Goal: Task Accomplishment & Management: Manage account settings

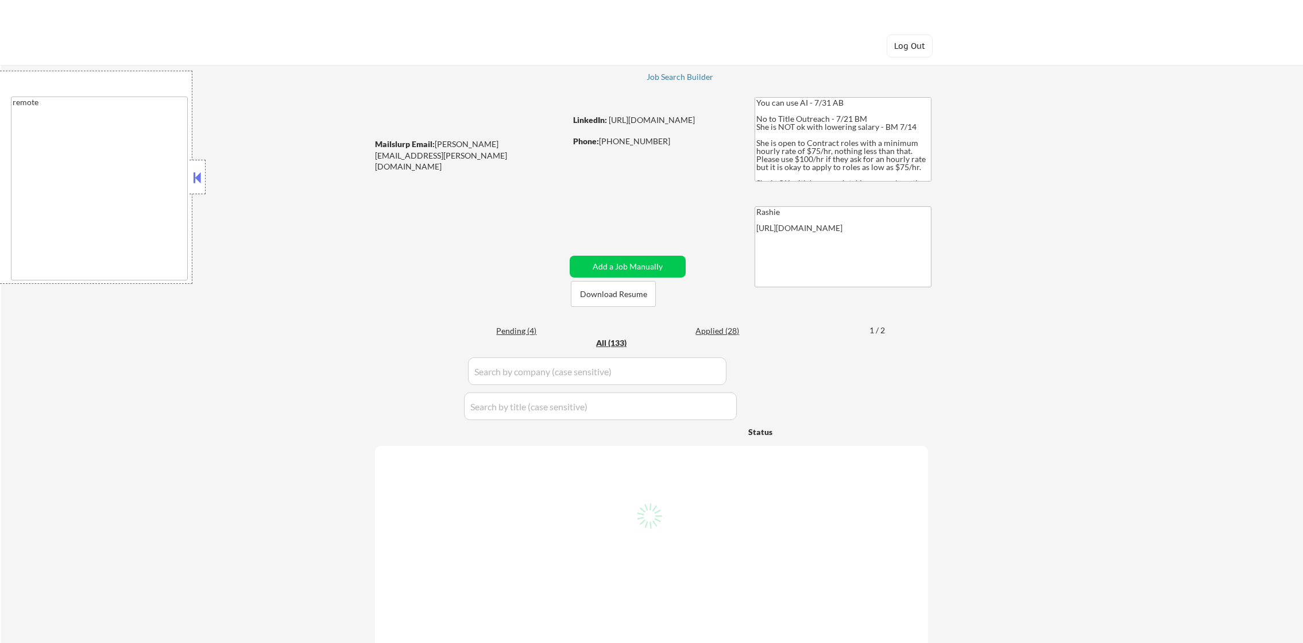
select select ""applied""
select select ""excluded__other_""
select select ""applied""
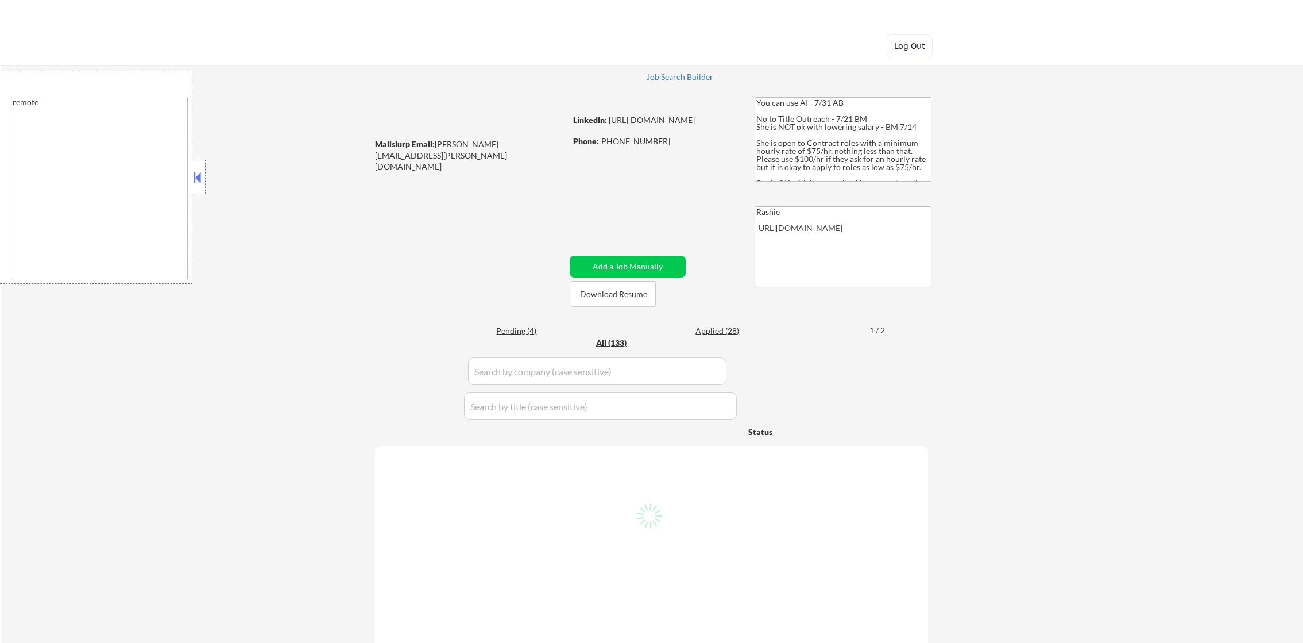
select select ""applied""
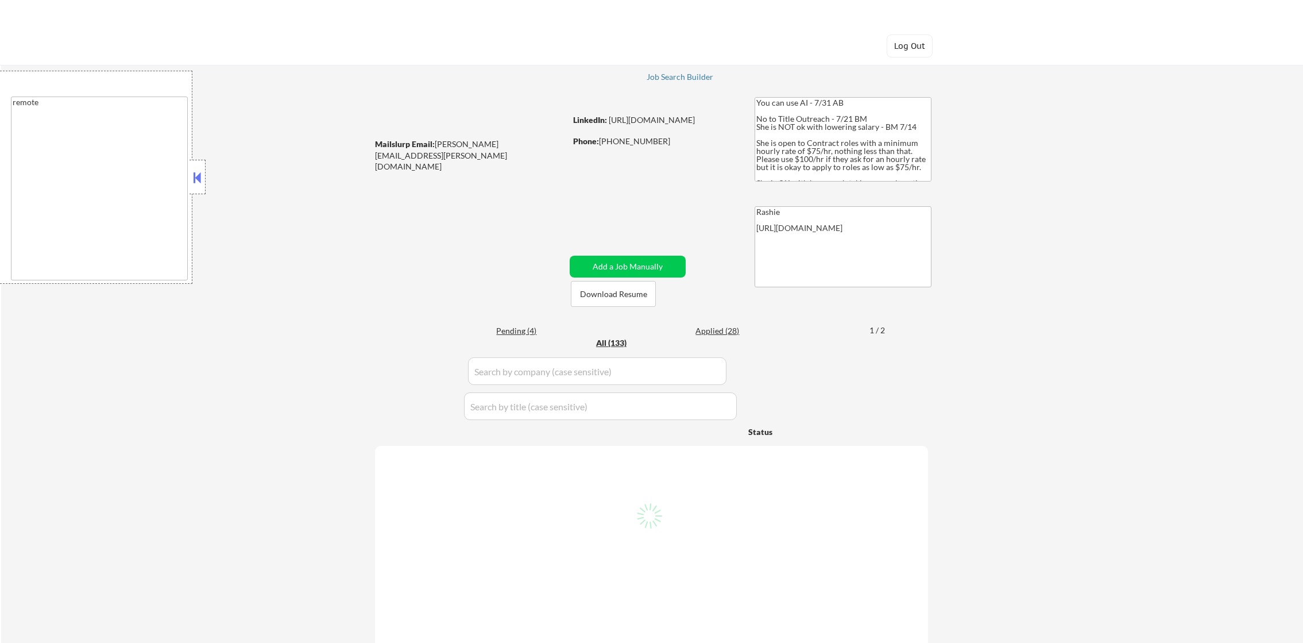
select select ""applied""
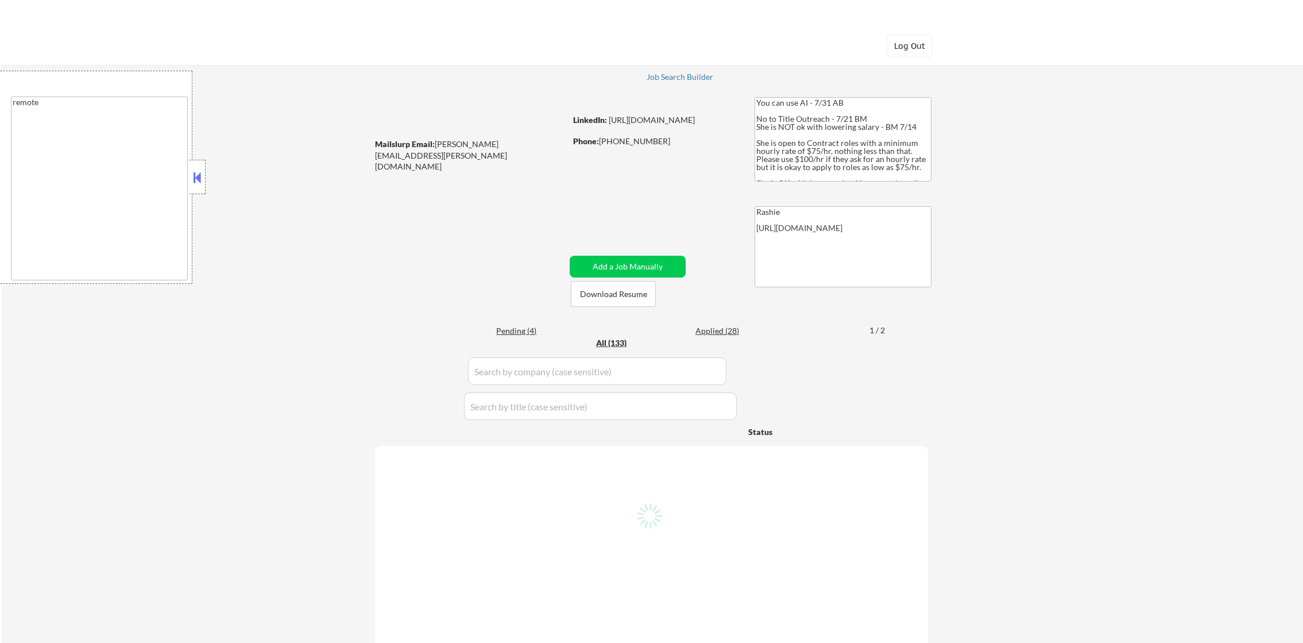
select select ""applied""
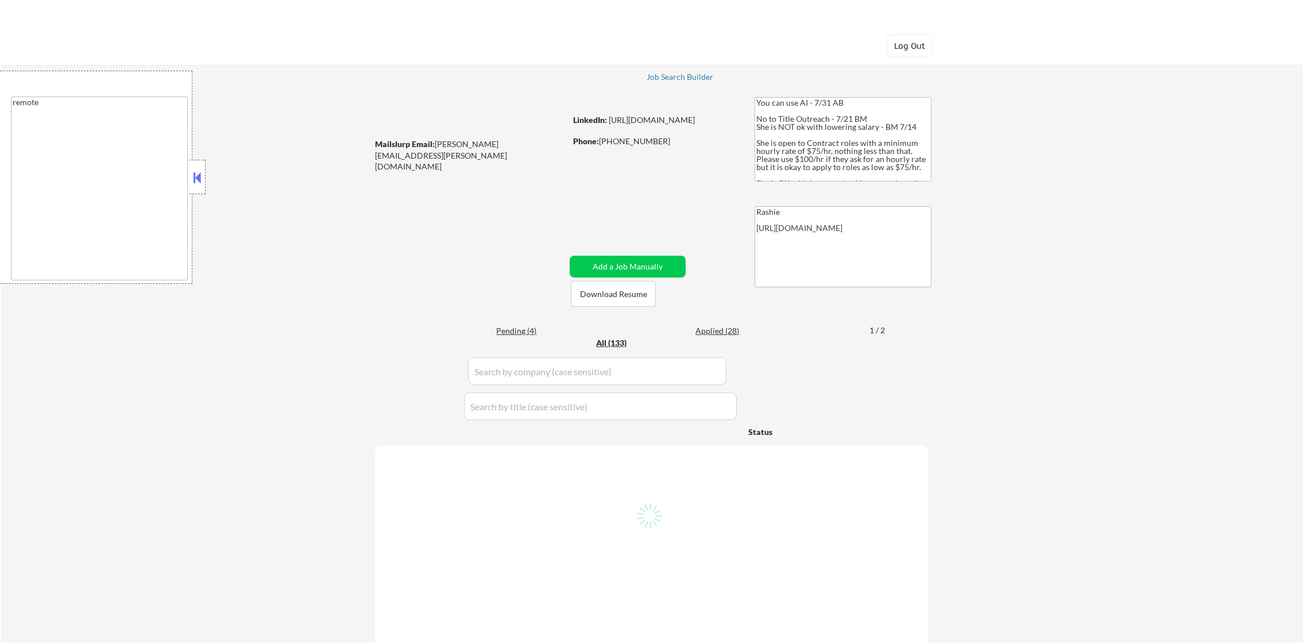
select select ""applied""
select select ""excluded""
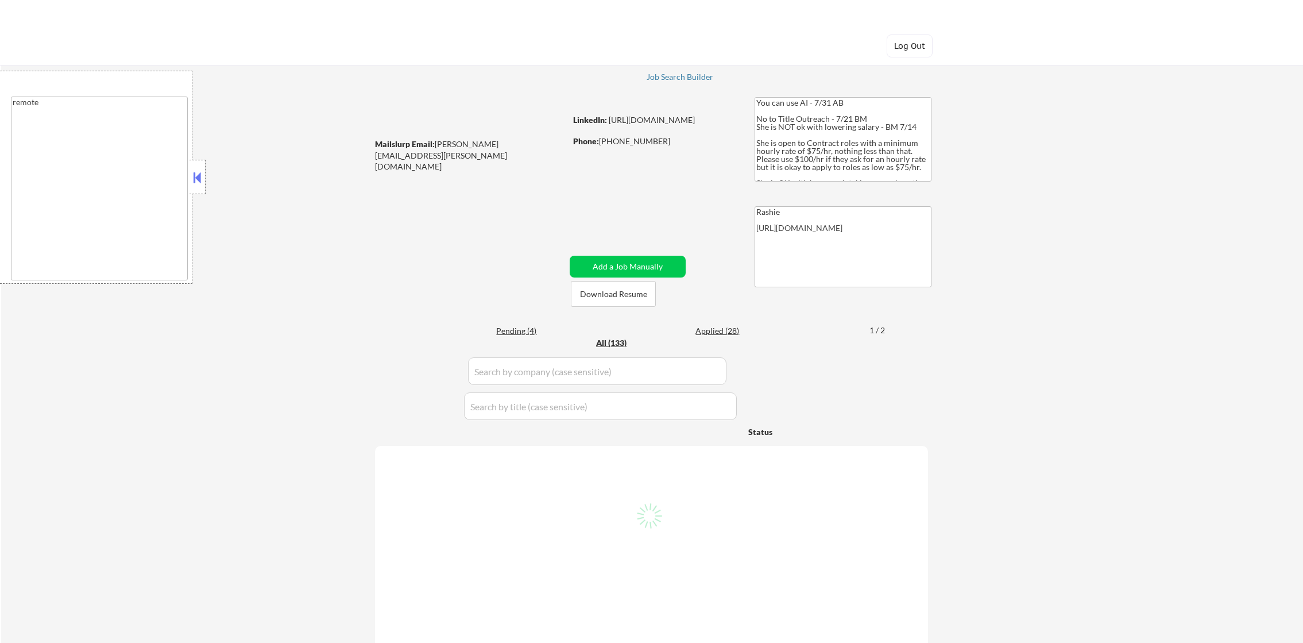
select select ""applied""
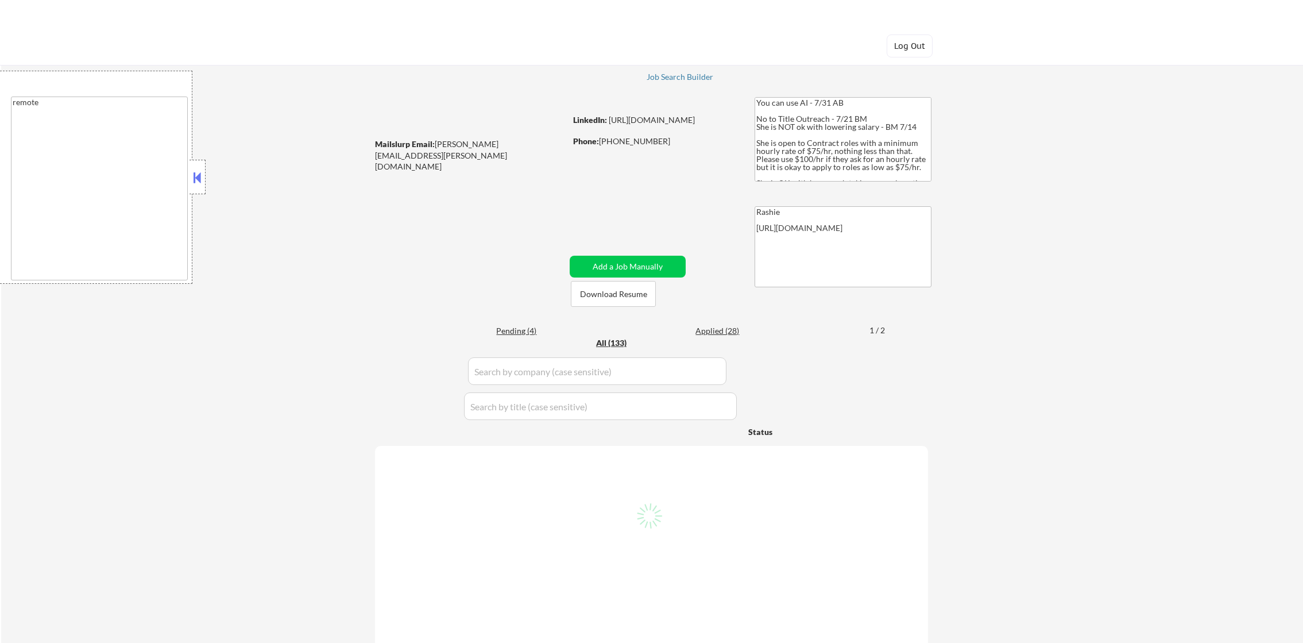
select select ""excluded__salary_""
select select ""excluded__expired_""
select select ""excluded__location_""
select select ""excluded__expired_""
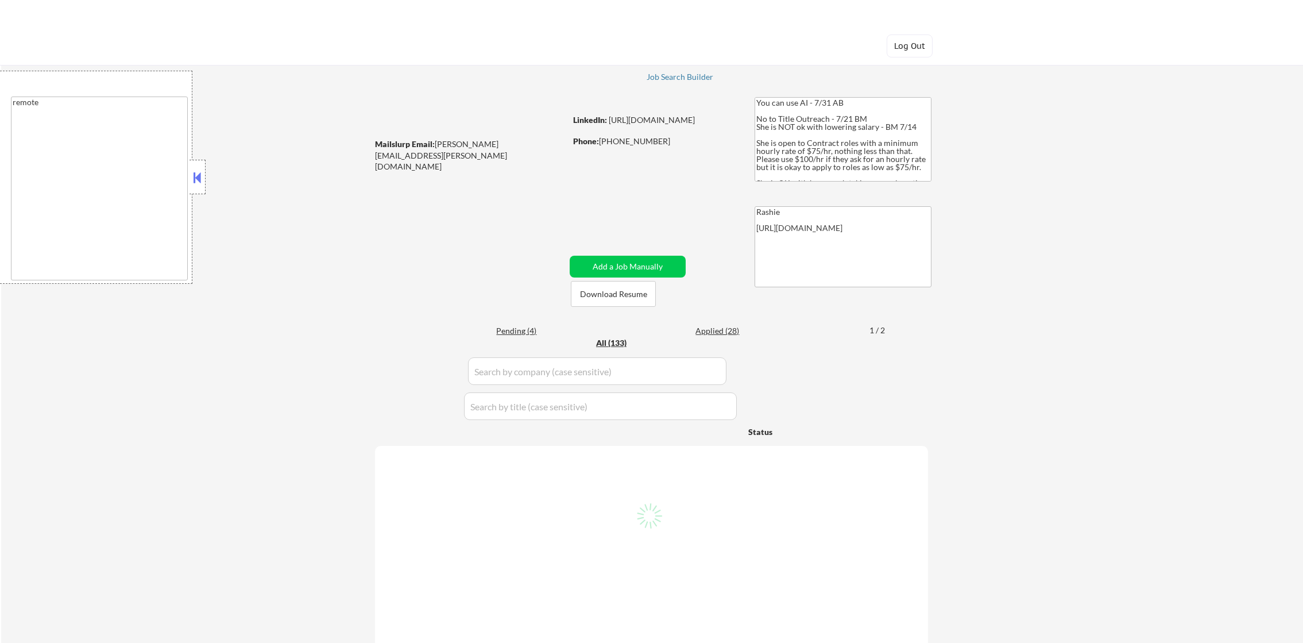
select select ""excluded__expired_""
select select ""excluded__salary_""
select select ""excluded""
select select ""excluded__other_""
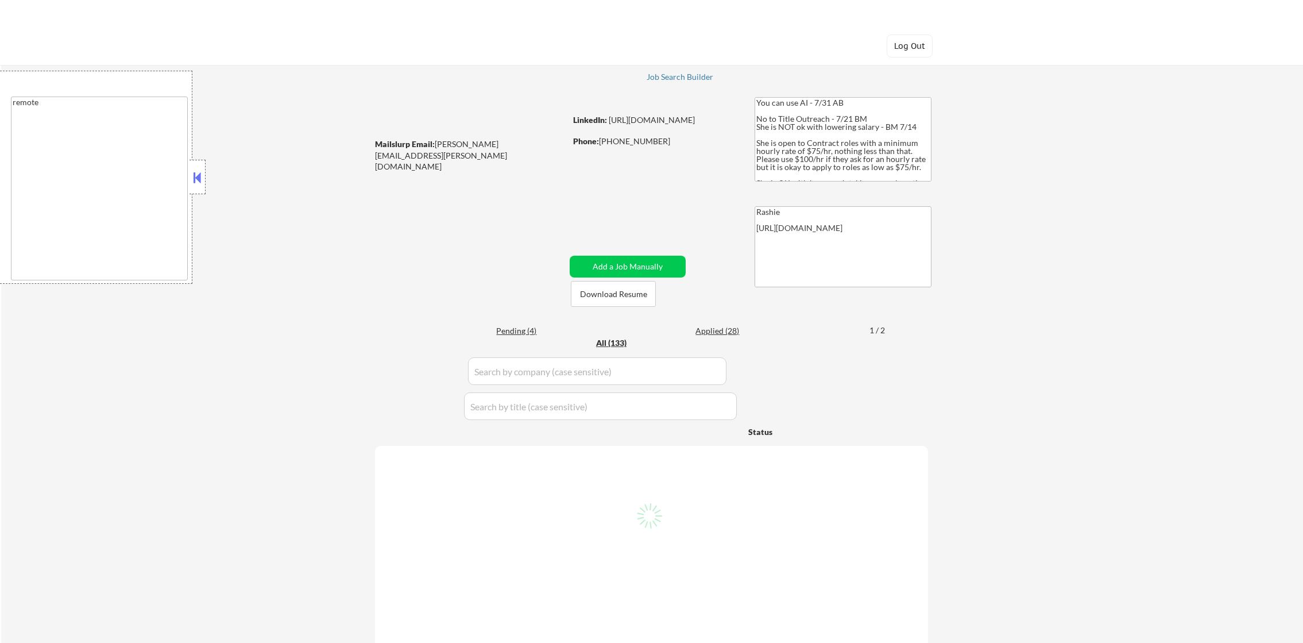
select select ""excluded""
select select ""excluded__location_""
select select ""excluded__other_""
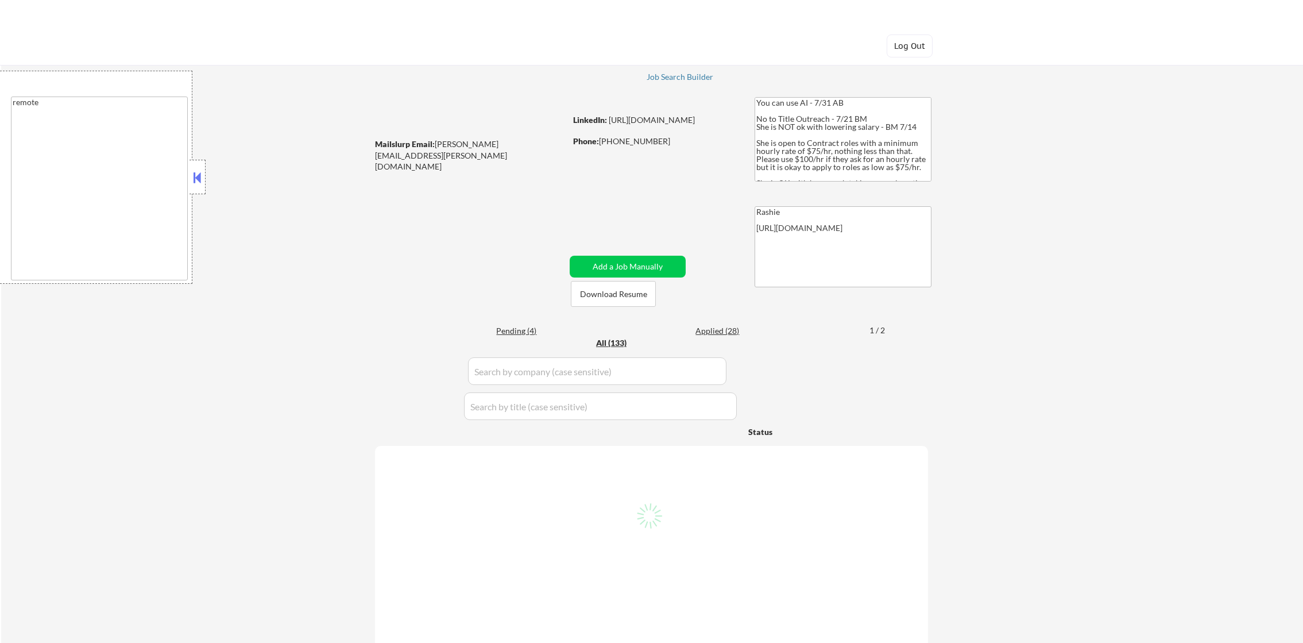
select select ""excluded__expired_""
select select ""excluded__other_""
select select ""excluded""
select select ""excluded__location_""
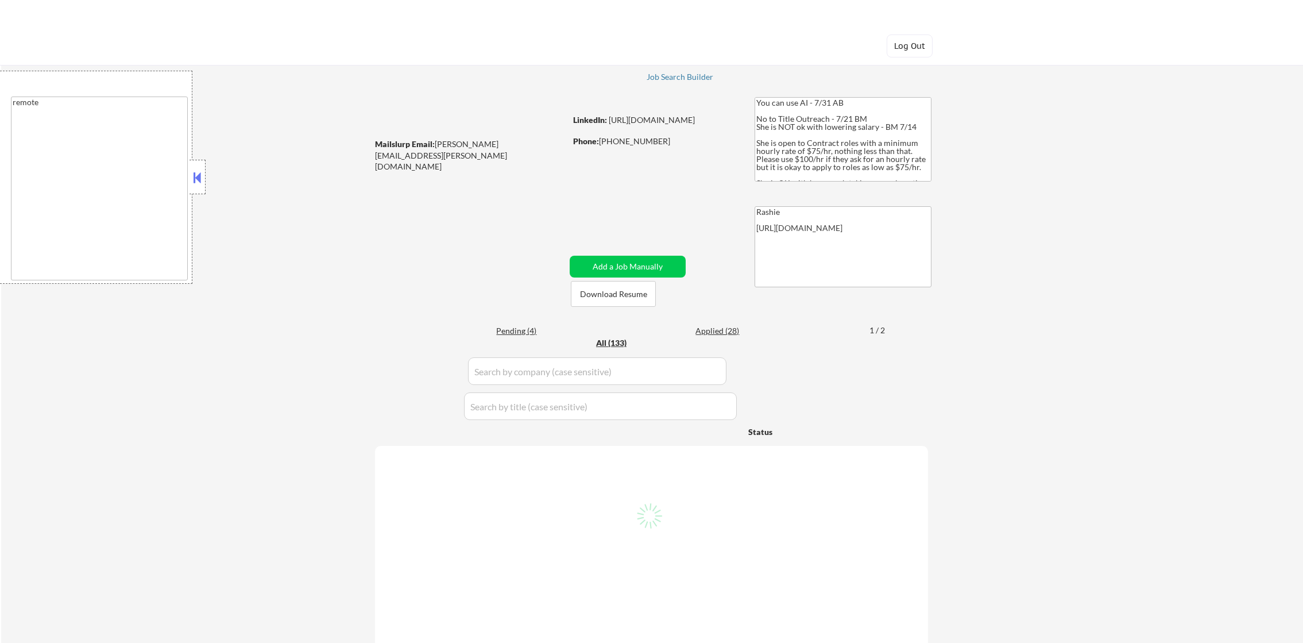
select select ""excluded__salary_""
select select ""excluded__expired_""
select select ""excluded__location_""
select select ""excluded__salary_""
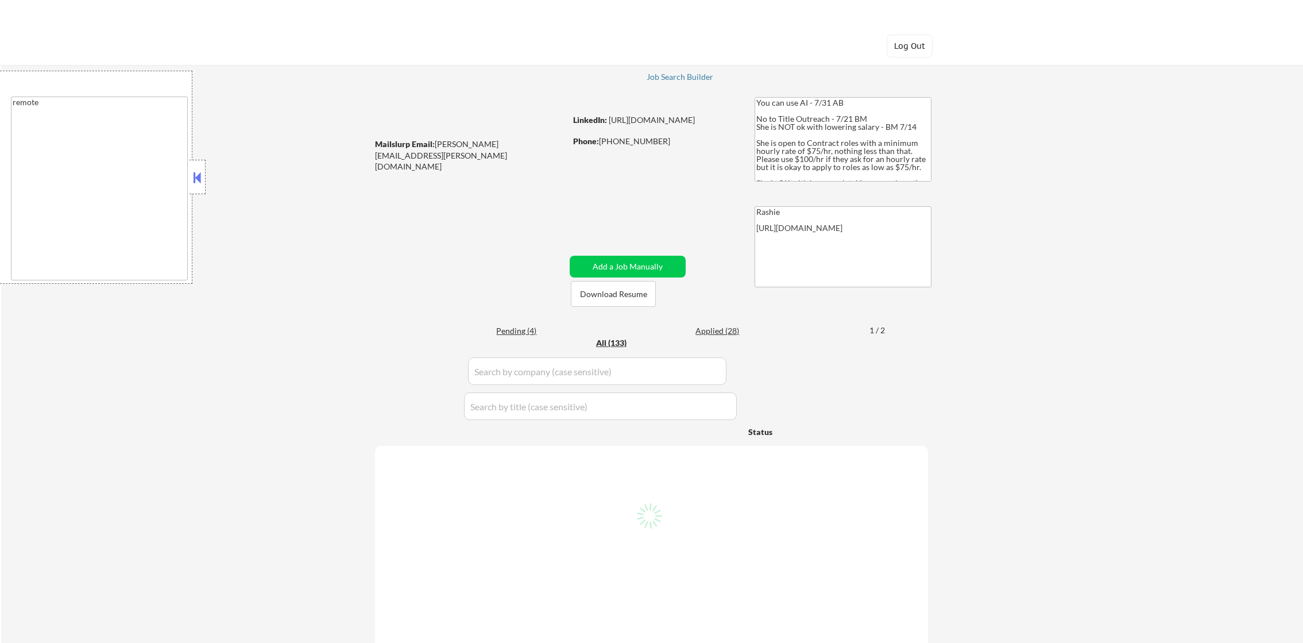
select select ""excluded__location_""
select select ""excluded__salary_""
select select ""pending""
select select ""excluded__expired_""
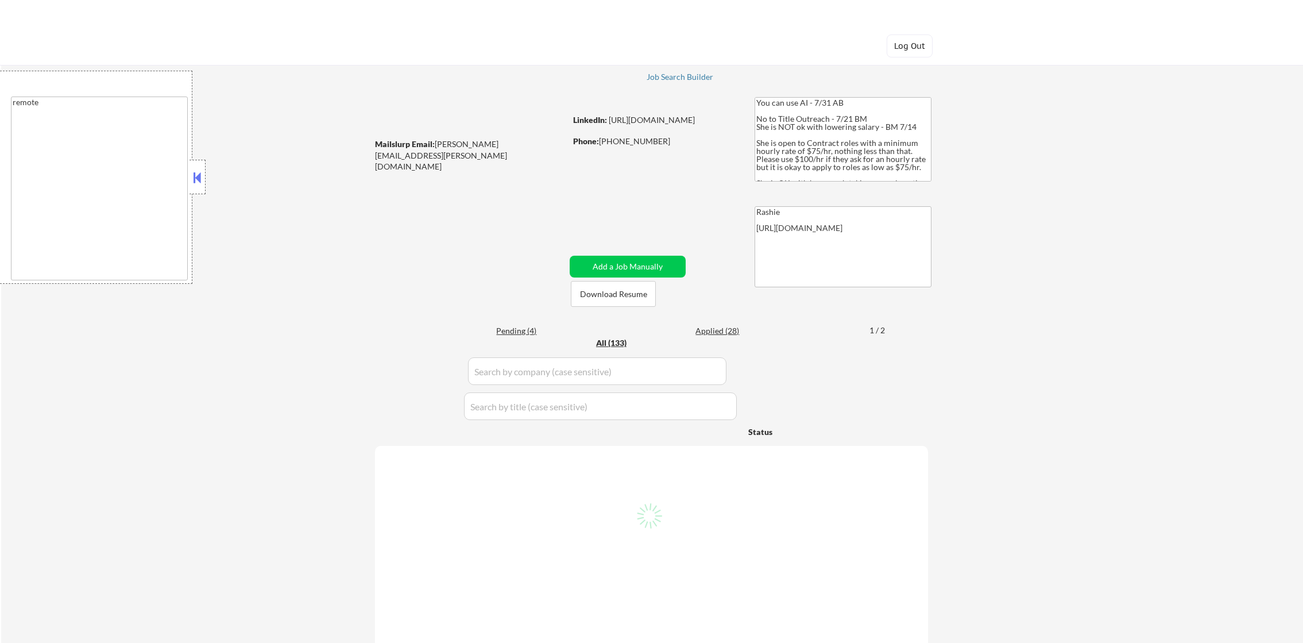
select select ""excluded""
select select ""excluded__other_""
select select ""excluded__salary_""
select select ""excluded""
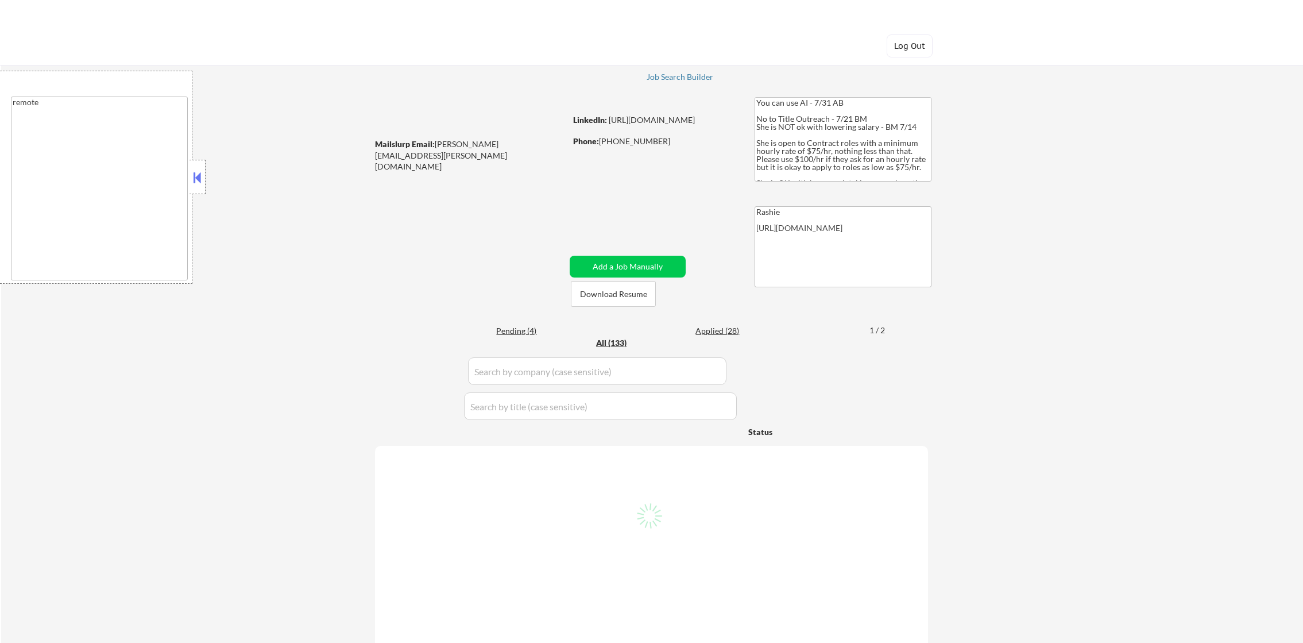
select select ""pending""
select select ""excluded__location_""
select select ""pending""
select select ""excluded__expired_""
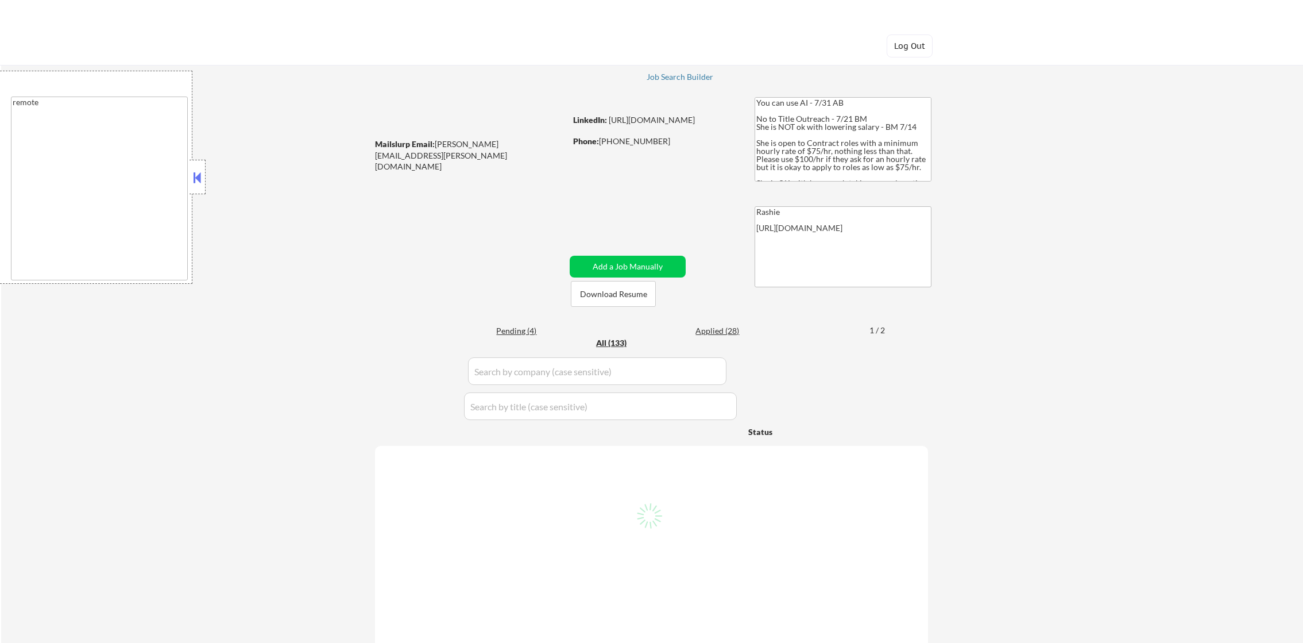
select select ""excluded__location_""
select select ""excluded__salary_""
select select ""excluded__expired_""
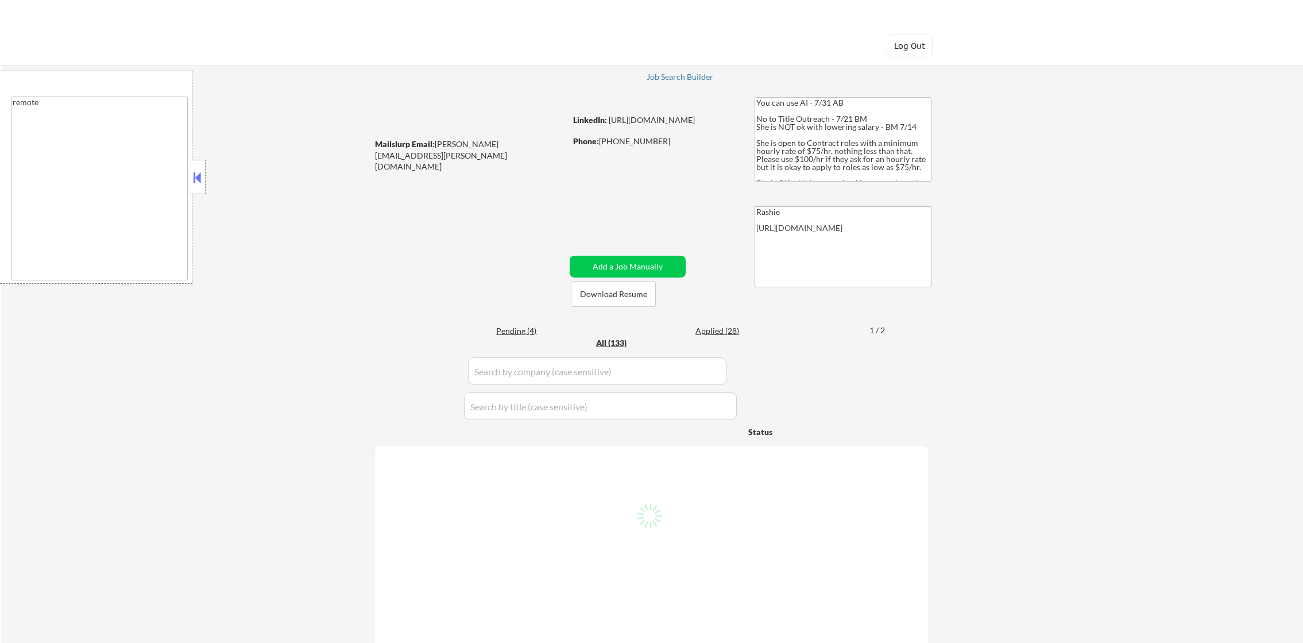
select select ""excluded__expired_""
select select ""excluded__salary_""
select select ""pending""
select select ""excluded__location_""
select select ""excluded__other_""
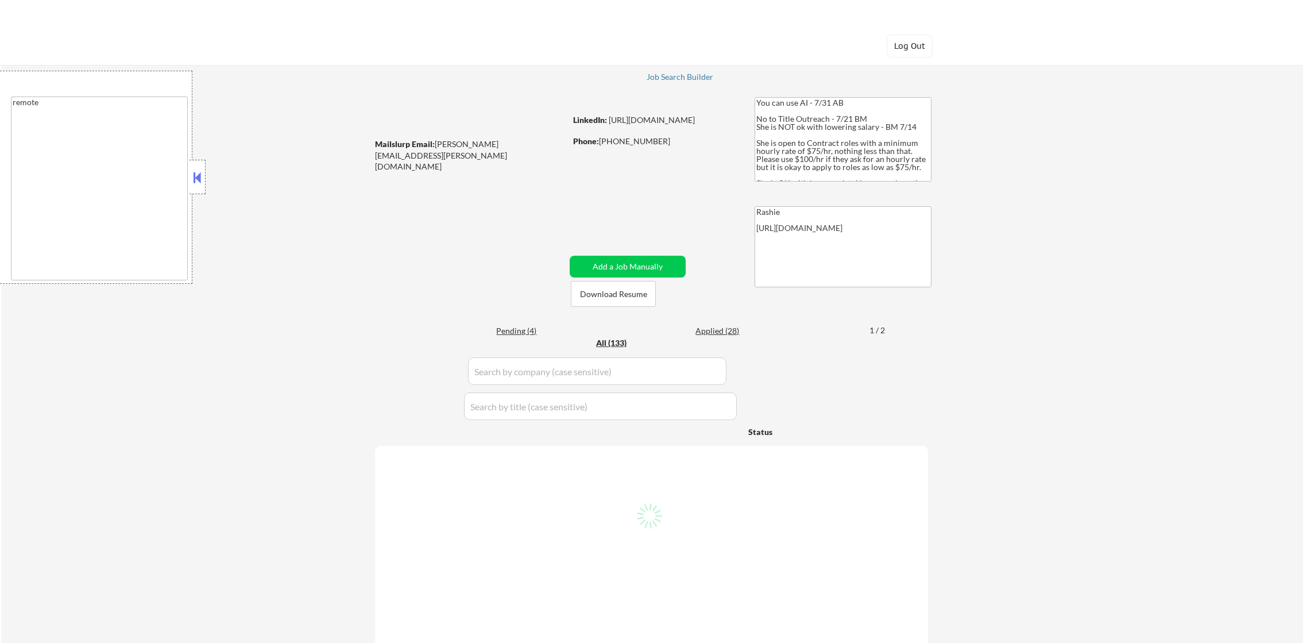
select select ""excluded__location_""
select select ""excluded__salary_""
select select ""excluded__expired_""
select select ""excluded__location_""
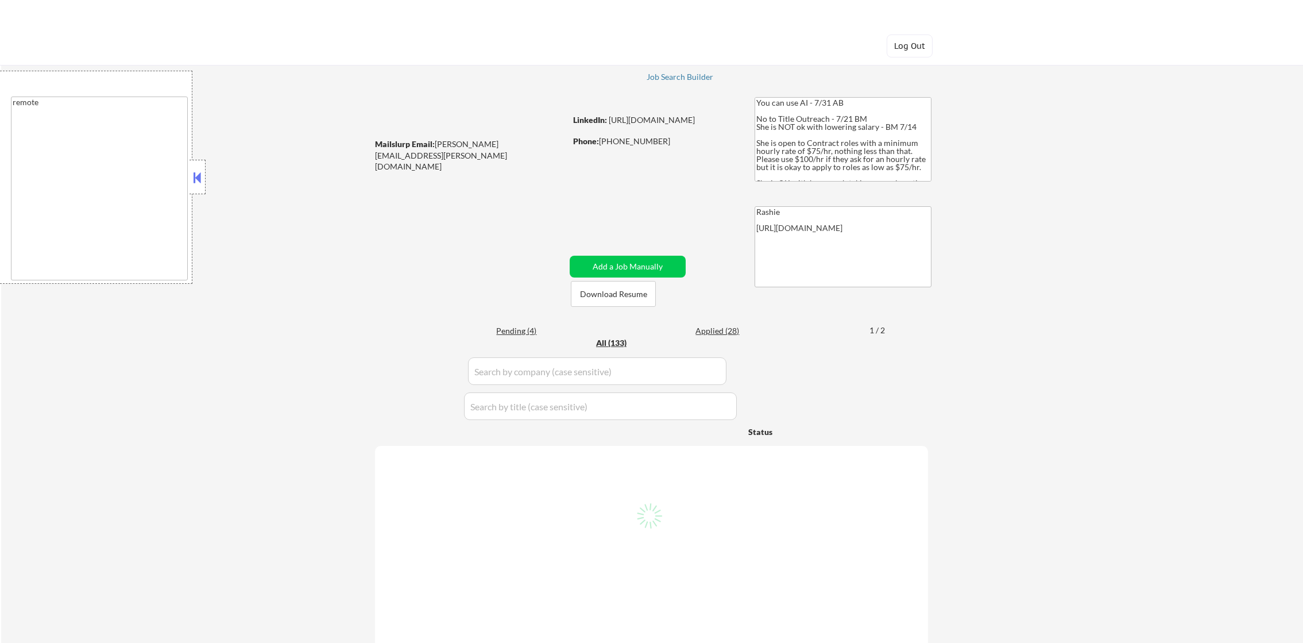
select select ""excluded""
select select ""excluded__expired_""
select select ""excluded__salary_""
select select ""excluded__expired_""
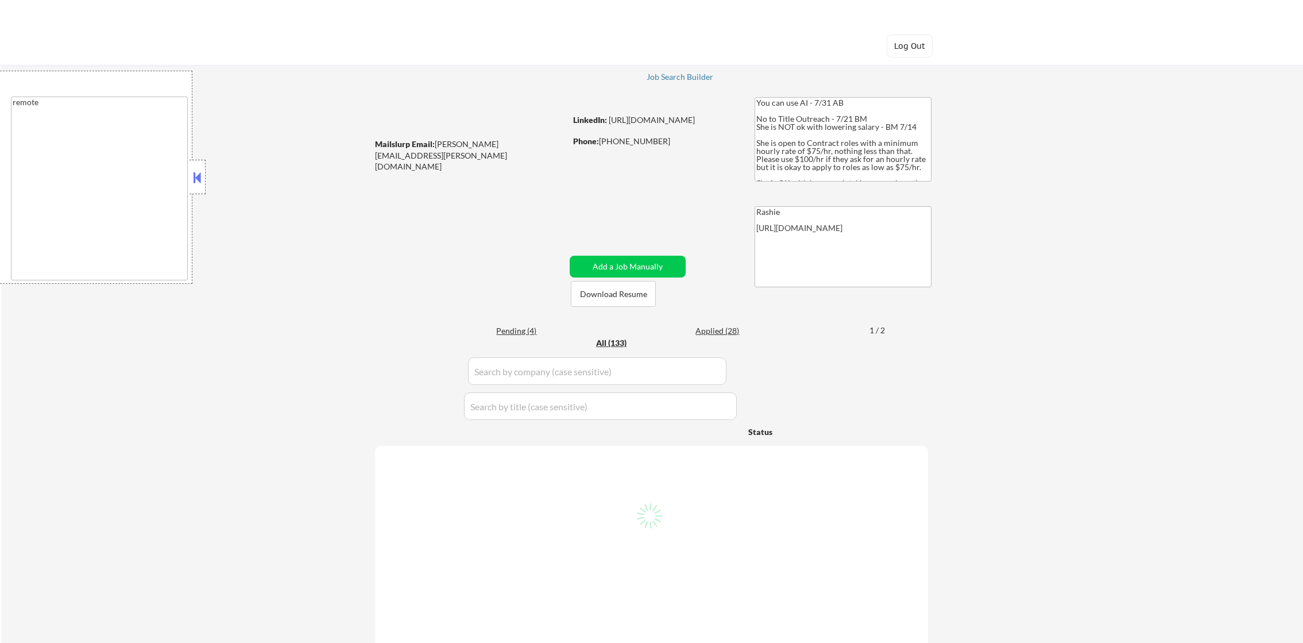
select select ""excluded__salary_""
select select ""excluded__expired_""
select select ""excluded__other_""
select select ""excluded__salary_""
select select ""excluded__location_""
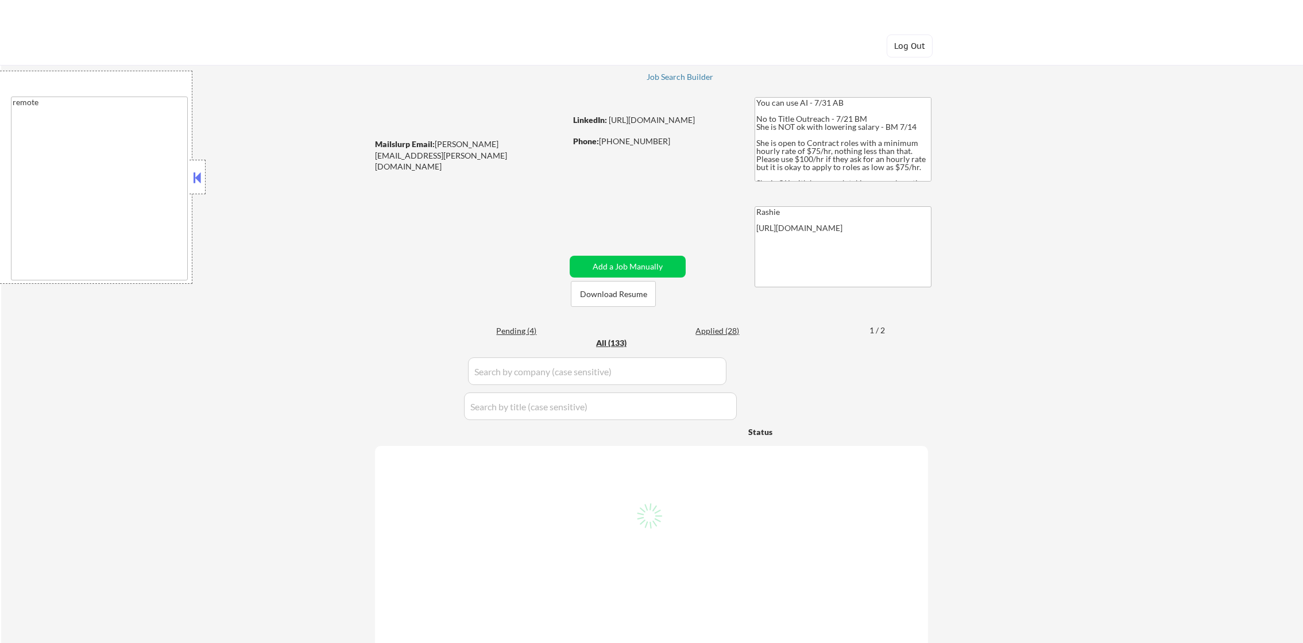
select select ""excluded__location_""
select select ""excluded__other_""
select select ""excluded""
select select ""excluded__salary_""
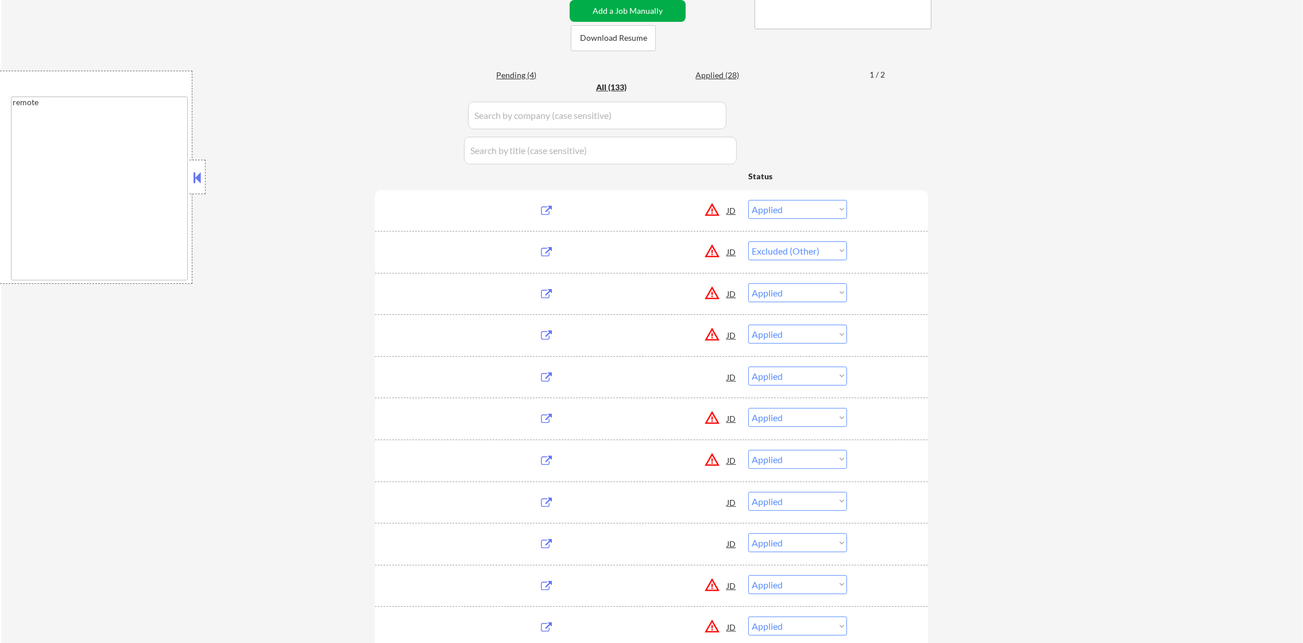
scroll to position [258, 0]
select select ""pending""
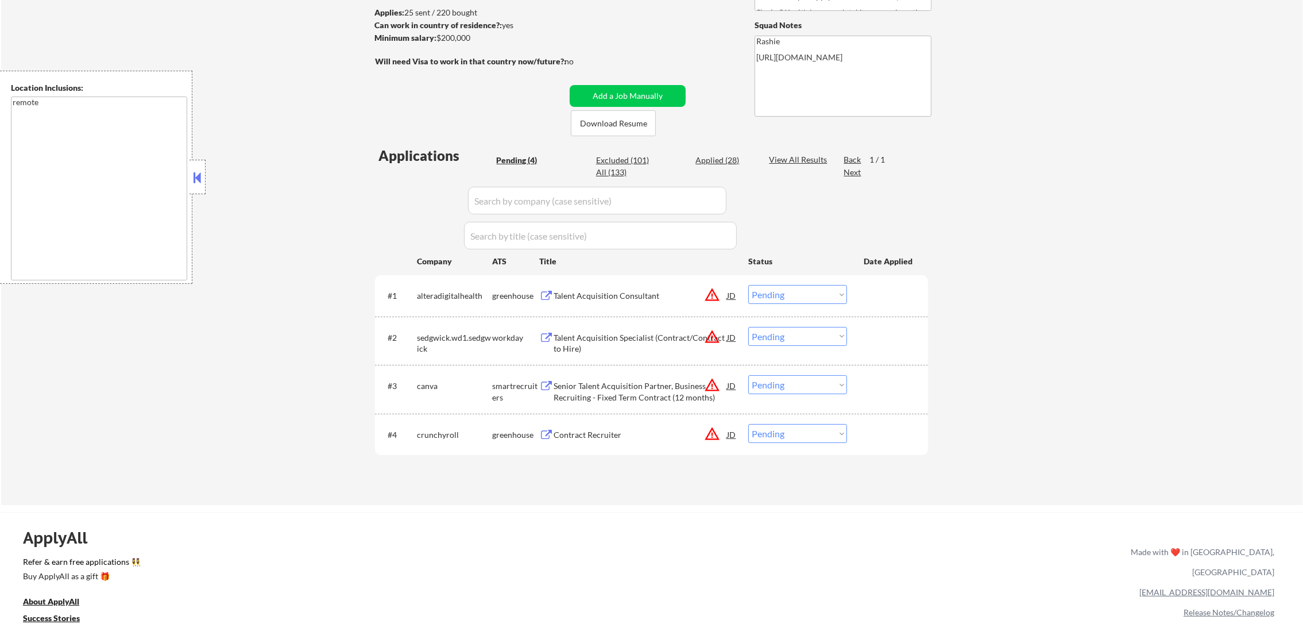
scroll to position [222, 0]
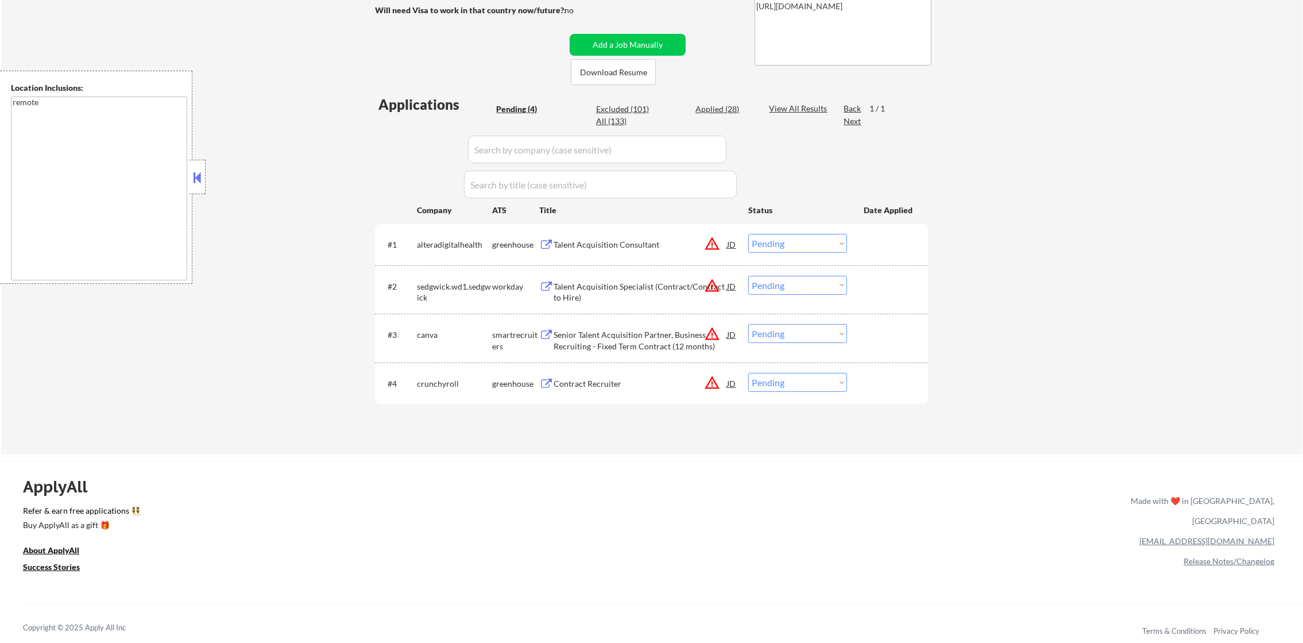
click at [640, 239] on div "Talent Acquisition Consultant" at bounding box center [640, 244] width 173 height 11
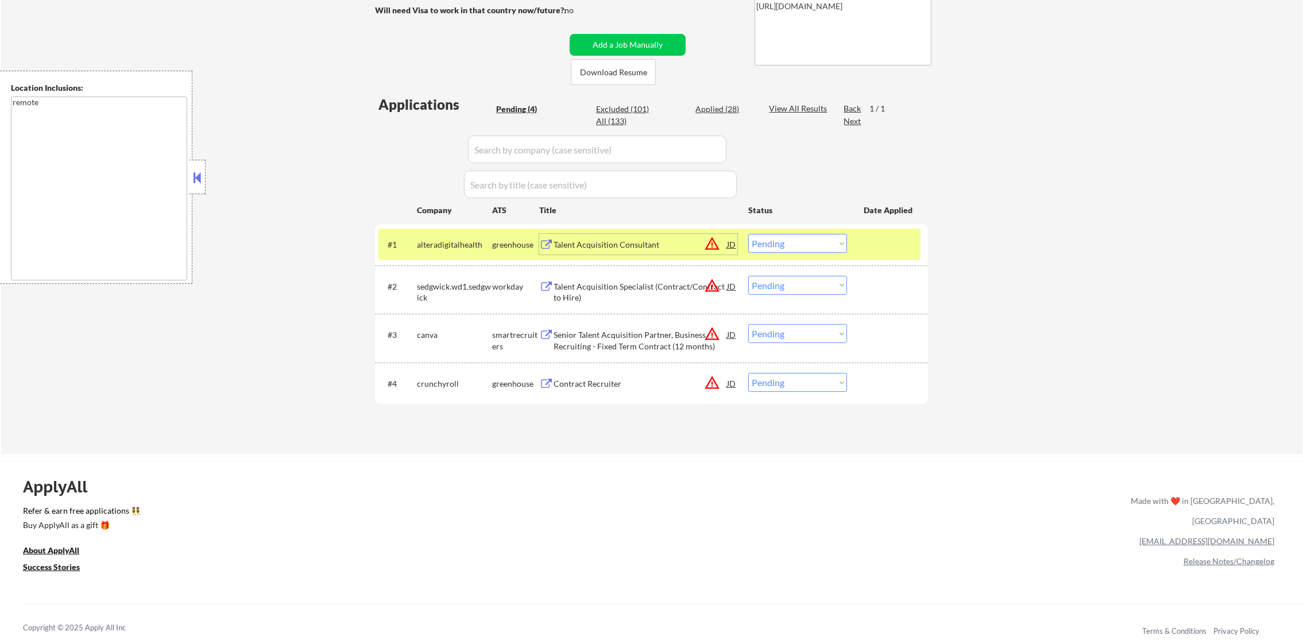
click at [818, 238] on select "Choose an option... Pending Applied Excluded (Questions) Excluded (Expired) Exc…" at bounding box center [797, 243] width 99 height 19
click at [748, 234] on select "Choose an option... Pending Applied Excluded (Questions) Excluded (Expired) Exc…" at bounding box center [797, 243] width 99 height 19
click at [435, 248] on div "alteradigitalhealth" at bounding box center [454, 244] width 75 height 11
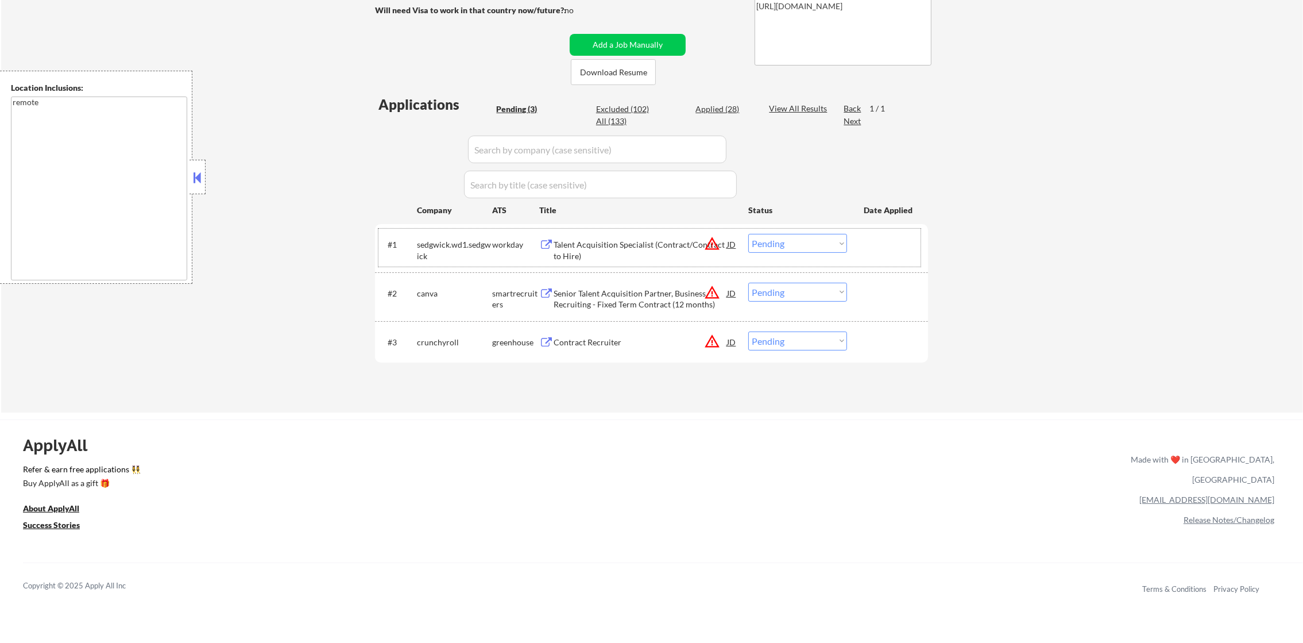
click at [630, 248] on div "Talent Acquisition Specialist (Contract/Contract to Hire)" at bounding box center [640, 250] width 173 height 22
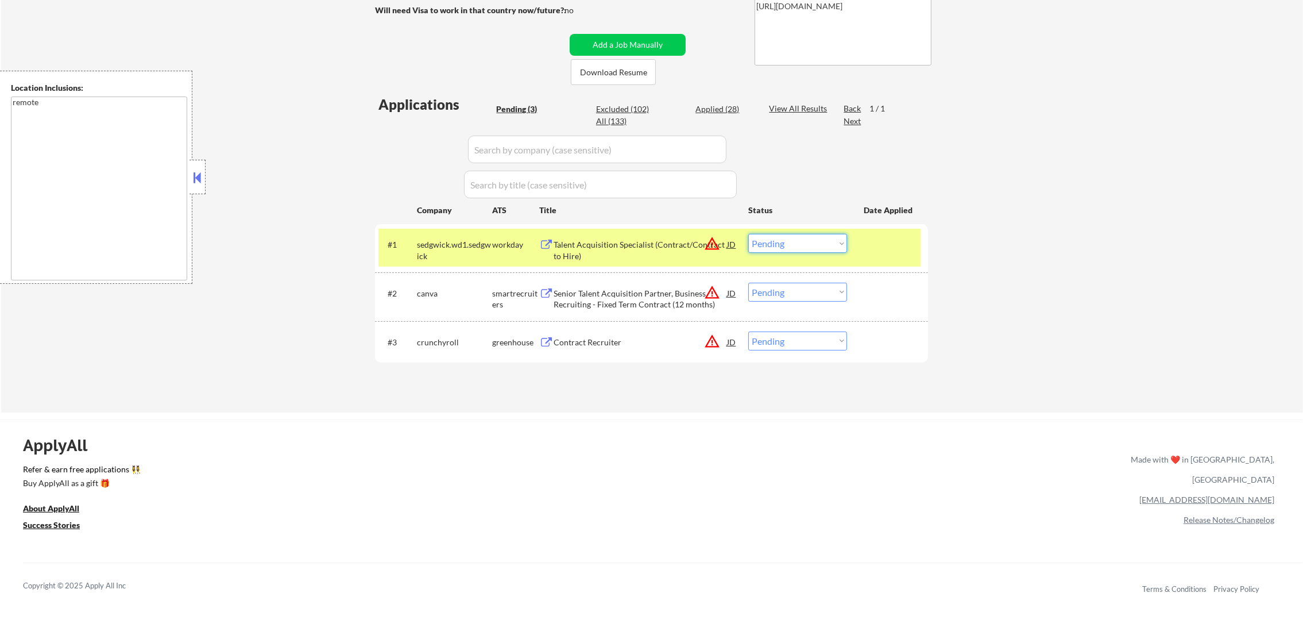
click at [790, 240] on select "Choose an option... Pending Applied Excluded (Questions) Excluded (Expired) Exc…" at bounding box center [797, 243] width 99 height 19
click at [748, 234] on select "Choose an option... Pending Applied Excluded (Questions) Excluded (Expired) Exc…" at bounding box center [797, 243] width 99 height 19
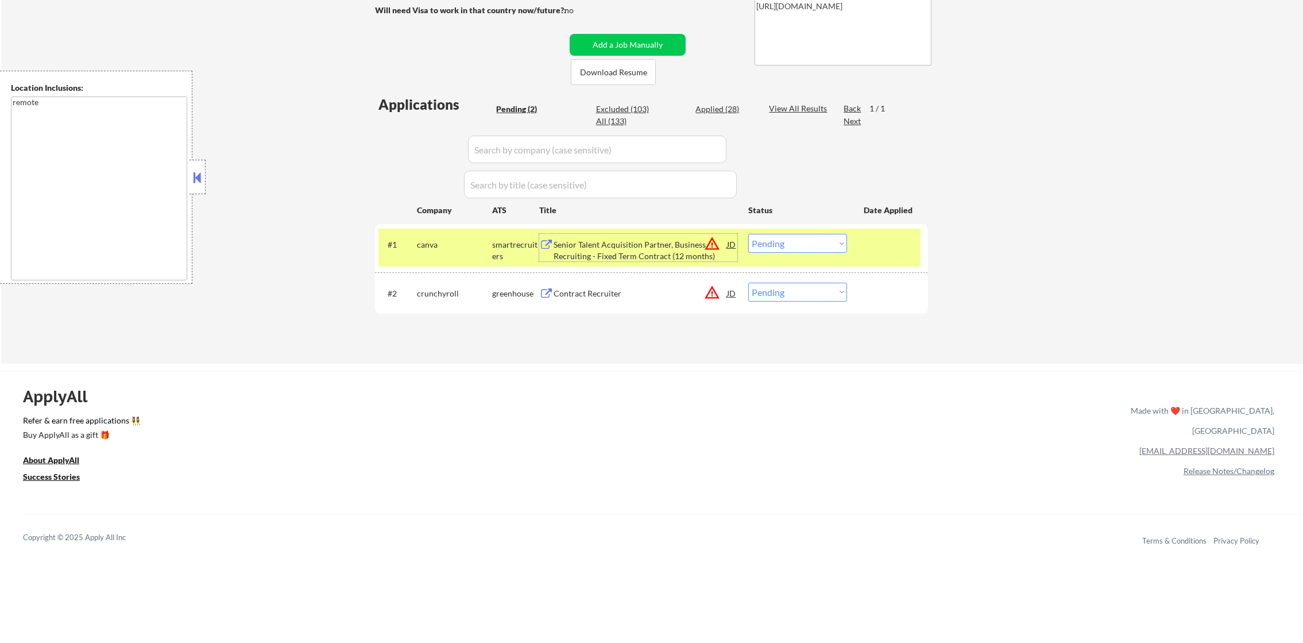
click at [616, 242] on div "Senior Talent Acquisition Partner, Business Recruiting - Fixed Term Contract (1…" at bounding box center [640, 250] width 173 height 22
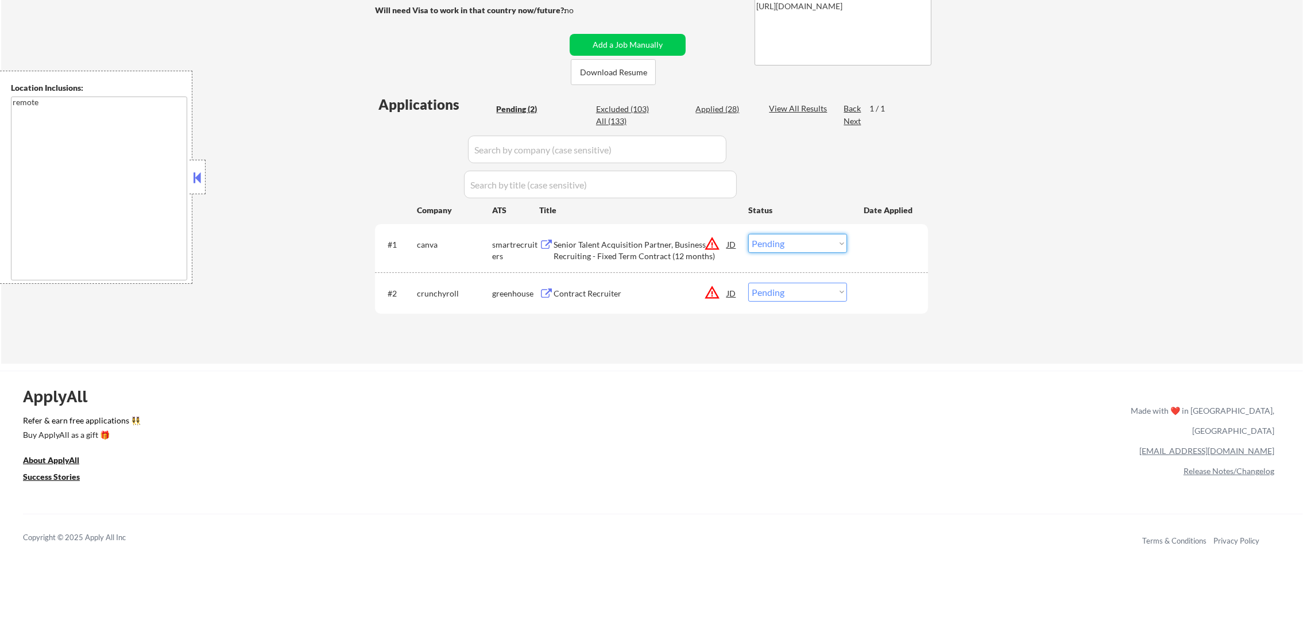
drag, startPoint x: 780, startPoint y: 242, endPoint x: 780, endPoint y: 249, distance: 6.9
click at [780, 242] on select "Choose an option... Pending Applied Excluded (Questions) Excluded (Expired) Exc…" at bounding box center [797, 243] width 99 height 19
click at [748, 234] on select "Choose an option... Pending Applied Excluded (Questions) Excluded (Expired) Exc…" at bounding box center [797, 243] width 99 height 19
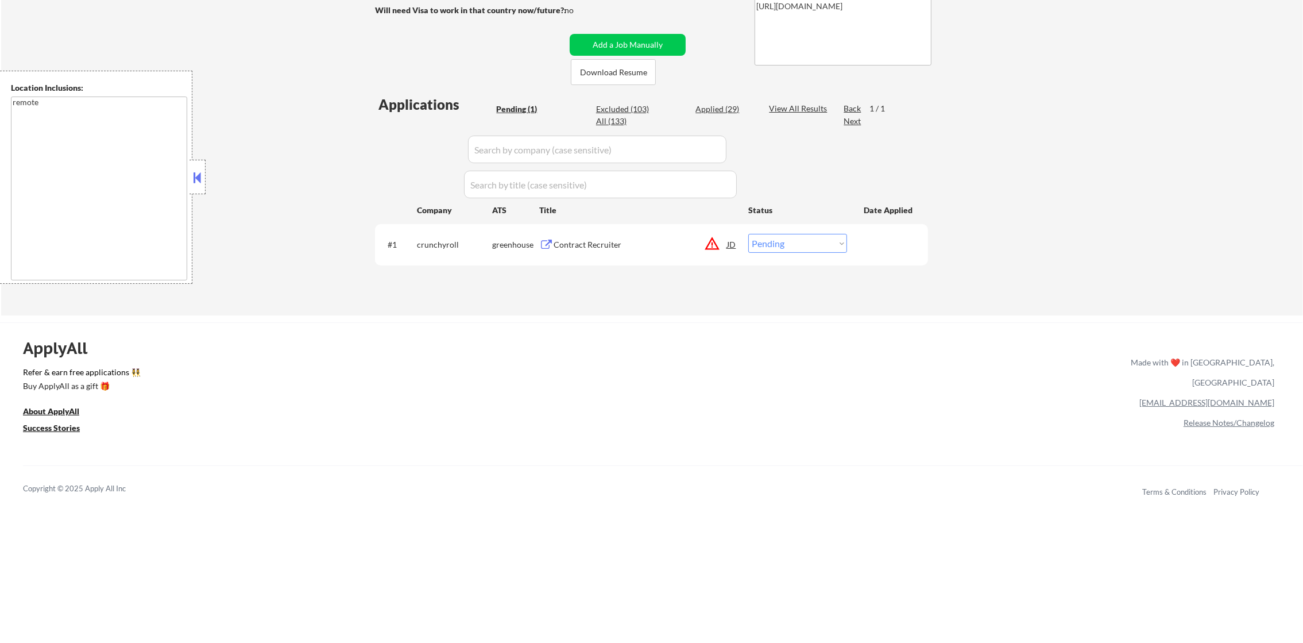
click at [647, 231] on div "#1 crunchyroll greenhouse Contract Recruiter JD warning_amber Choose an option.…" at bounding box center [650, 244] width 542 height 31
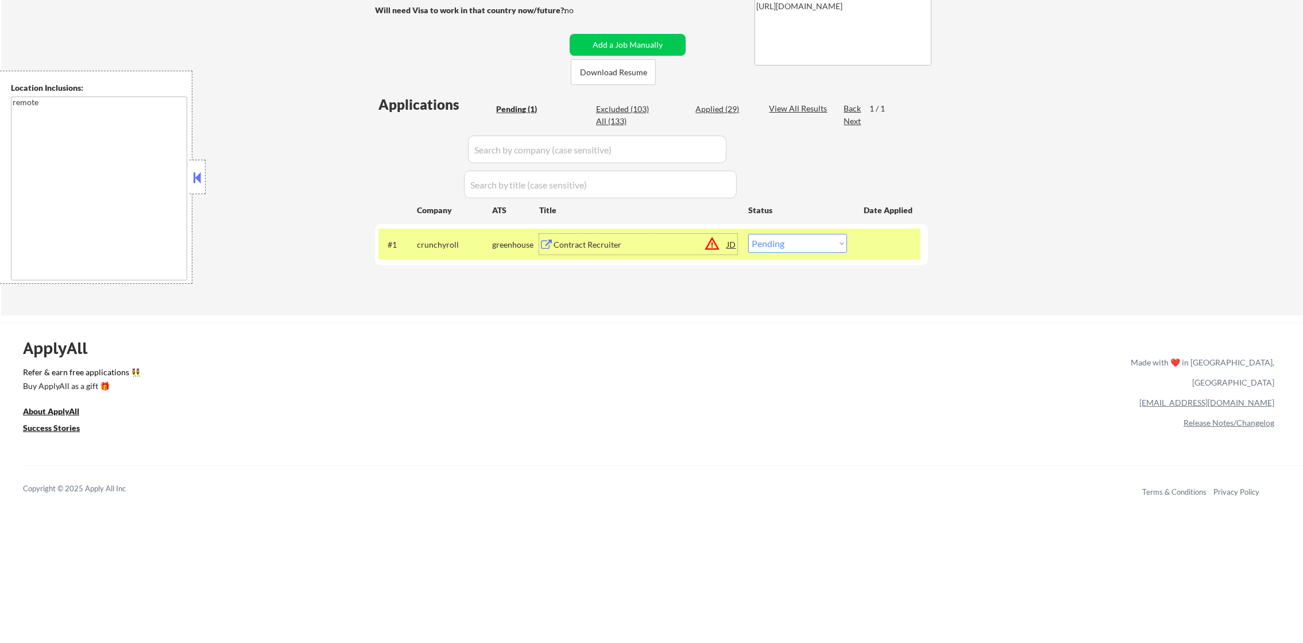
click at [661, 237] on div "Contract Recruiter" at bounding box center [640, 244] width 173 height 21
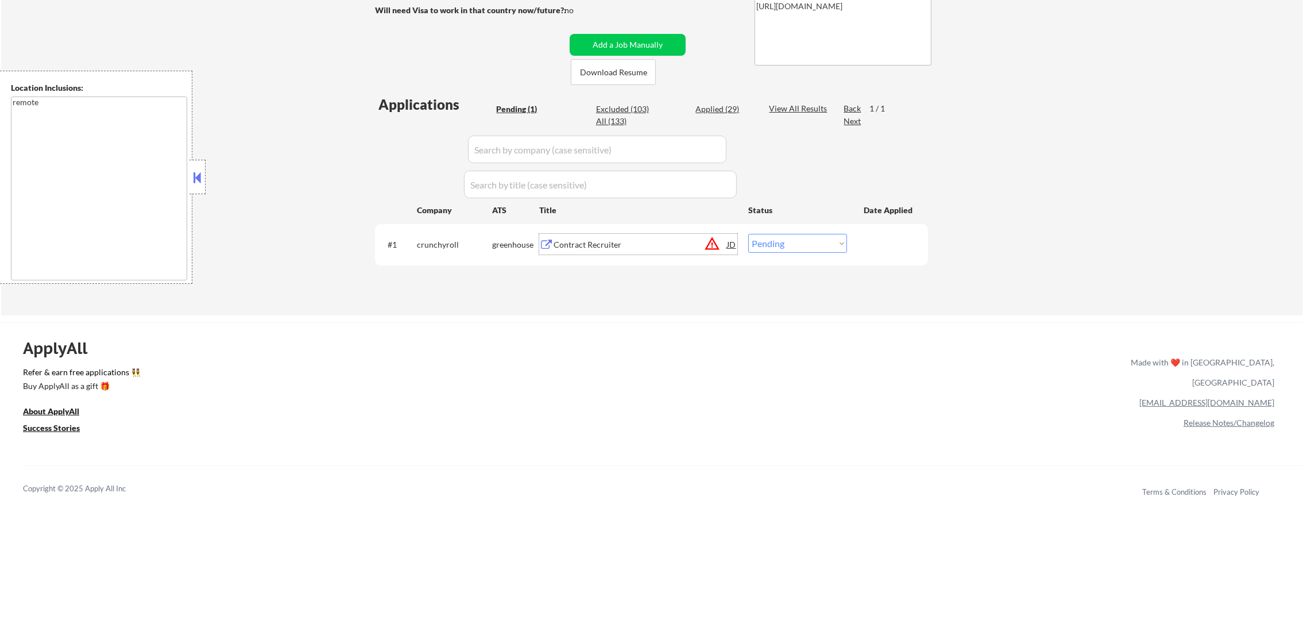
click at [655, 239] on div "Contract Recruiter" at bounding box center [640, 244] width 173 height 11
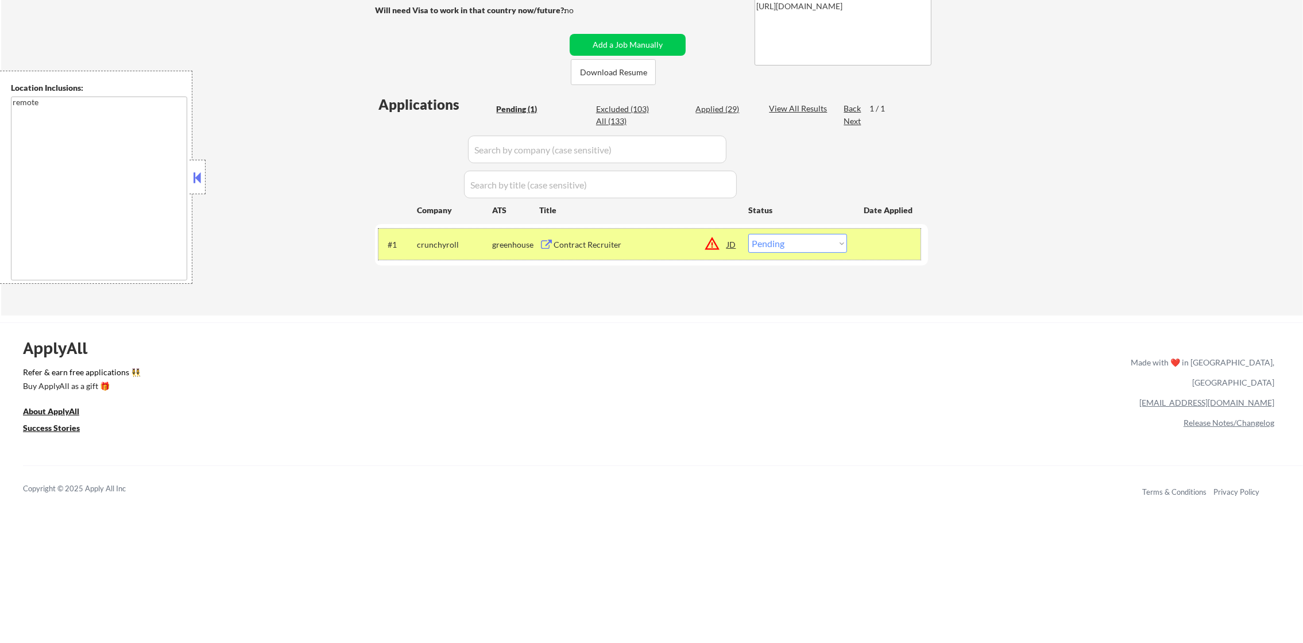
click at [759, 253] on div "#1 crunchyroll greenhouse Contract Recruiter JD warning_amber Choose an option.…" at bounding box center [650, 244] width 542 height 31
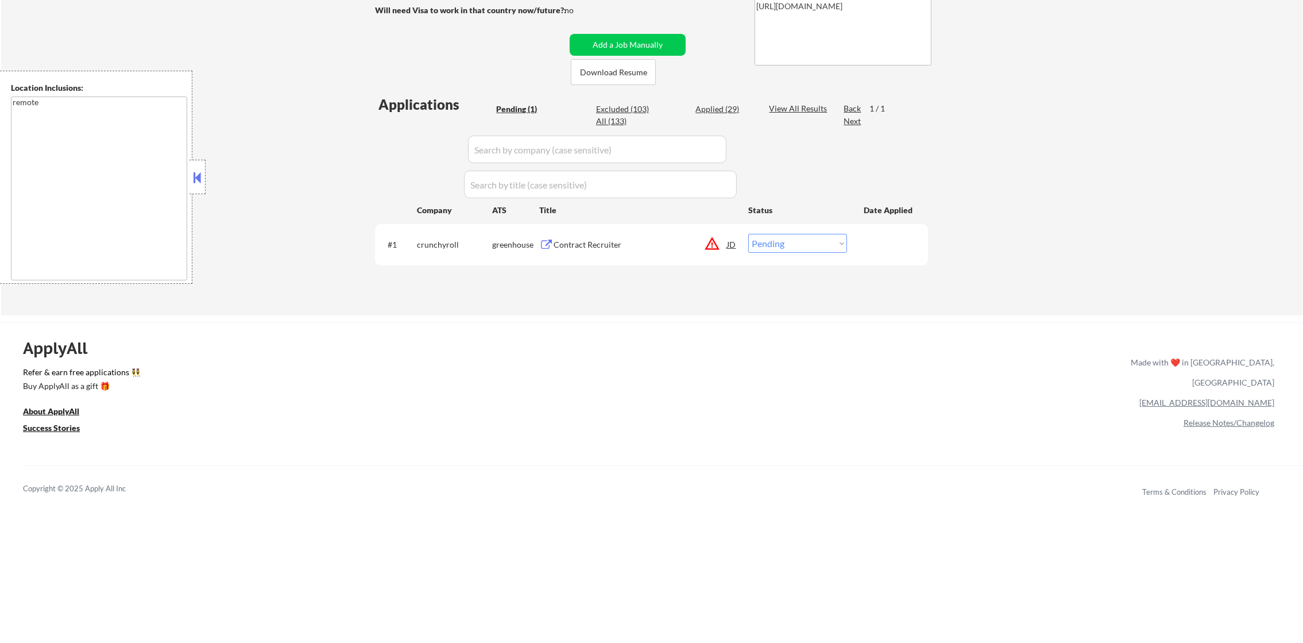
click at [813, 242] on select "Choose an option... Pending Applied Excluded (Questions) Excluded (Expired) Exc…" at bounding box center [797, 243] width 99 height 19
select select ""excluded__expired_""
click at [748, 234] on select "Choose an option... Pending Applied Excluded (Questions) Excluded (Expired) Exc…" at bounding box center [797, 243] width 99 height 19
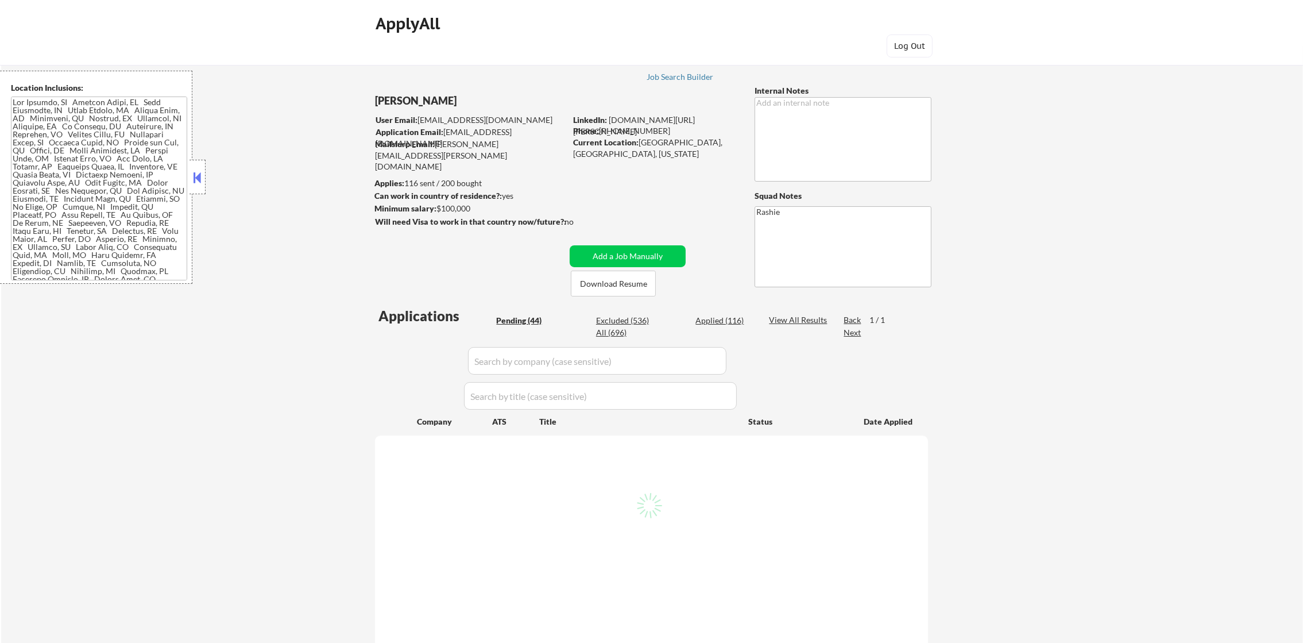
select select ""pending""
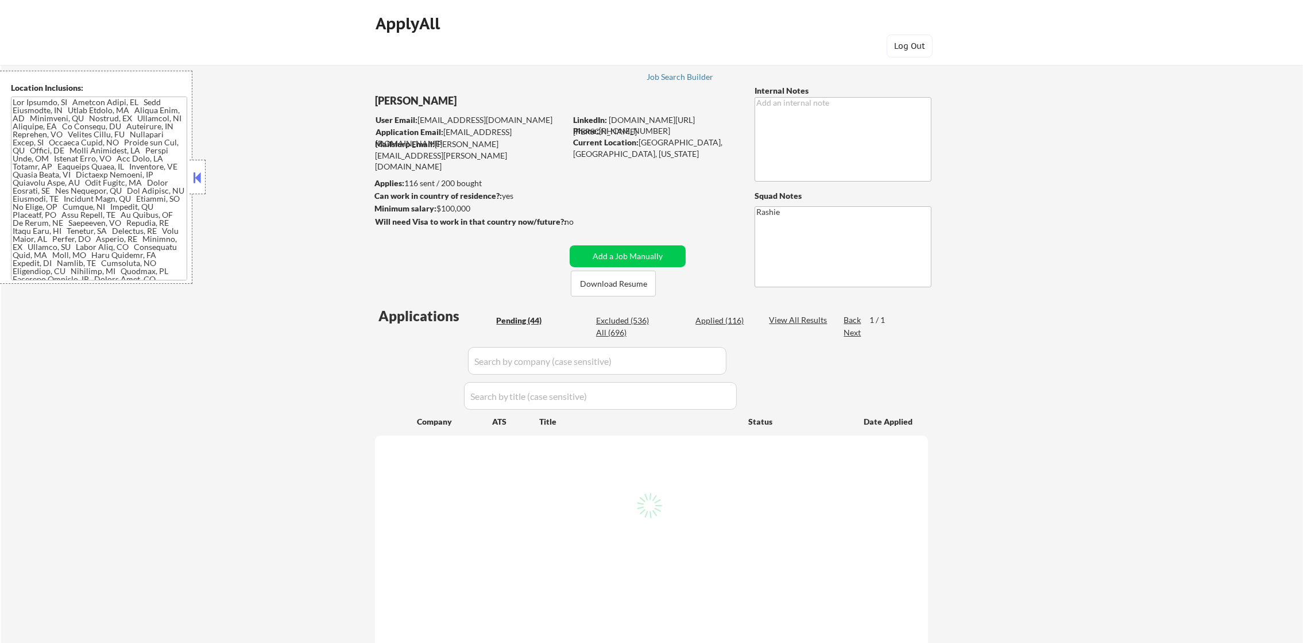
select select ""pending""
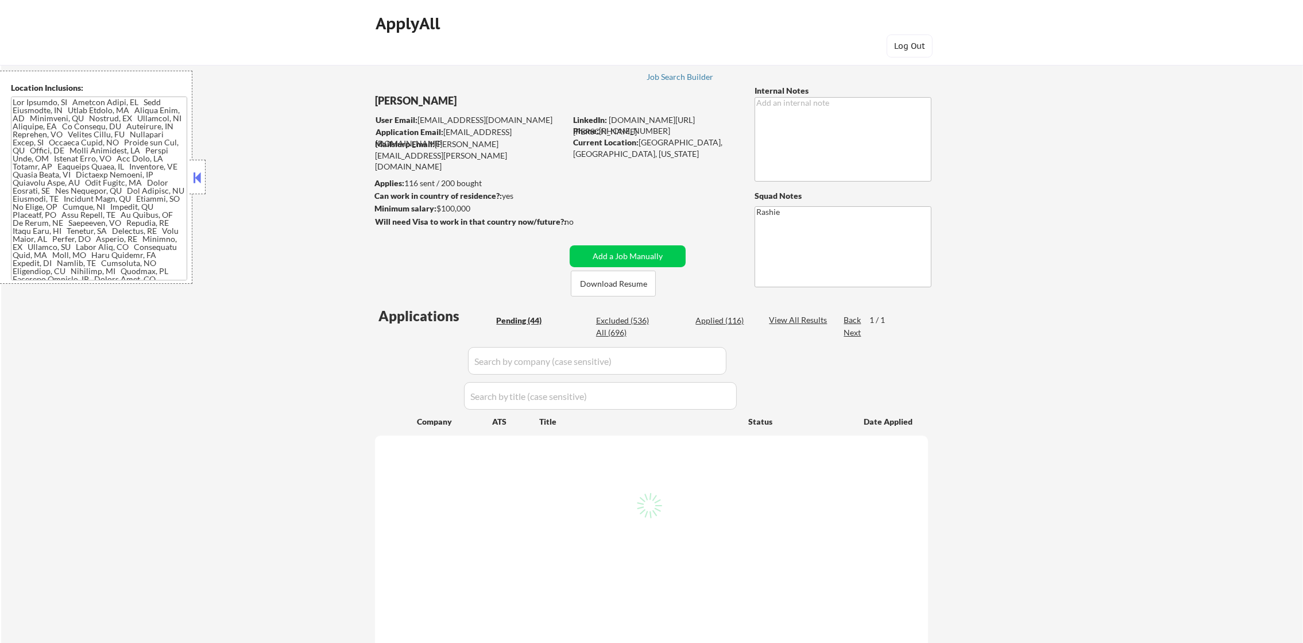
select select ""pending""
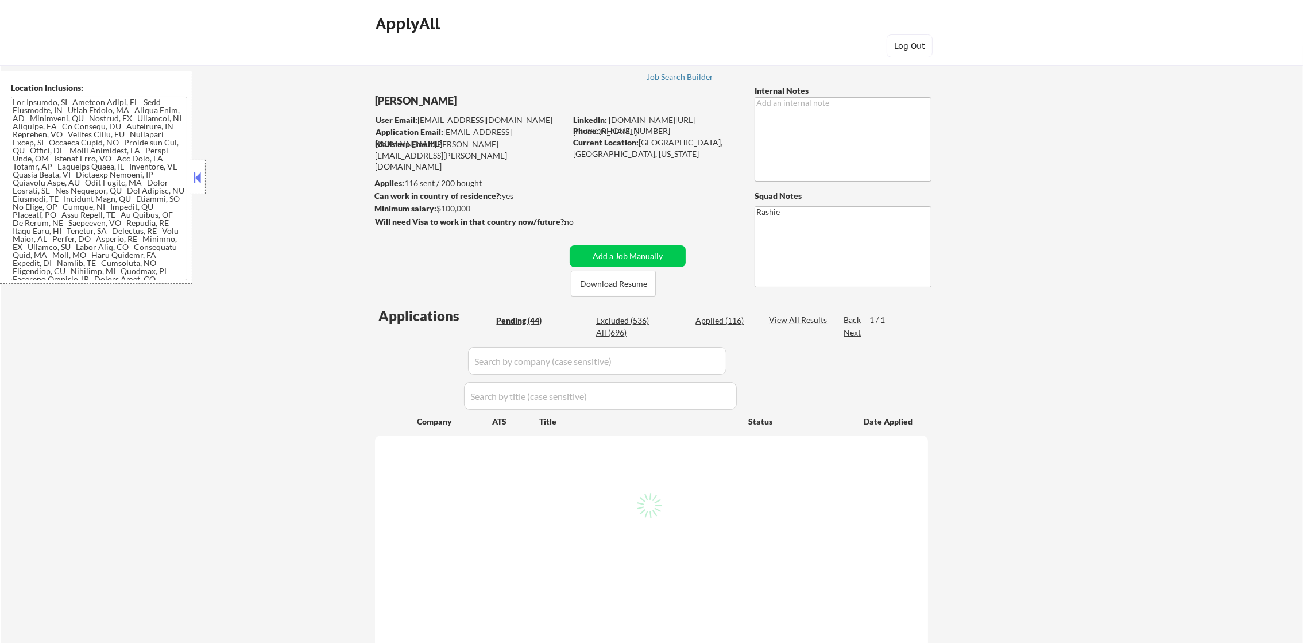
select select ""pending""
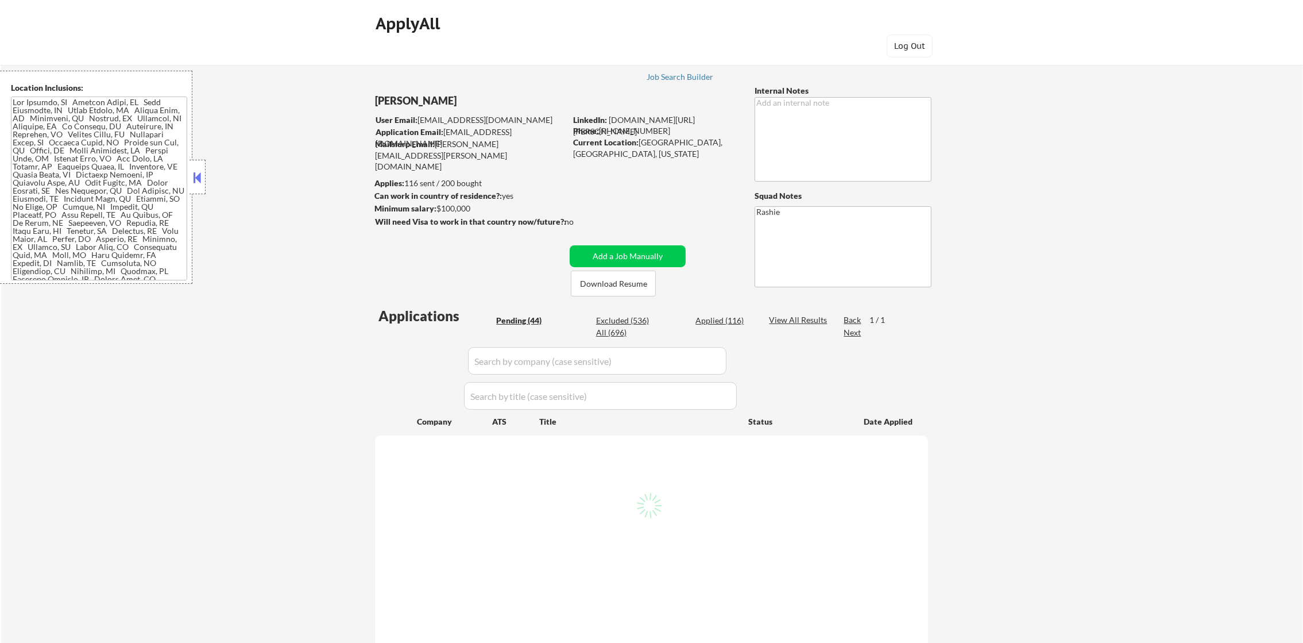
select select ""pending""
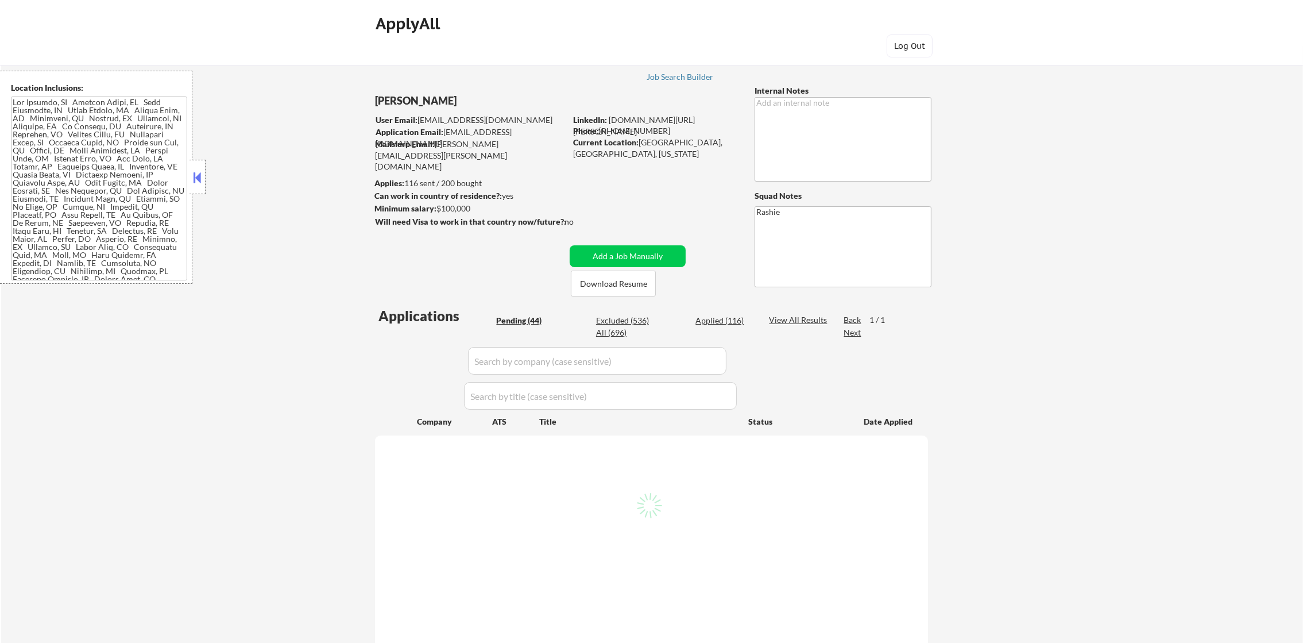
select select ""pending""
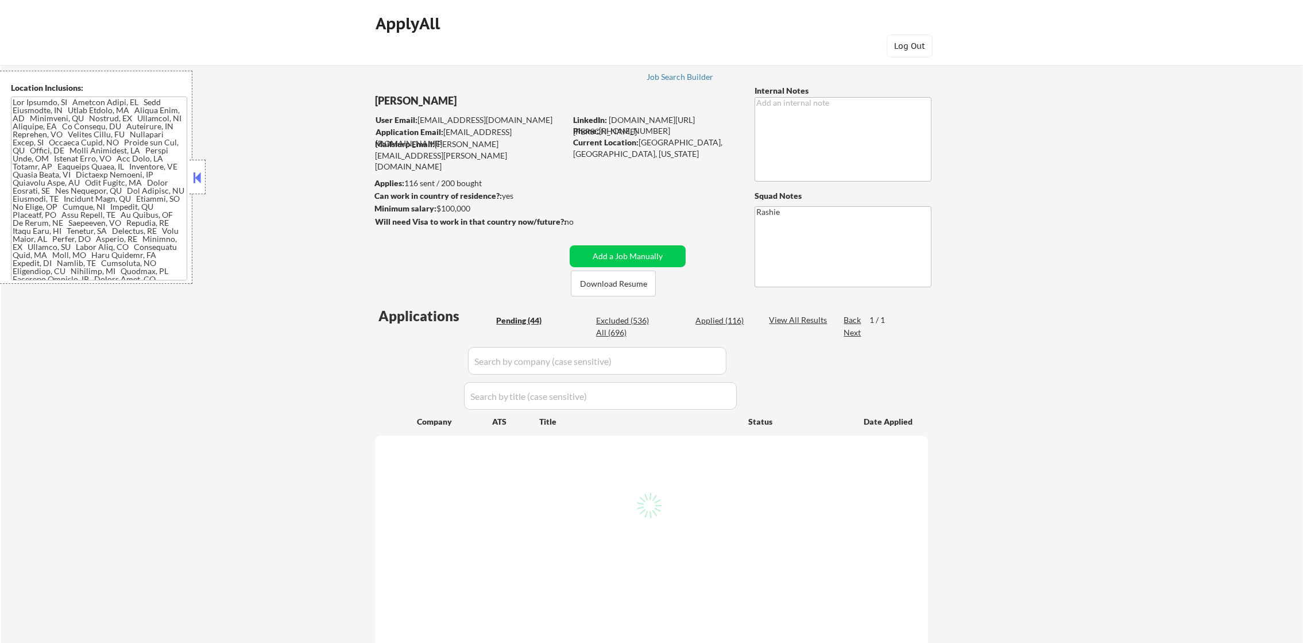
select select ""pending""
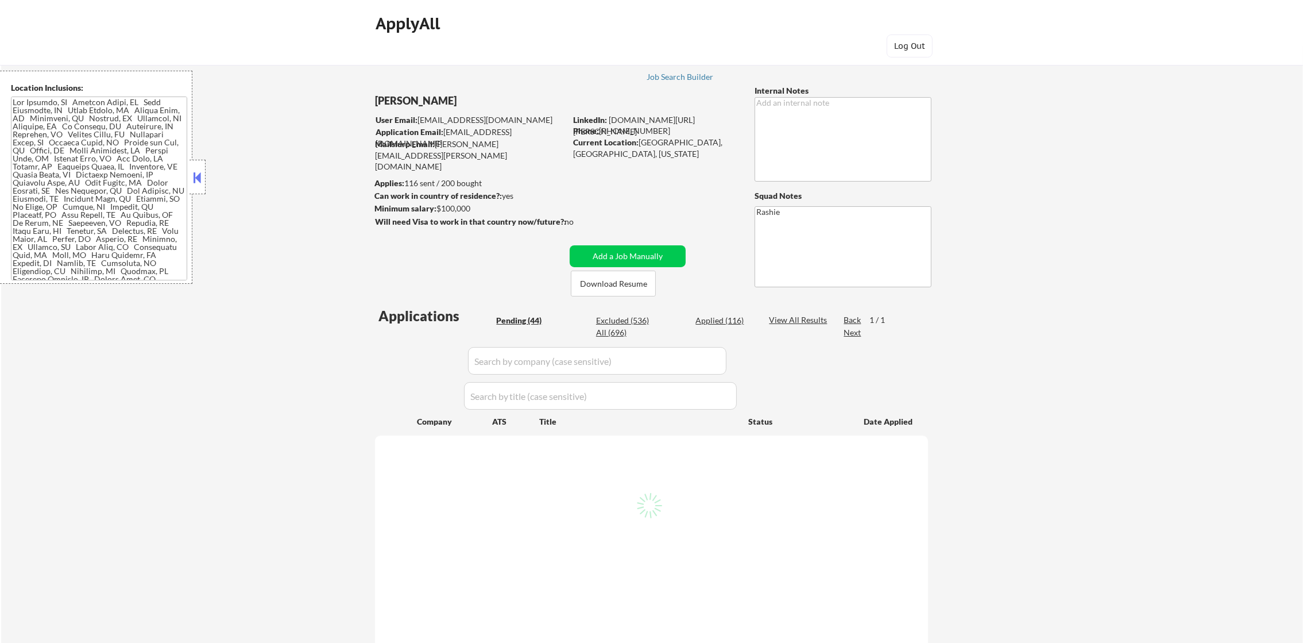
select select ""pending""
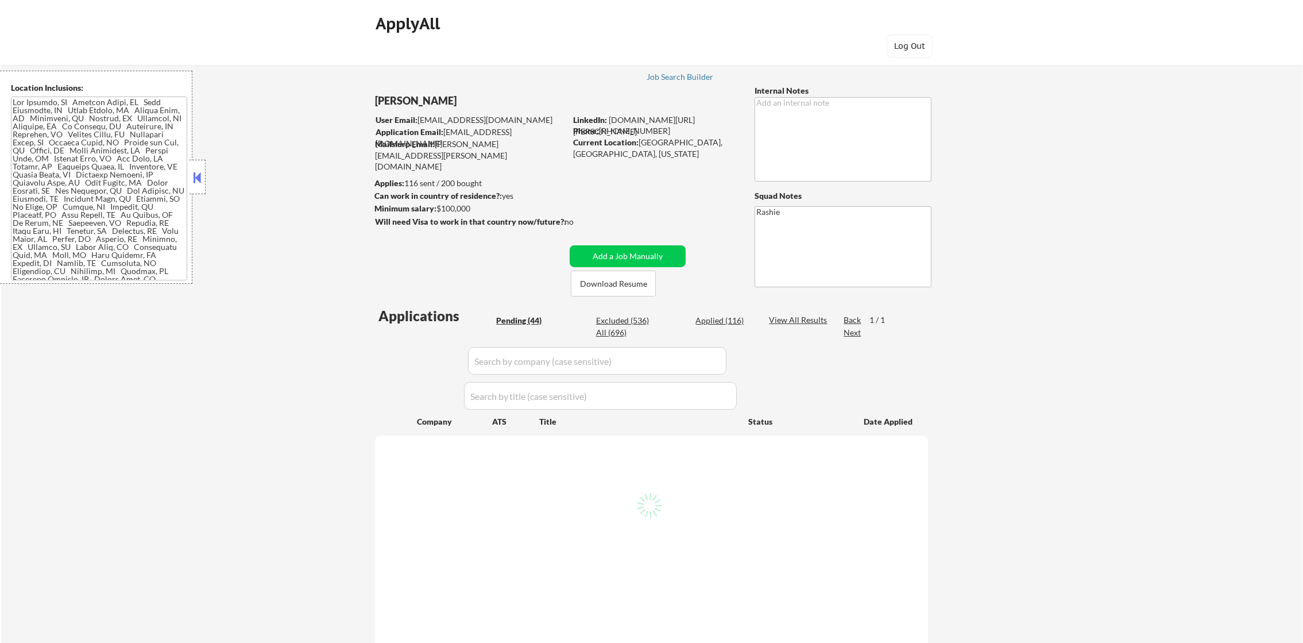
select select ""pending""
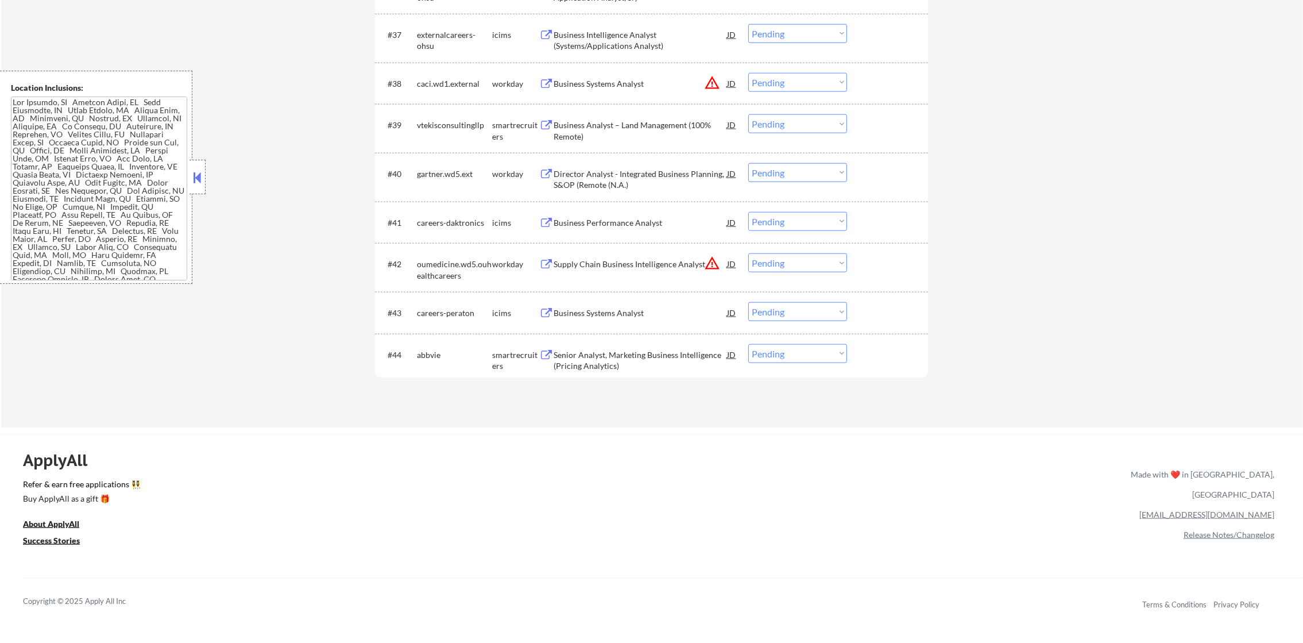
scroll to position [2185, 0]
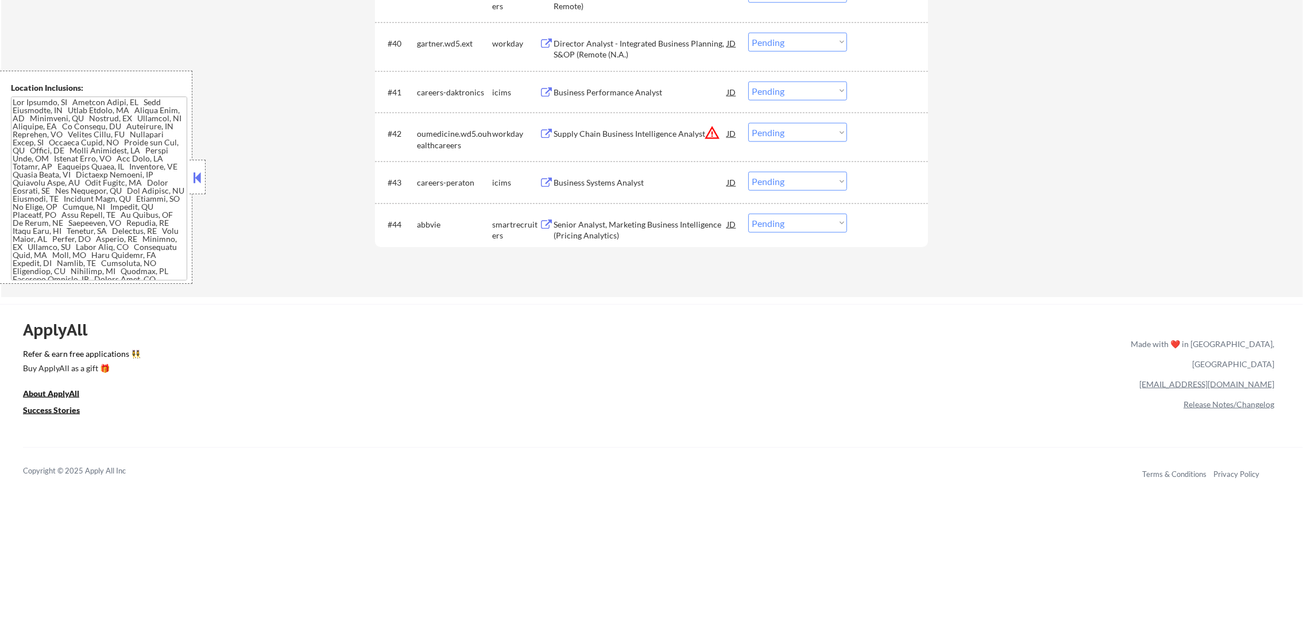
click at [509, 325] on div "ApplyAll Refer & earn free applications 👯‍♀️ Buy ApplyAll as a gift 🎁 About App…" at bounding box center [651, 403] width 1303 height 182
click at [422, 221] on div "abbvie" at bounding box center [454, 224] width 75 height 11
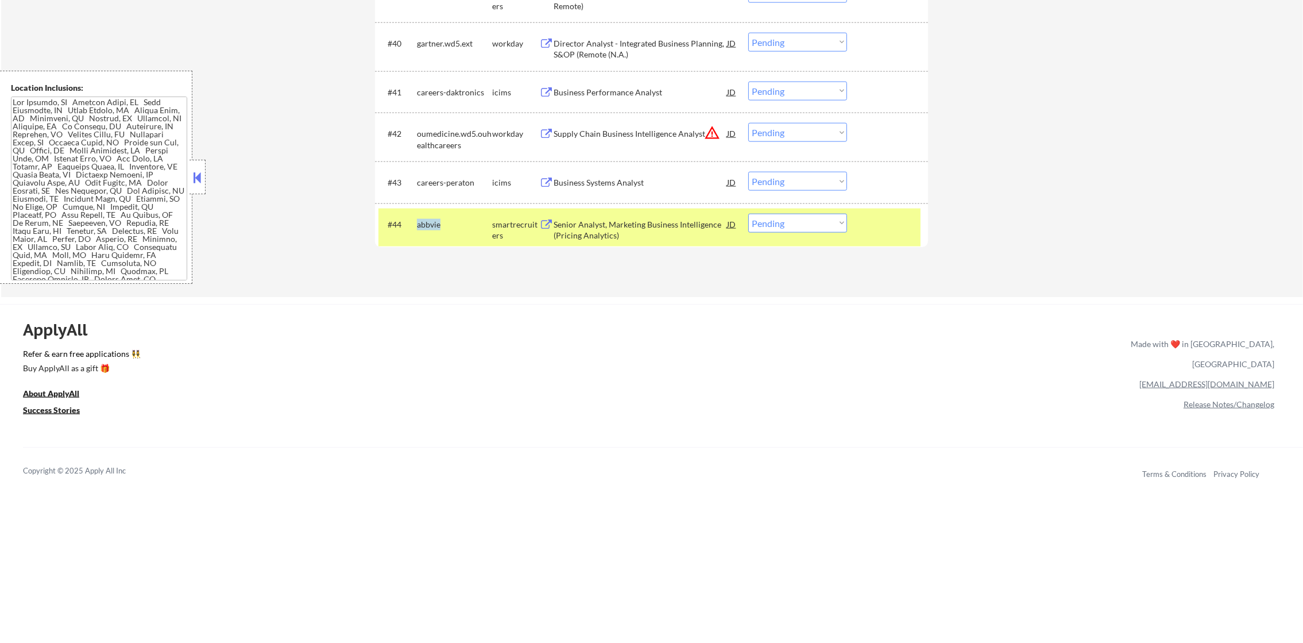
click at [422, 221] on div "abbvie" at bounding box center [454, 224] width 75 height 11
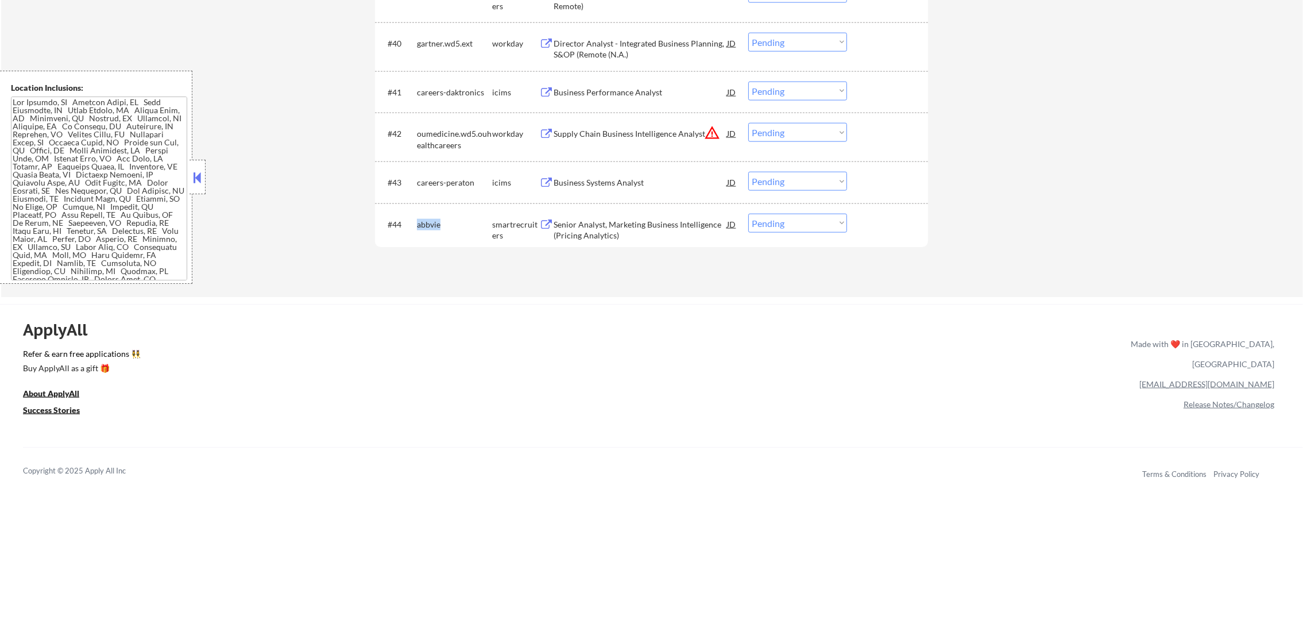
copy div "abbvie"
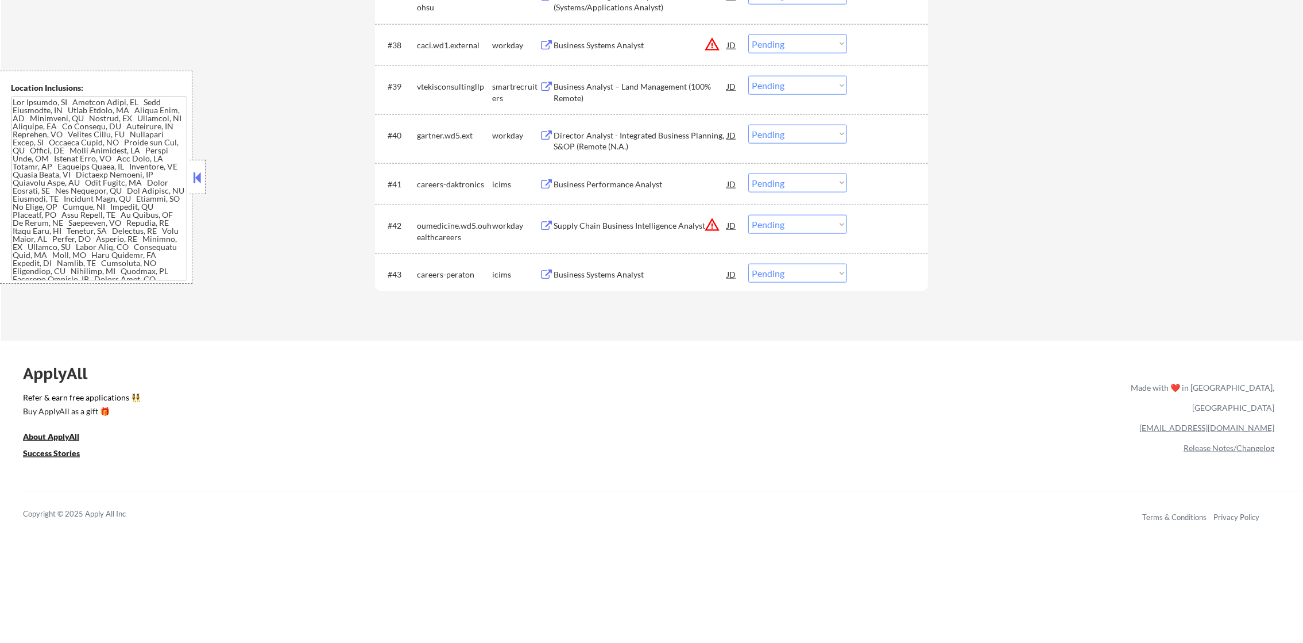
scroll to position [2070, 0]
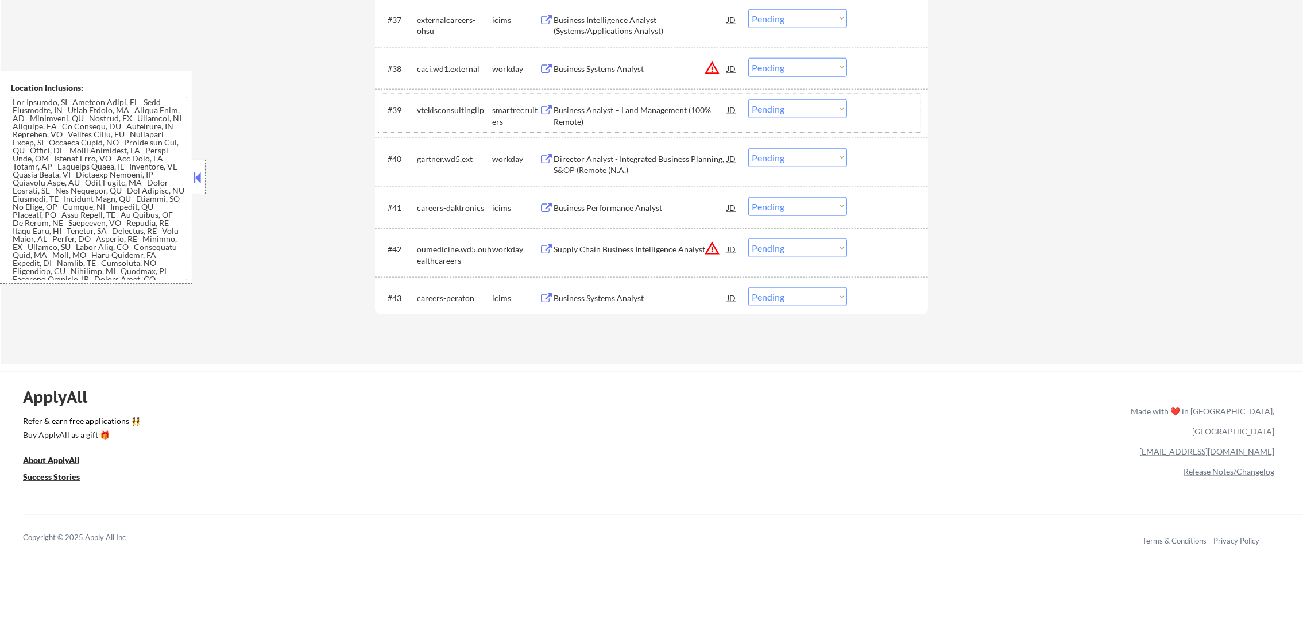
click at [454, 109] on div "vtekisconsultingllp" at bounding box center [454, 110] width 75 height 11
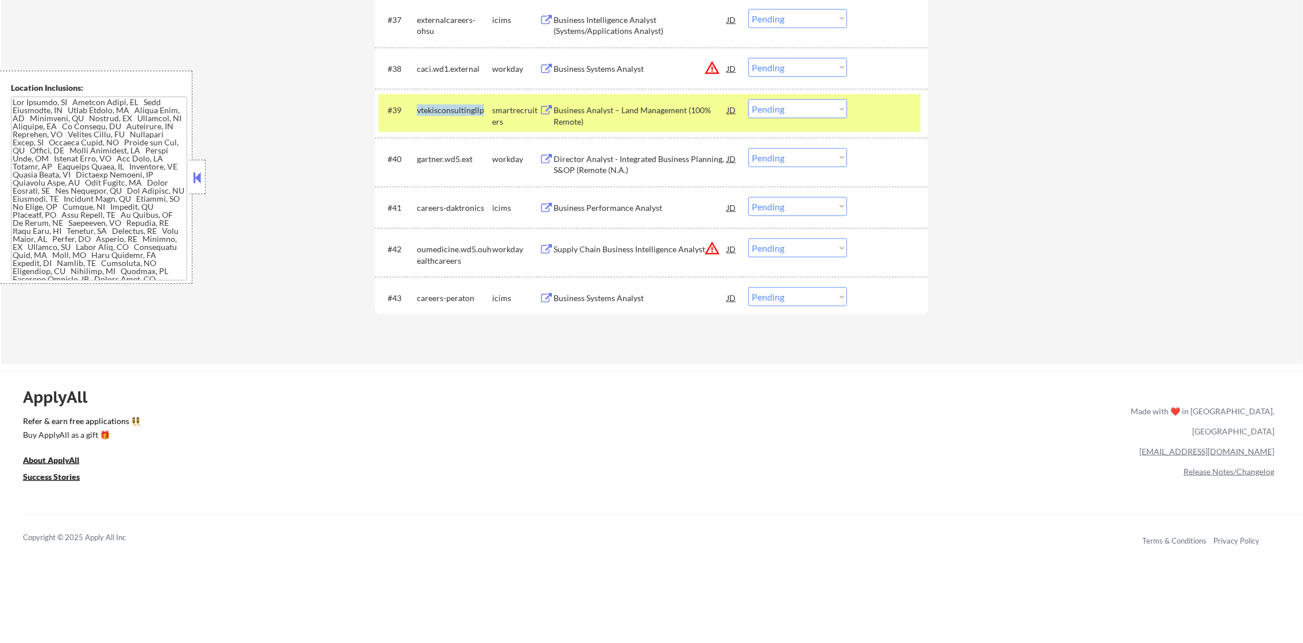
click at [454, 109] on div "vtekisconsultingllp" at bounding box center [454, 110] width 75 height 11
copy div "vtekisconsultingllp"
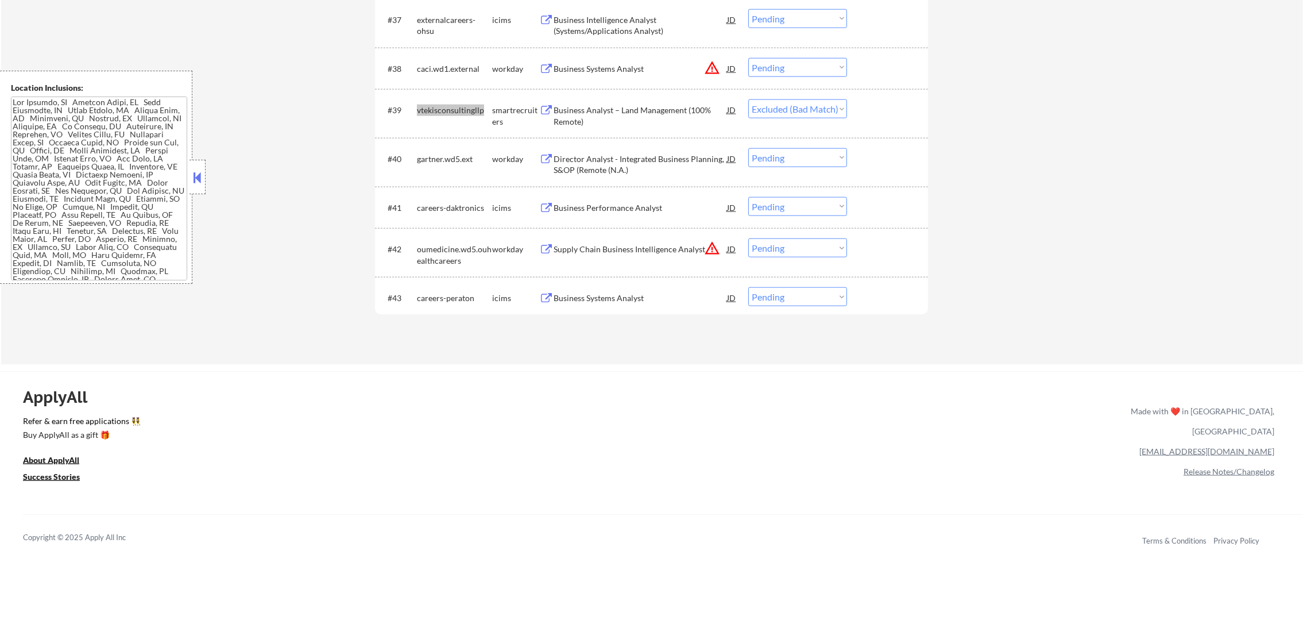
select select ""pending""
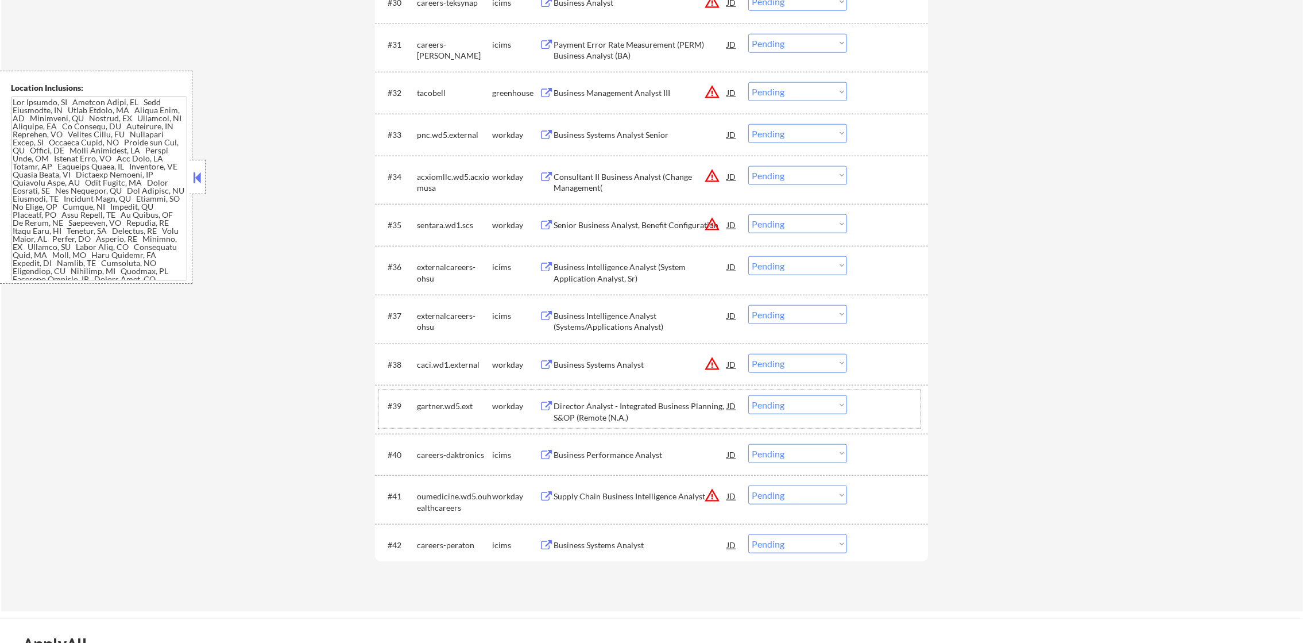
scroll to position [1755, 0]
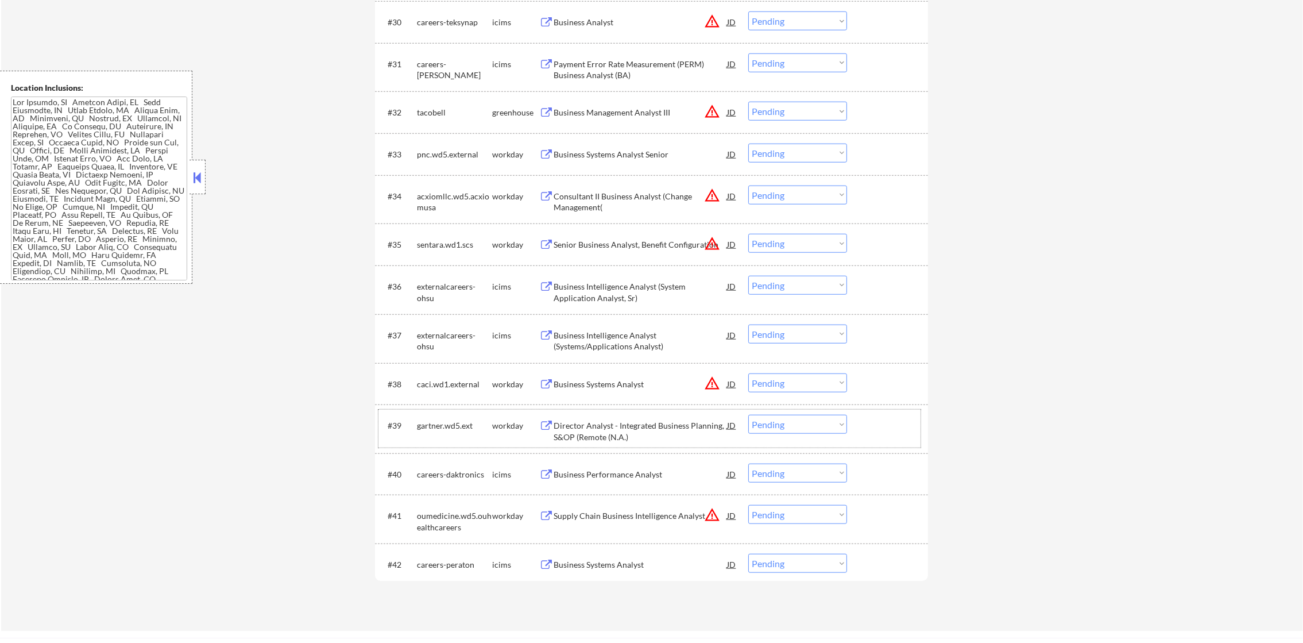
click at [439, 111] on div "tacobell" at bounding box center [454, 112] width 75 height 11
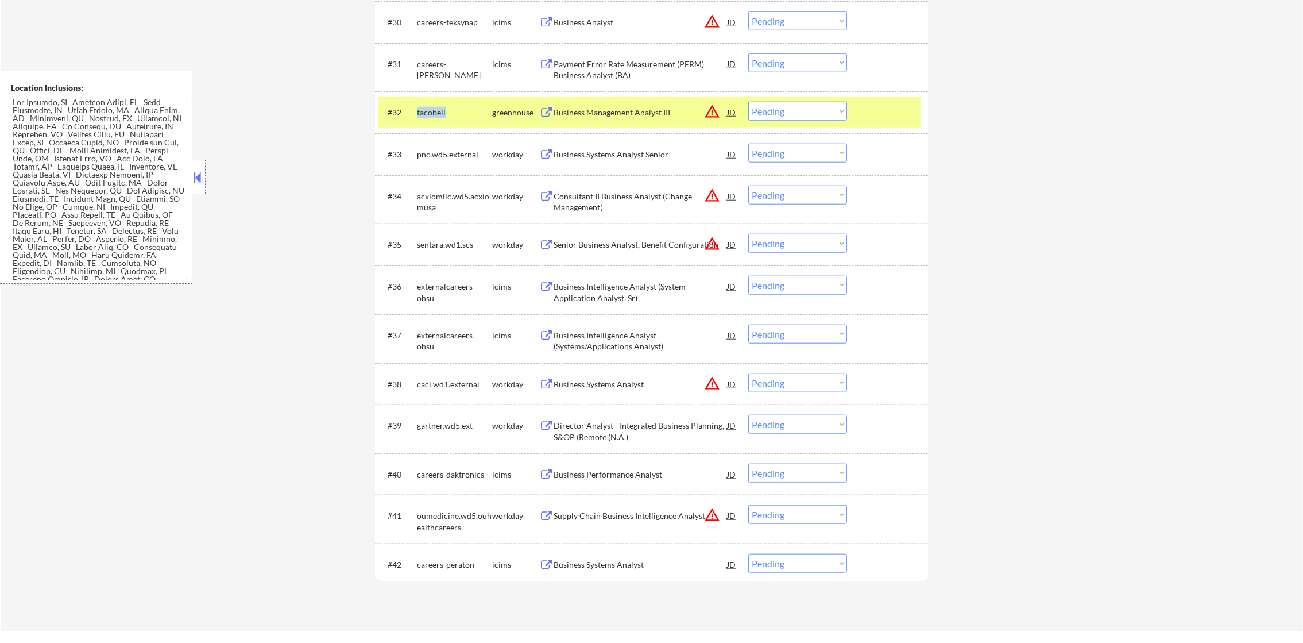
click at [439, 111] on div "tacobell" at bounding box center [454, 112] width 75 height 11
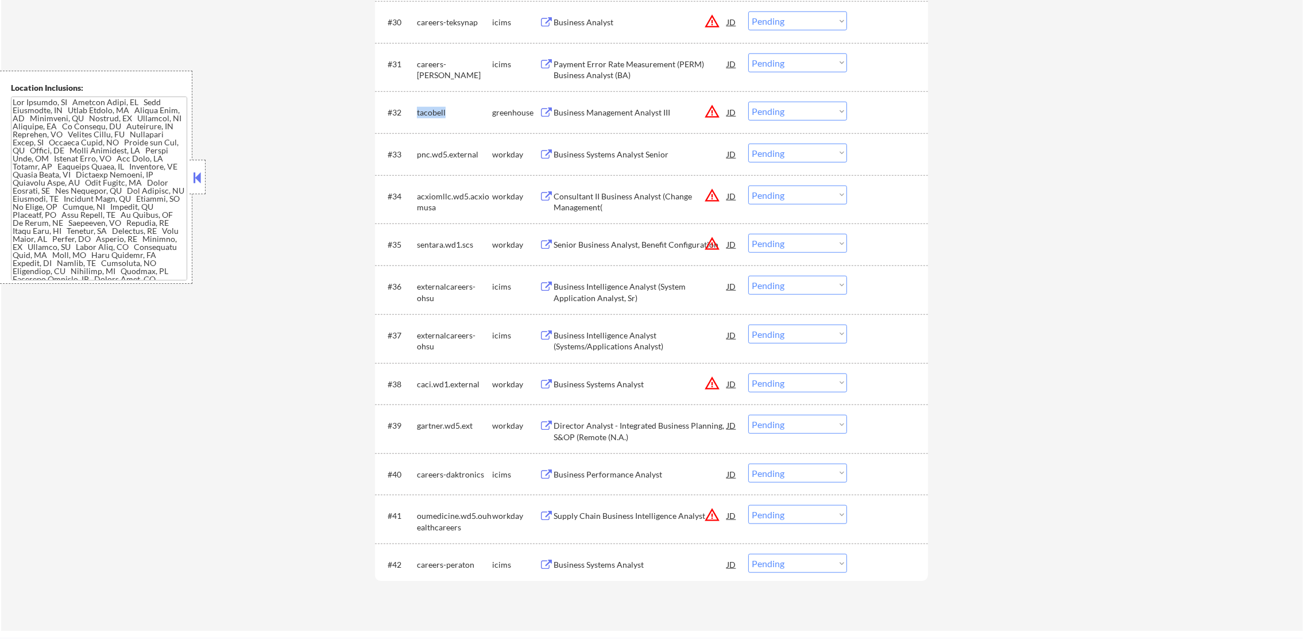
copy div "tacobell"
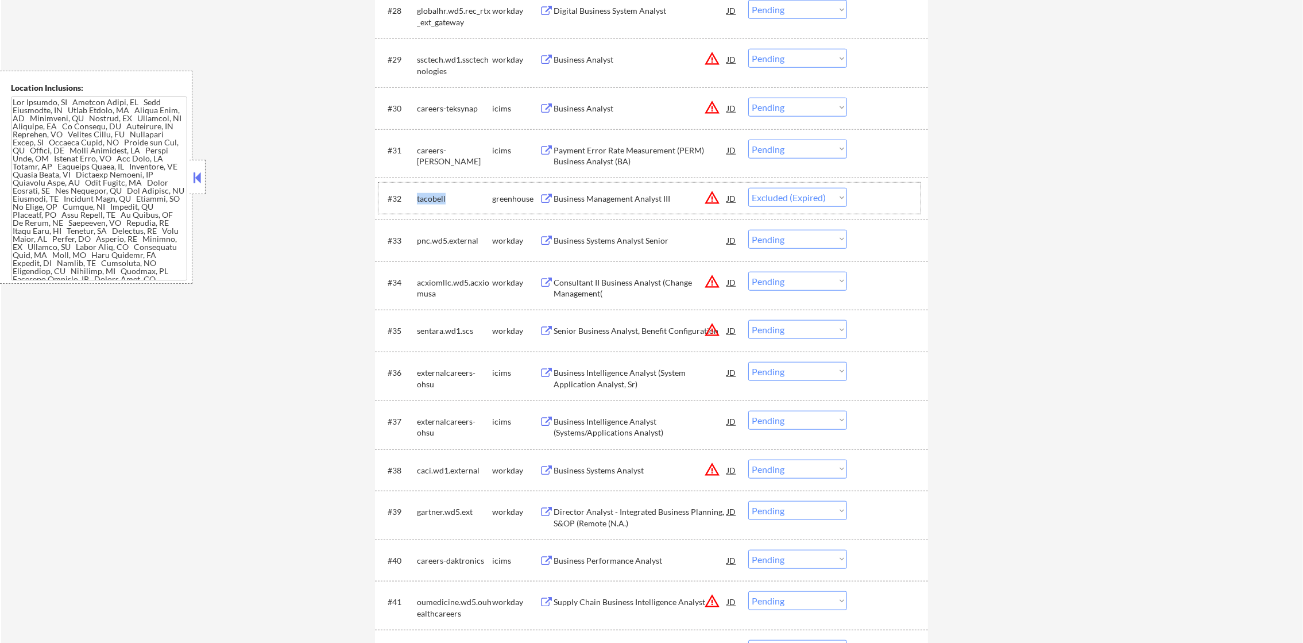
select select ""pending""
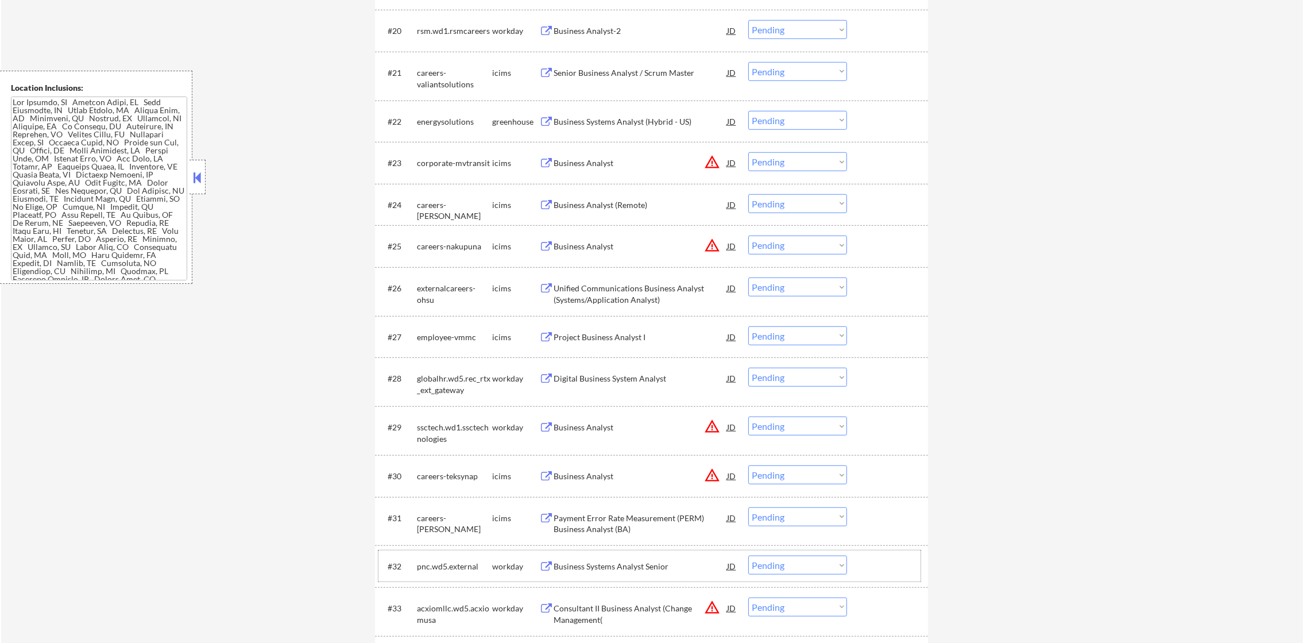
scroll to position [1266, 0]
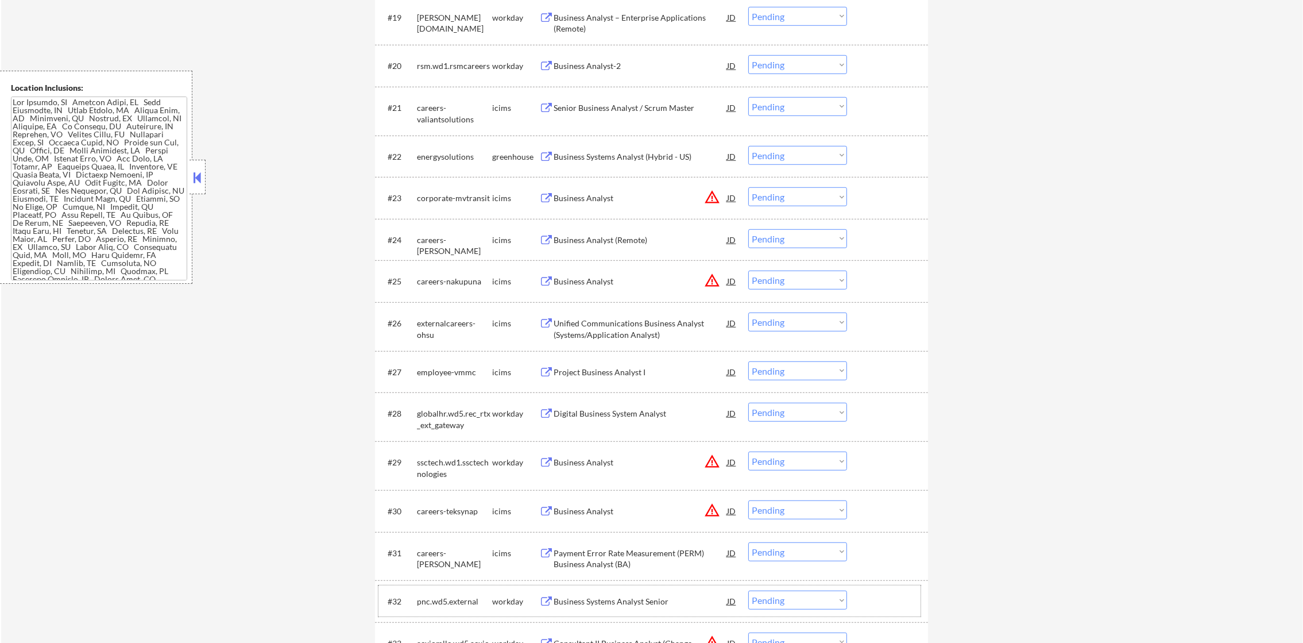
click at [627, 167] on div "#22 energysolutions greenhouse Business Systems Analyst (Hybrid - US) JD Choose…" at bounding box center [650, 156] width 542 height 31
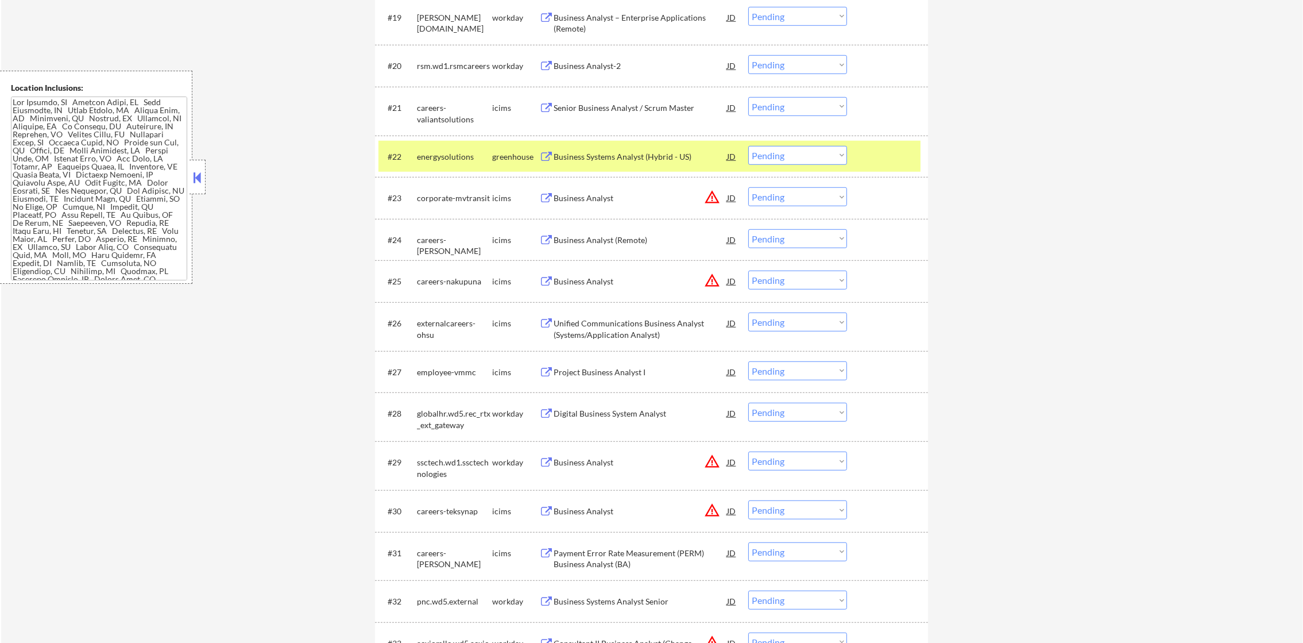
click at [455, 159] on div "energysolutions" at bounding box center [454, 156] width 75 height 11
copy div "energysolutions"
click at [760, 153] on select "Choose an option... Pending Applied Excluded (Questions) Excluded (Expired) Exc…" at bounding box center [797, 155] width 99 height 19
click at [748, 146] on select "Choose an option... Pending Applied Excluded (Questions) Excluded (Expired) Exc…" at bounding box center [797, 155] width 99 height 19
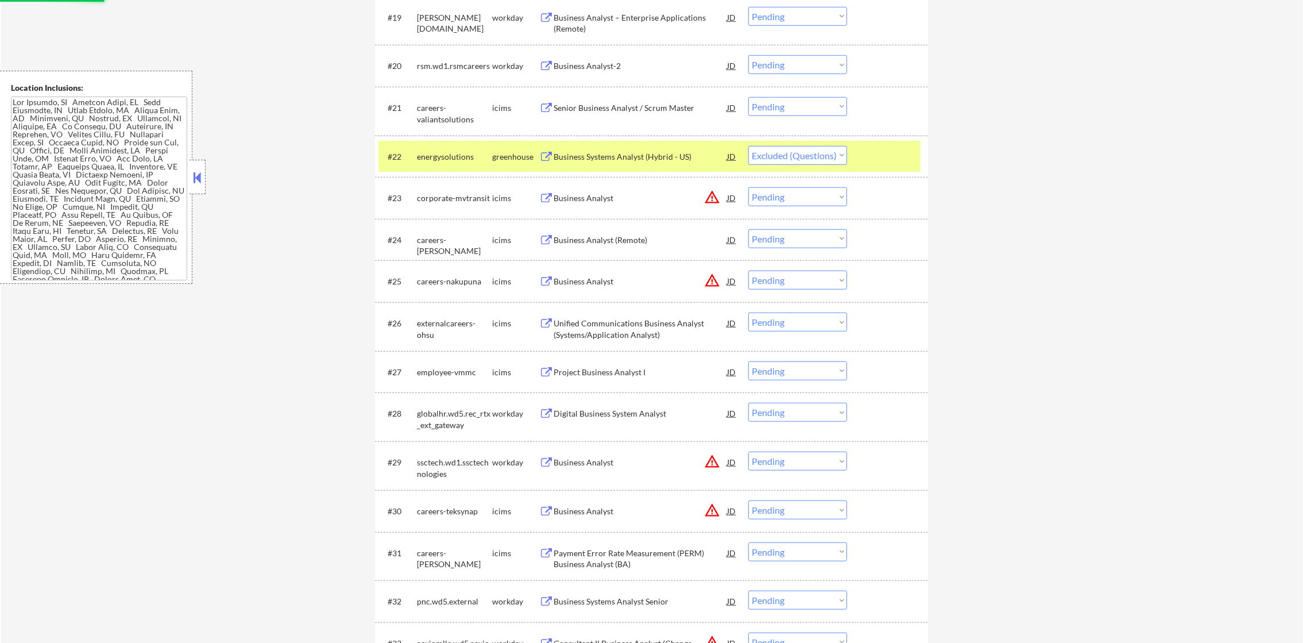
click at [437, 139] on div "#22 energysolutions greenhouse Business Systems Analyst (Hybrid - US) JD Choose…" at bounding box center [651, 157] width 553 height 42
select select ""pending""
click at [421, 159] on div "energysolutions" at bounding box center [454, 156] width 75 height 11
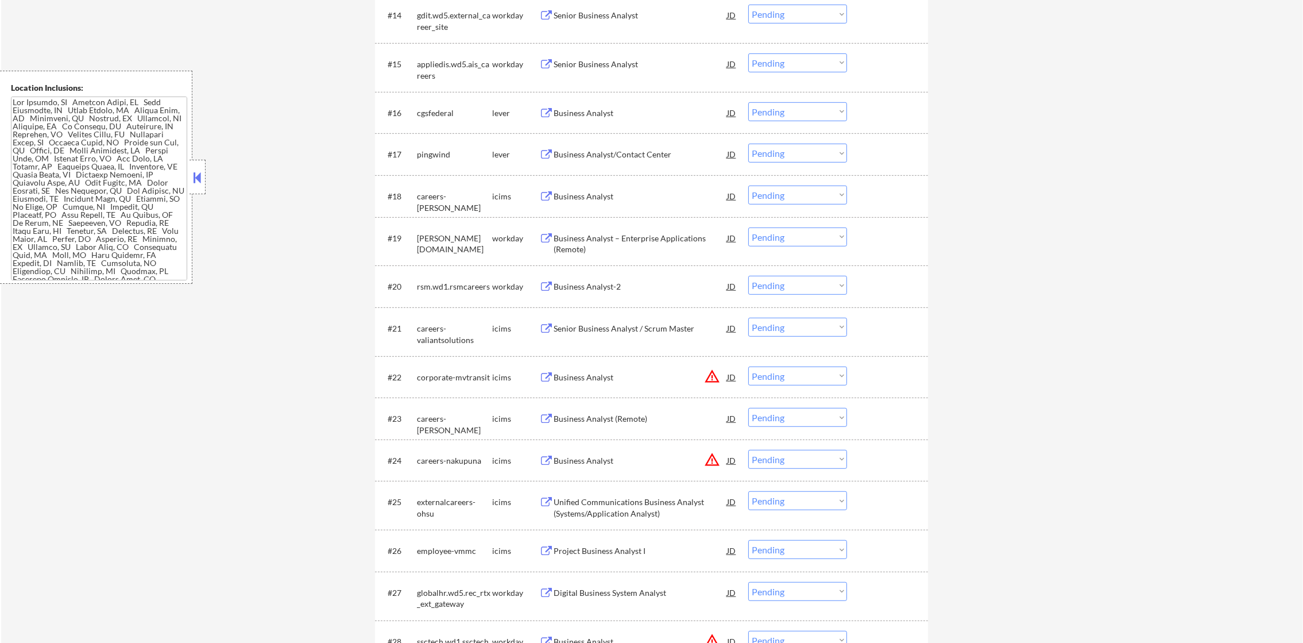
scroll to position [1036, 0]
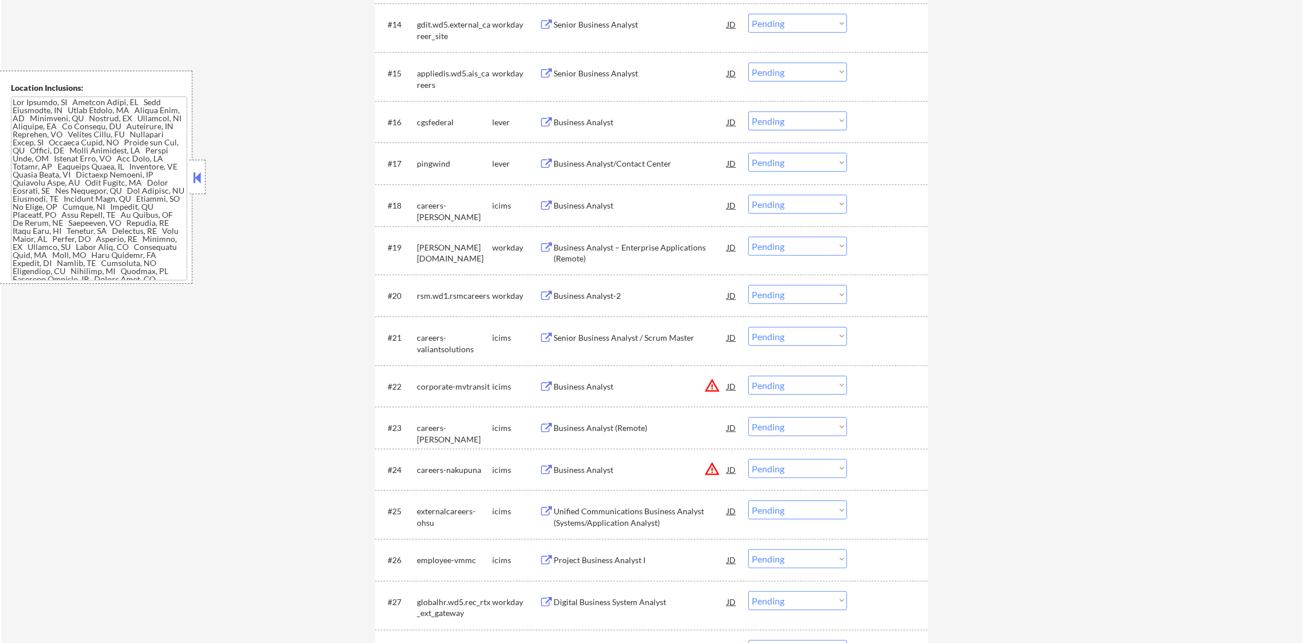
click at [585, 203] on div "Business Analyst" at bounding box center [640, 205] width 173 height 11
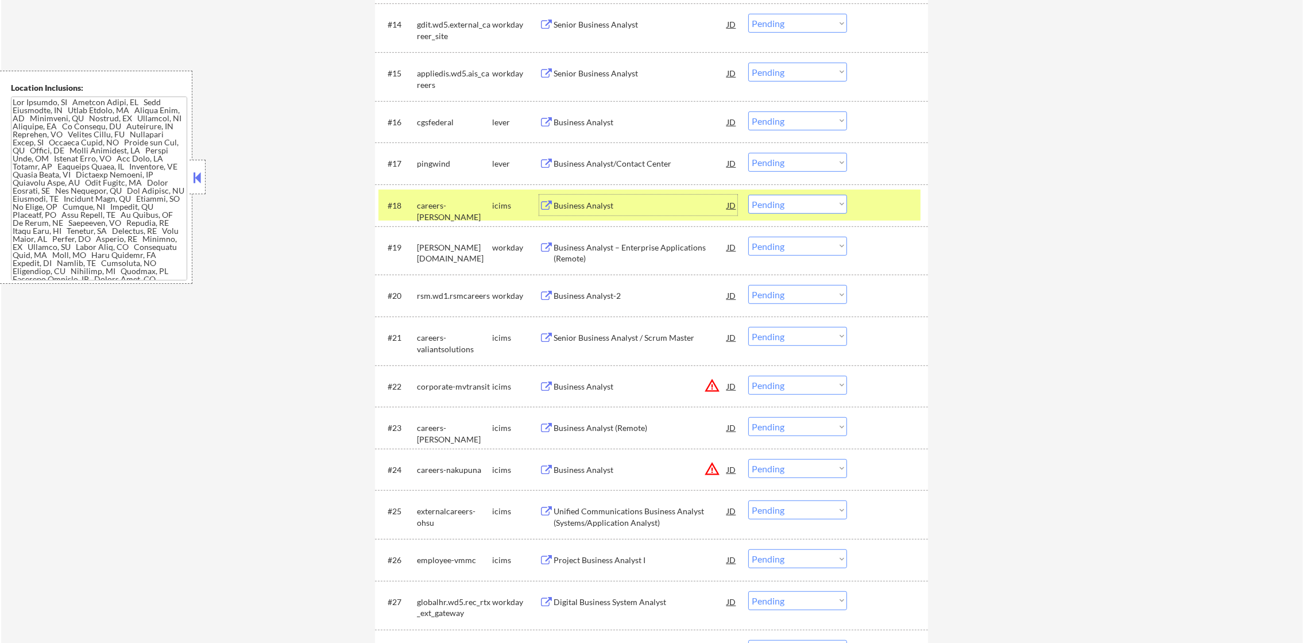
click at [797, 207] on select "Choose an option... Pending Applied Excluded (Questions) Excluded (Expired) Exc…" at bounding box center [797, 204] width 99 height 19
click at [748, 195] on select "Choose an option... Pending Applied Excluded (Questions) Excluded (Expired) Exc…" at bounding box center [797, 204] width 99 height 19
click at [466, 215] on div "#18 careers-govcio icims Business Analyst JD Choose an option... Pending Applie…" at bounding box center [650, 205] width 542 height 31
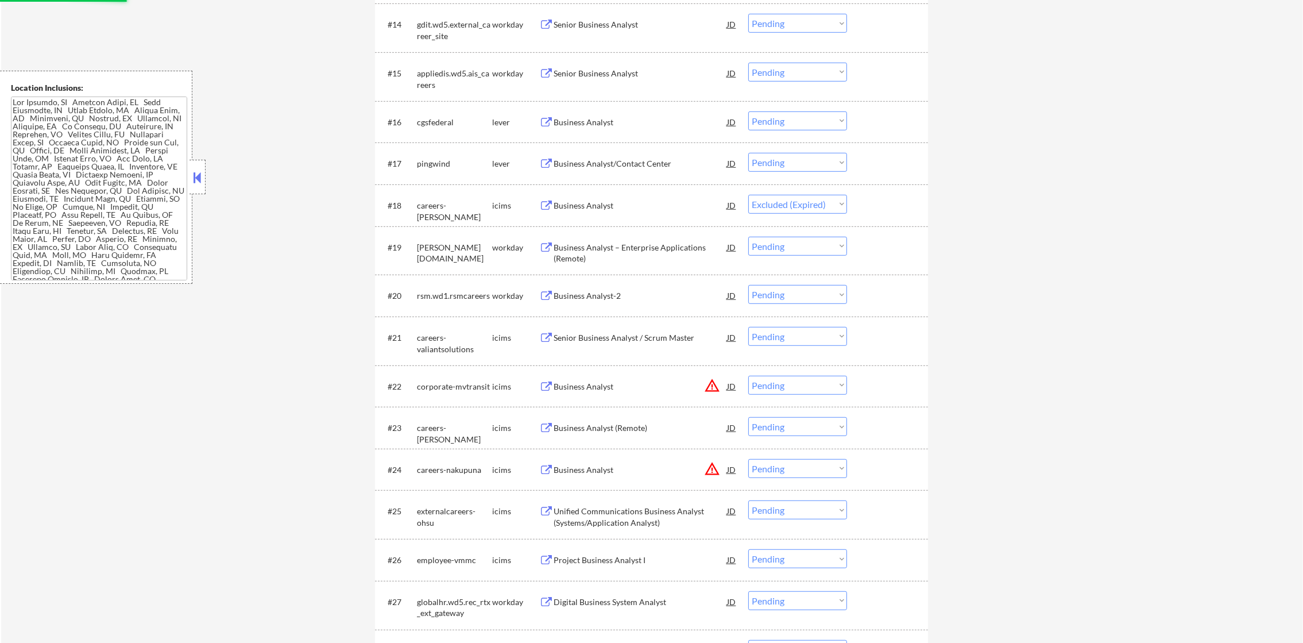
click at [632, 162] on div "Business Analyst/Contact Center" at bounding box center [640, 163] width 173 height 11
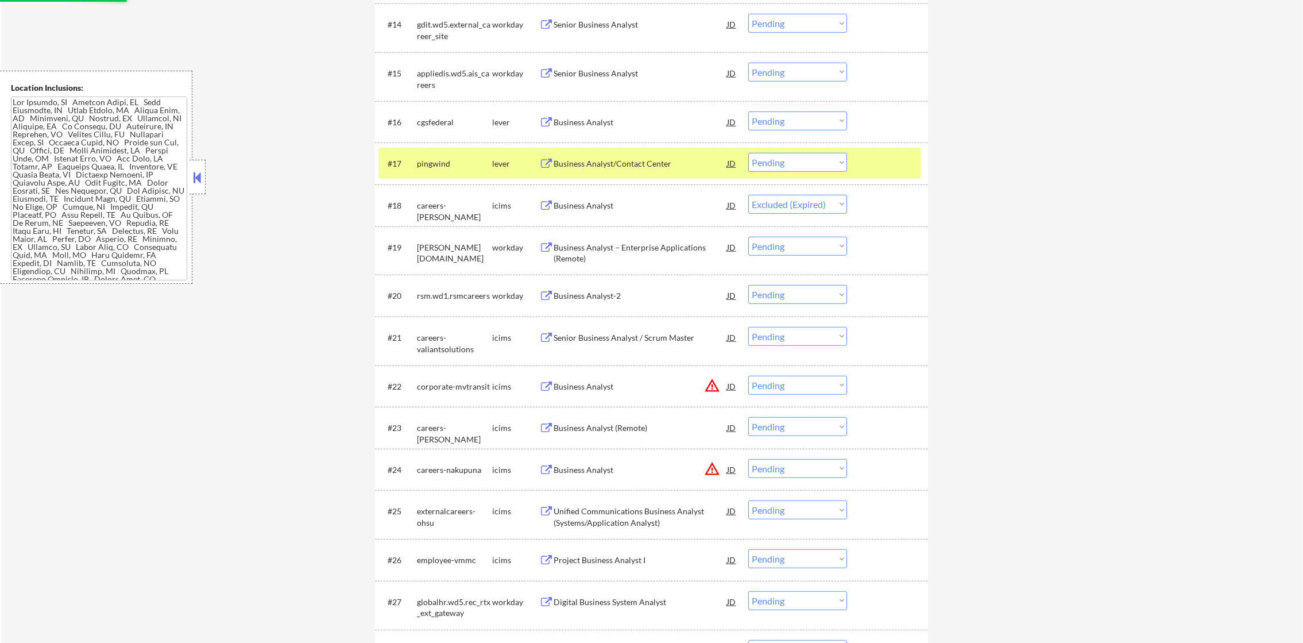
select select ""pending""
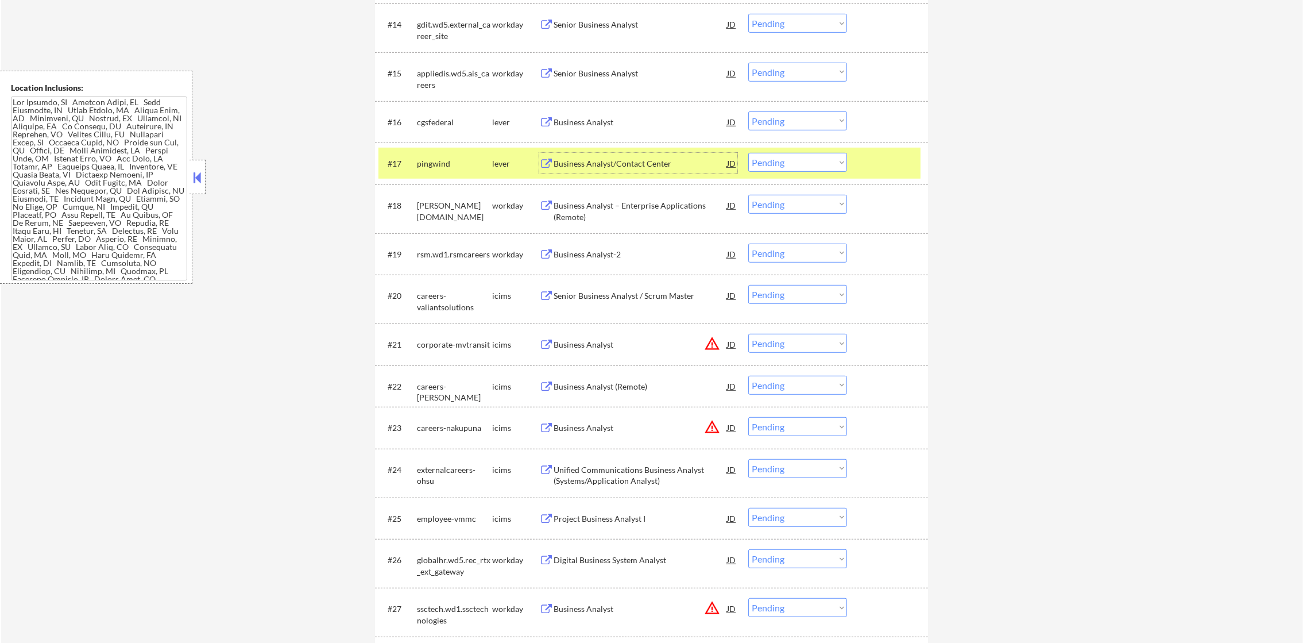
drag, startPoint x: 798, startPoint y: 165, endPoint x: 800, endPoint y: 173, distance: 8.2
click at [798, 165] on select "Choose an option... Pending Applied Excluded (Questions) Excluded (Expired) Exc…" at bounding box center [797, 162] width 99 height 19
click at [748, 153] on select "Choose an option... Pending Applied Excluded (Questions) Excluded (Expired) Exc…" at bounding box center [797, 162] width 99 height 19
click at [437, 155] on div "pingwind" at bounding box center [454, 163] width 75 height 21
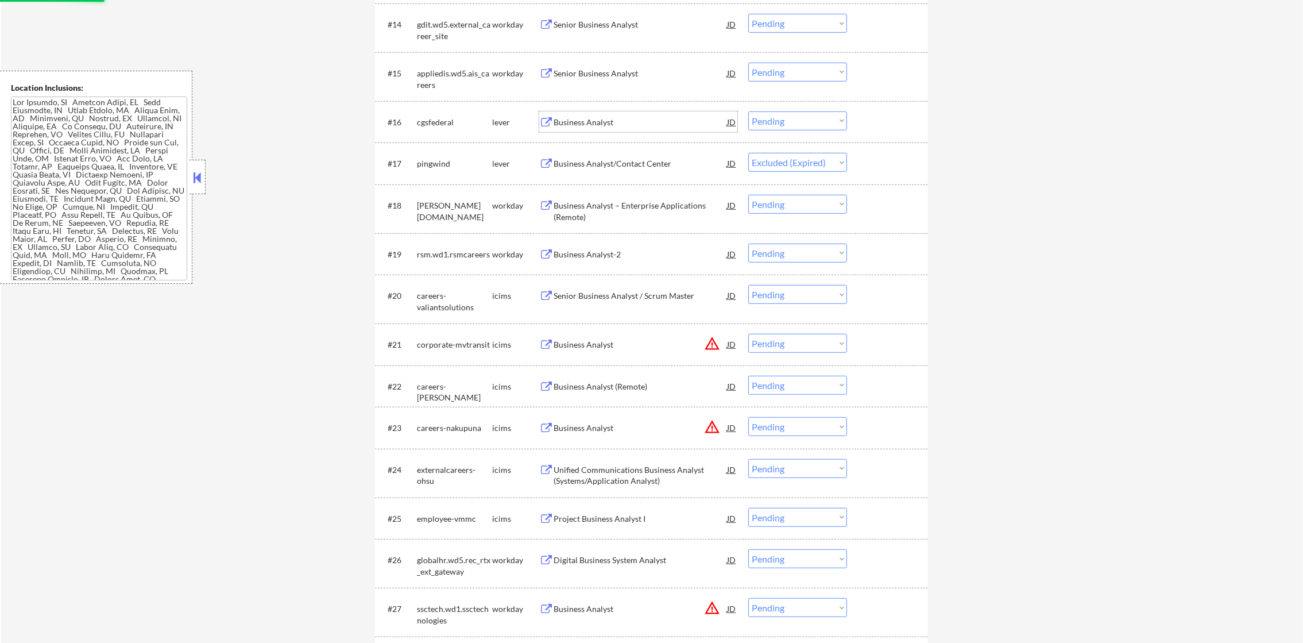
click at [639, 118] on div "Business Analyst" at bounding box center [640, 122] width 173 height 11
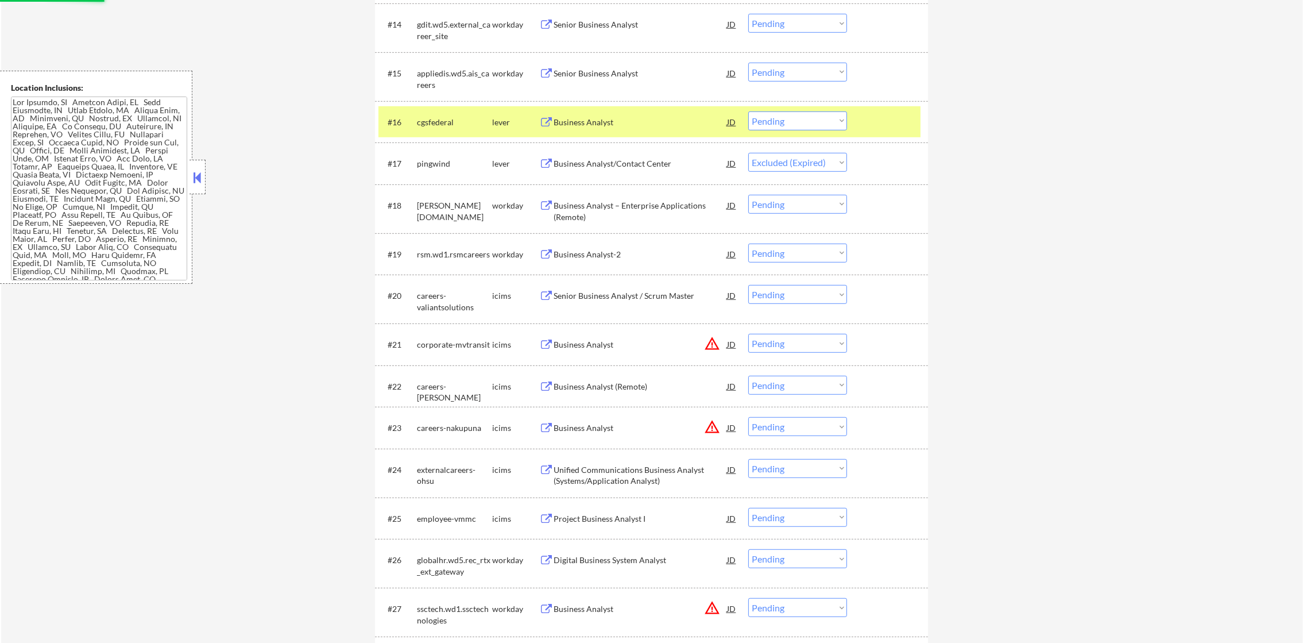
select select ""pending""
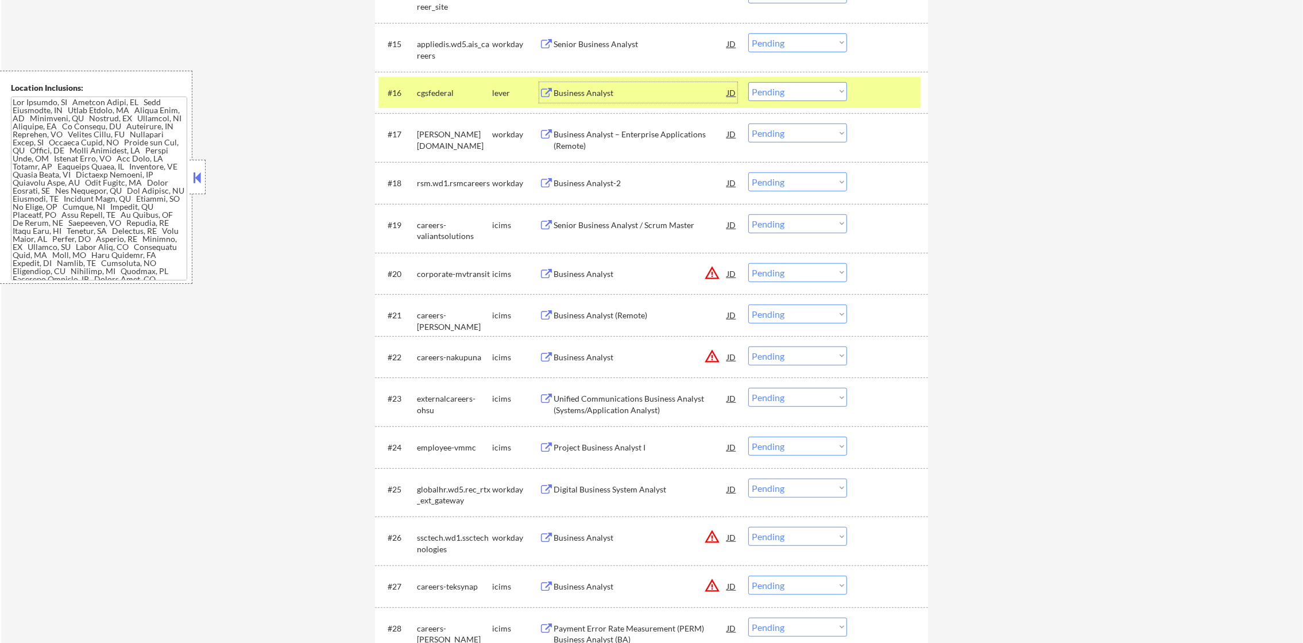
scroll to position [1122, 0]
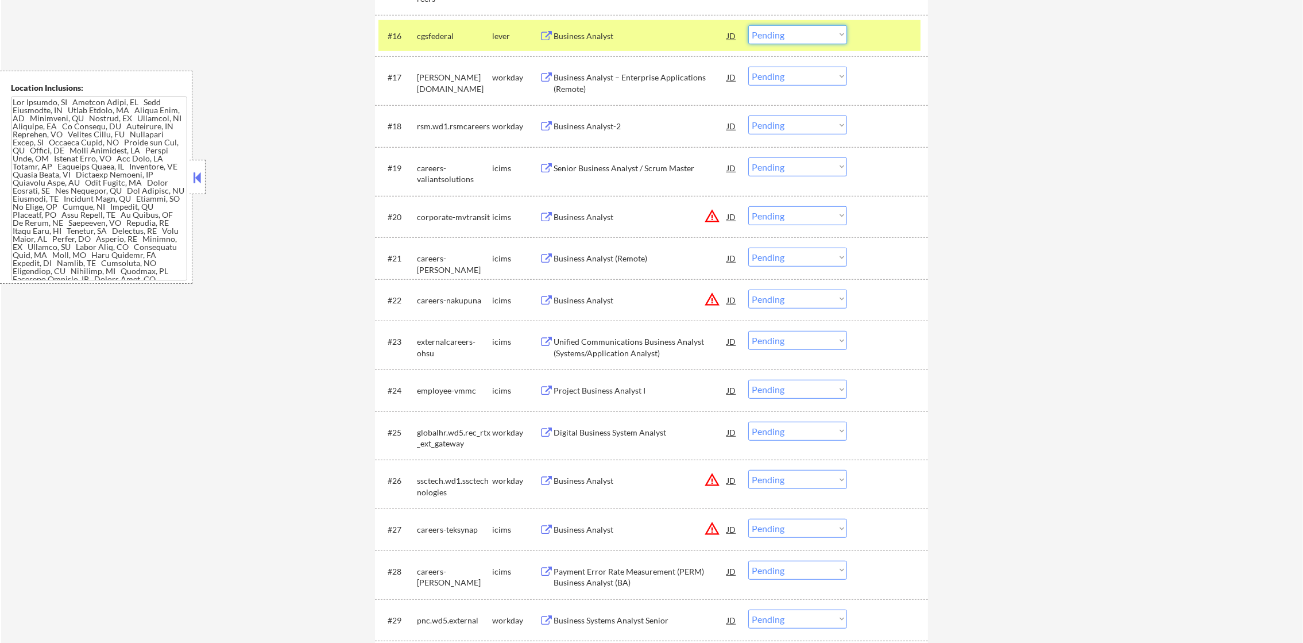
click at [787, 28] on select "Choose an option... Pending Applied Excluded (Questions) Excluded (Expired) Exc…" at bounding box center [797, 34] width 99 height 19
drag, startPoint x: 842, startPoint y: 39, endPoint x: 836, endPoint y: 45, distance: 8.5
click at [842, 39] on select "Choose an option... Pending Applied Excluded (Questions) Excluded (Expired) Exc…" at bounding box center [797, 34] width 99 height 19
click at [748, 25] on select "Choose an option... Pending Applied Excluded (Questions) Excluded (Expired) Exc…" at bounding box center [797, 34] width 99 height 19
click at [455, 37] on div "cgsfederal" at bounding box center [454, 35] width 75 height 11
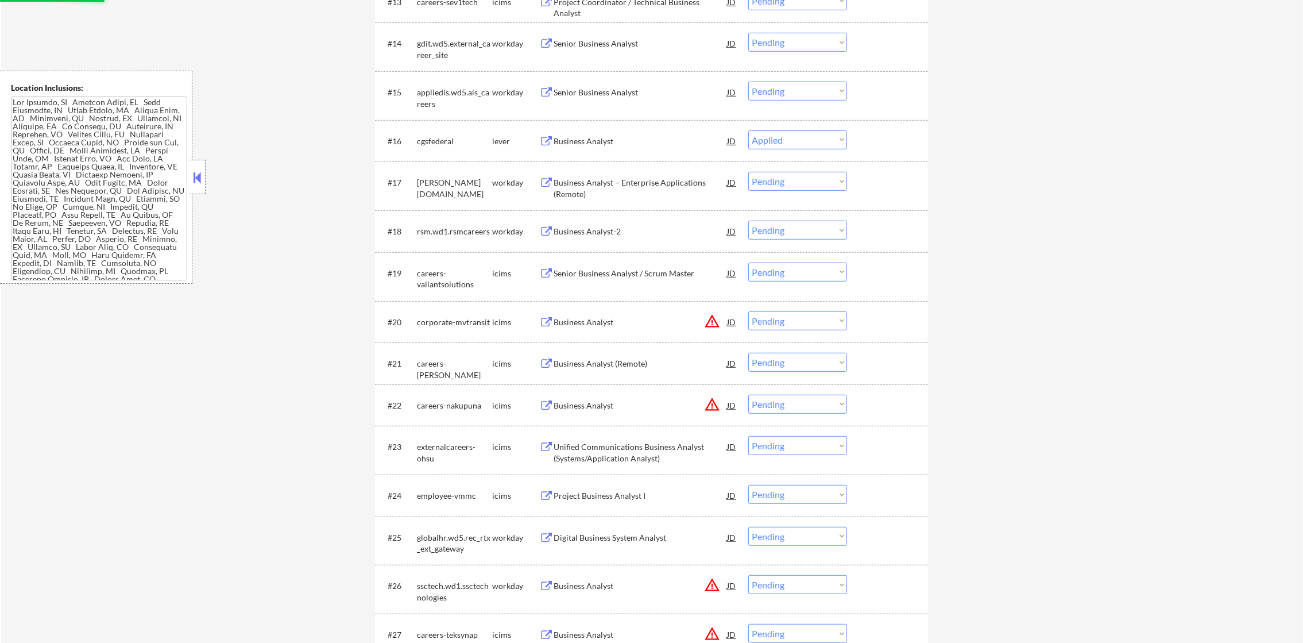
scroll to position [1007, 0]
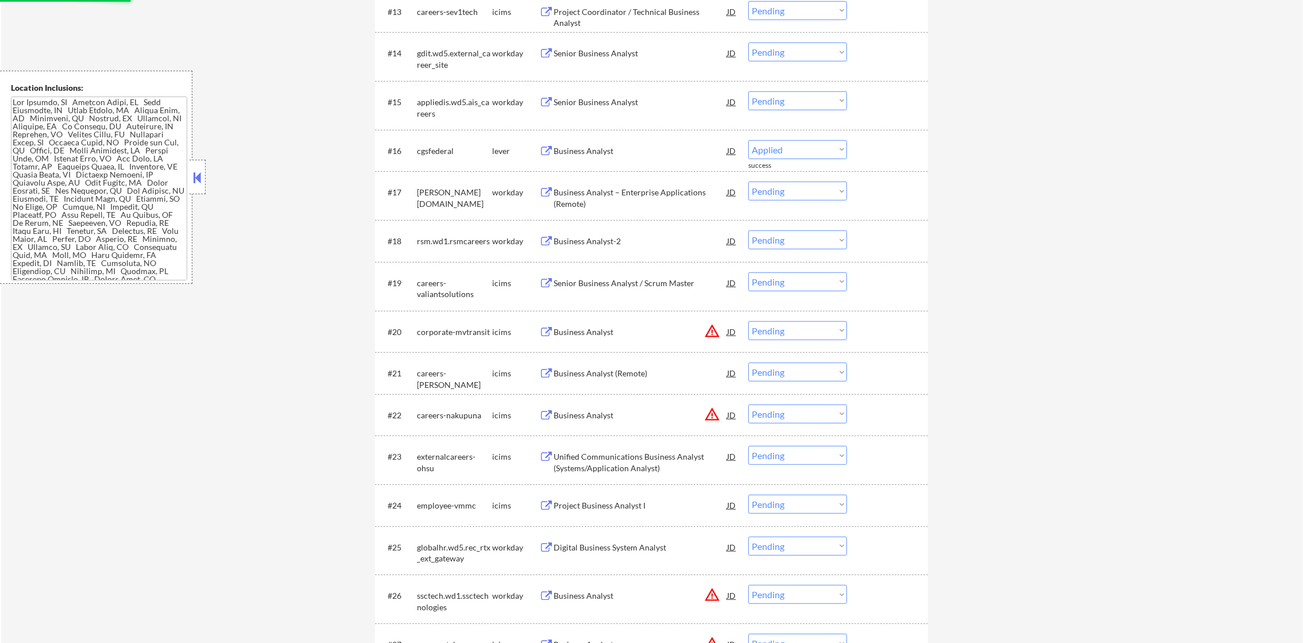
select select ""pending""
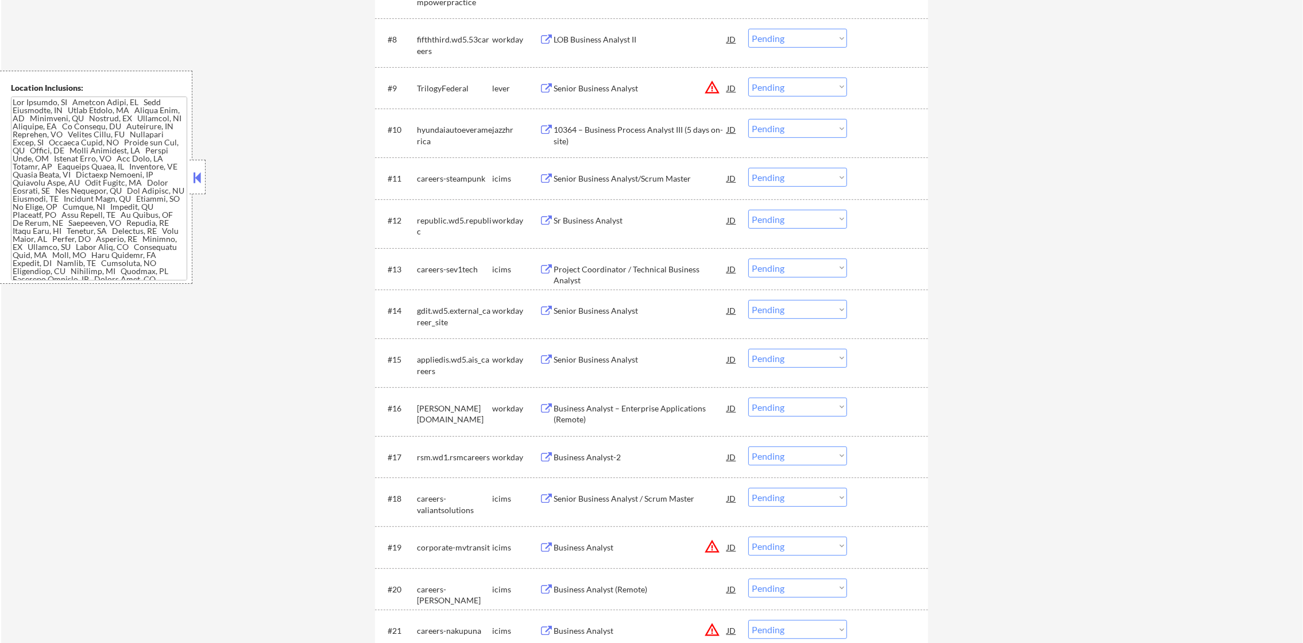
scroll to position [749, 0]
click at [630, 130] on div "10364 – Business Process Analyst III (5 days on-site)" at bounding box center [640, 136] width 173 height 22
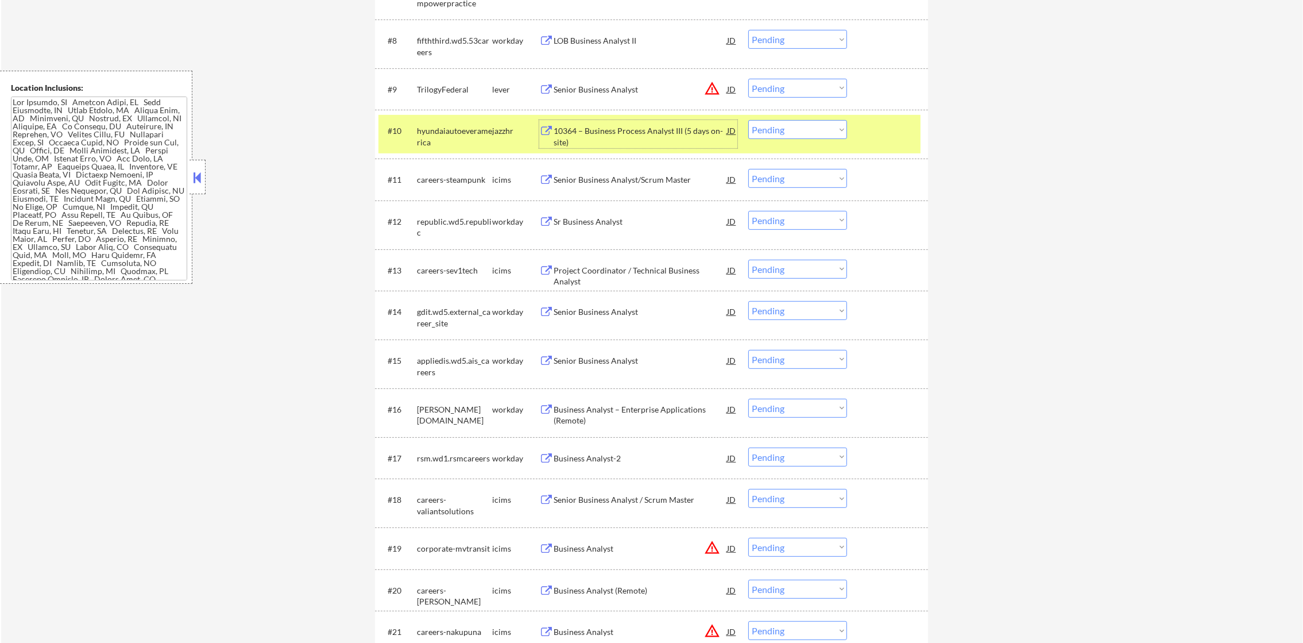
click at [753, 127] on select "Choose an option... Pending Applied Excluded (Questions) Excluded (Expired) Exc…" at bounding box center [797, 129] width 99 height 19
click at [748, 120] on select "Choose an option... Pending Applied Excluded (Questions) Excluded (Expired) Exc…" at bounding box center [797, 129] width 99 height 19
click at [457, 130] on div "hyundaiautoeveramerica" at bounding box center [454, 136] width 75 height 22
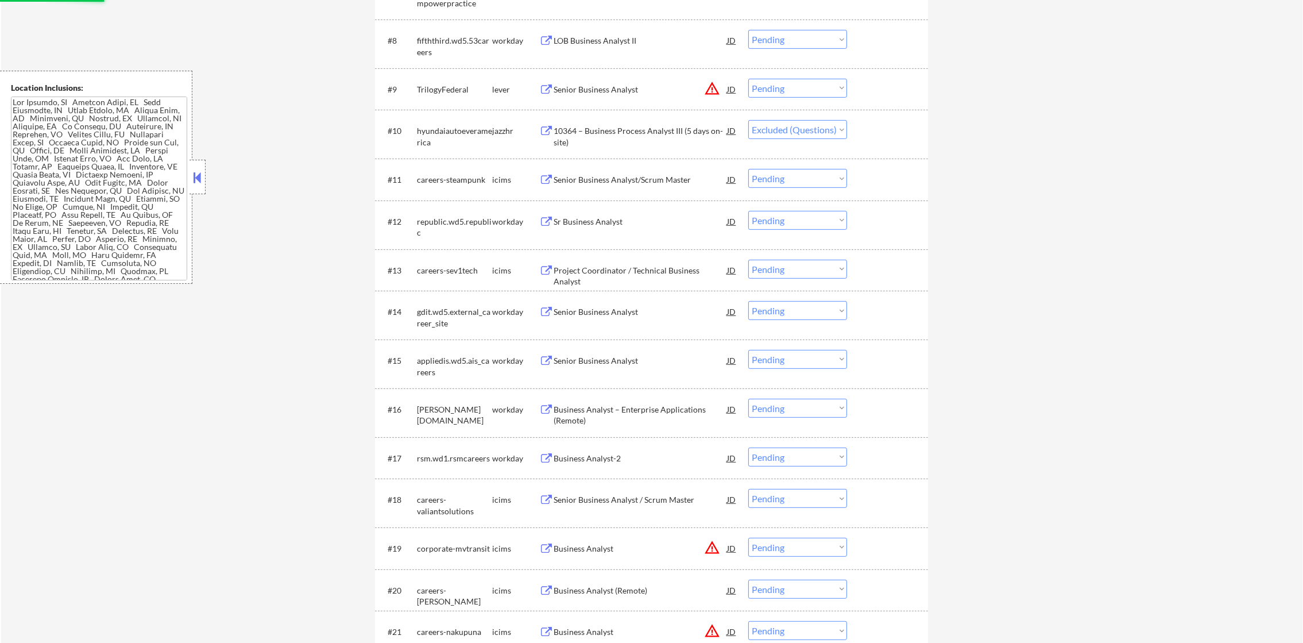
click at [715, 85] on button "warning_amber" at bounding box center [712, 88] width 16 height 16
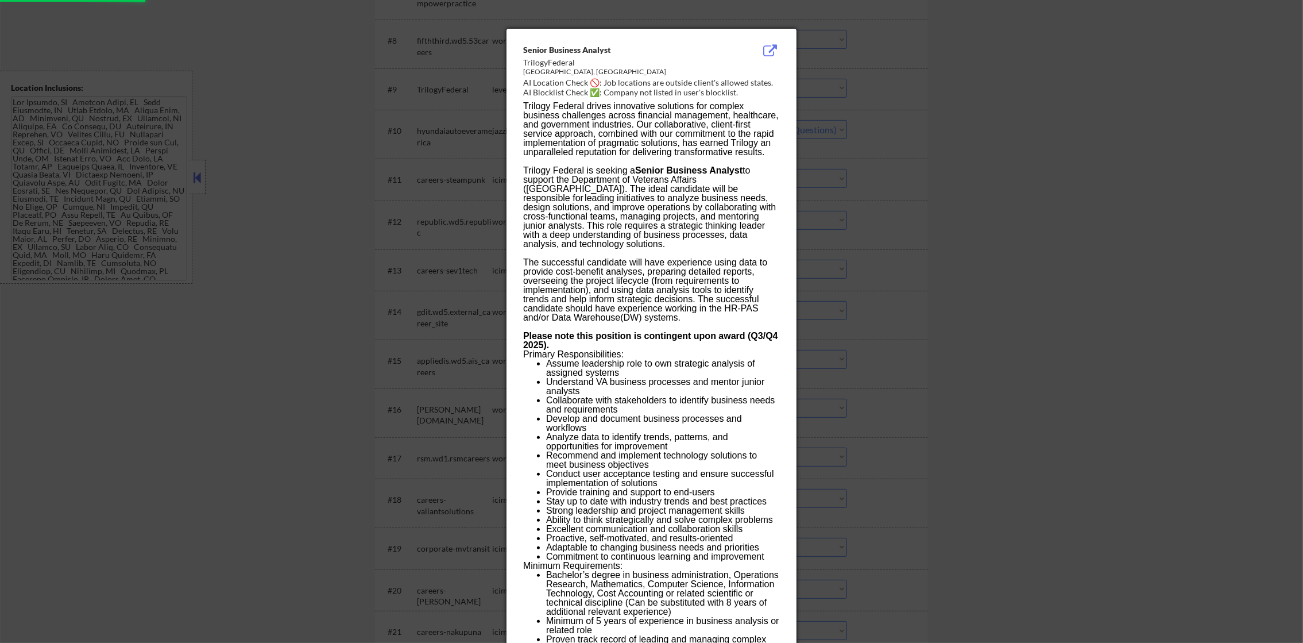
click at [806, 80] on div at bounding box center [651, 321] width 1303 height 643
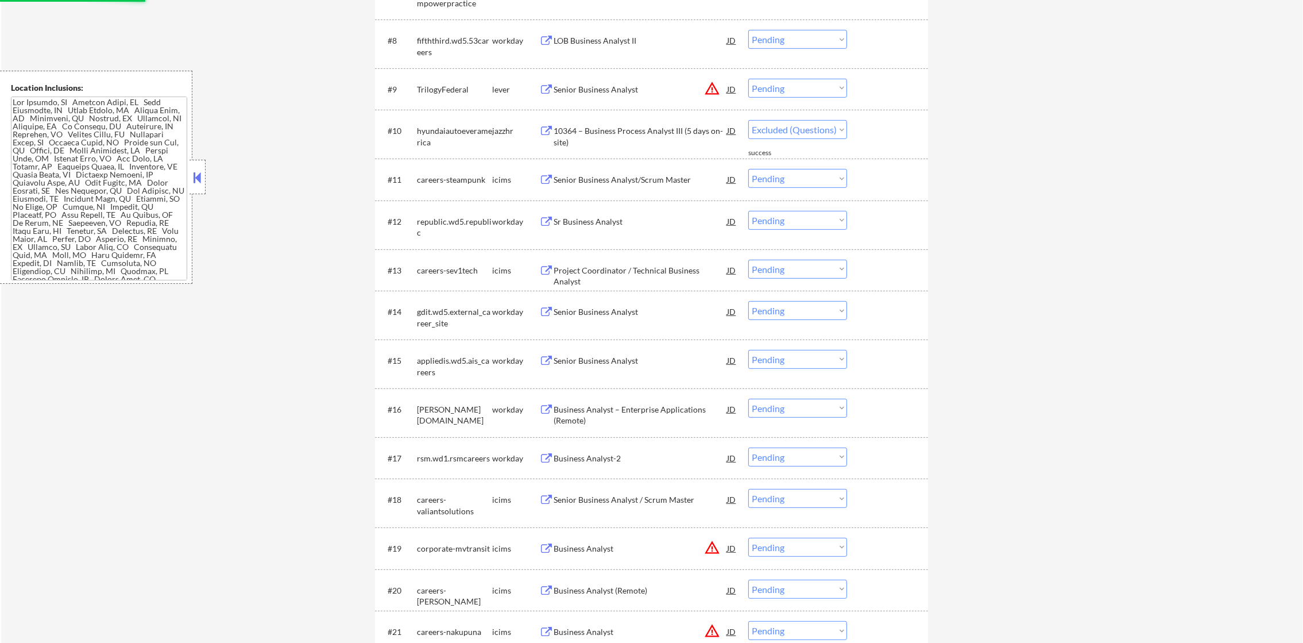
select select ""pending""
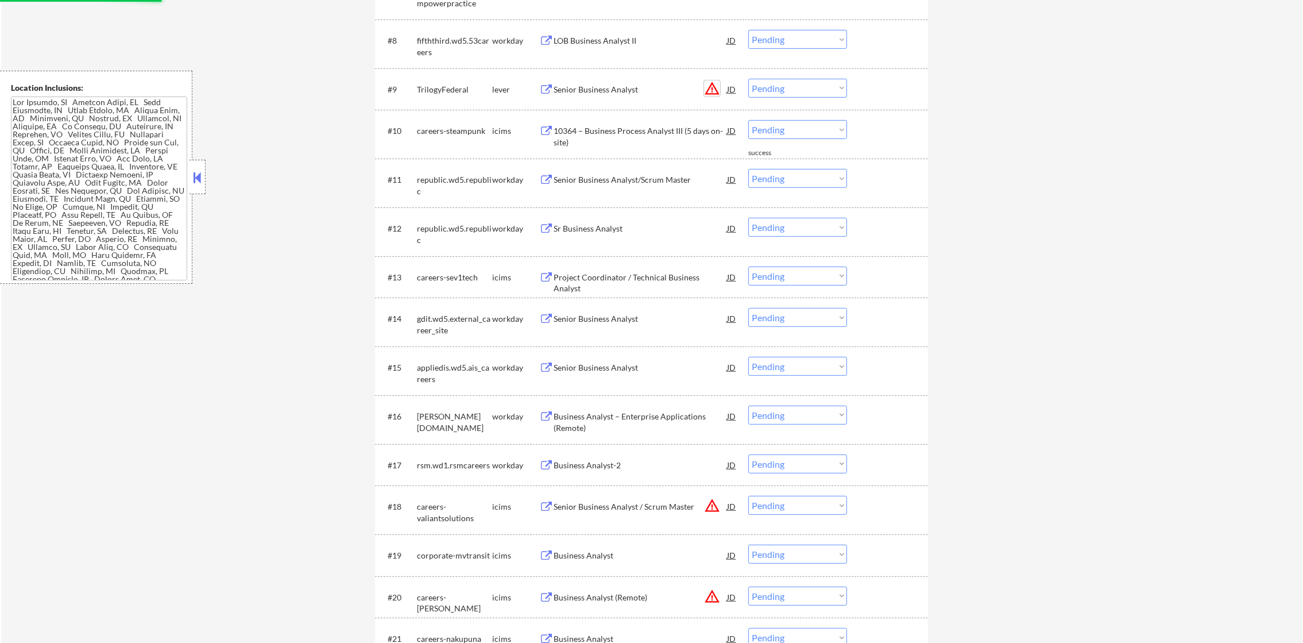
click at [719, 86] on button "warning_amber" at bounding box center [712, 88] width 16 height 16
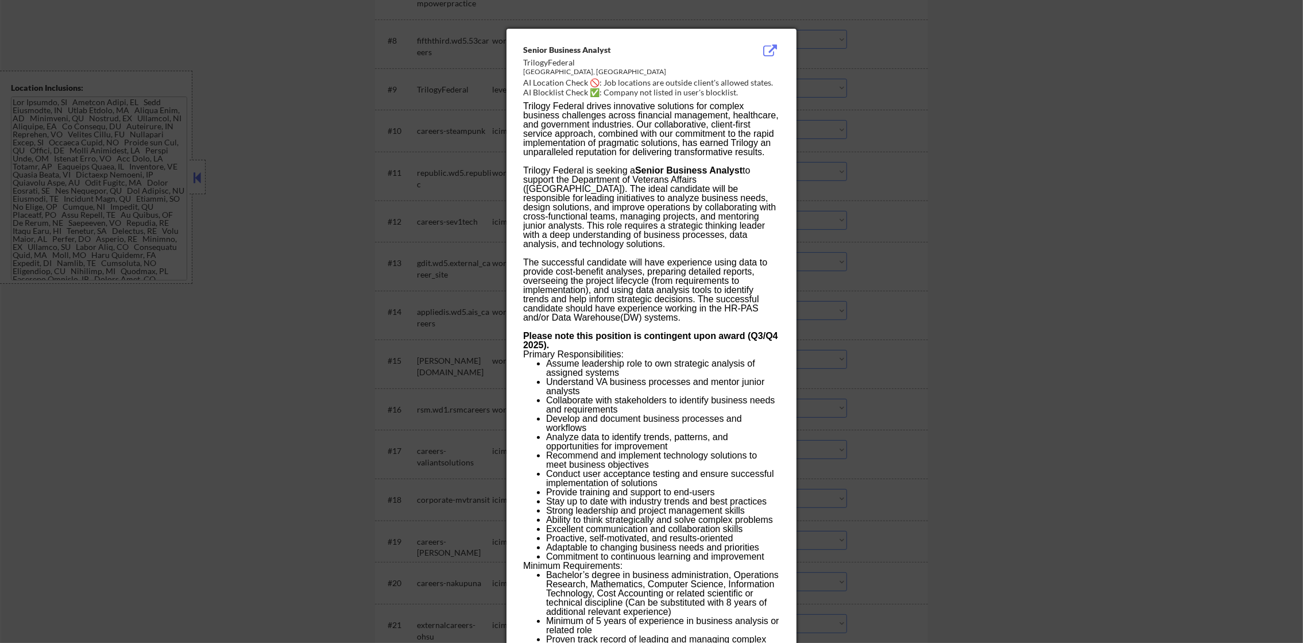
click at [536, 68] on div "Arlington, VA" at bounding box center [622, 72] width 199 height 10
copy div "Arlington"
click at [830, 110] on div at bounding box center [651, 321] width 1303 height 643
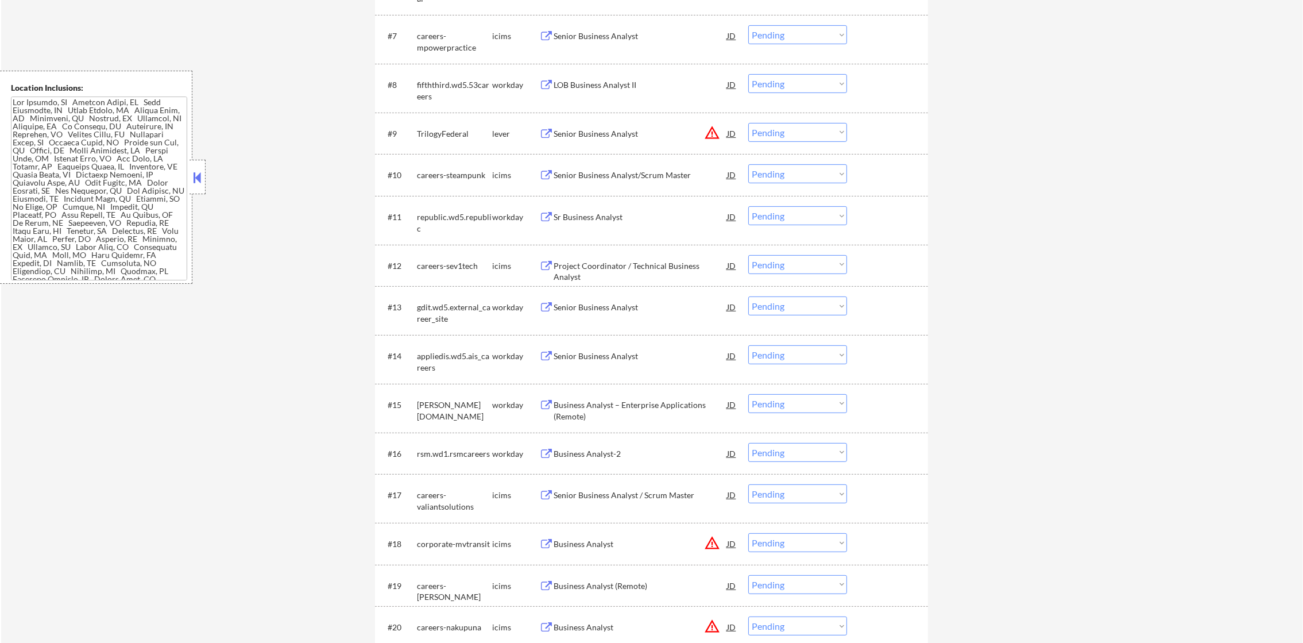
scroll to position [663, 0]
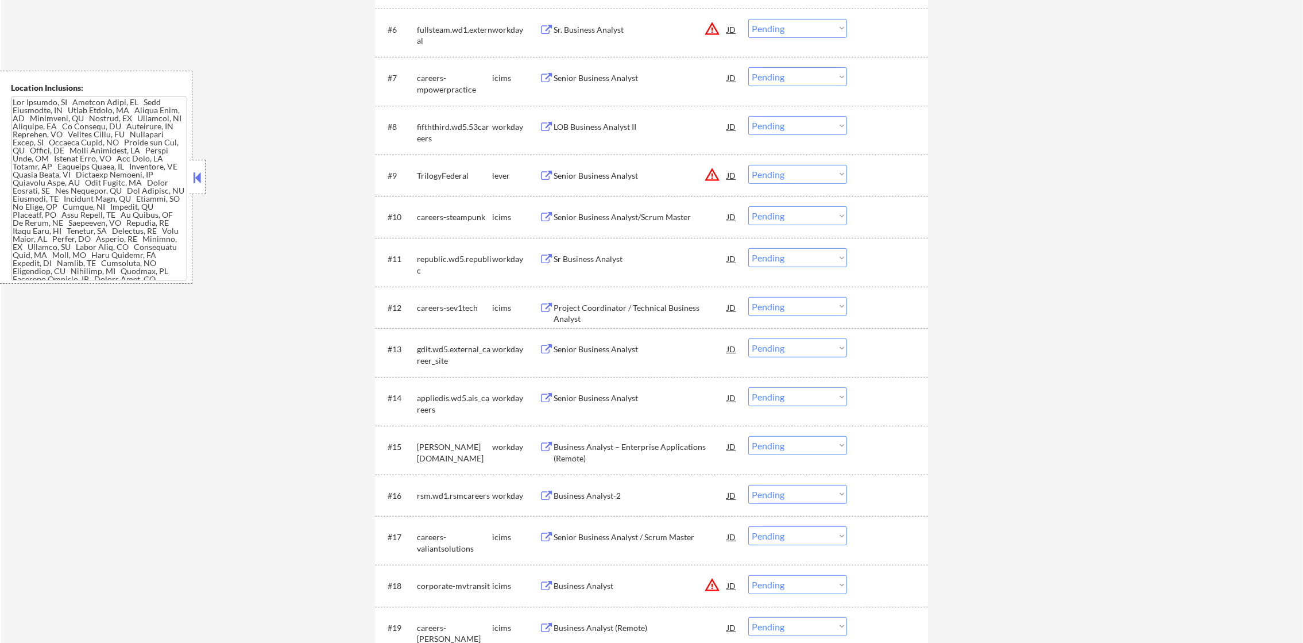
drag, startPoint x: 787, startPoint y: 176, endPoint x: 787, endPoint y: 184, distance: 7.5
click at [787, 176] on select "Choose an option... Pending Applied Excluded (Questions) Excluded (Expired) Exc…" at bounding box center [797, 174] width 99 height 19
click at [748, 165] on select "Choose an option... Pending Applied Excluded (Questions) Excluded (Expired) Exc…" at bounding box center [797, 174] width 99 height 19
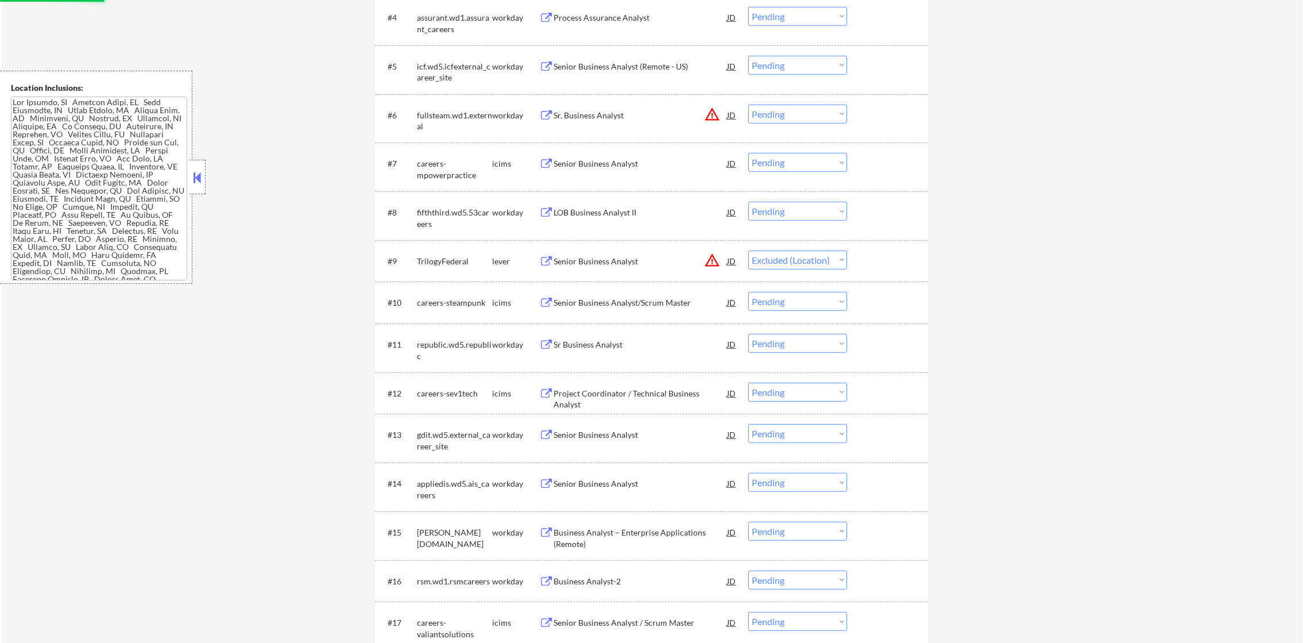
scroll to position [577, 0]
select select ""pending""
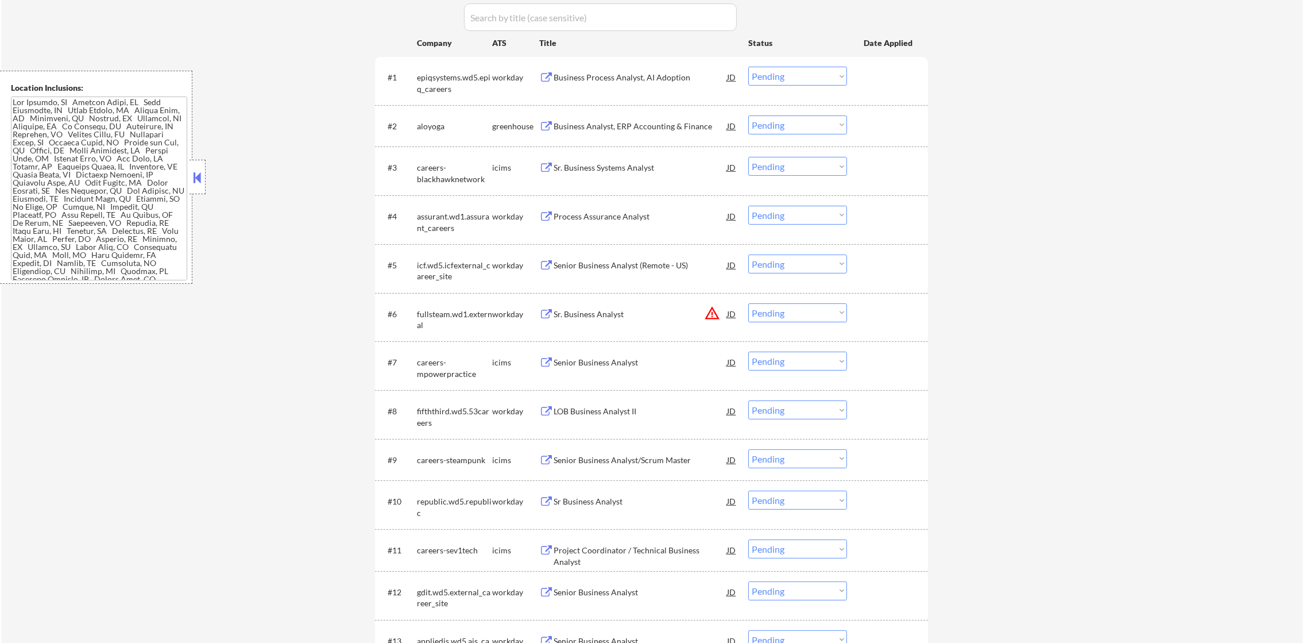
scroll to position [376, 0]
click at [716, 310] on button "warning_amber" at bounding box center [712, 315] width 16 height 16
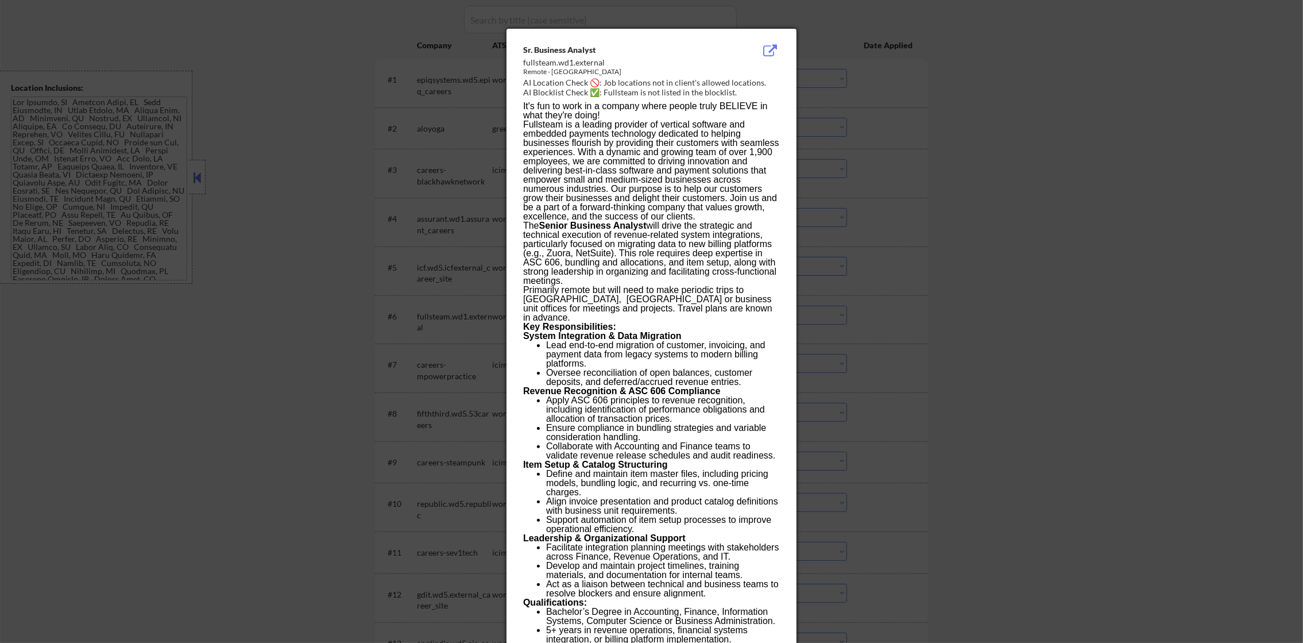
click at [880, 141] on div at bounding box center [651, 321] width 1303 height 643
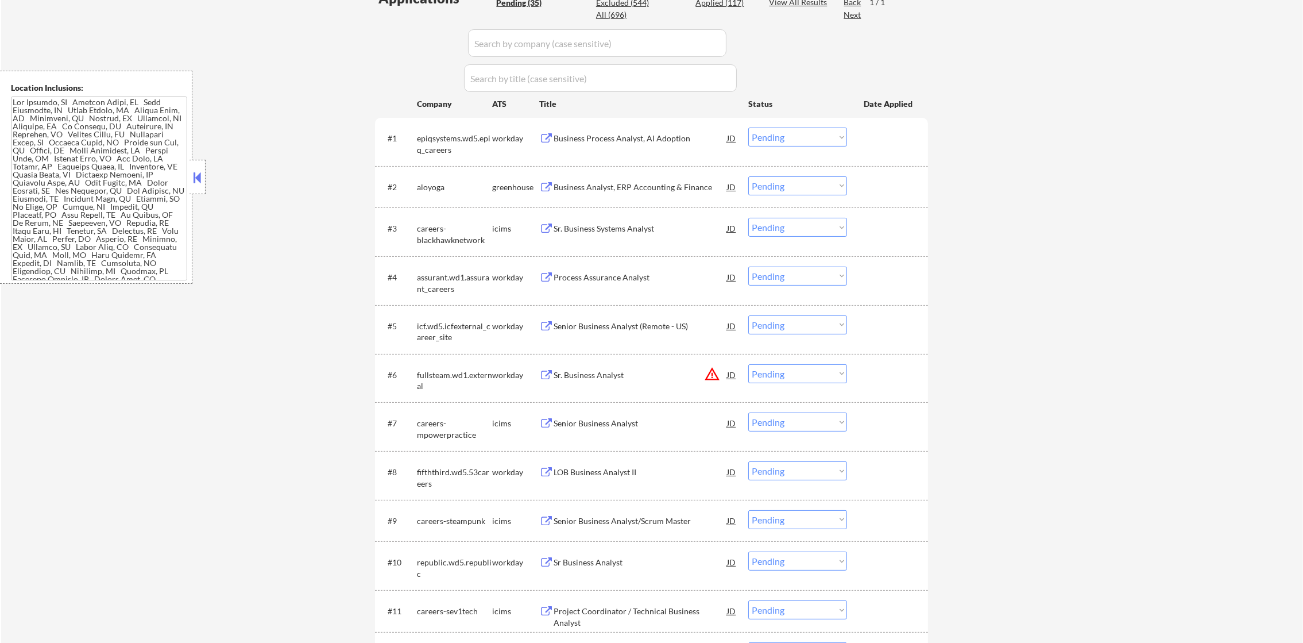
scroll to position [290, 0]
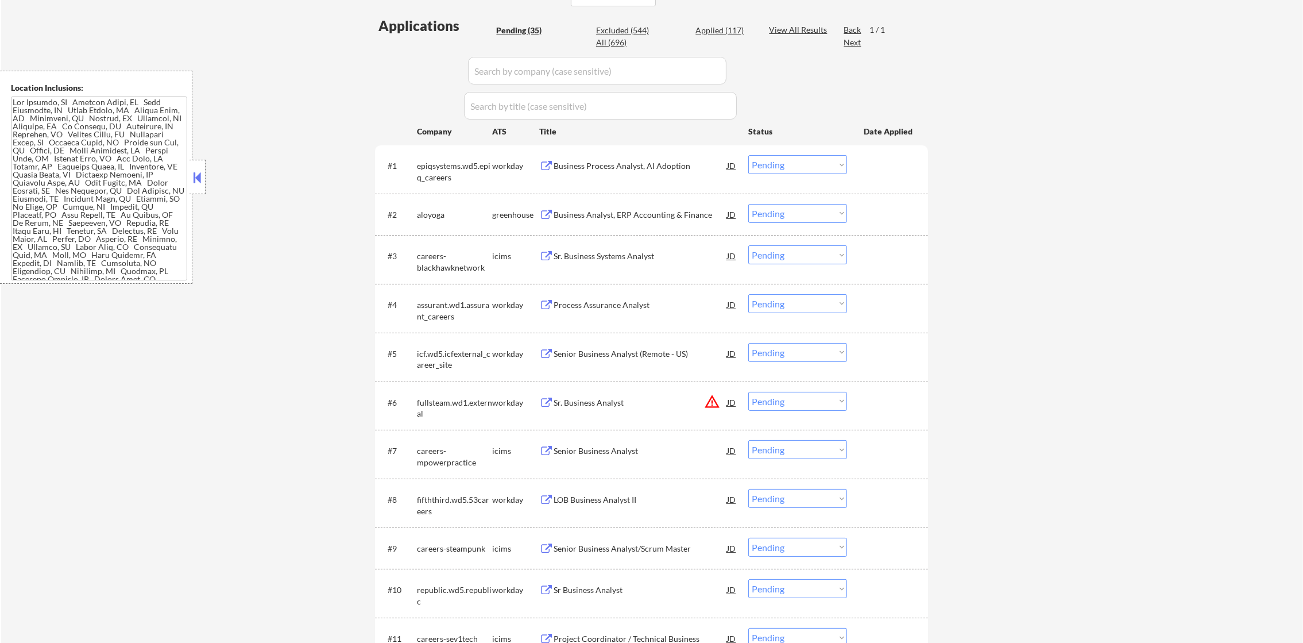
click at [644, 211] on div "Business Analyst, ERP Accounting & Finance" at bounding box center [640, 214] width 173 height 11
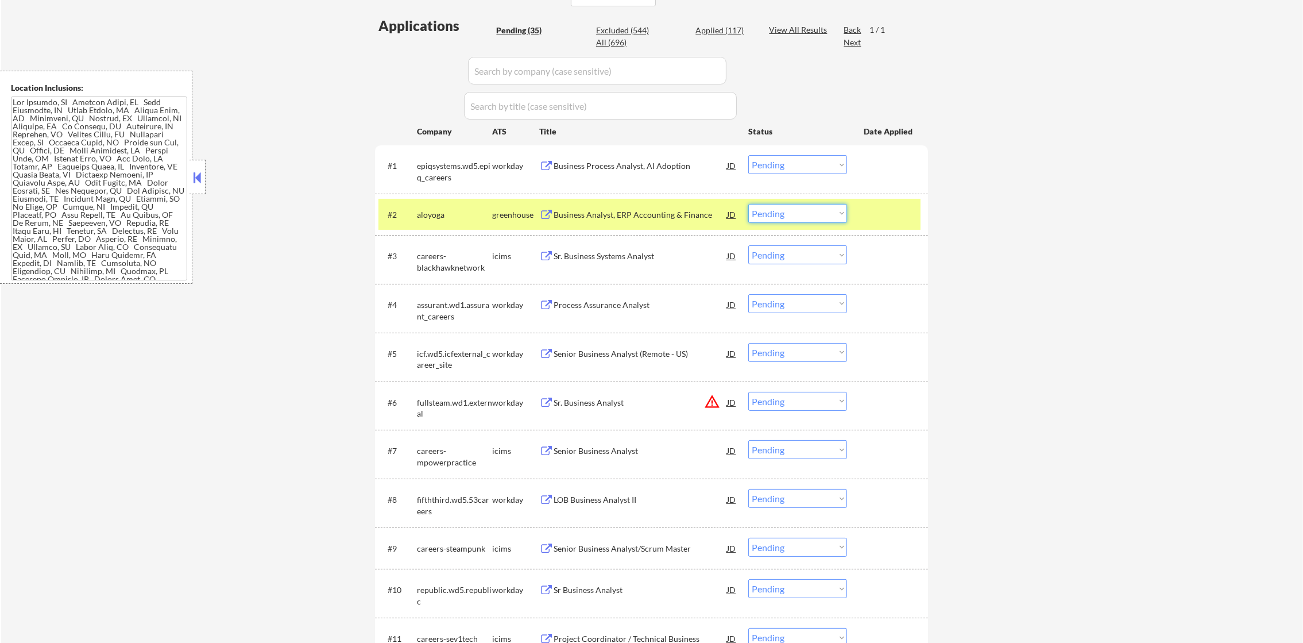
click at [794, 213] on select "Choose an option... Pending Applied Excluded (Questions) Excluded (Expired) Exc…" at bounding box center [797, 213] width 99 height 19
click at [748, 204] on select "Choose an option... Pending Applied Excluded (Questions) Excluded (Expired) Exc…" at bounding box center [797, 213] width 99 height 19
select select ""pending""
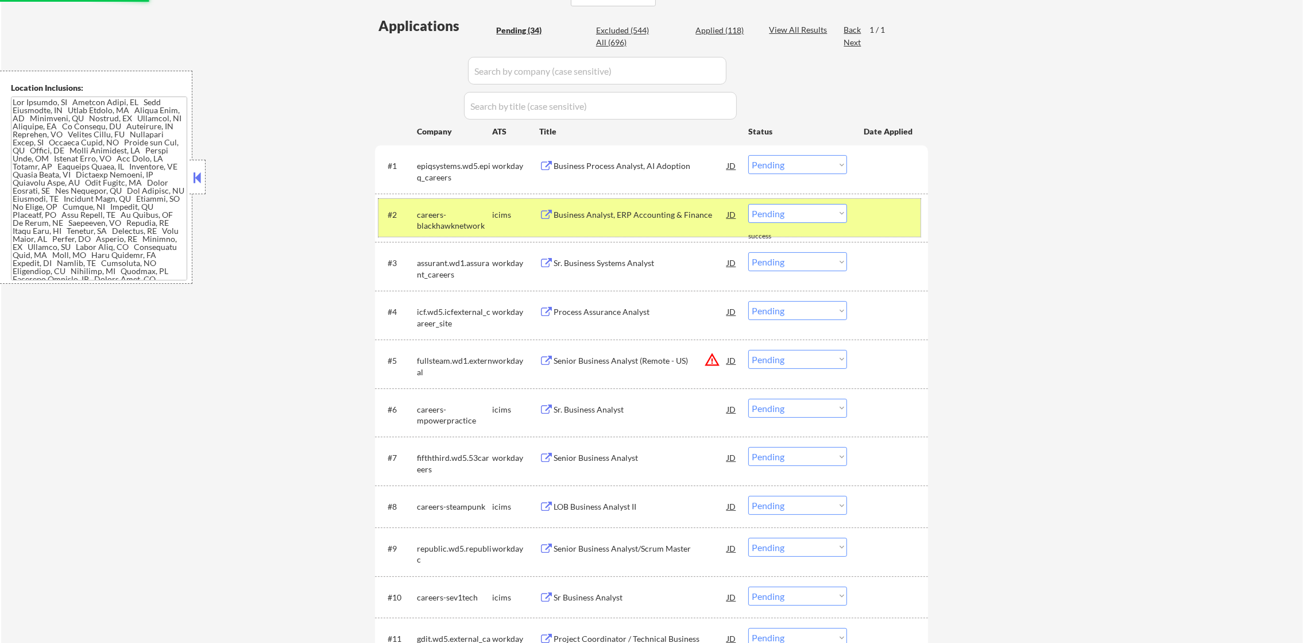
click at [473, 234] on div "#2 careers-blackhawknetwork icims Business Analyst, ERP Accounting & Finance JD…" at bounding box center [650, 218] width 542 height 38
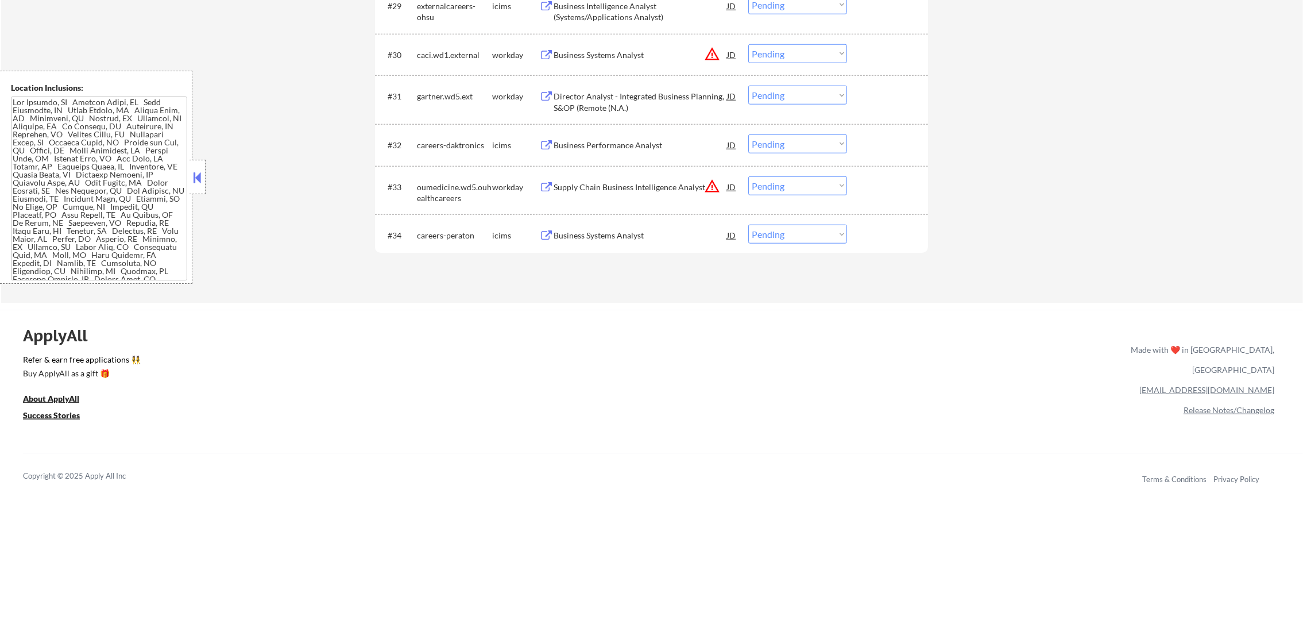
scroll to position [1758, 0]
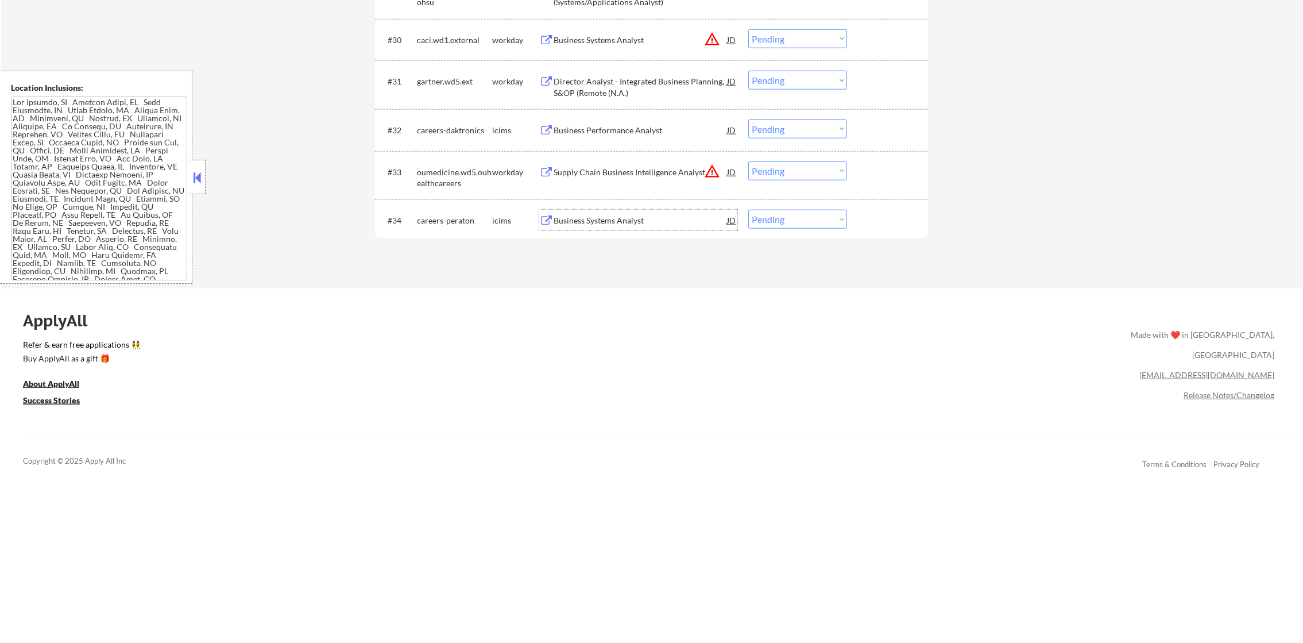
click at [629, 217] on div "Business Systems Analyst" at bounding box center [640, 220] width 173 height 11
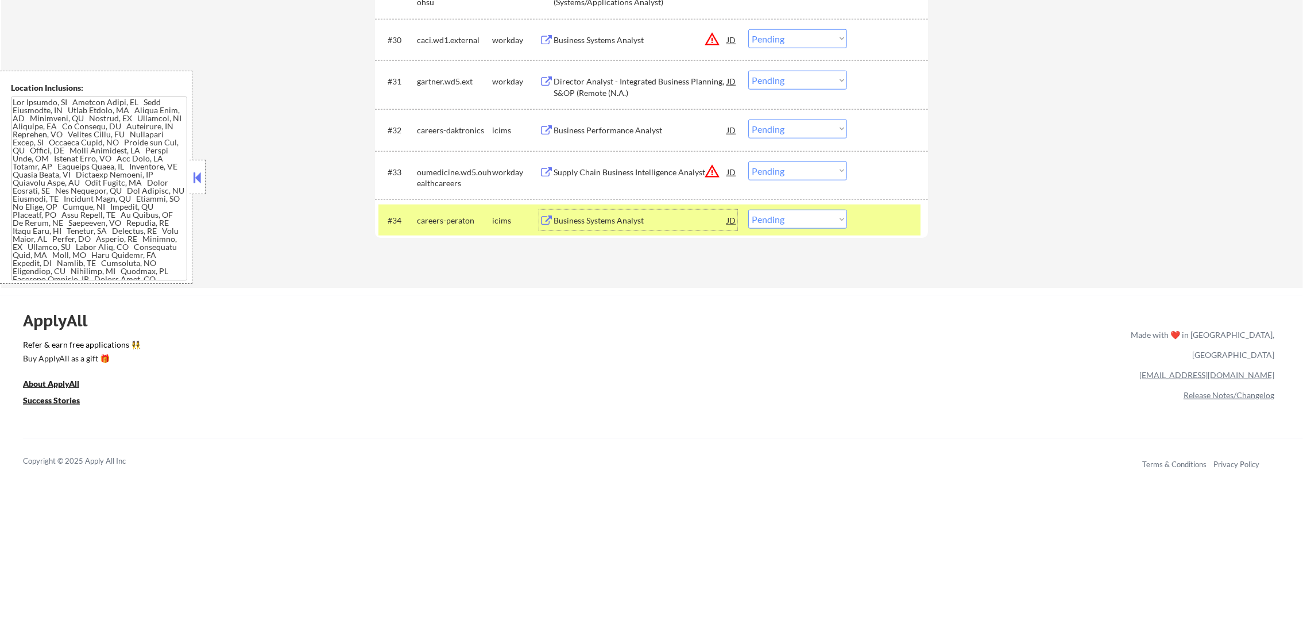
drag, startPoint x: 822, startPoint y: 217, endPoint x: 823, endPoint y: 229, distance: 12.1
click at [822, 217] on select "Choose an option... Pending Applied Excluded (Questions) Excluded (Expired) Exc…" at bounding box center [797, 219] width 99 height 19
select select ""excluded__bad_match_""
click at [748, 210] on select "Choose an option... Pending Applied Excluded (Questions) Excluded (Expired) Exc…" at bounding box center [797, 219] width 99 height 19
click at [463, 229] on div "careers-peraton" at bounding box center [454, 220] width 75 height 21
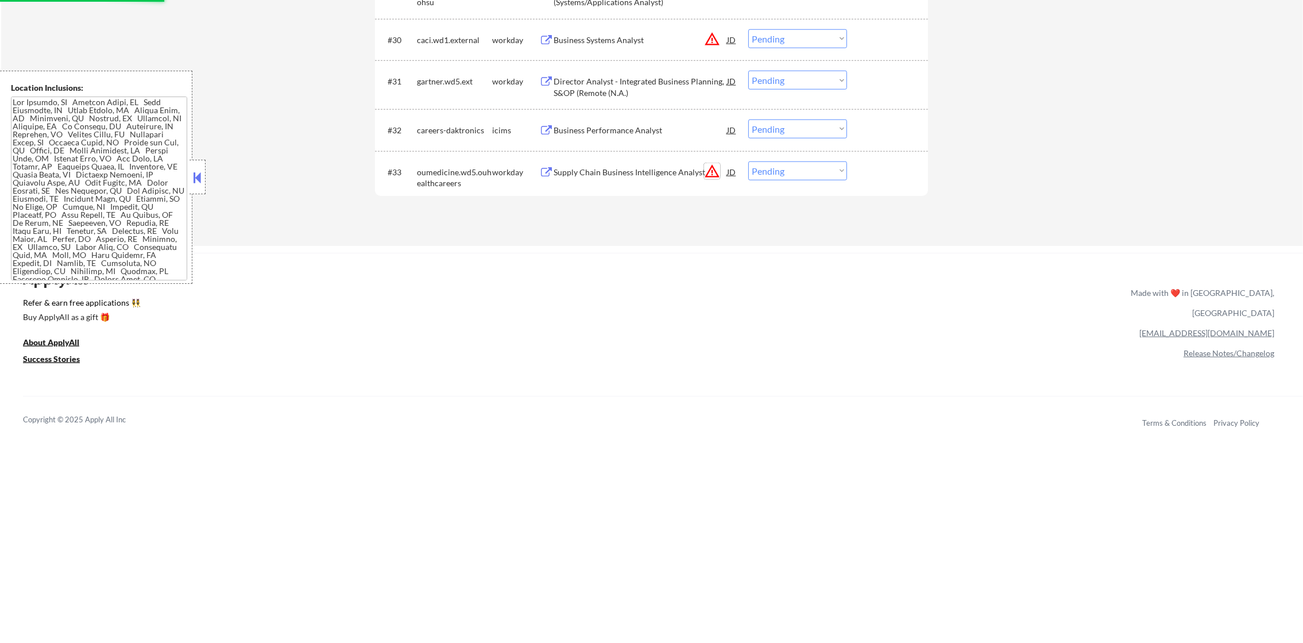
click at [711, 168] on button "warning_amber" at bounding box center [712, 171] width 16 height 16
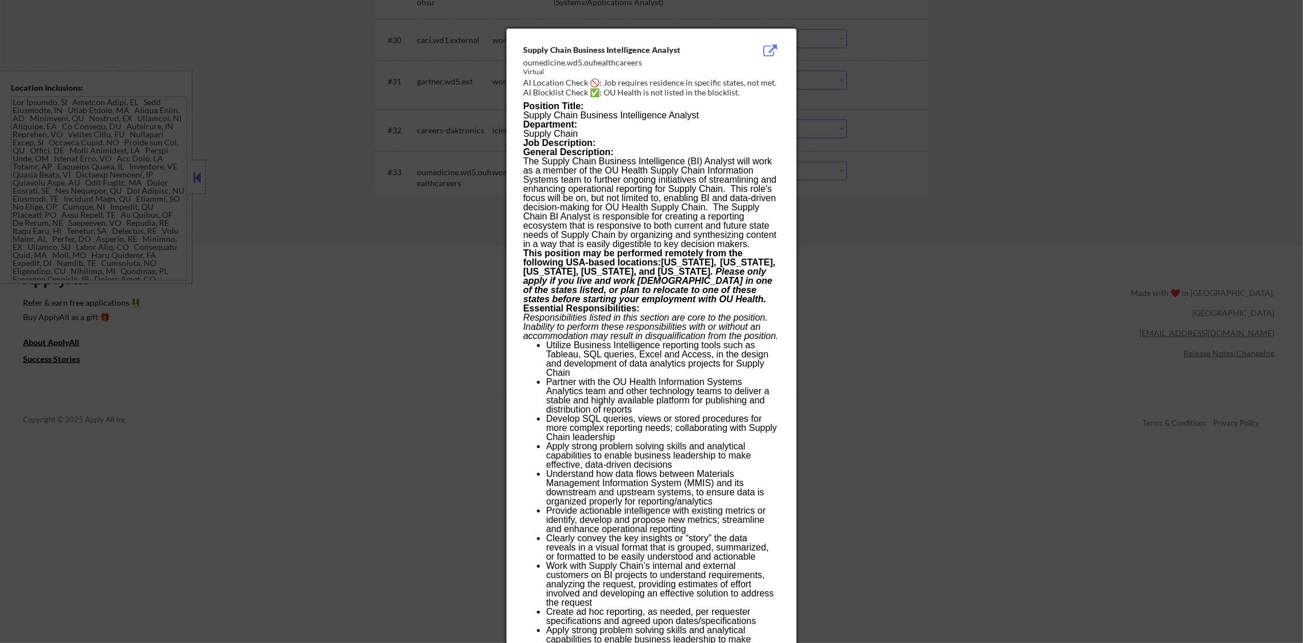
click at [714, 87] on div "AI Blocklist Check ✅: OU Health is not listed in the blocklist." at bounding box center [653, 92] width 261 height 11
drag, startPoint x: 863, startPoint y: 115, endPoint x: 813, endPoint y: 131, distance: 52.5
click at [859, 118] on div at bounding box center [651, 321] width 1303 height 643
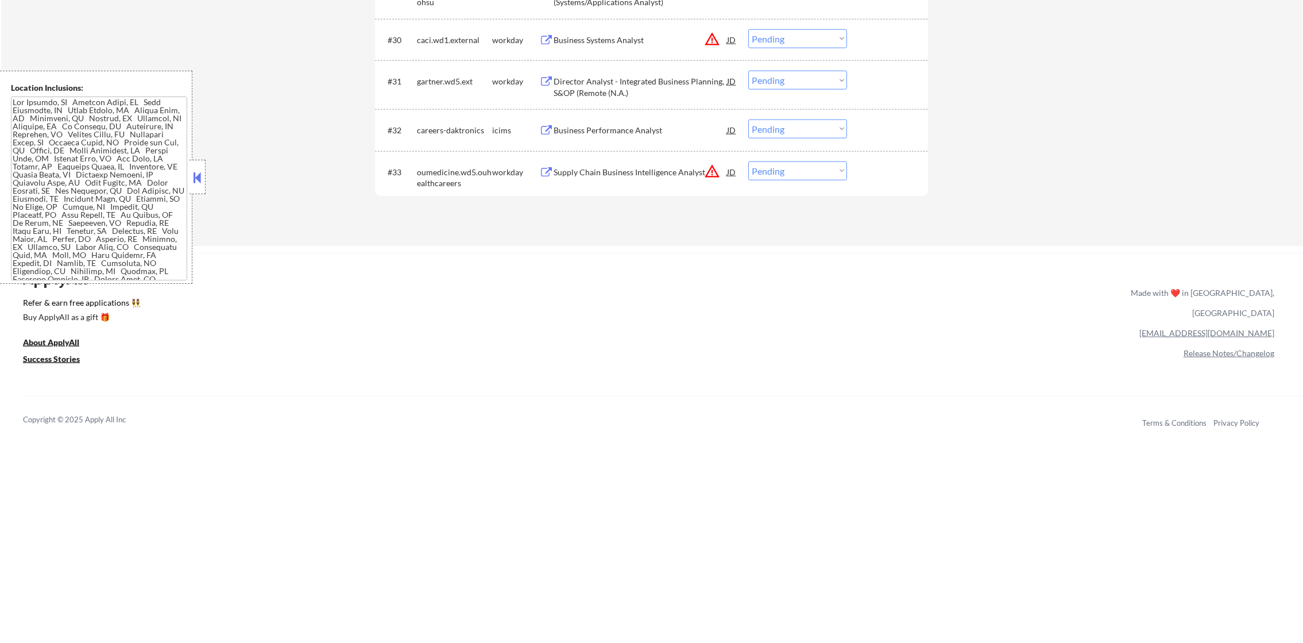
click at [670, 177] on div "Supply Chain Business Intelligence Analyst" at bounding box center [640, 172] width 173 height 11
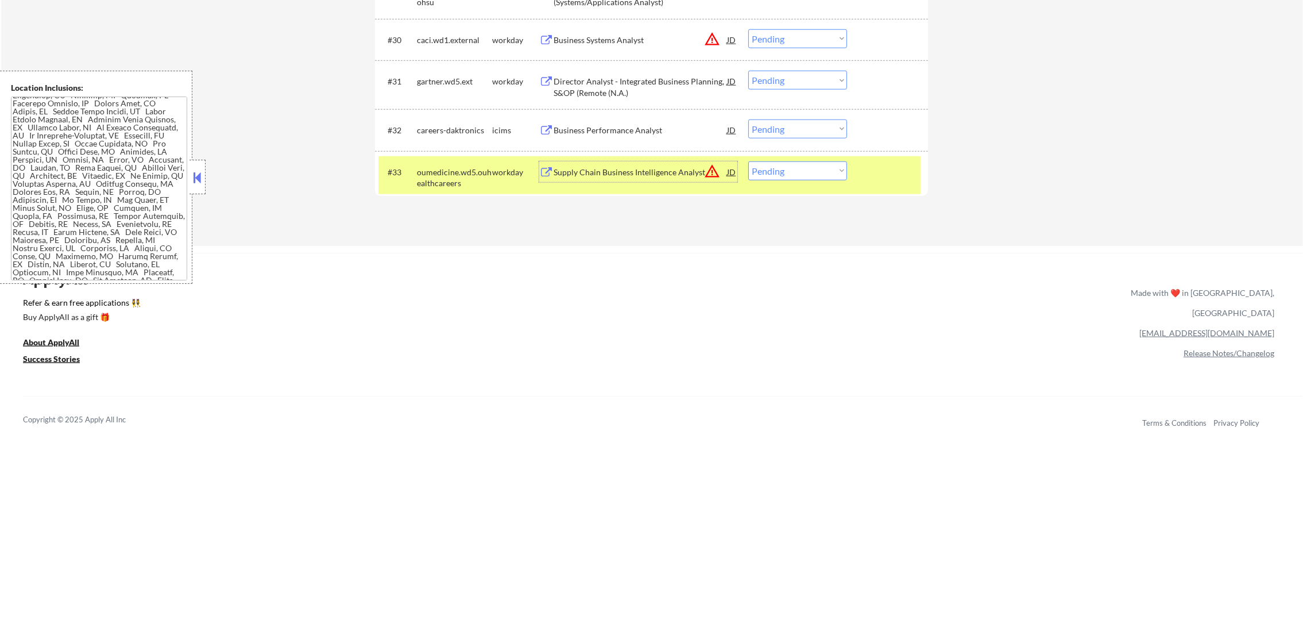
scroll to position [315, 0]
click at [713, 165] on button "warning_amber" at bounding box center [712, 171] width 16 height 16
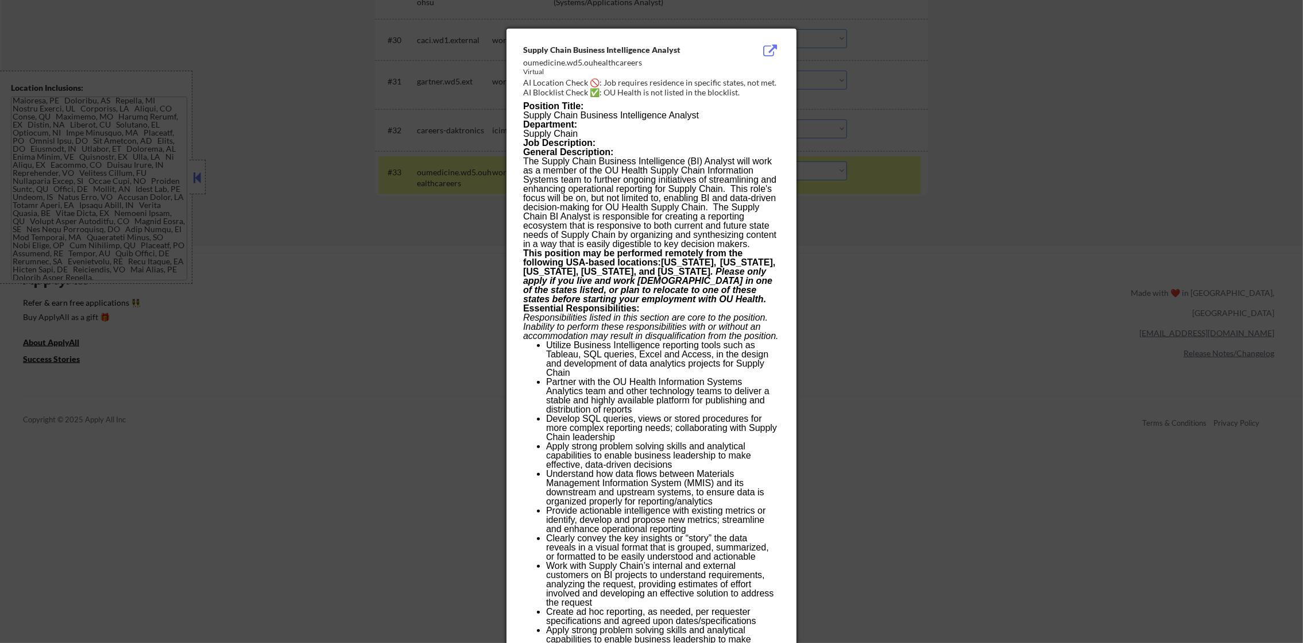
click at [894, 148] on div at bounding box center [651, 321] width 1303 height 643
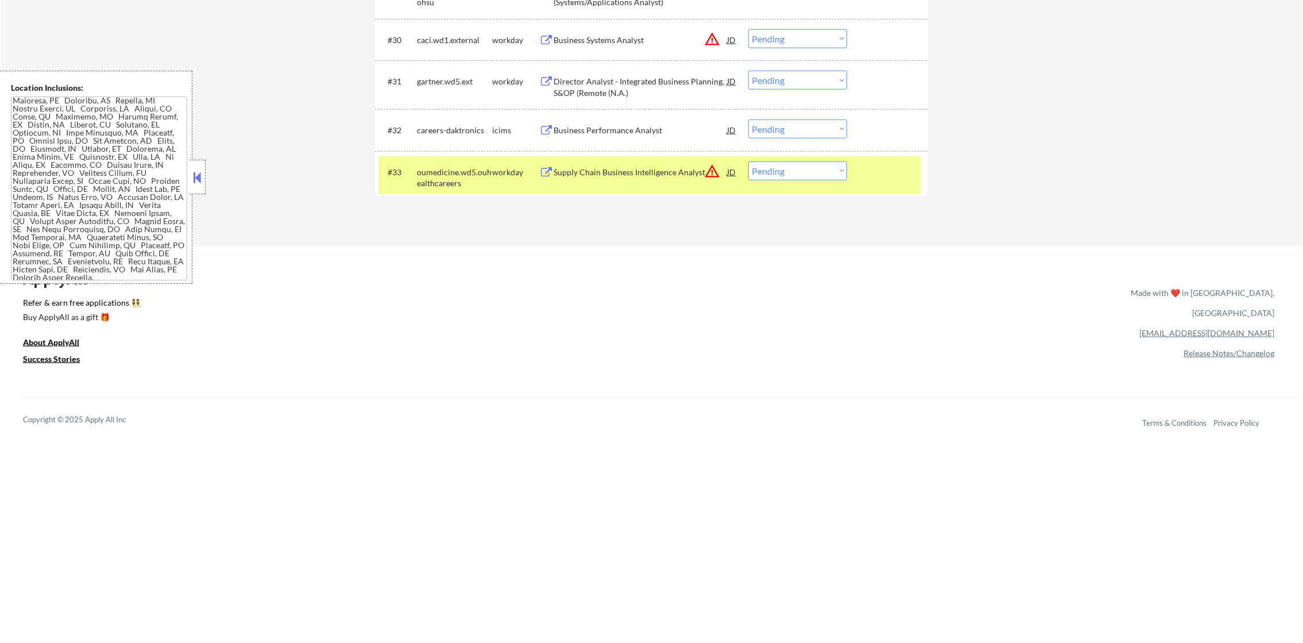
click at [762, 173] on select "Choose an option... Pending Applied Excluded (Questions) Excluded (Expired) Exc…" at bounding box center [797, 170] width 99 height 19
select select ""excluded__location_""
click at [748, 161] on select "Choose an option... Pending Applied Excluded (Questions) Excluded (Expired) Exc…" at bounding box center [797, 170] width 99 height 19
click at [423, 161] on div "oumedicine.wd5.ouhealthcareers" at bounding box center [454, 175] width 75 height 28
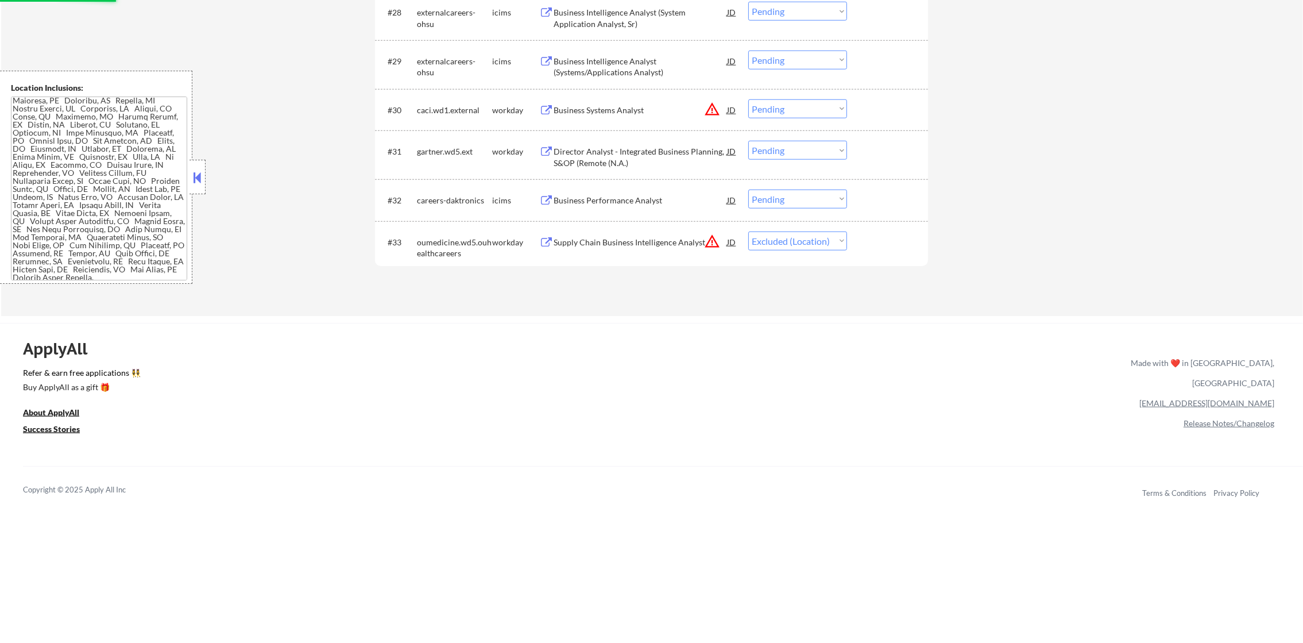
scroll to position [1672, 0]
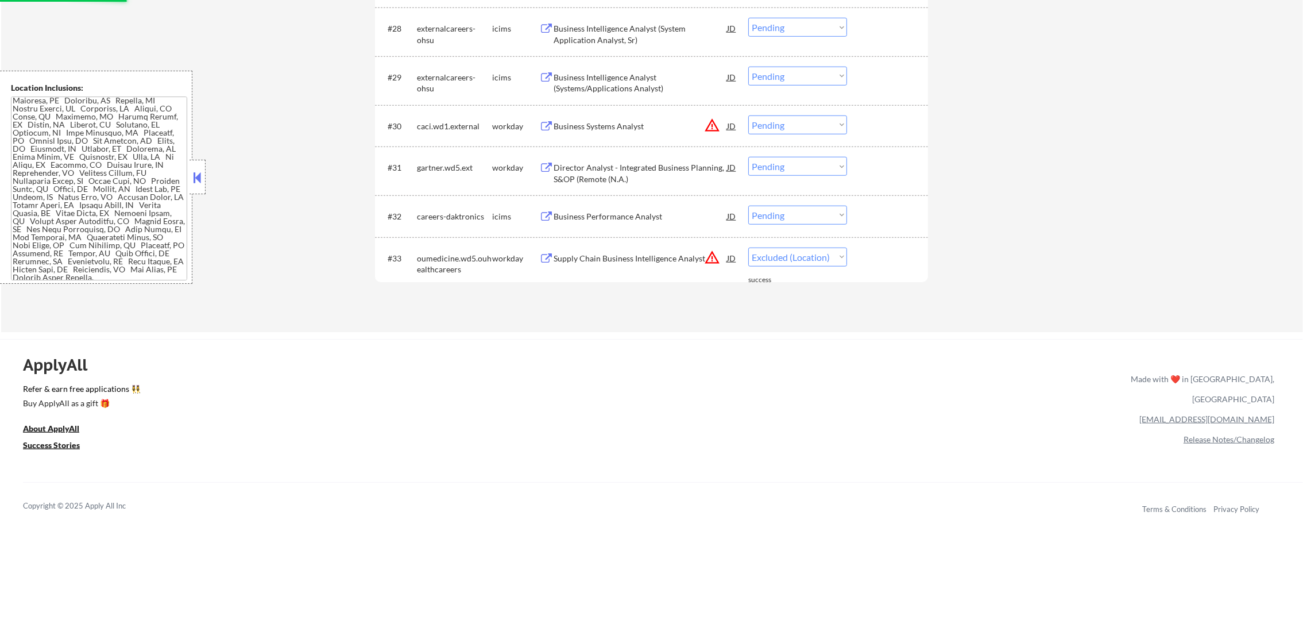
click at [705, 124] on button "warning_amber" at bounding box center [712, 125] width 16 height 16
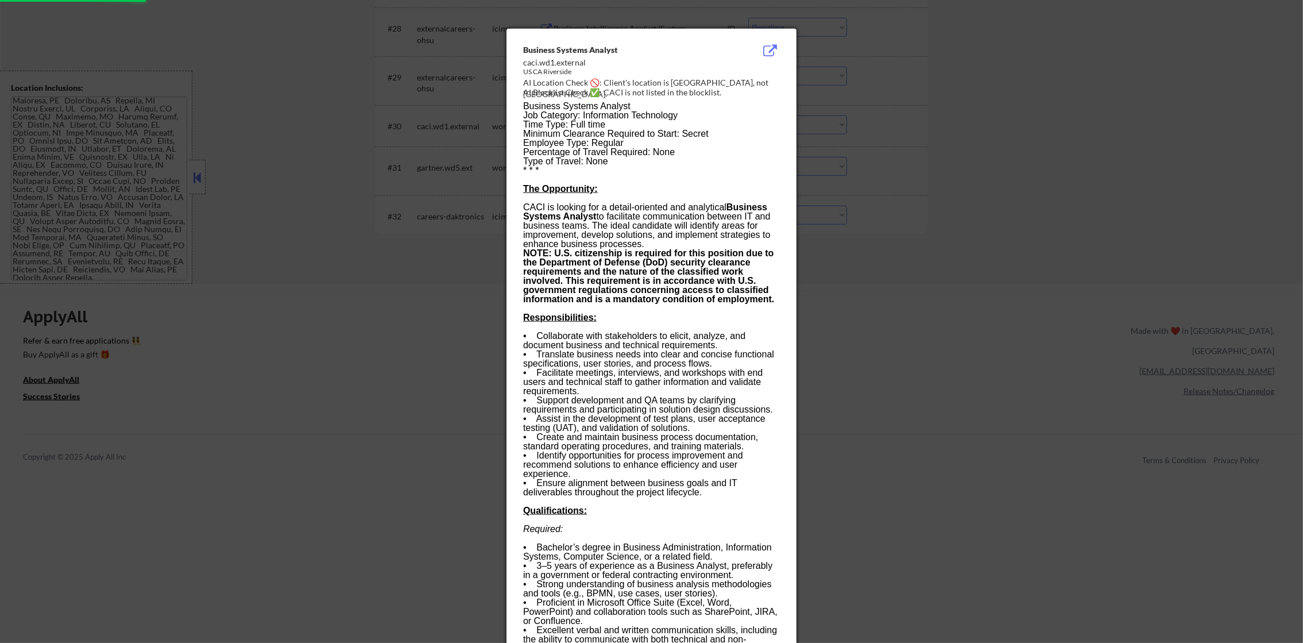
click at [860, 132] on div at bounding box center [651, 321] width 1303 height 643
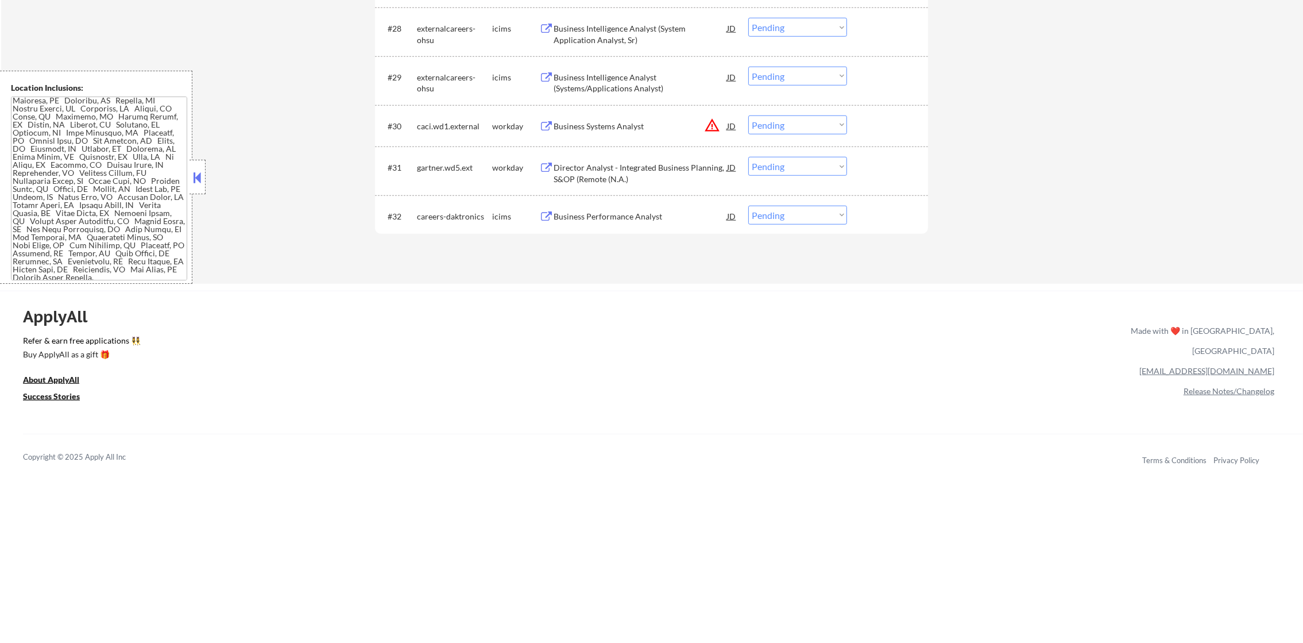
click at [708, 121] on button "warning_amber" at bounding box center [712, 125] width 16 height 16
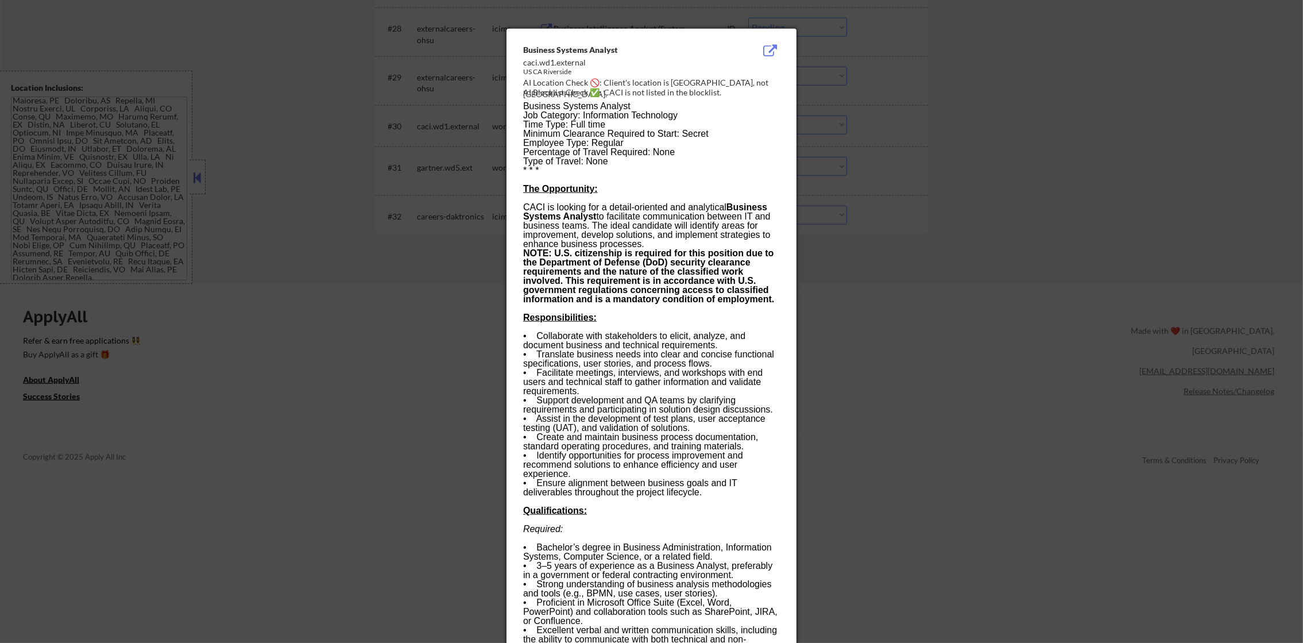
click at [737, 83] on div "AI Location Check 🚫: Client's location is North Hills, not Norco." at bounding box center [653, 88] width 261 height 22
copy div "orco."
click at [881, 118] on div at bounding box center [651, 321] width 1303 height 643
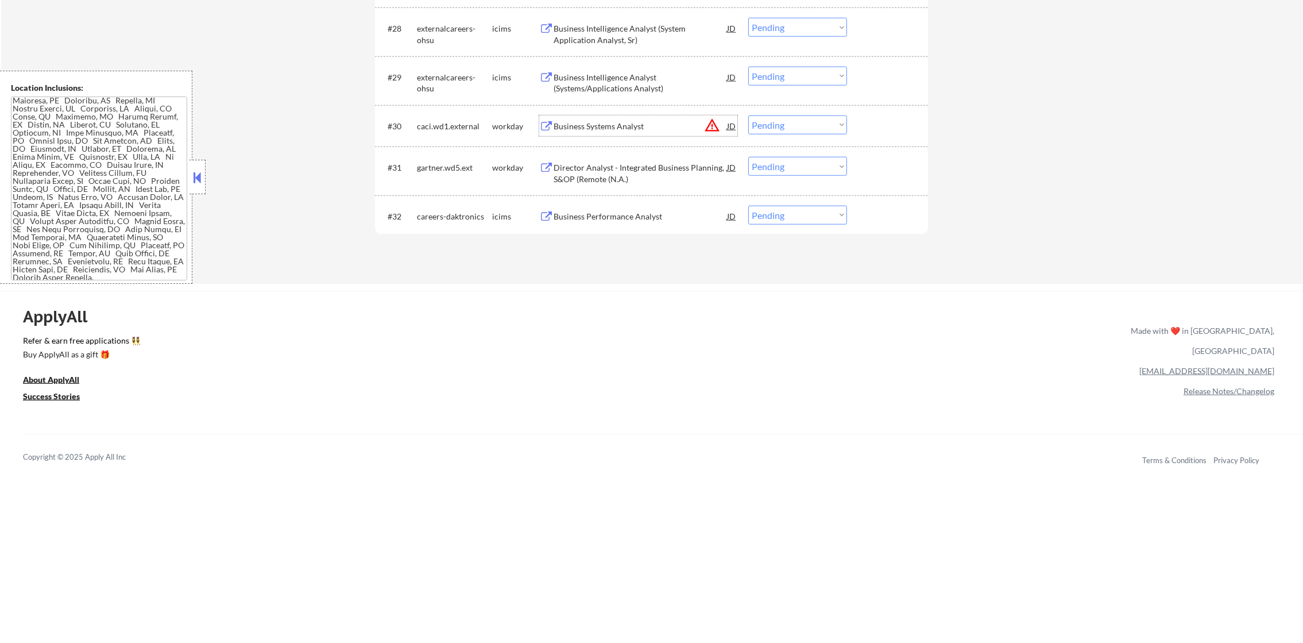
click at [698, 125] on div "Business Systems Analyst" at bounding box center [640, 126] width 173 height 11
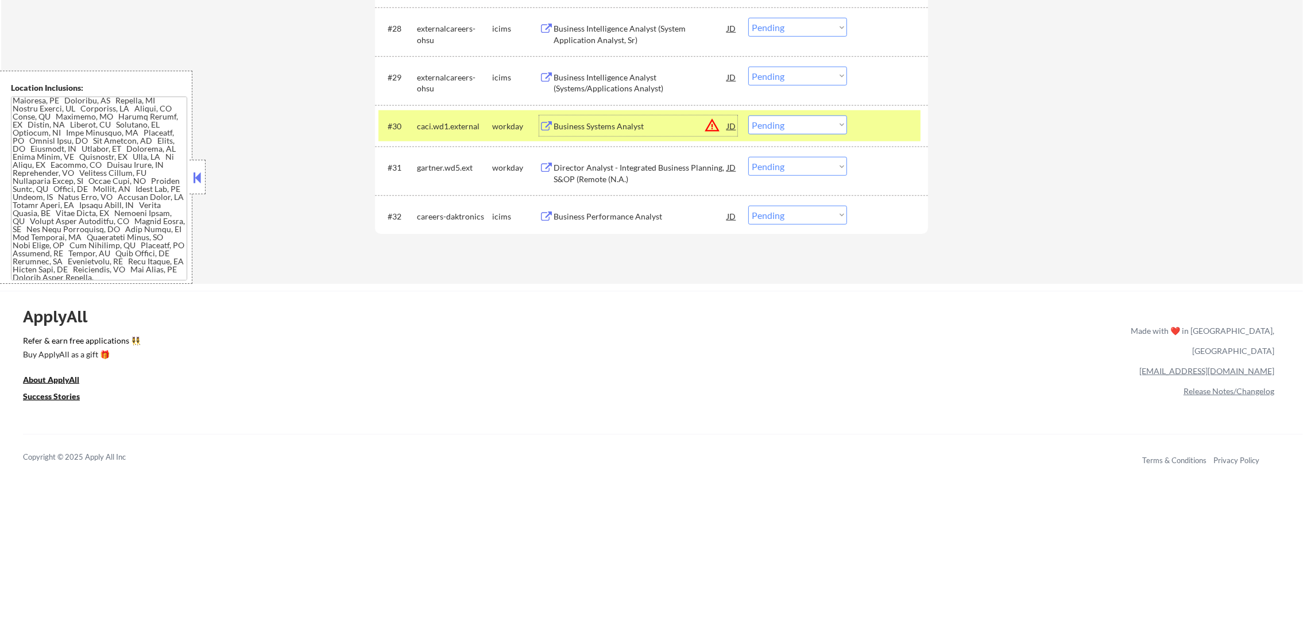
drag, startPoint x: 776, startPoint y: 124, endPoint x: 778, endPoint y: 134, distance: 9.9
click at [776, 124] on select "Choose an option... Pending Applied Excluded (Questions) Excluded (Expired) Exc…" at bounding box center [797, 124] width 99 height 19
click at [748, 115] on select "Choose an option... Pending Applied Excluded (Questions) Excluded (Expired) Exc…" at bounding box center [797, 124] width 99 height 19
click at [474, 111] on div "#30 caci.wd1.external workday Business Systems Analyst JD warning_amber Choose …" at bounding box center [650, 125] width 542 height 31
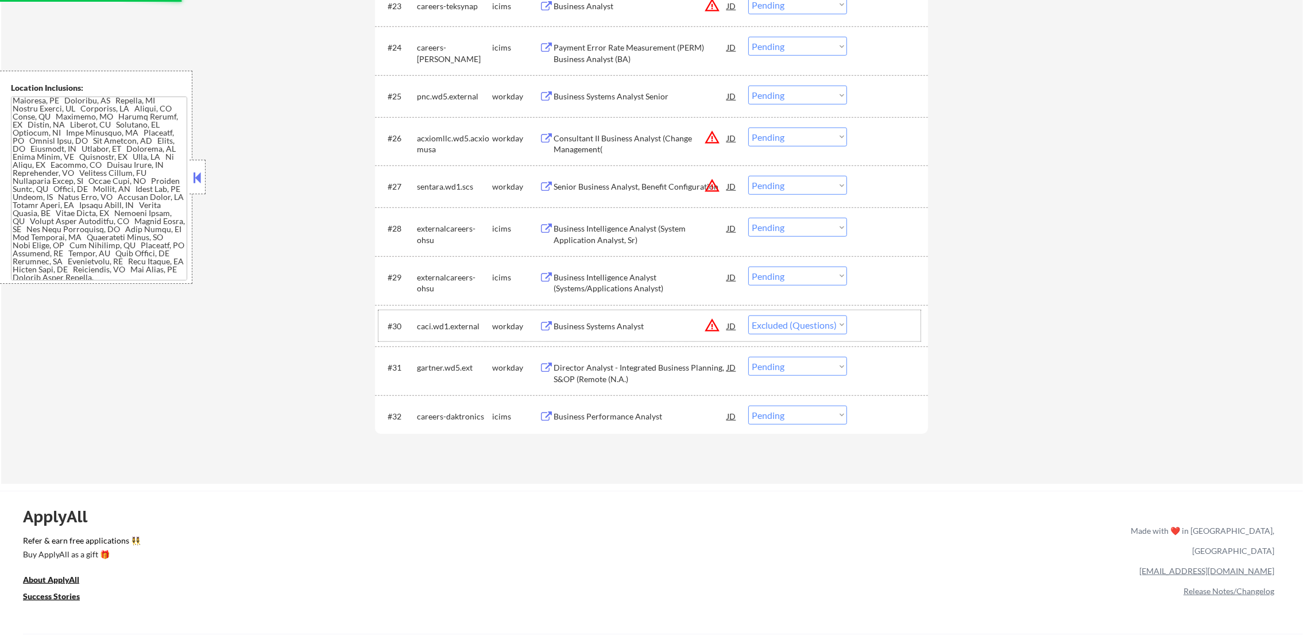
scroll to position [1470, 0]
select select ""pending""
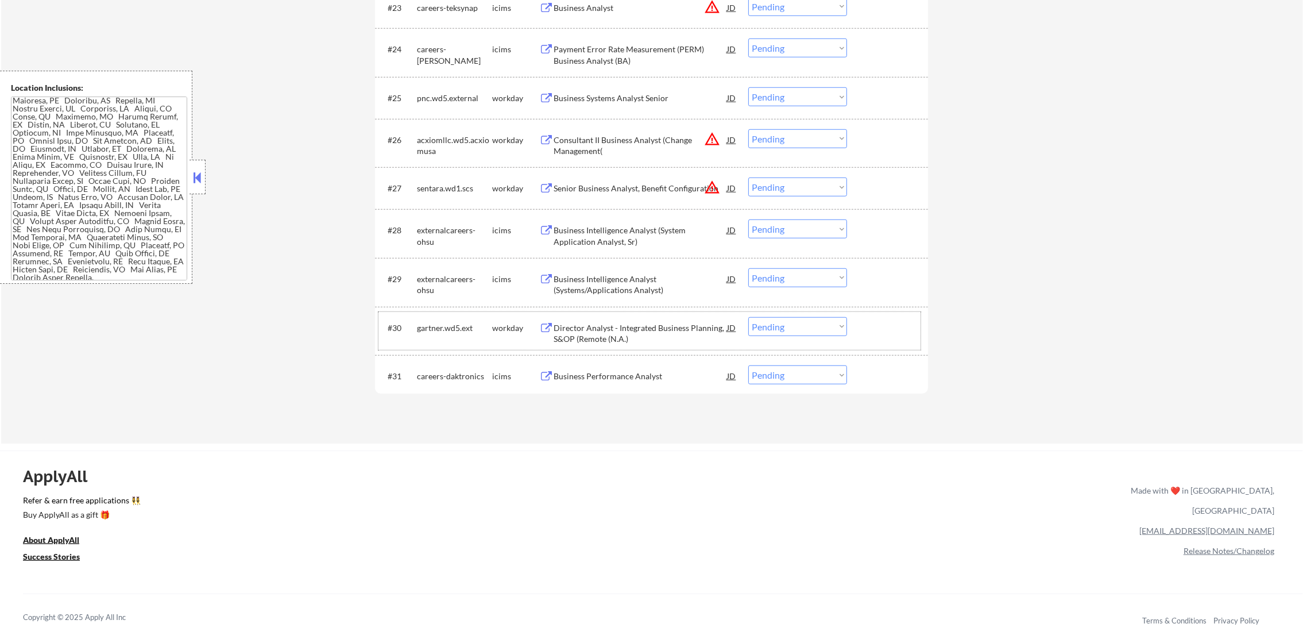
click at [640, 279] on div "Business Intelligence Analyst (Systems/Applications Analyst)" at bounding box center [640, 284] width 173 height 22
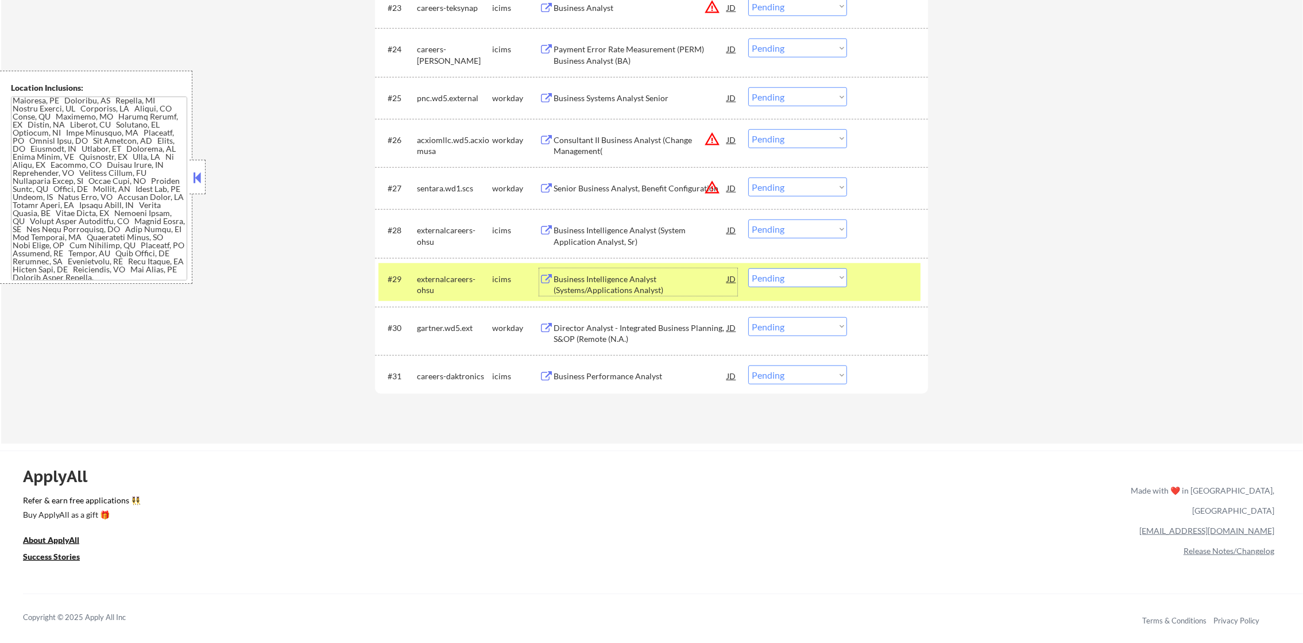
click at [477, 285] on div "externalcareers-ohsu" at bounding box center [454, 278] width 75 height 21
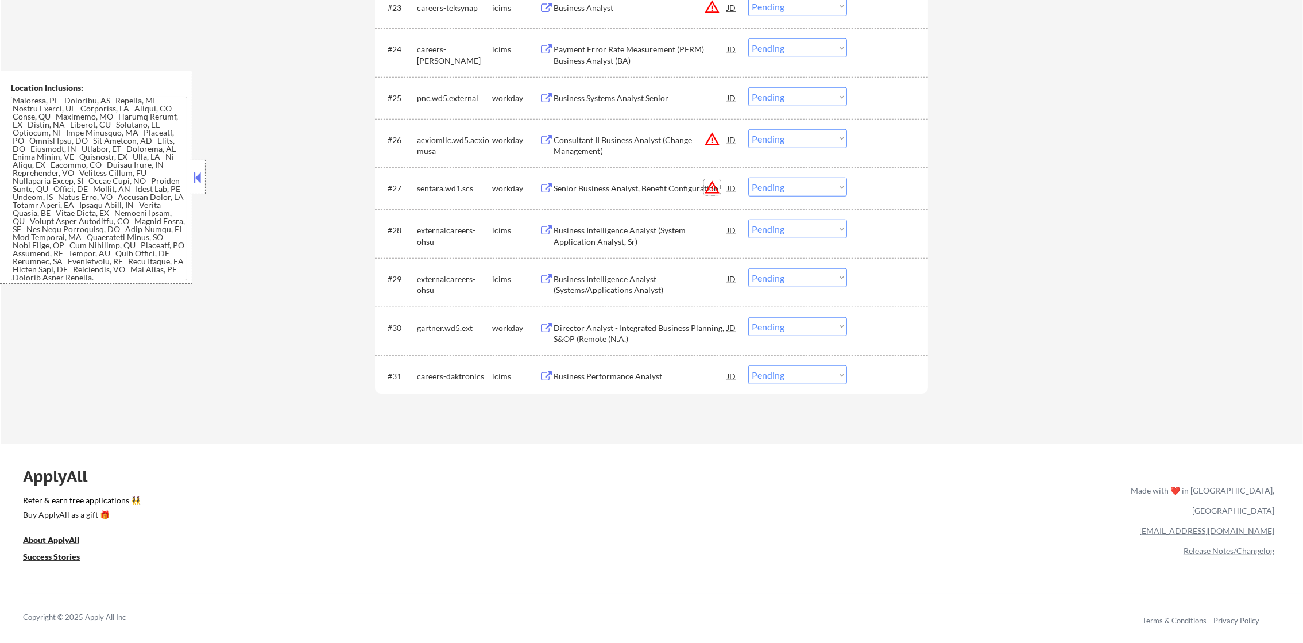
click at [706, 182] on button "warning_amber" at bounding box center [712, 187] width 16 height 16
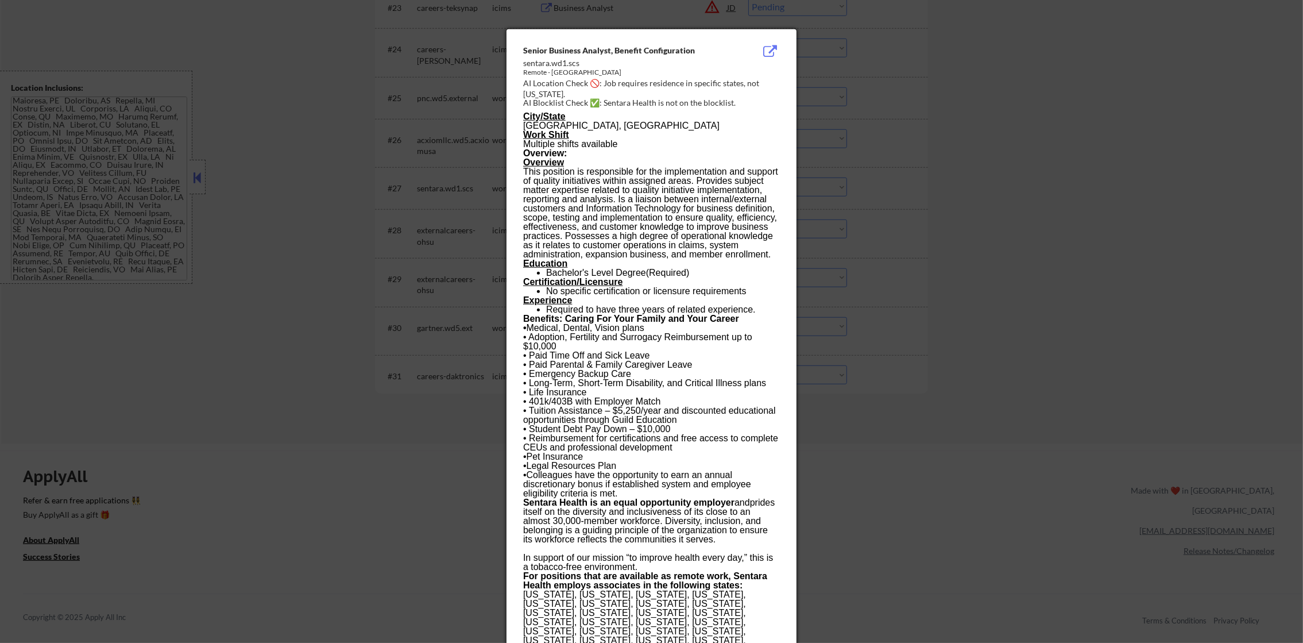
click at [851, 148] on div at bounding box center [651, 321] width 1303 height 643
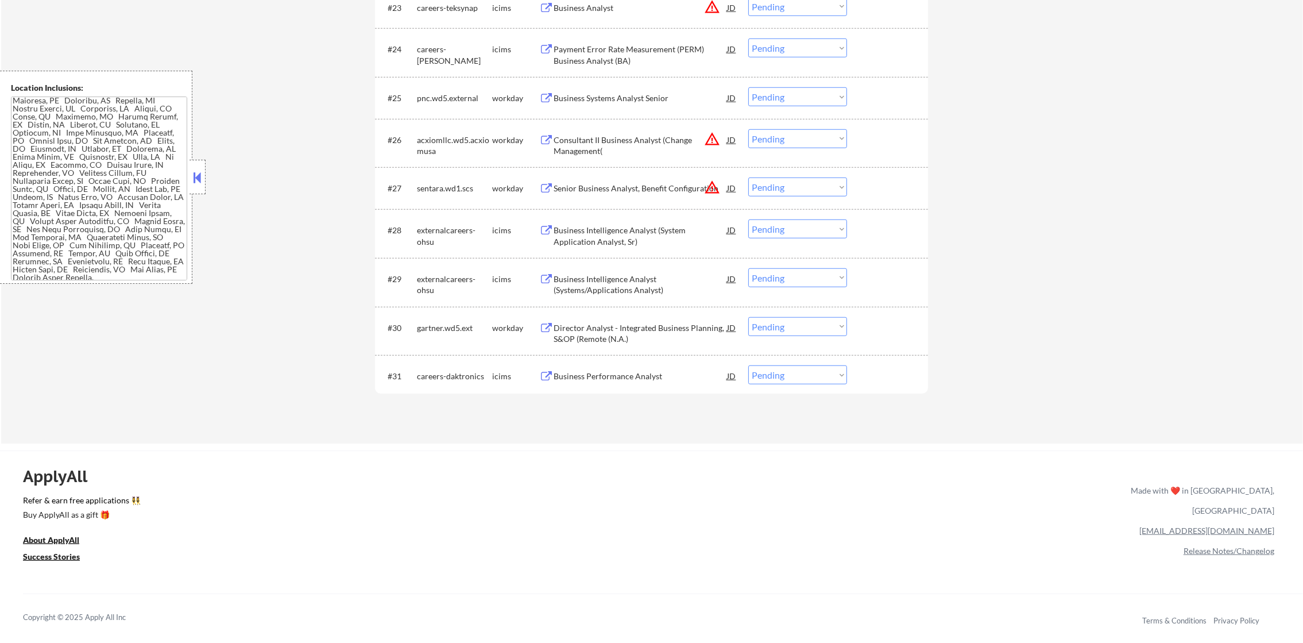
drag, startPoint x: 791, startPoint y: 186, endPoint x: 788, endPoint y: 198, distance: 12.0
click at [791, 186] on select "Choose an option... Pending Applied Excluded (Questions) Excluded (Expired) Exc…" at bounding box center [797, 186] width 99 height 19
click at [748, 177] on select "Choose an option... Pending Applied Excluded (Questions) Excluded (Expired) Exc…" at bounding box center [797, 186] width 99 height 19
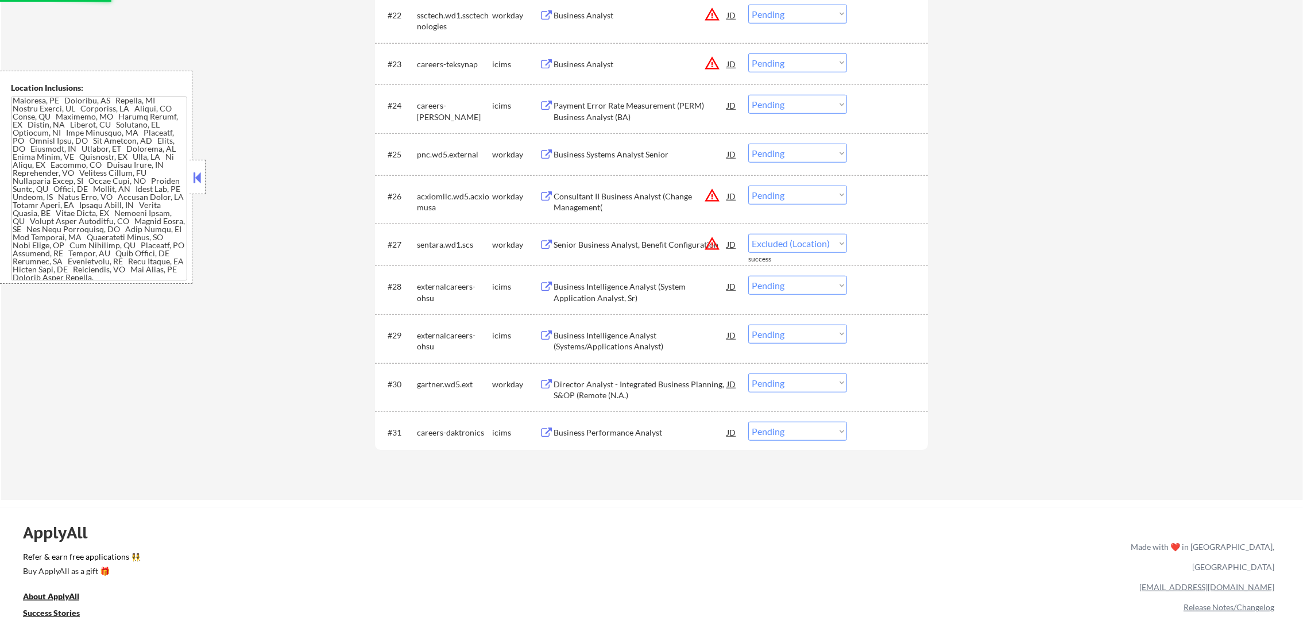
select select ""pending""
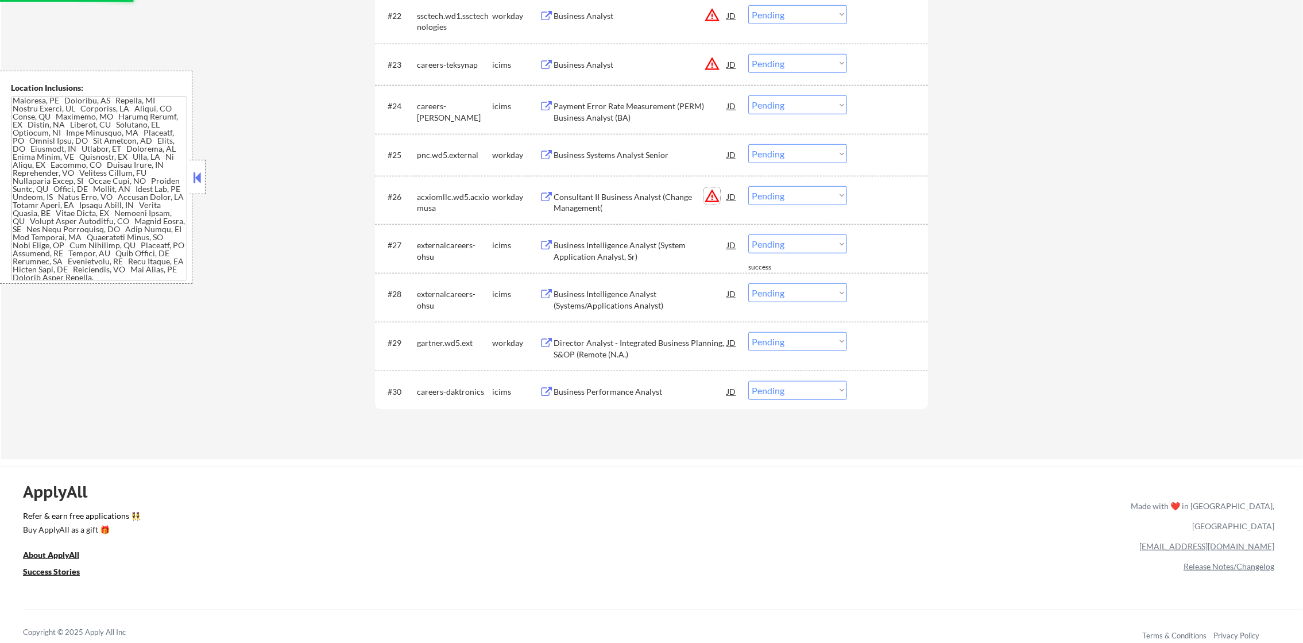
click at [713, 196] on button "warning_amber" at bounding box center [712, 196] width 16 height 16
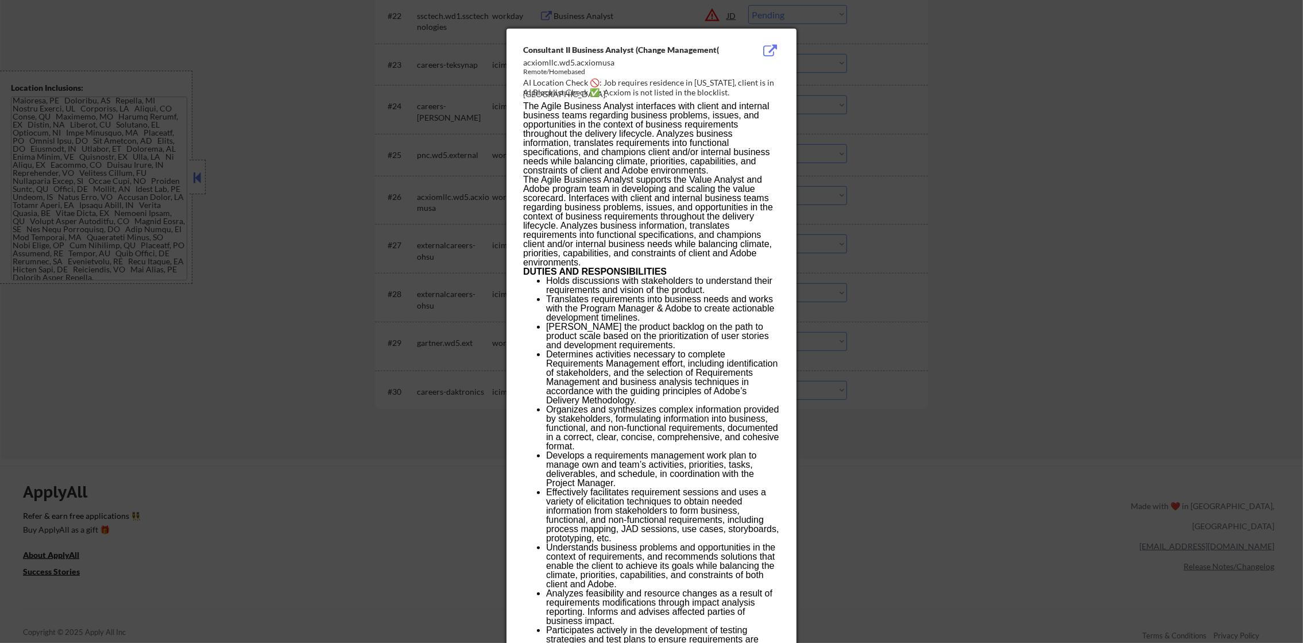
click at [859, 190] on div at bounding box center [651, 321] width 1303 height 643
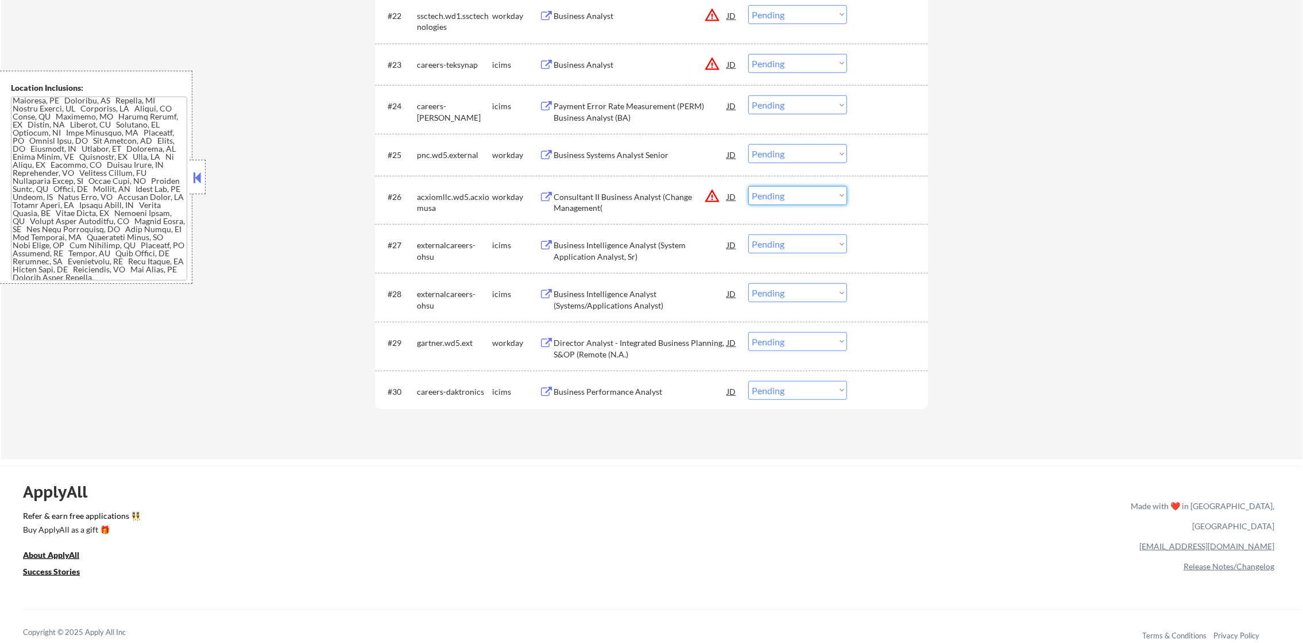
click at [787, 196] on select "Choose an option... Pending Applied Excluded (Questions) Excluded (Expired) Exc…" at bounding box center [797, 195] width 99 height 19
click at [748, 186] on select "Choose an option... Pending Applied Excluded (Questions) Excluded (Expired) Exc…" at bounding box center [797, 195] width 99 height 19
select select ""pending""
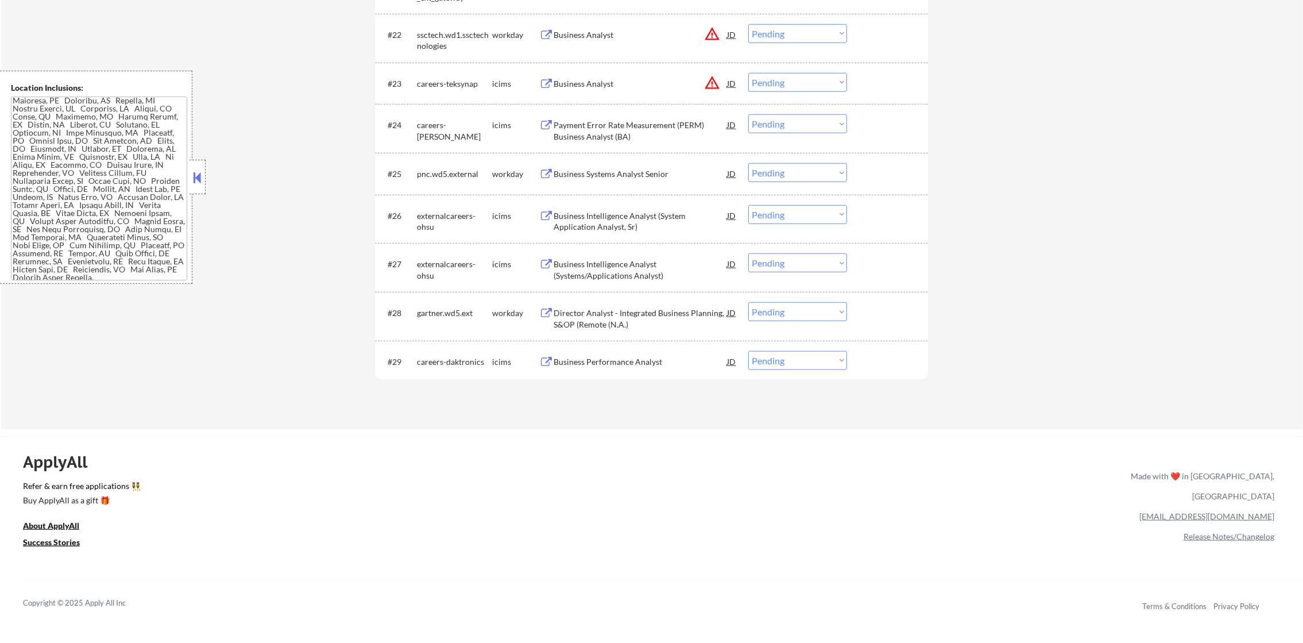
scroll to position [1384, 0]
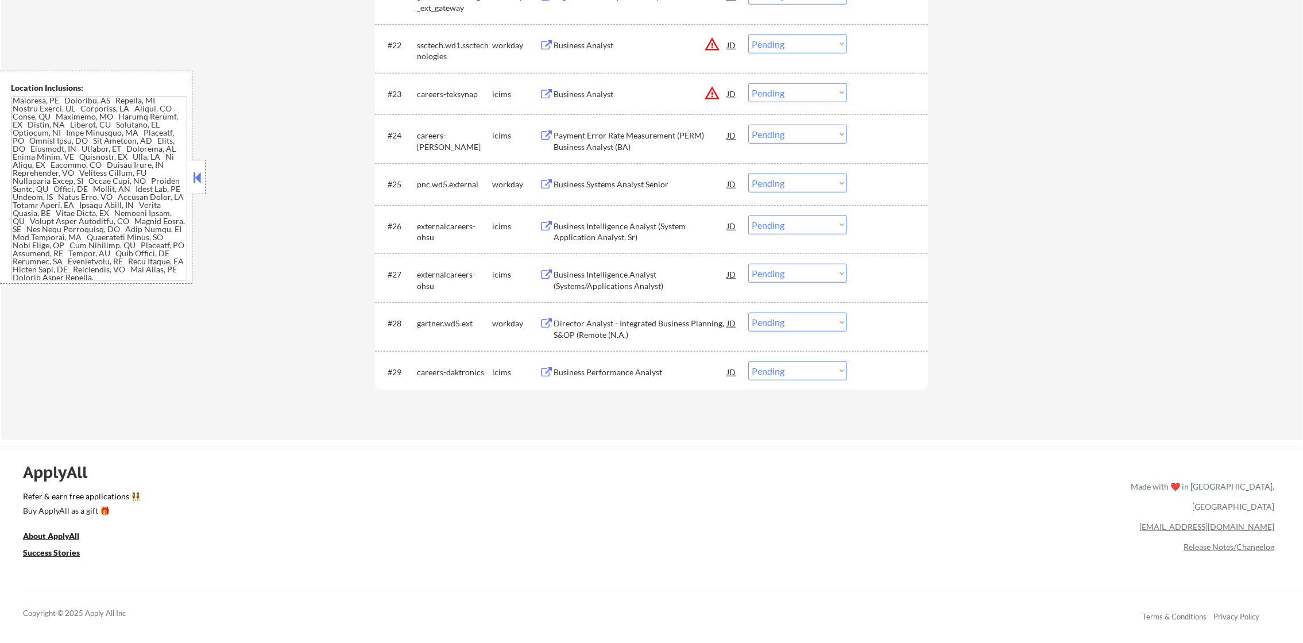
click at [665, 187] on div "Business Systems Analyst Senior" at bounding box center [640, 184] width 173 height 11
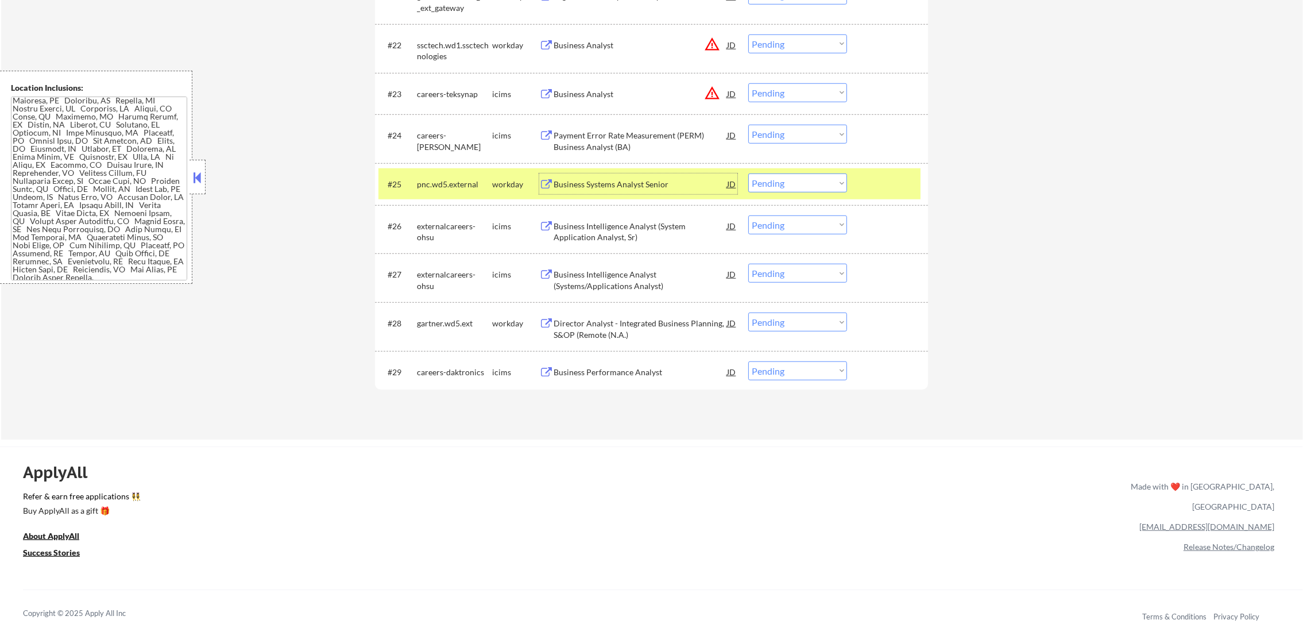
click at [778, 190] on select "Choose an option... Pending Applied Excluded (Questions) Excluded (Expired) Exc…" at bounding box center [797, 182] width 99 height 19
click at [748, 173] on select "Choose an option... Pending Applied Excluded (Questions) Excluded (Expired) Exc…" at bounding box center [797, 182] width 99 height 19
click at [473, 189] on div "pnc.wd5.external" at bounding box center [454, 184] width 75 height 11
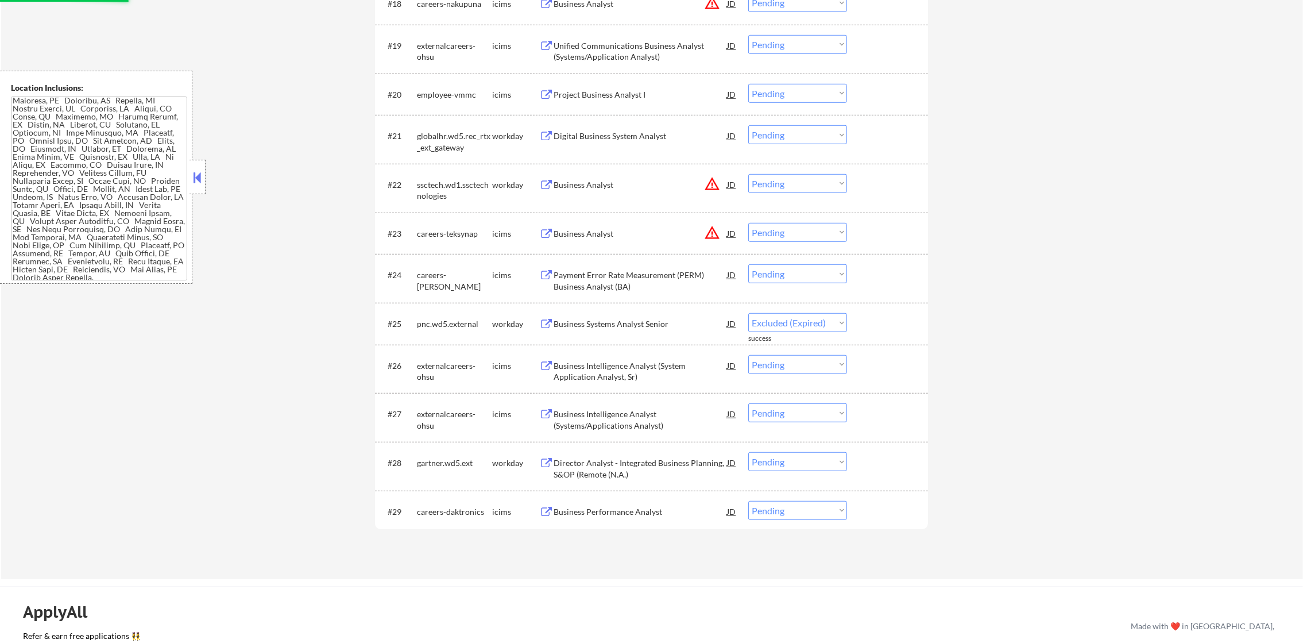
scroll to position [1241, 0]
select select ""pending""
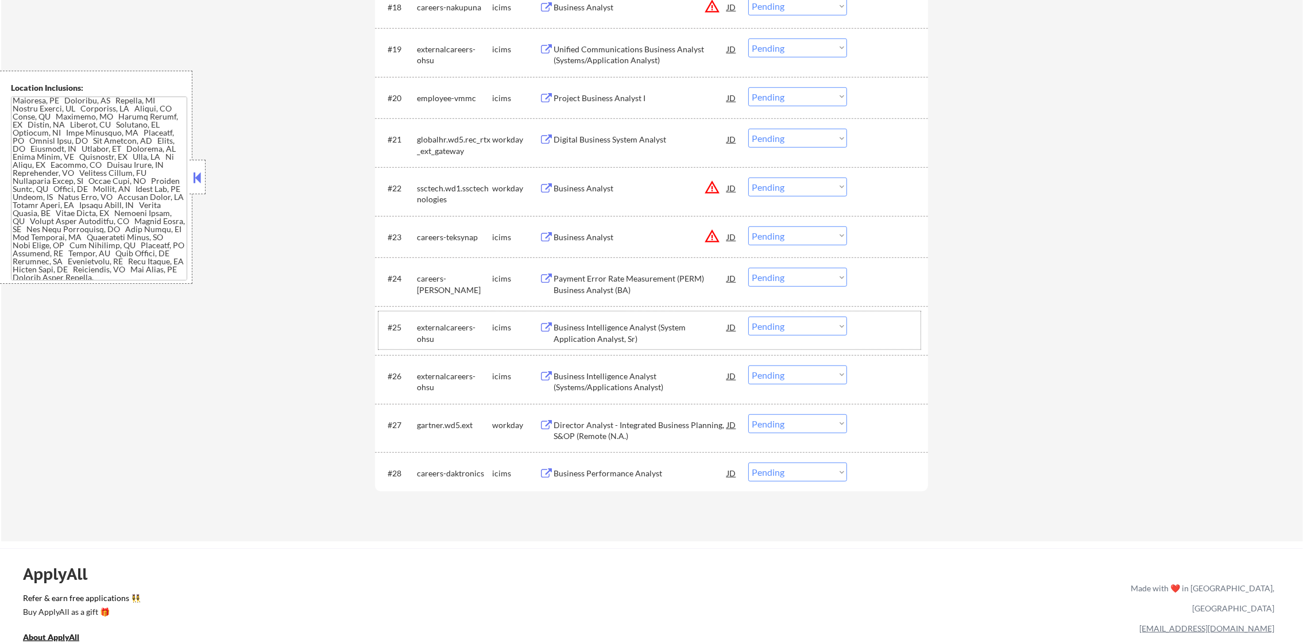
drag, startPoint x: 706, startPoint y: 239, endPoint x: 715, endPoint y: 237, distance: 9.3
click at [715, 237] on button "warning_amber" at bounding box center [712, 236] width 16 height 16
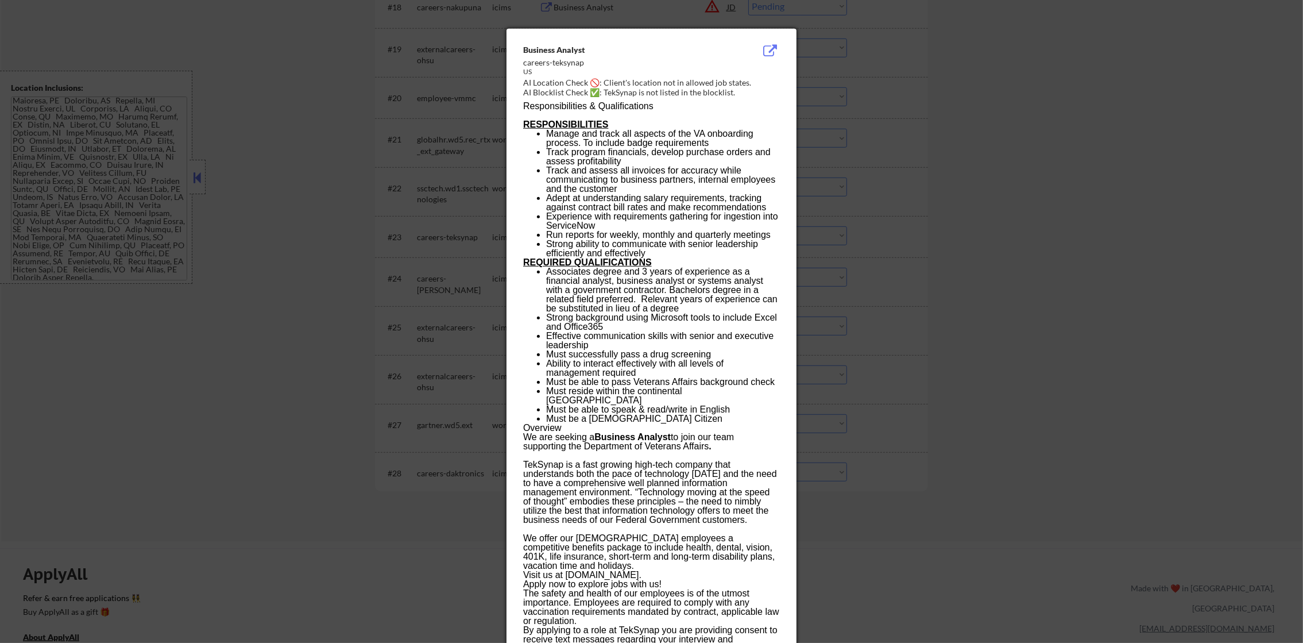
click at [852, 213] on div at bounding box center [651, 321] width 1303 height 643
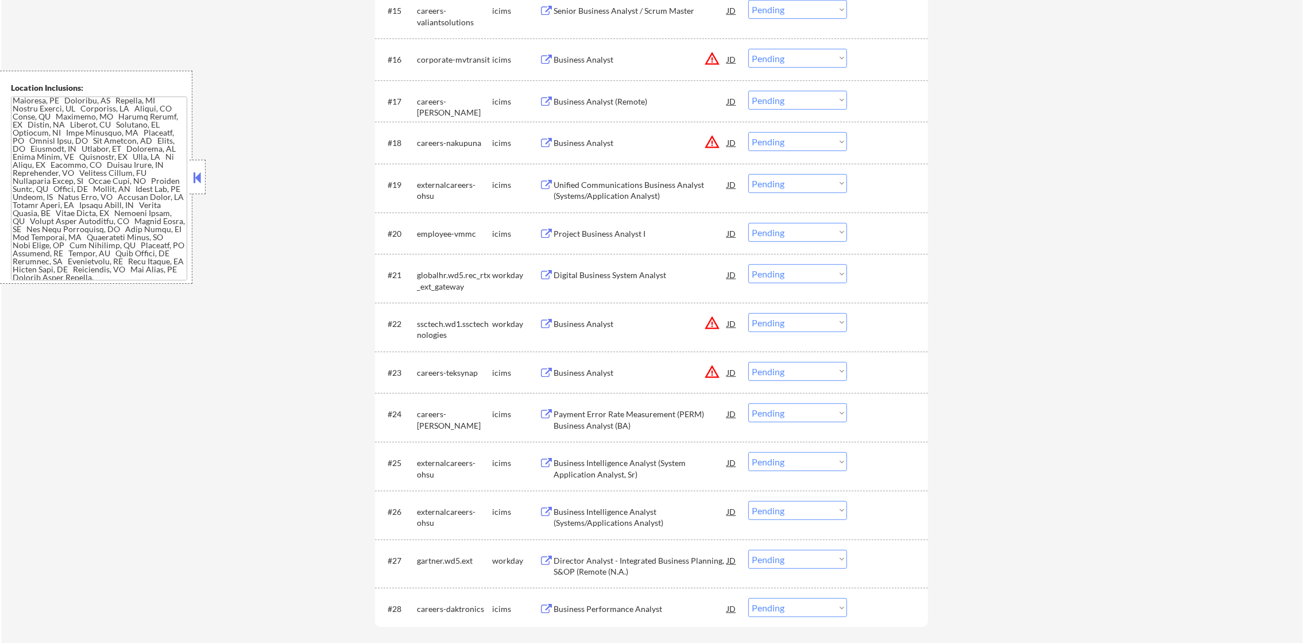
scroll to position [1069, 0]
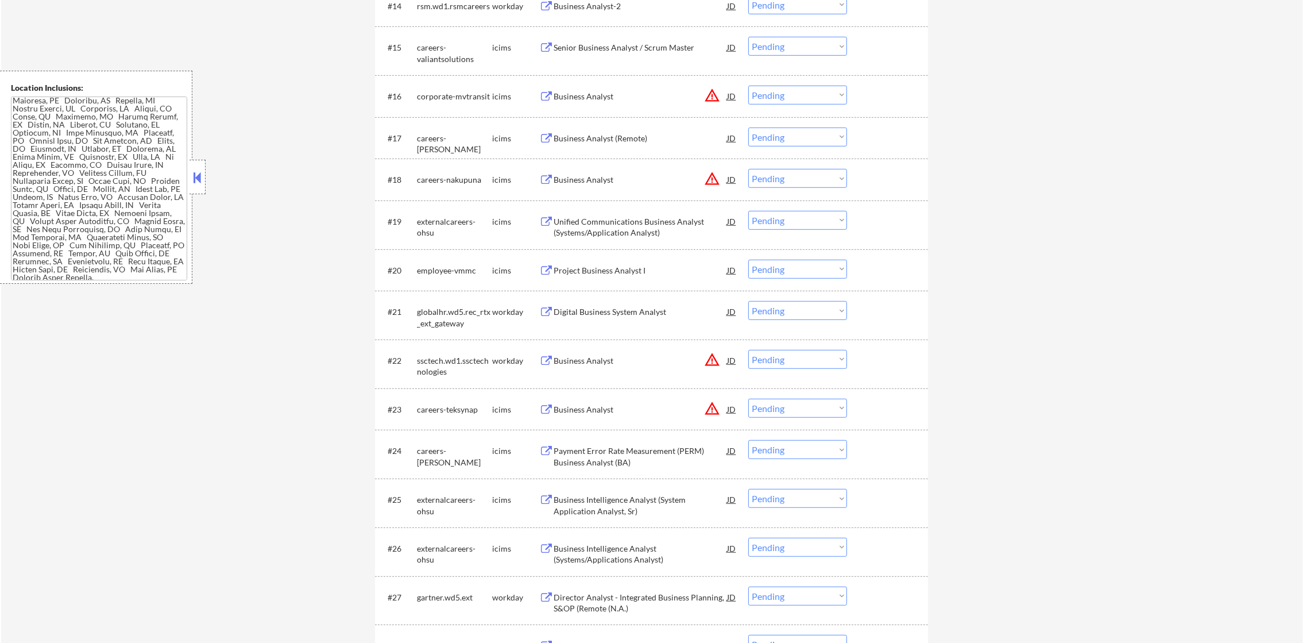
click at [719, 186] on button "warning_amber" at bounding box center [712, 179] width 16 height 16
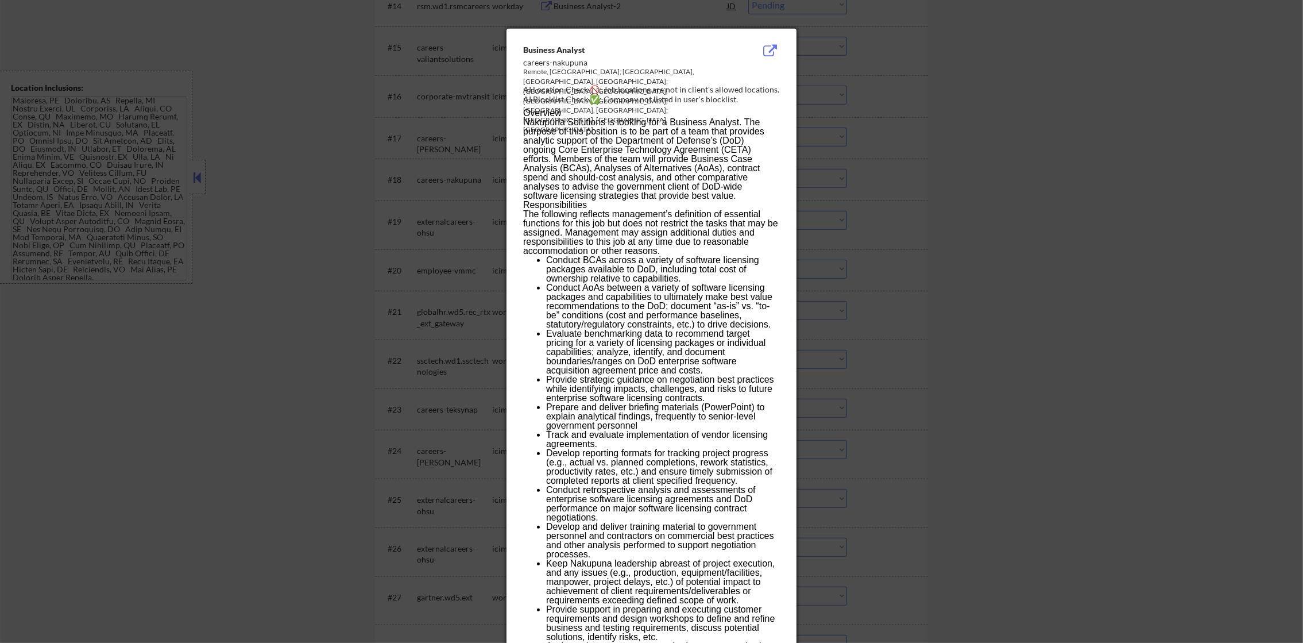
click at [822, 184] on div at bounding box center [651, 321] width 1303 height 643
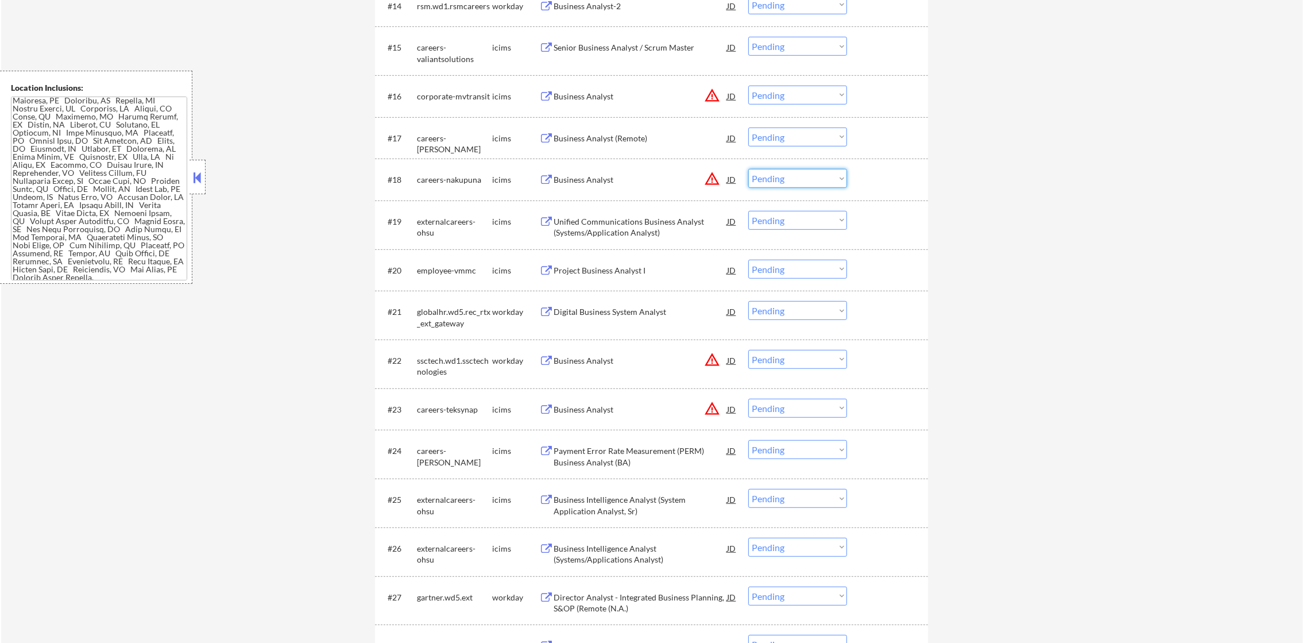
drag, startPoint x: 773, startPoint y: 183, endPoint x: 771, endPoint y: 191, distance: 8.1
click at [773, 183] on select "Choose an option... Pending Applied Excluded (Questions) Excluded (Expired) Exc…" at bounding box center [797, 178] width 99 height 19
click at [748, 169] on select "Choose an option... Pending Applied Excluded (Questions) Excluded (Expired) Exc…" at bounding box center [797, 178] width 99 height 19
click at [709, 93] on button "warning_amber" at bounding box center [712, 95] width 16 height 16
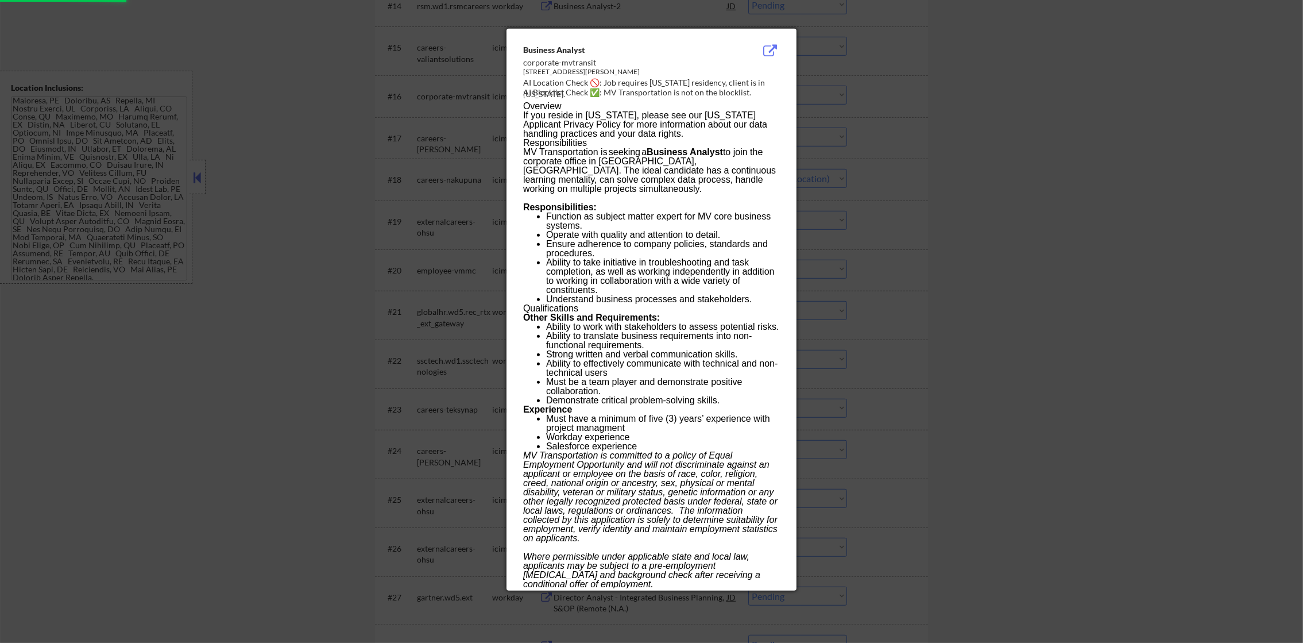
click at [718, 95] on div "AI Blocklist Check ✅: MV Transportation is not on the blocklist." at bounding box center [653, 92] width 261 height 11
click at [785, 99] on div "Business Analyst corporate-mvtransit 2711 N Haskell Ave, Dallas, TX, US AI Loca…" at bounding box center [652, 310] width 290 height 562
click at [832, 100] on div at bounding box center [651, 321] width 1303 height 643
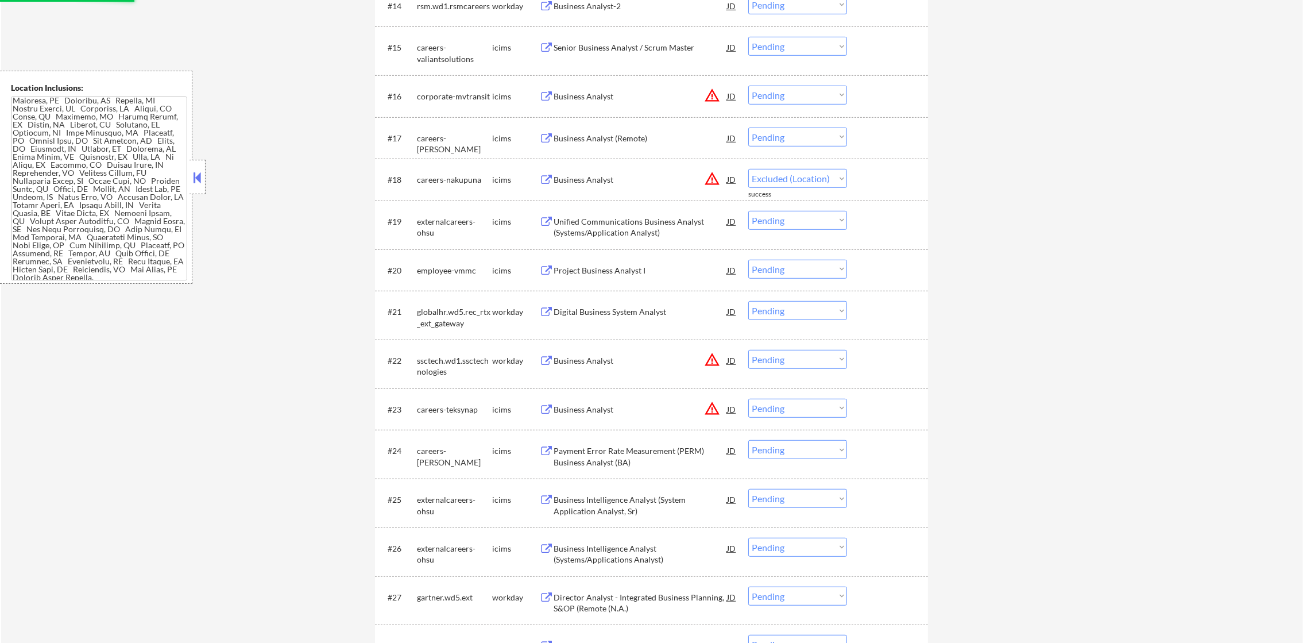
click at [797, 102] on select "Choose an option... Pending Applied Excluded (Questions) Excluded (Expired) Exc…" at bounding box center [797, 95] width 99 height 19
select select ""pending""
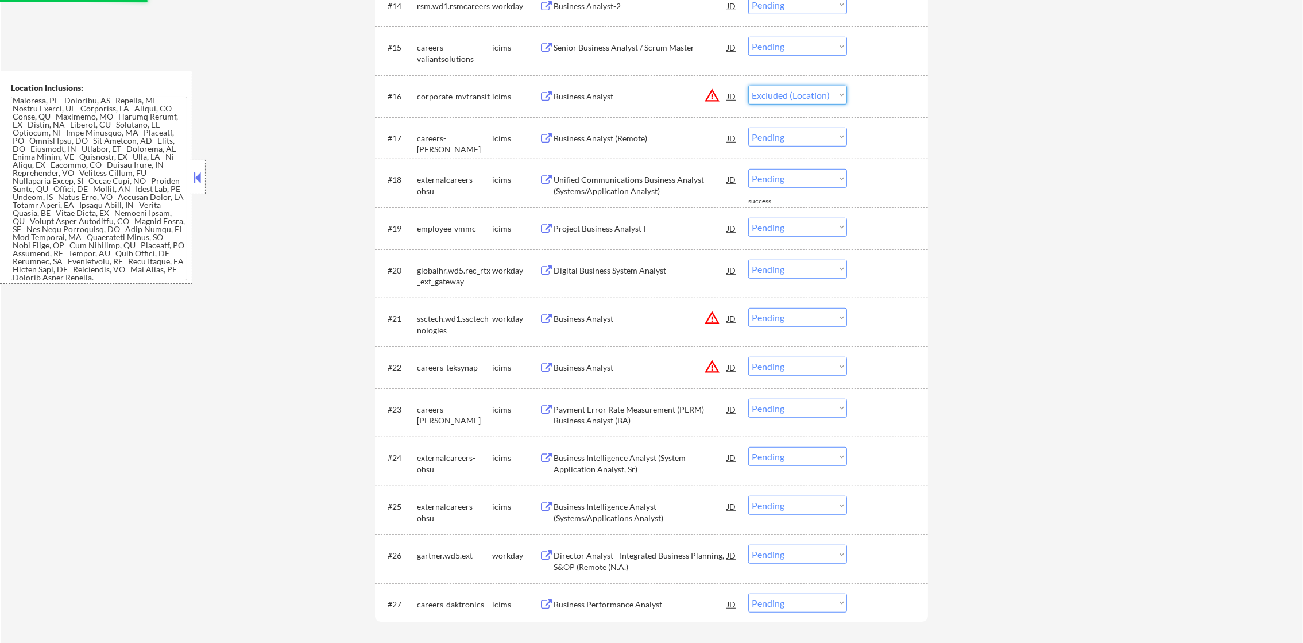
click at [748, 86] on select "Choose an option... Pending Applied Excluded (Questions) Excluded (Expired) Exc…" at bounding box center [797, 95] width 99 height 19
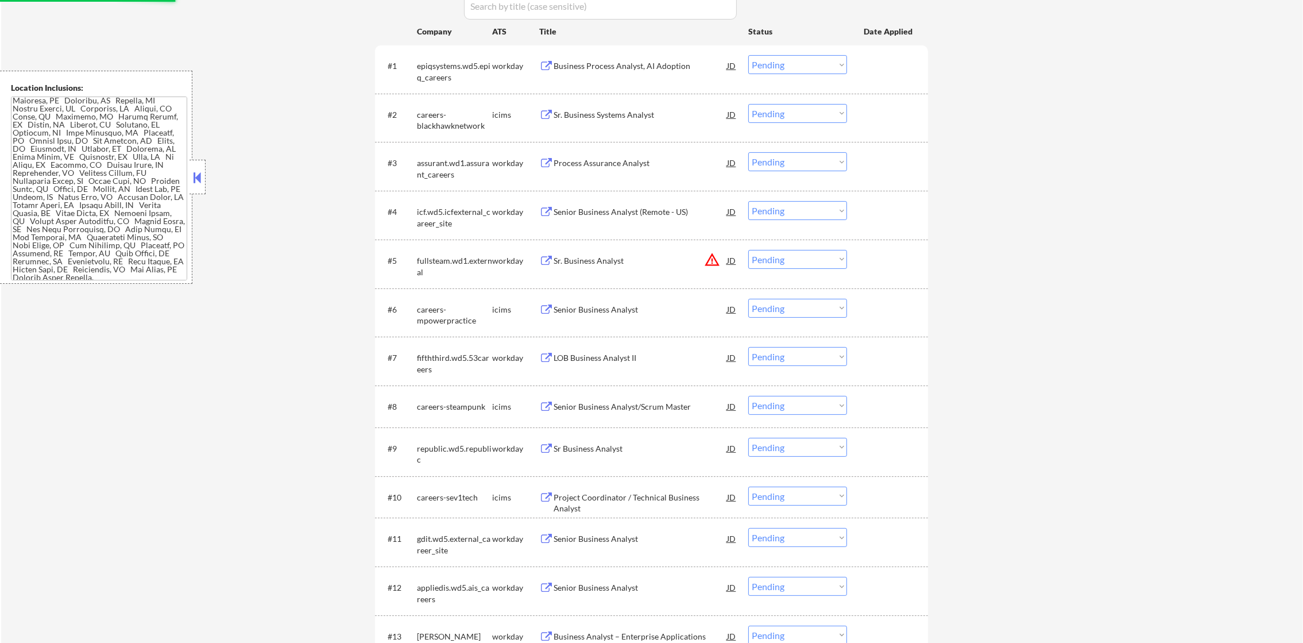
scroll to position [380, 0]
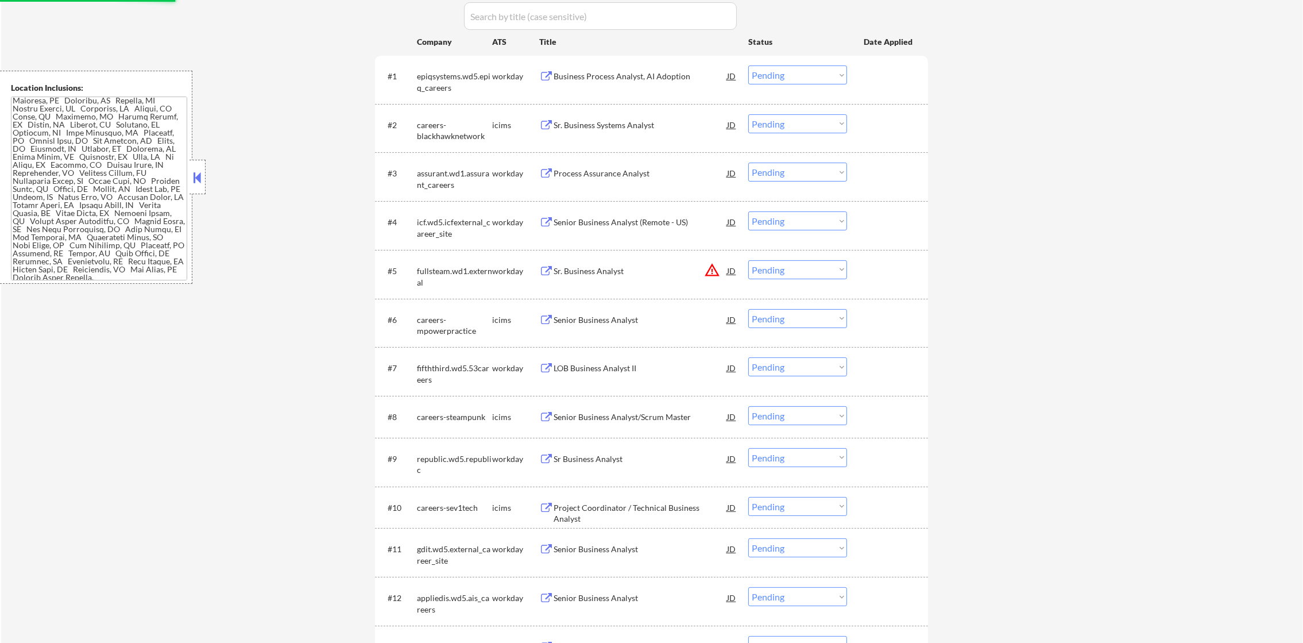
click at [710, 266] on button "warning_amber" at bounding box center [712, 270] width 16 height 16
select select ""pending""
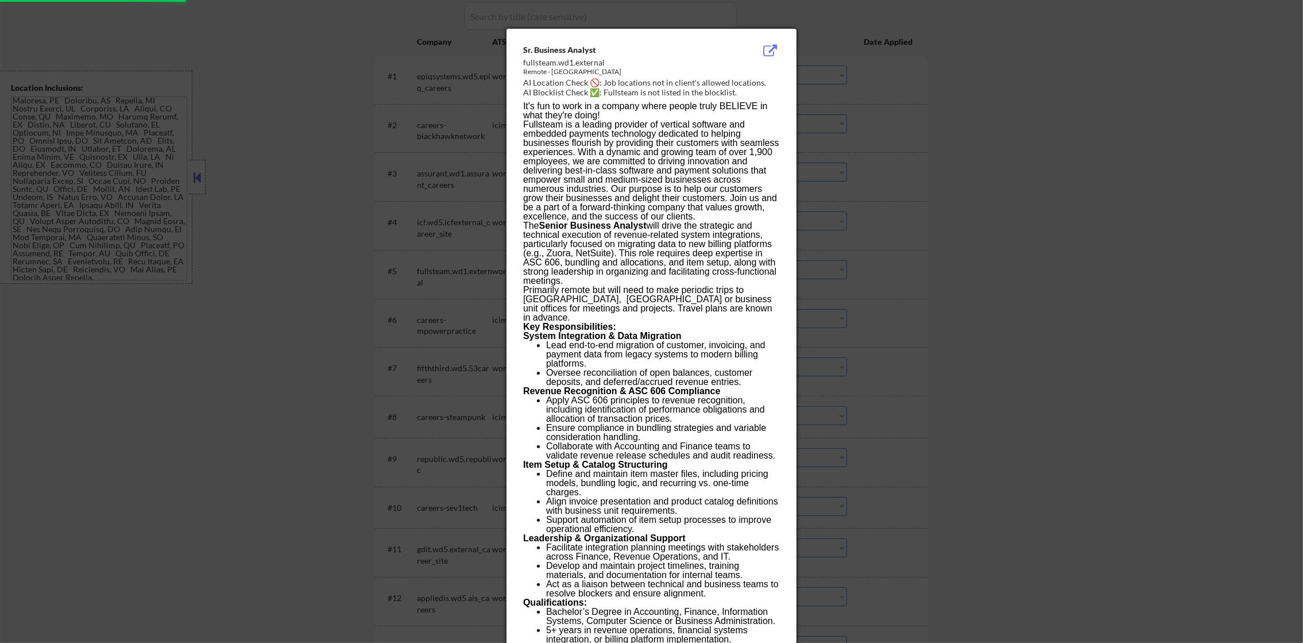
click at [840, 241] on div at bounding box center [651, 321] width 1303 height 643
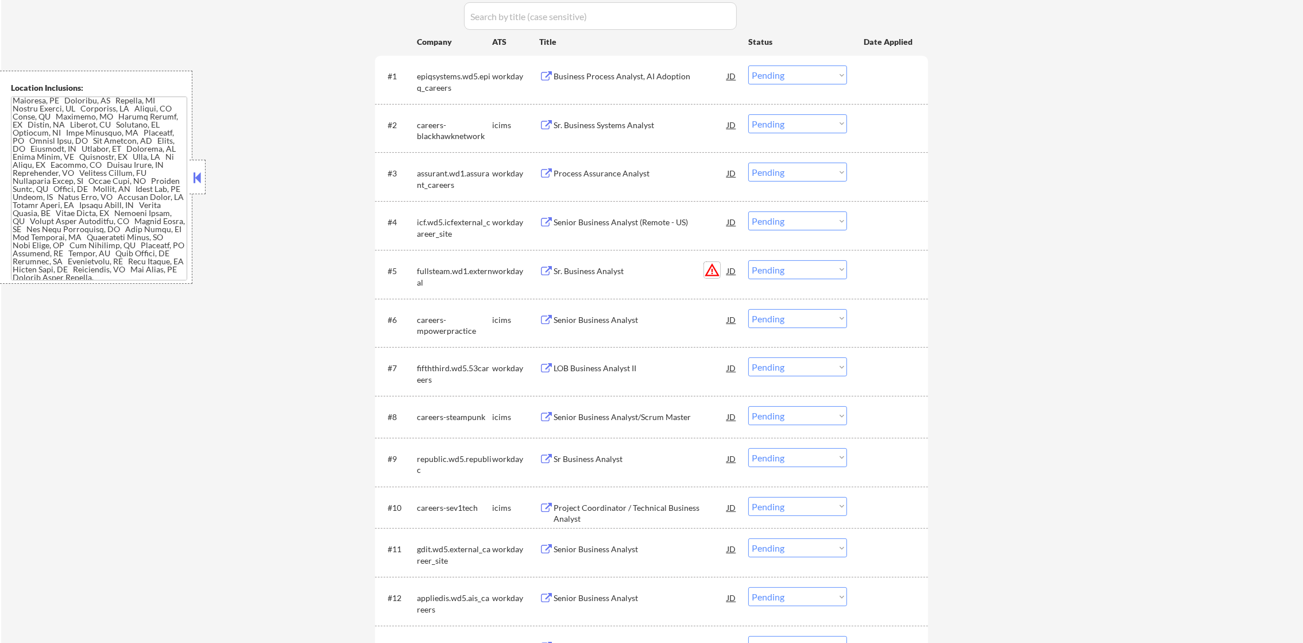
click at [718, 272] on button "warning_amber" at bounding box center [712, 270] width 16 height 16
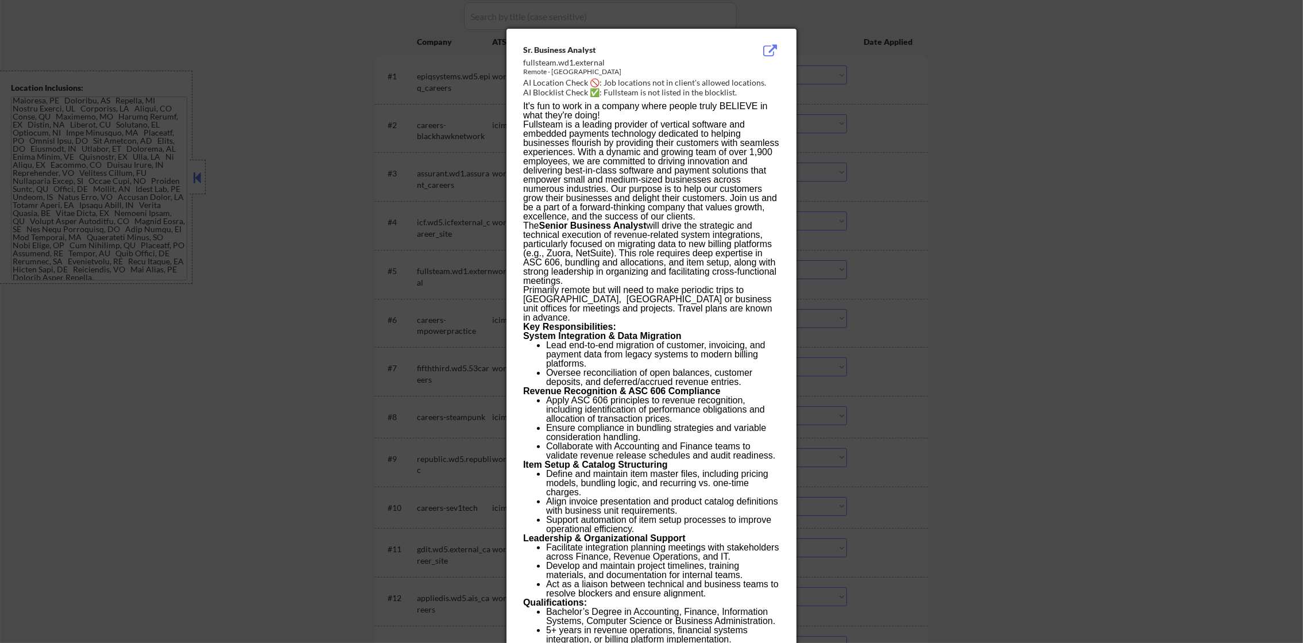
click at [839, 255] on div at bounding box center [651, 321] width 1303 height 643
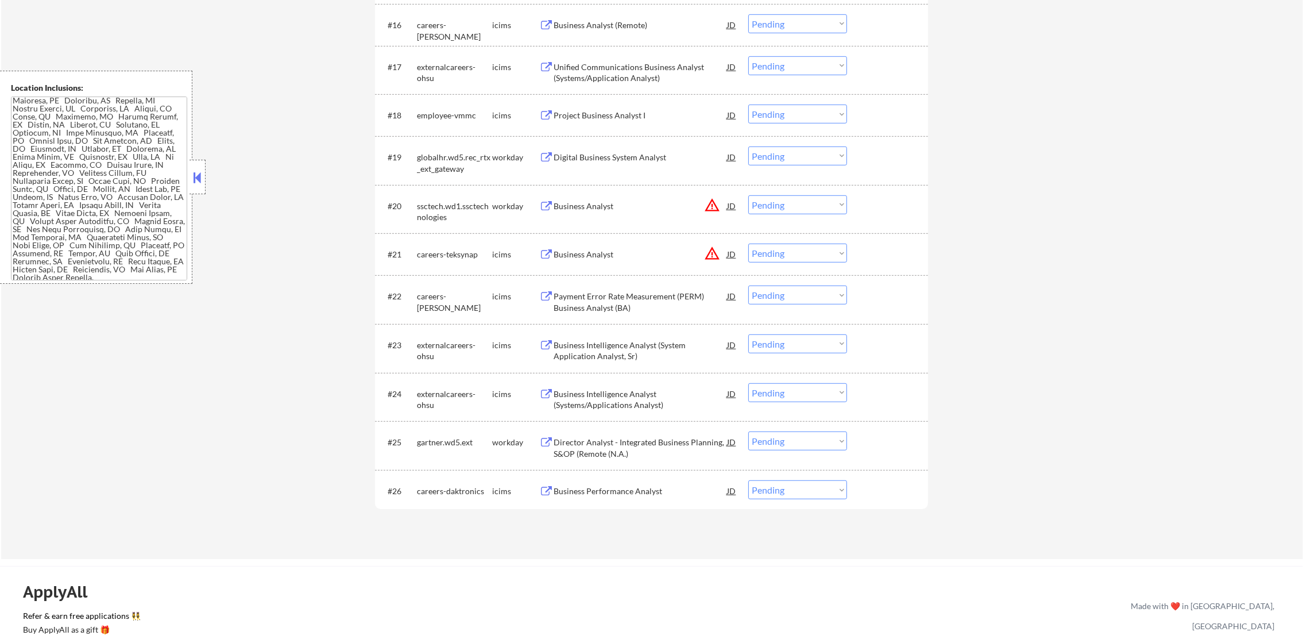
scroll to position [1161, 0]
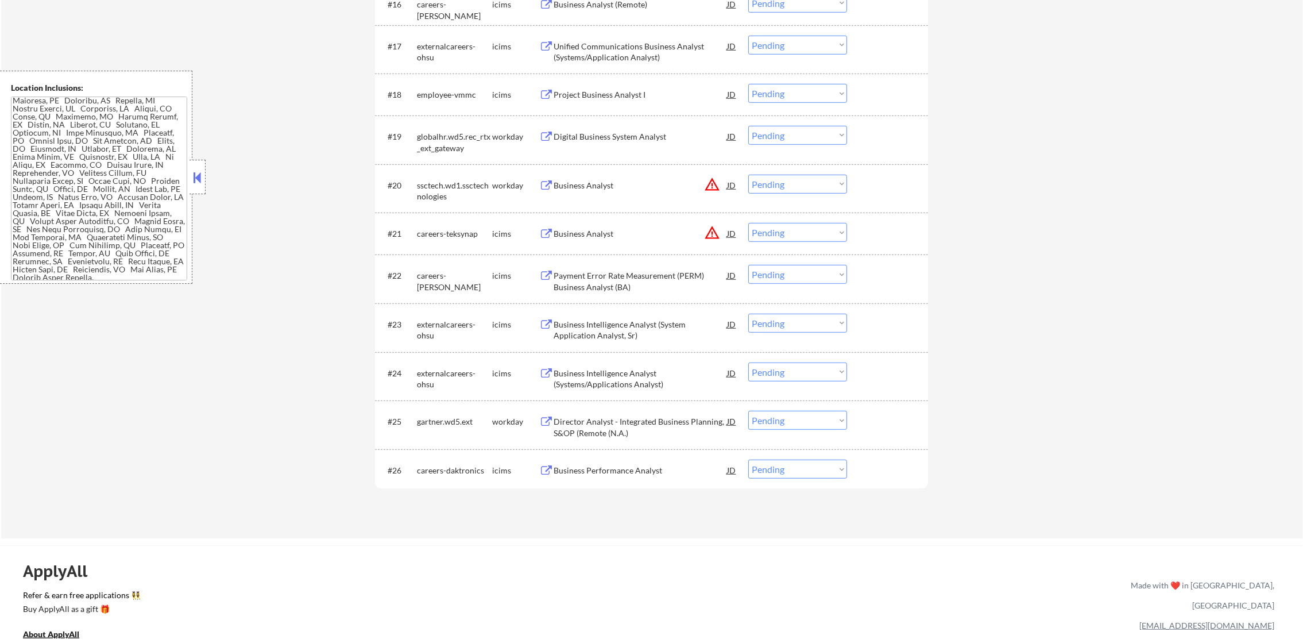
click at [711, 227] on button "warning_amber" at bounding box center [712, 233] width 16 height 16
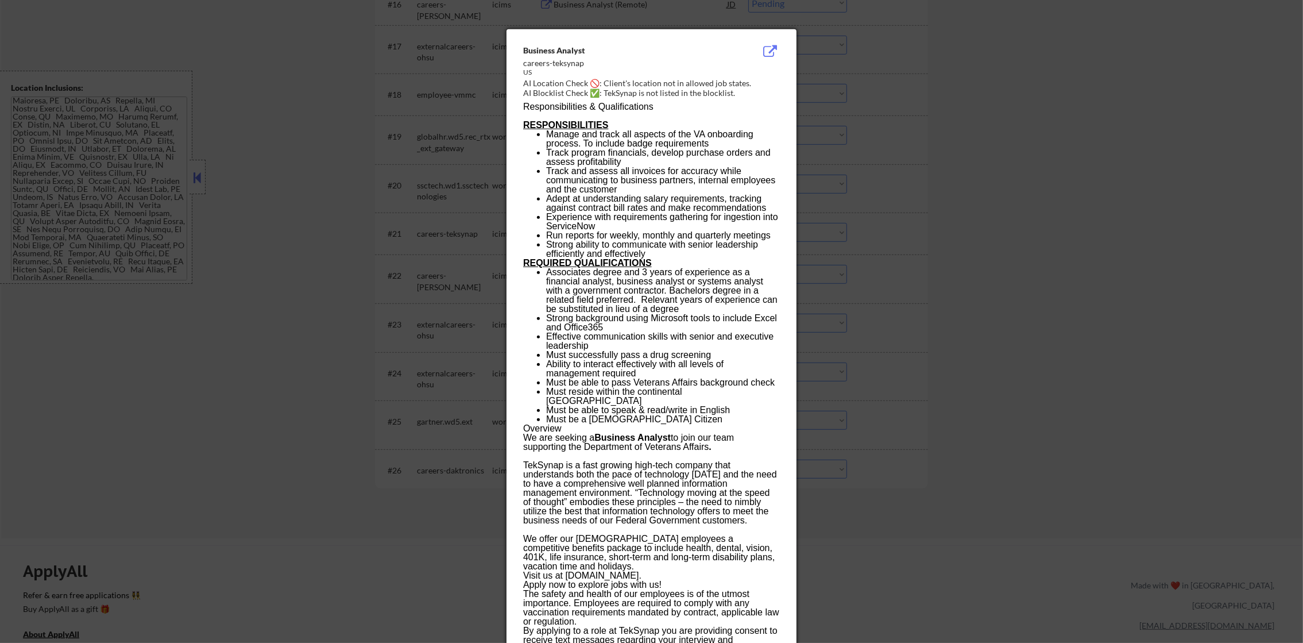
click at [897, 214] on div at bounding box center [651, 321] width 1303 height 643
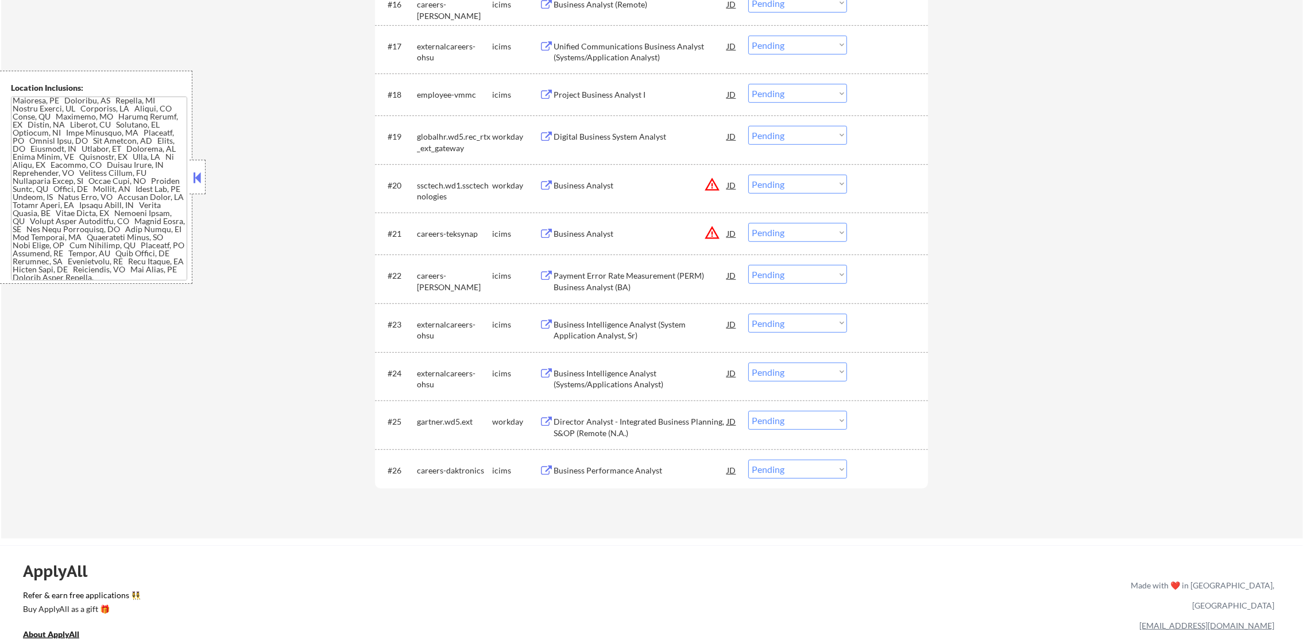
click at [787, 231] on select "Choose an option... Pending Applied Excluded (Questions) Excluded (Expired) Exc…" at bounding box center [797, 232] width 99 height 19
click at [748, 223] on select "Choose an option... Pending Applied Excluded (Questions) Excluded (Expired) Exc…" at bounding box center [797, 232] width 99 height 19
click at [713, 185] on button "warning_amber" at bounding box center [712, 184] width 16 height 16
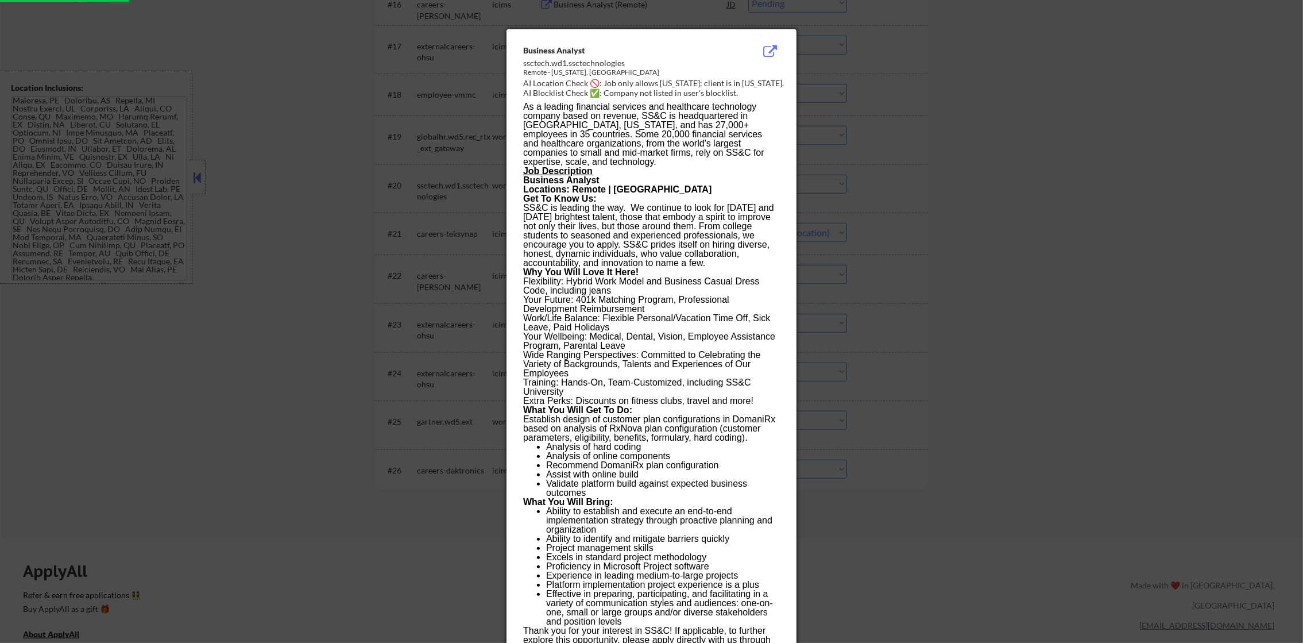
click at [829, 175] on div at bounding box center [651, 321] width 1303 height 643
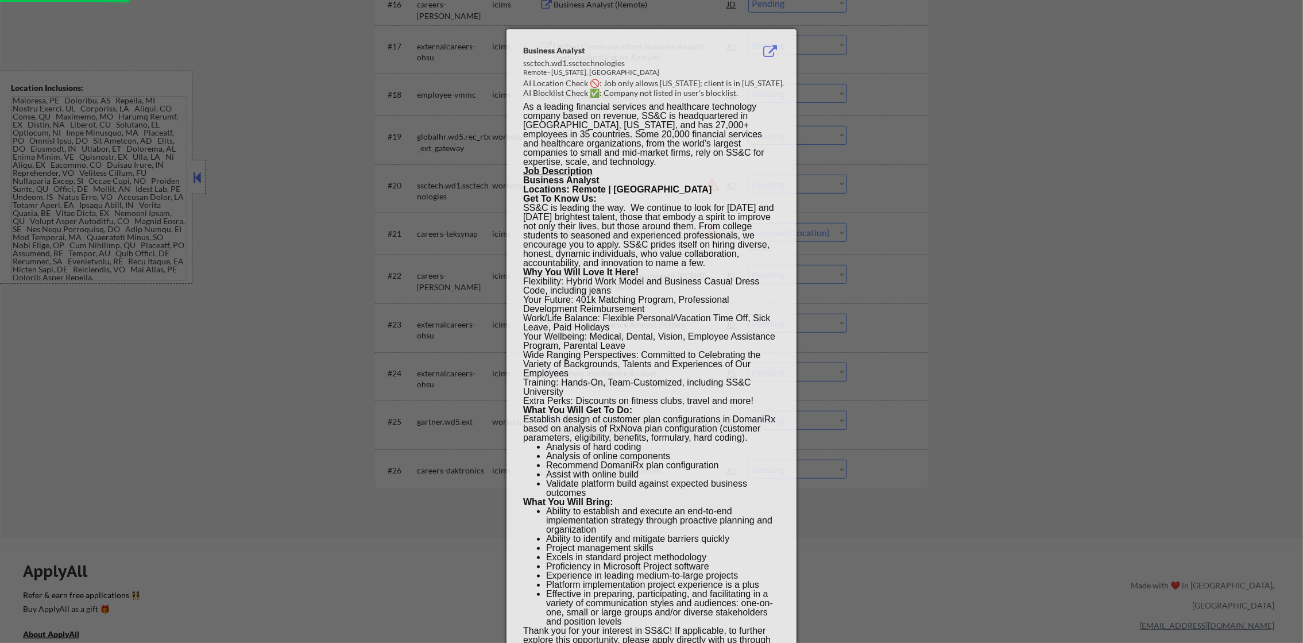
select select ""pending""
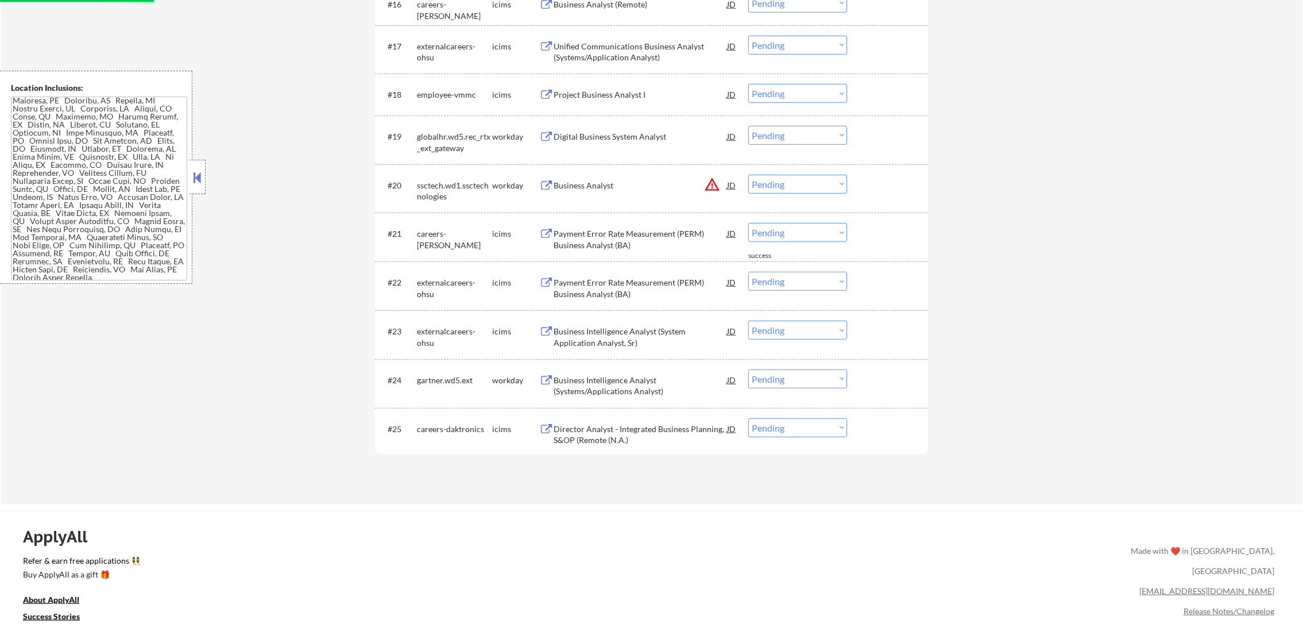
click at [798, 178] on select "Choose an option... Pending Applied Excluded (Questions) Excluded (Expired) Exc…" at bounding box center [797, 184] width 99 height 19
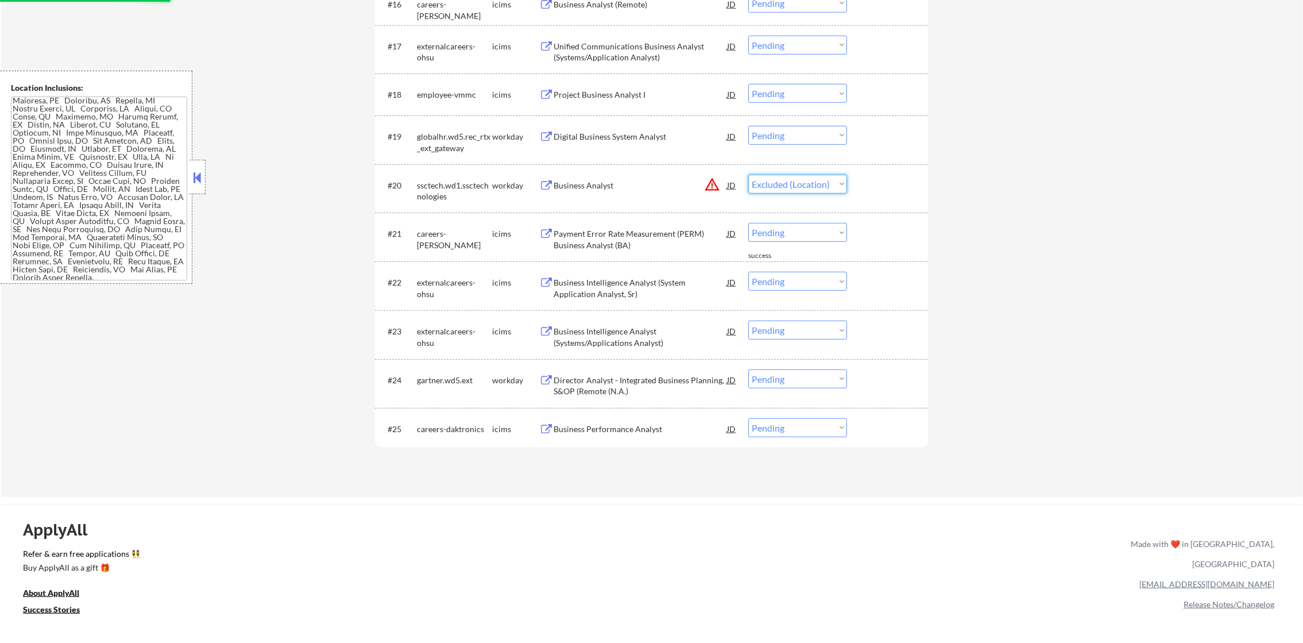
click at [748, 175] on select "Choose an option... Pending Applied Excluded (Questions) Excluded (Expired) Exc…" at bounding box center [797, 184] width 99 height 19
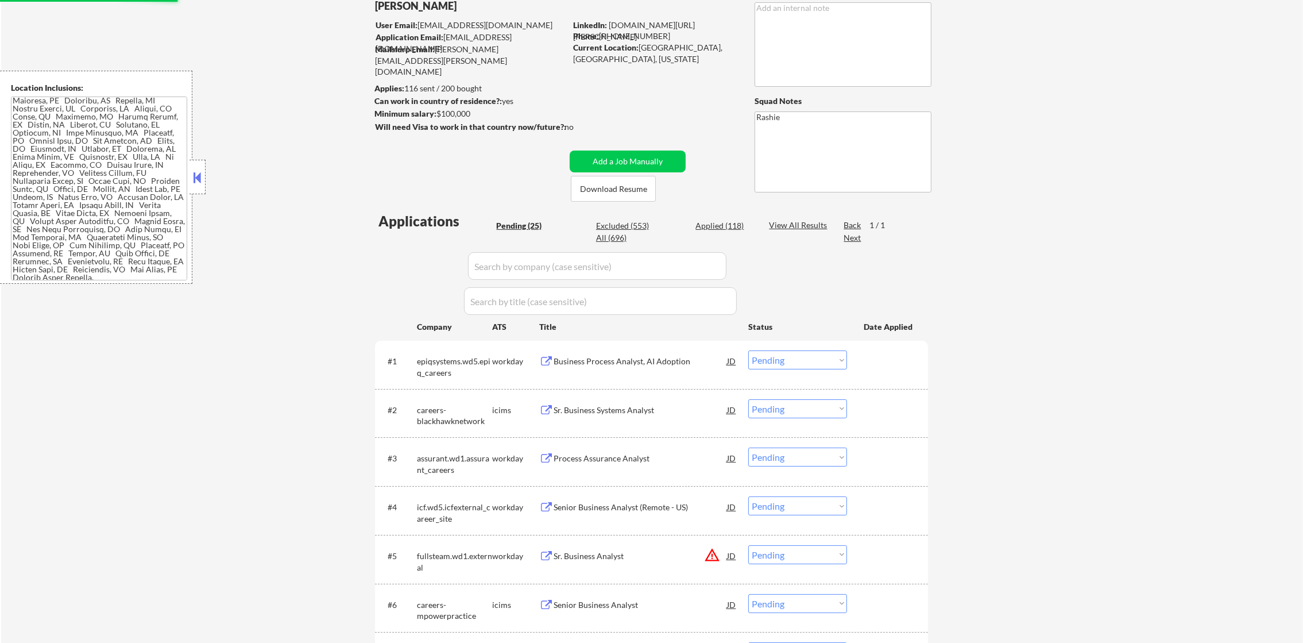
scroll to position [47, 0]
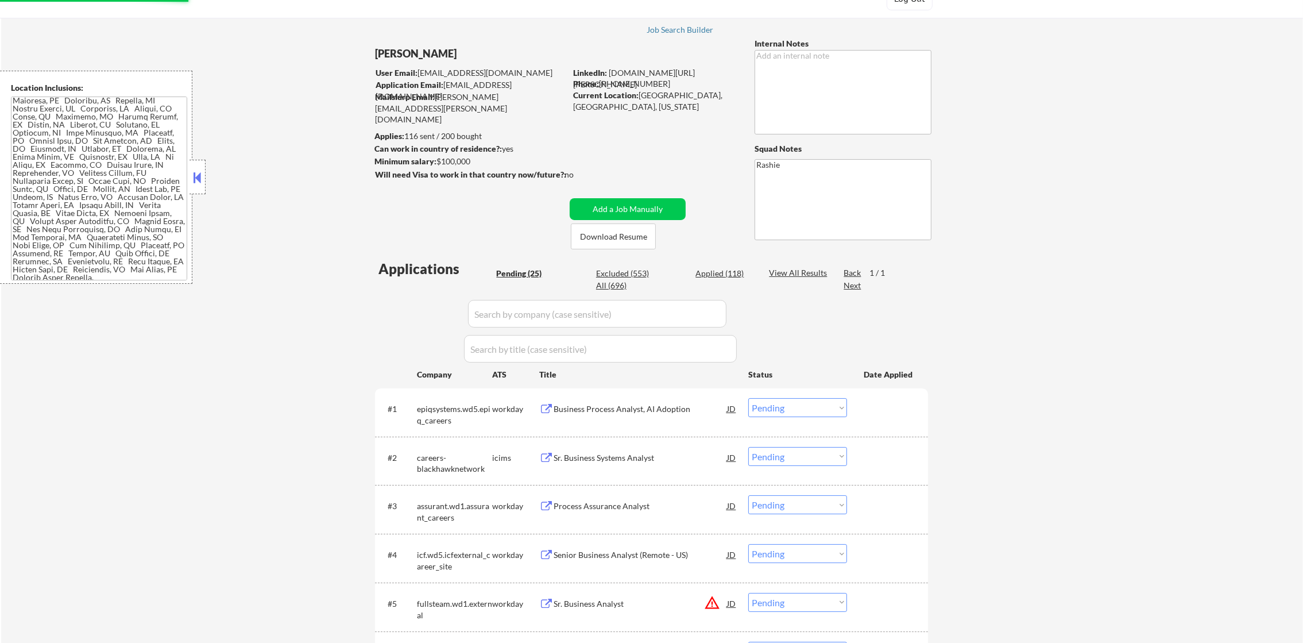
select select ""pending""
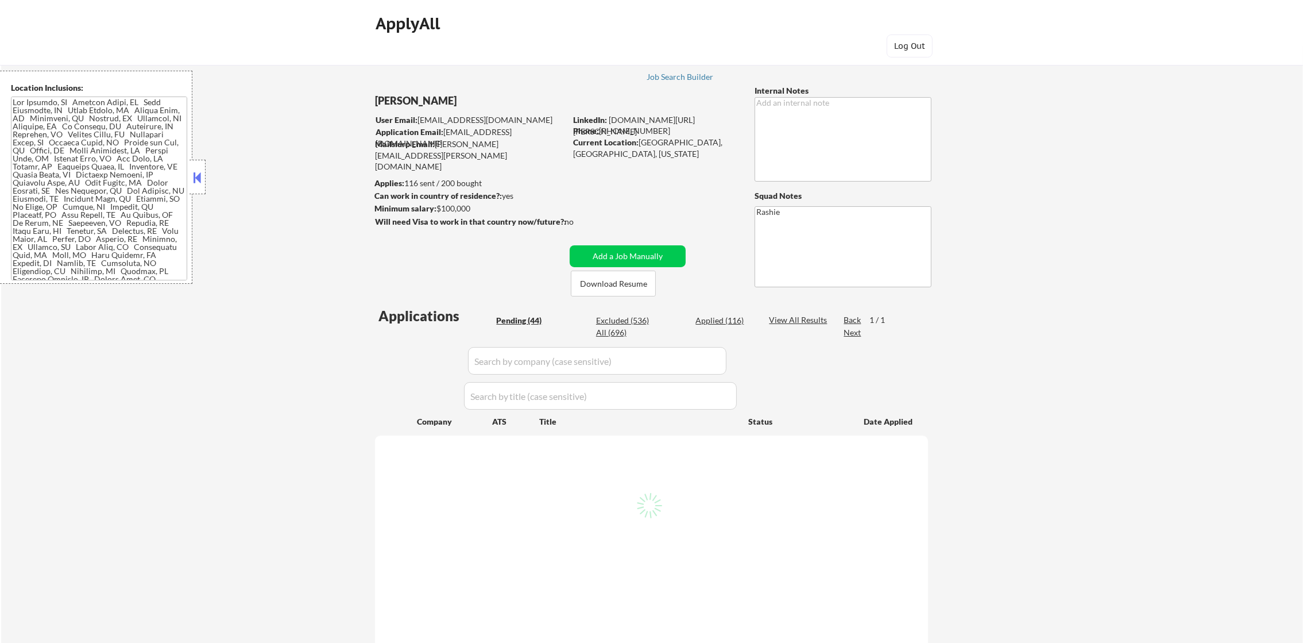
select select ""pending""
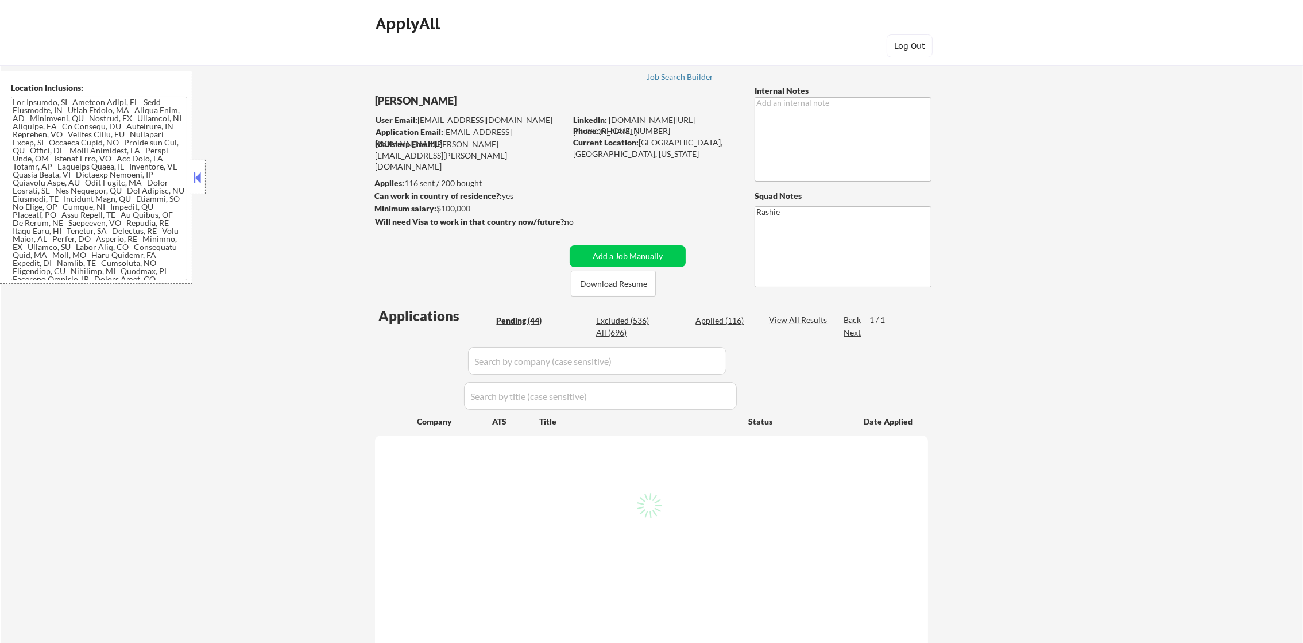
select select ""pending""
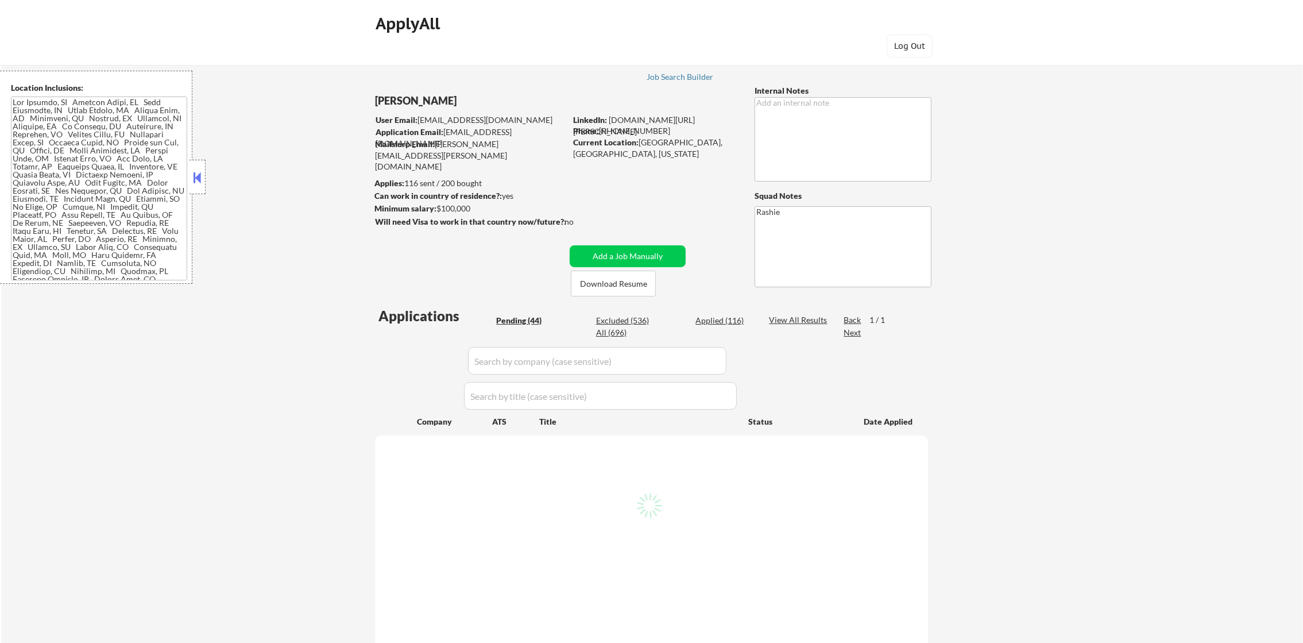
select select ""pending""
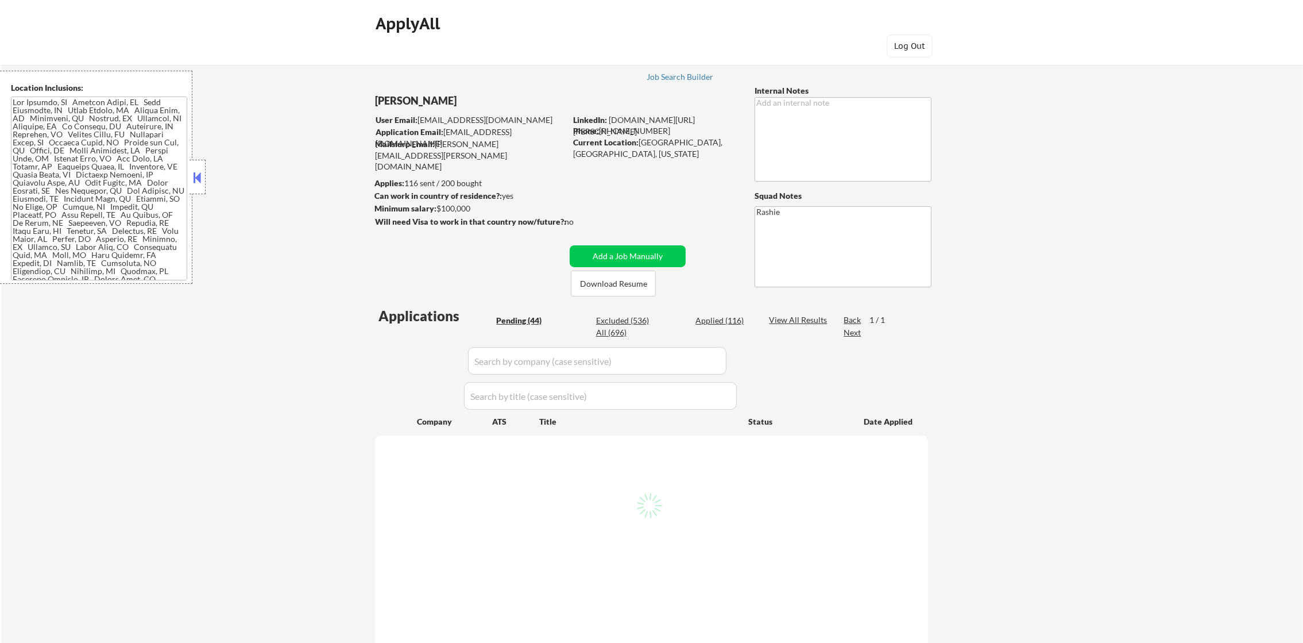
select select ""pending""
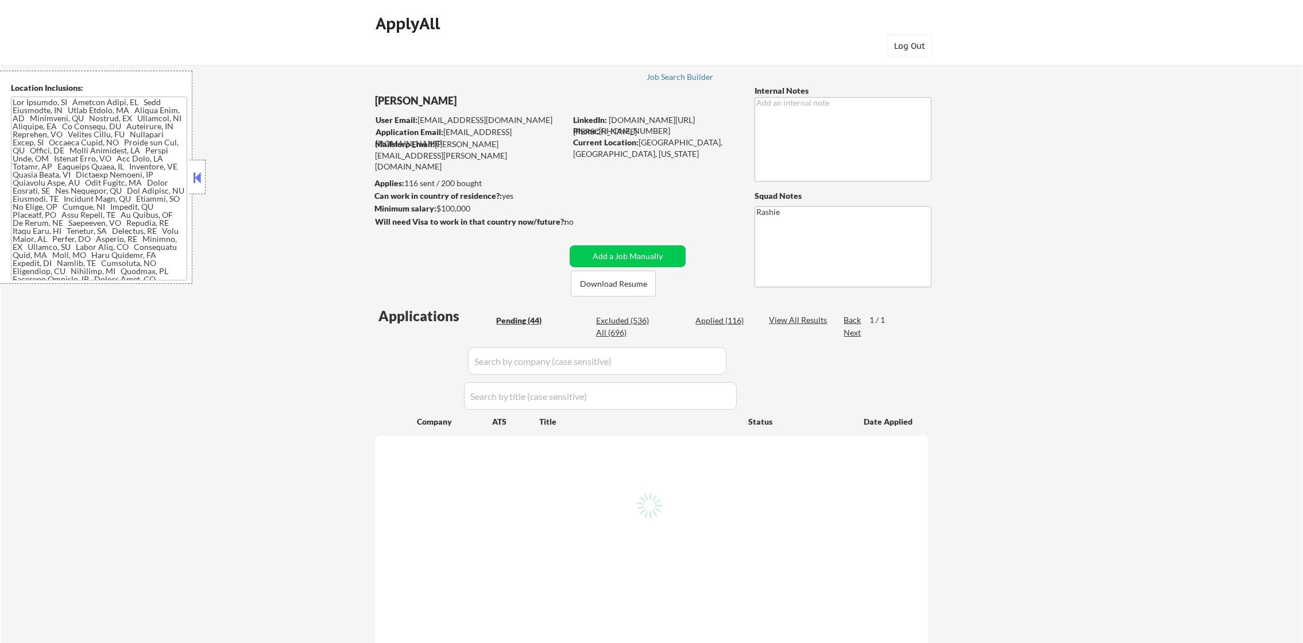
select select ""pending""
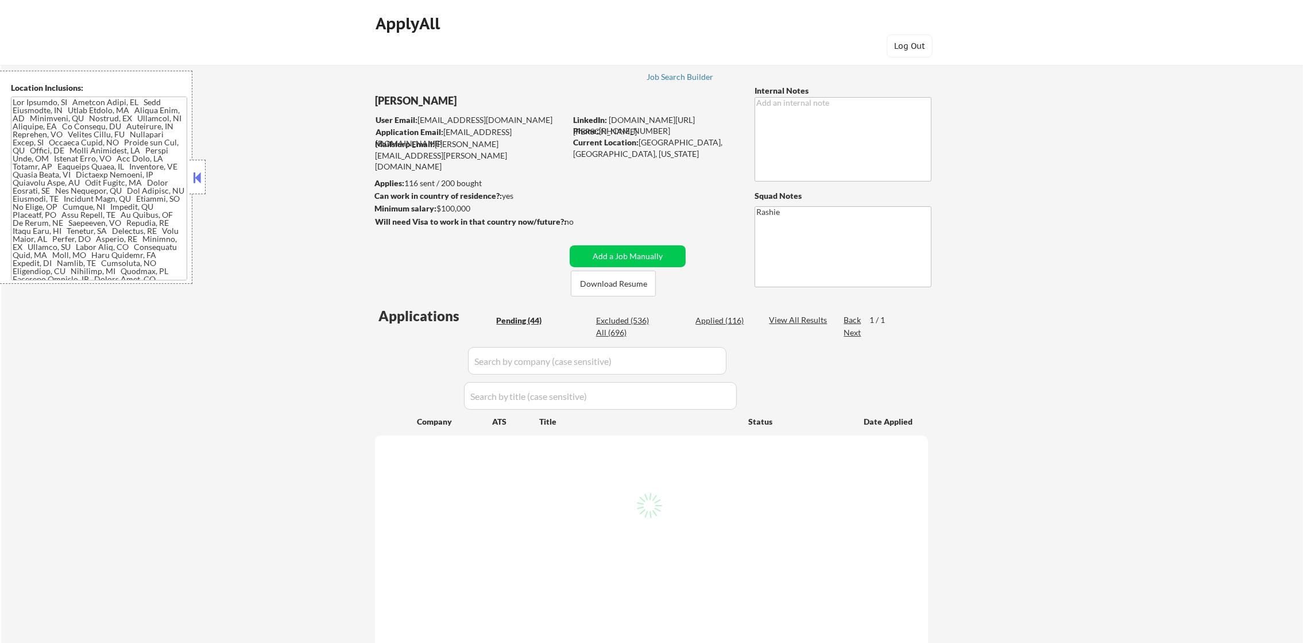
select select ""pending""
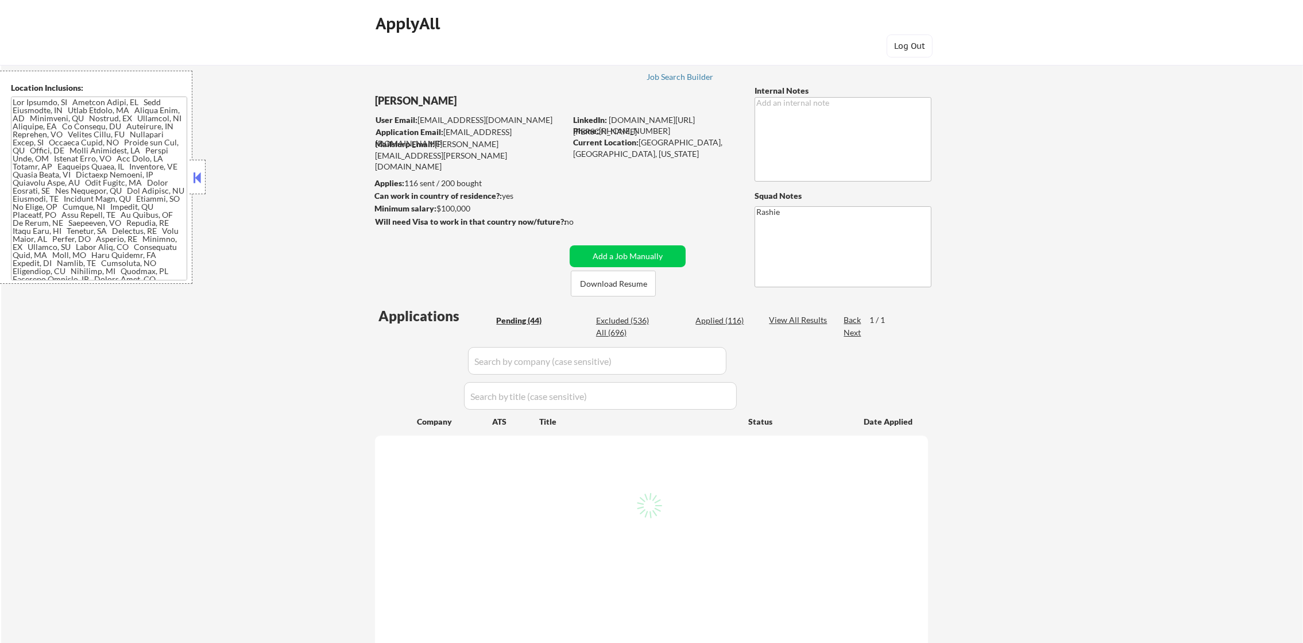
select select ""pending""
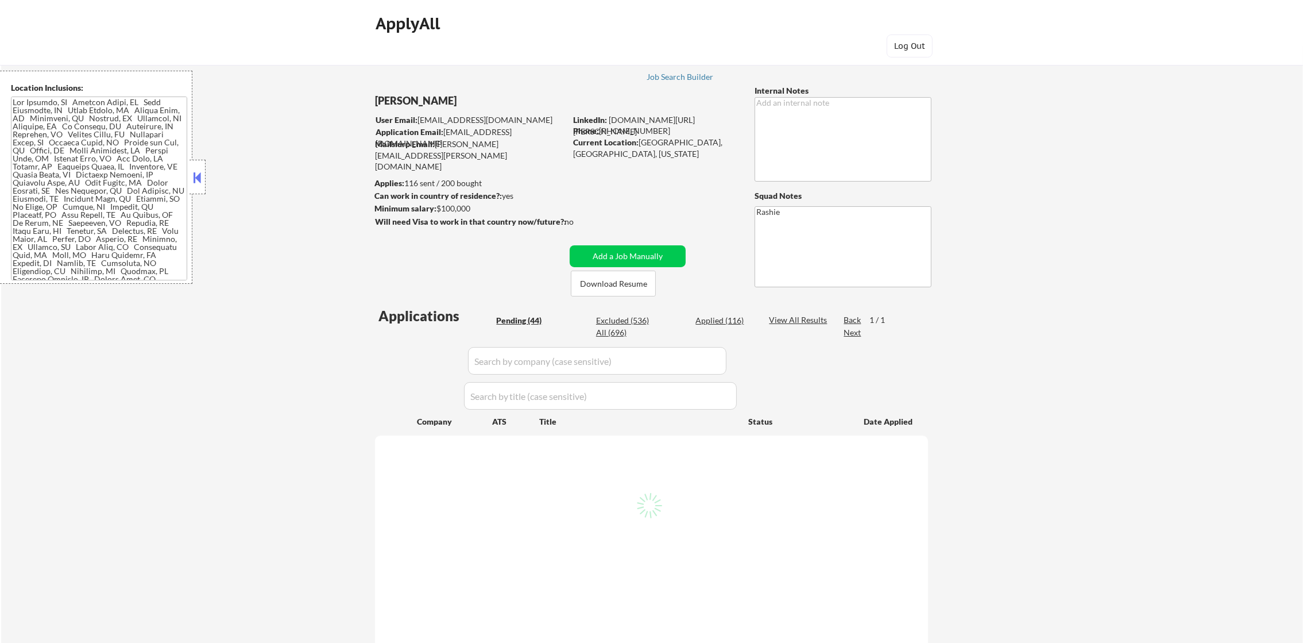
select select ""pending""
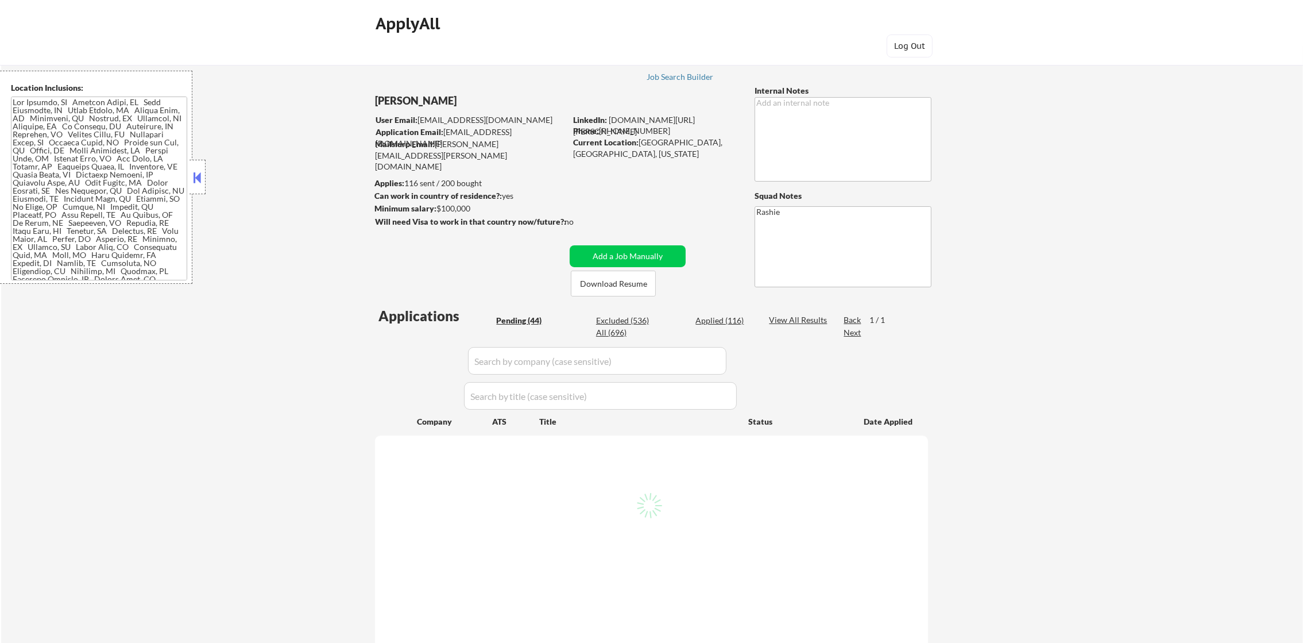
select select ""pending""
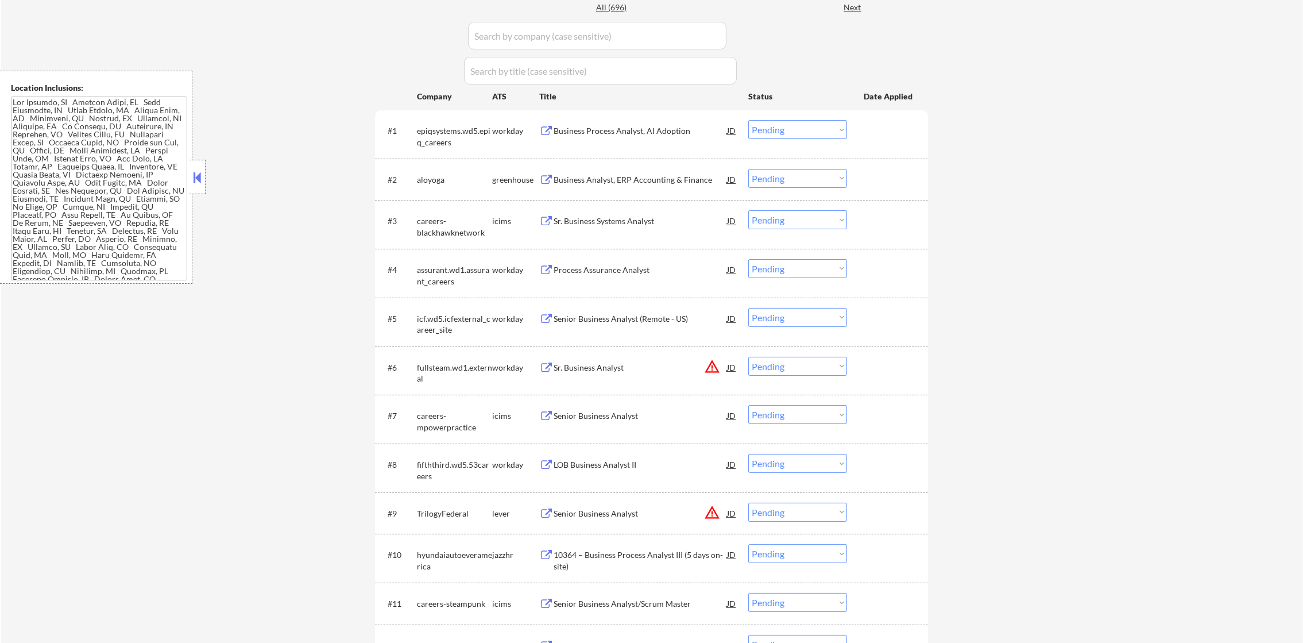
scroll to position [258, 0]
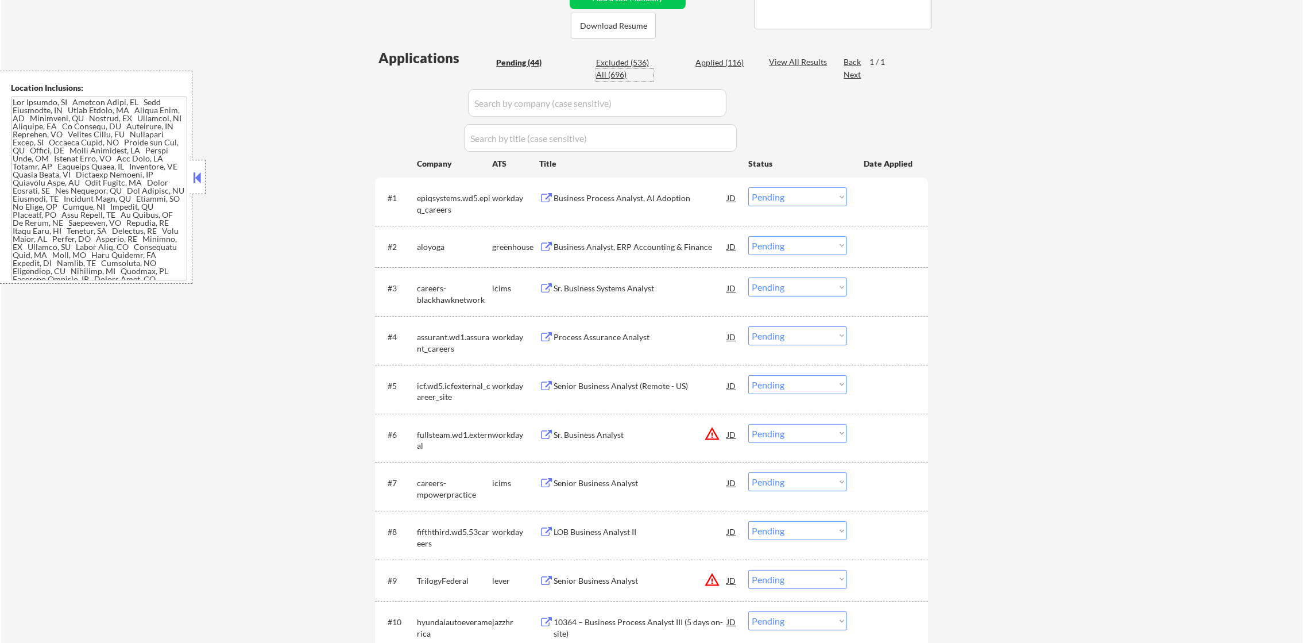
click at [625, 76] on div "All (696)" at bounding box center [624, 74] width 57 height 11
click at [616, 73] on div "All (696)" at bounding box center [624, 74] width 57 height 11
select select ""applied""
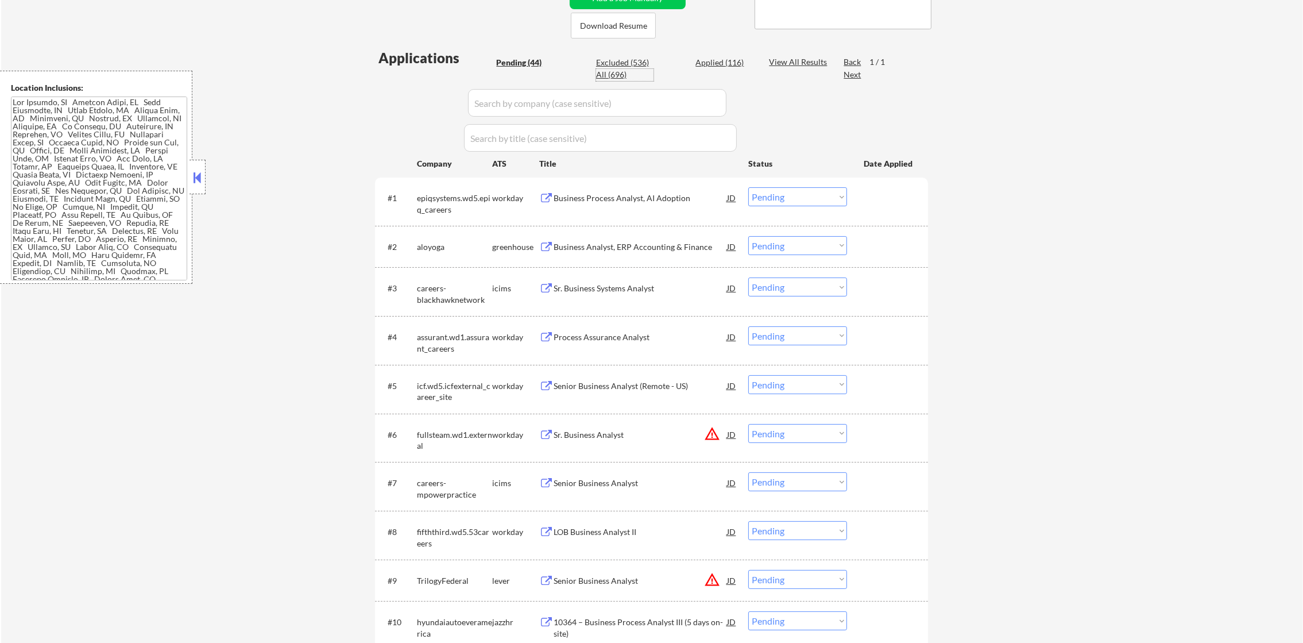
select select ""applied""
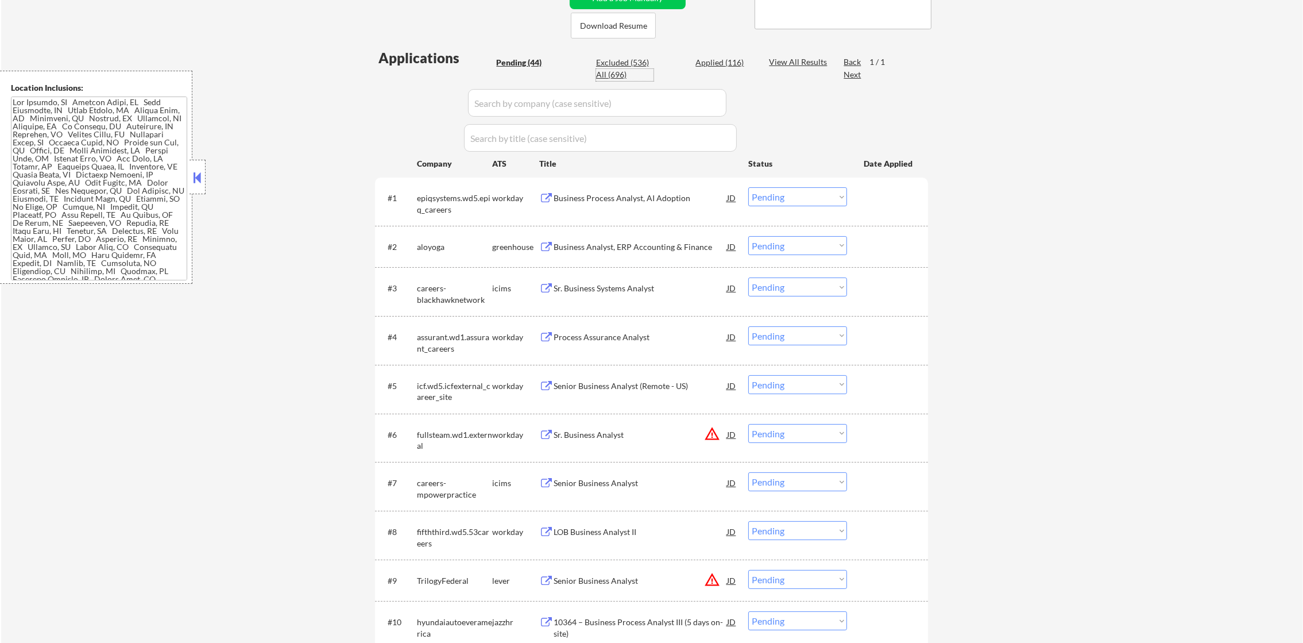
select select ""applied""
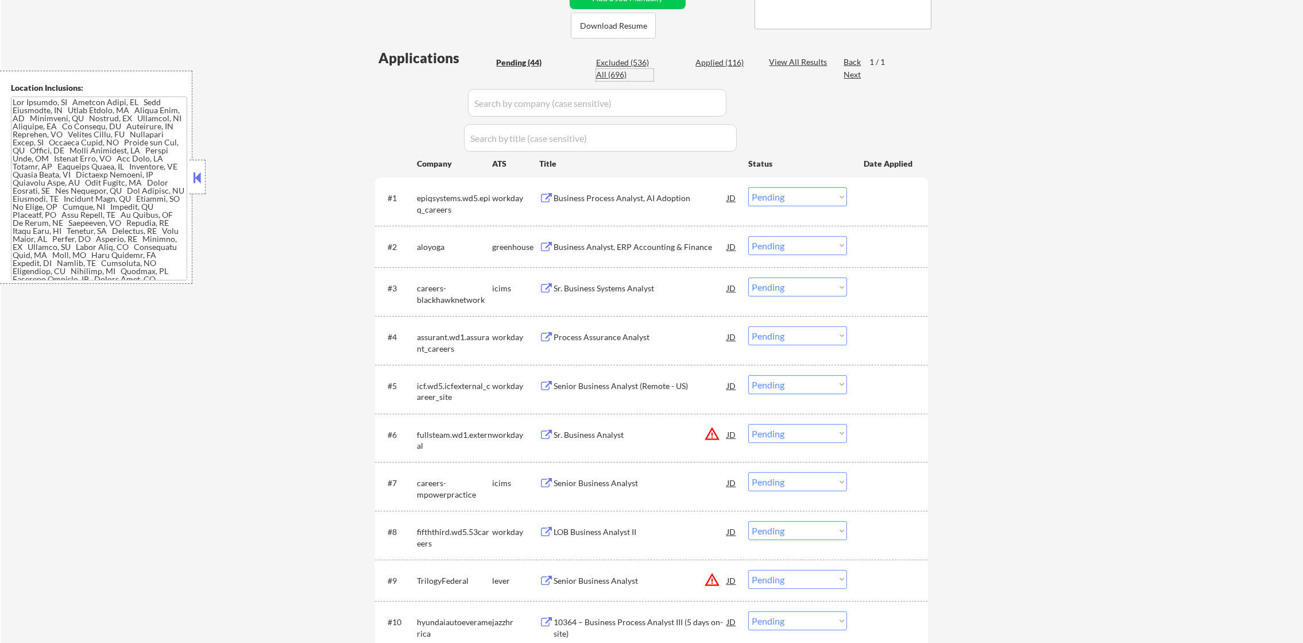
select select ""applied""
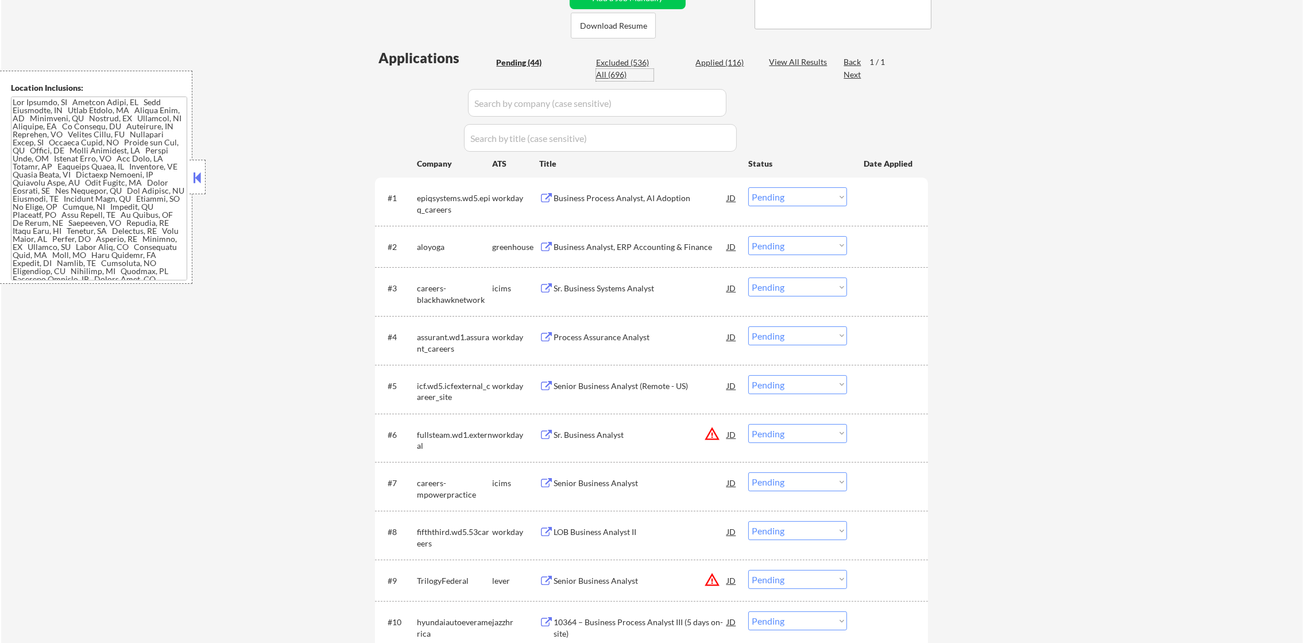
select select ""applied""
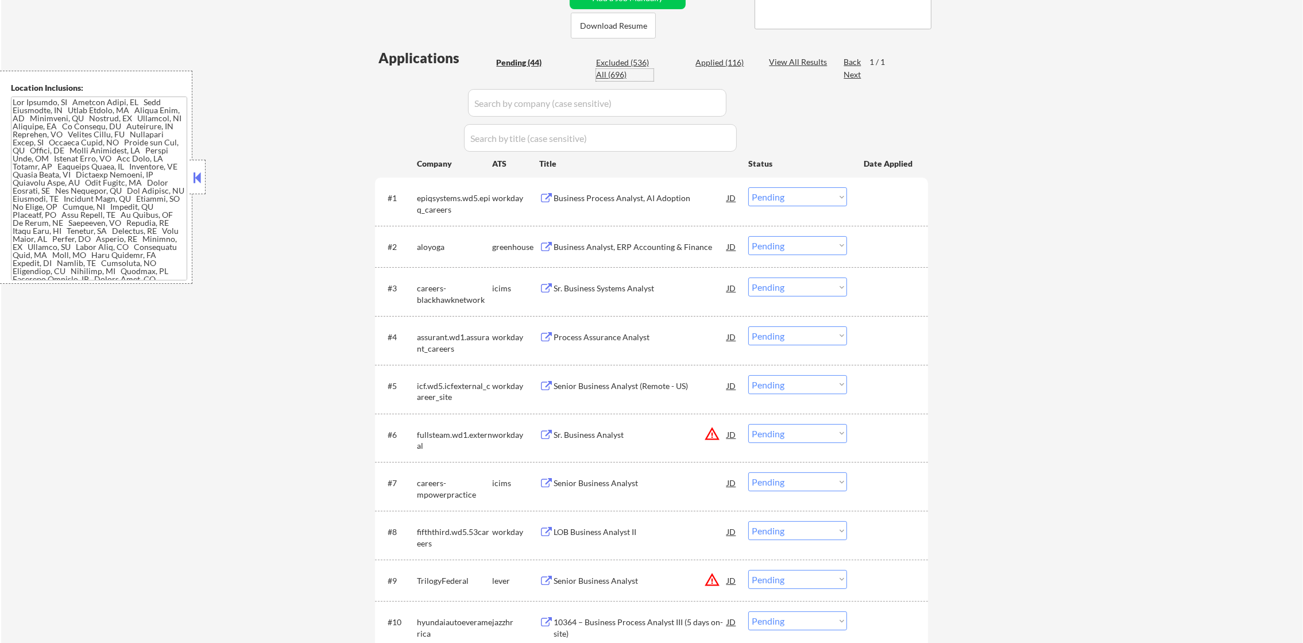
select select ""applied""
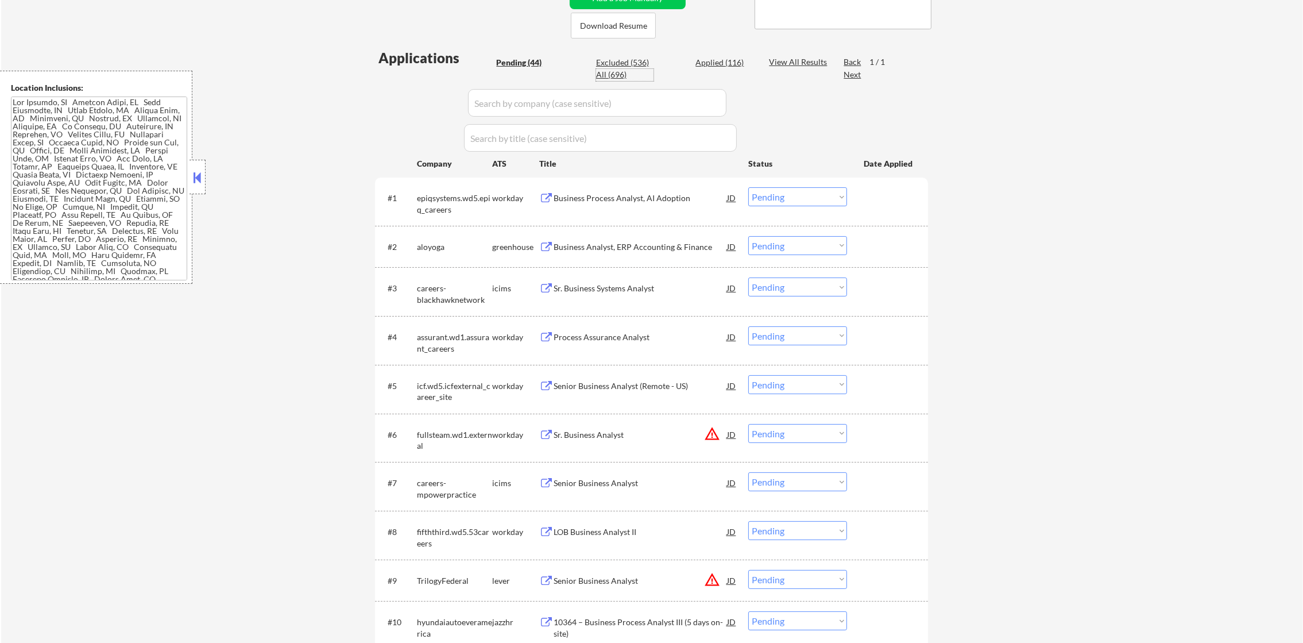
select select ""applied""
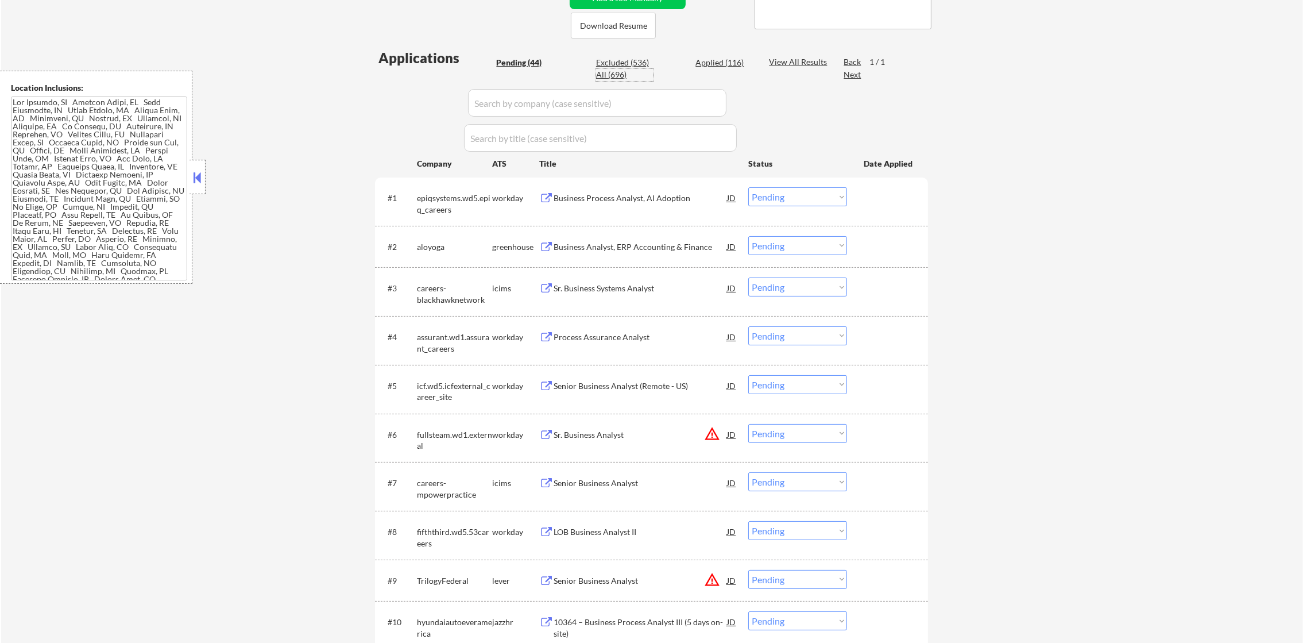
select select ""applied""
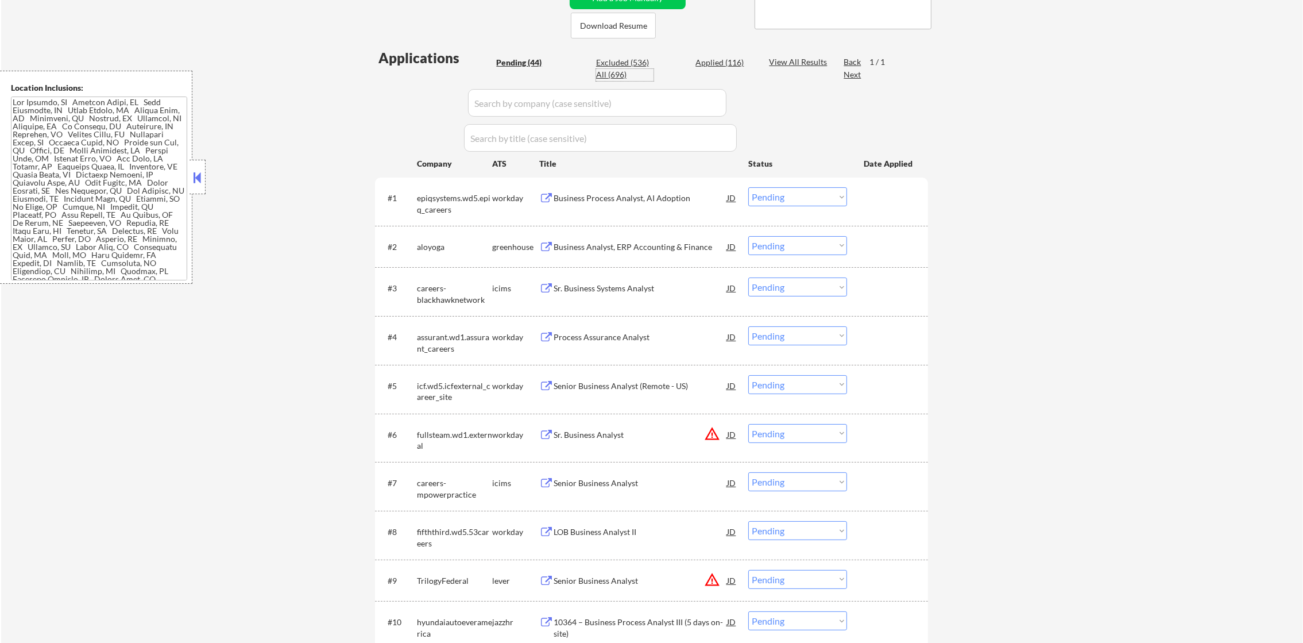
select select ""applied""
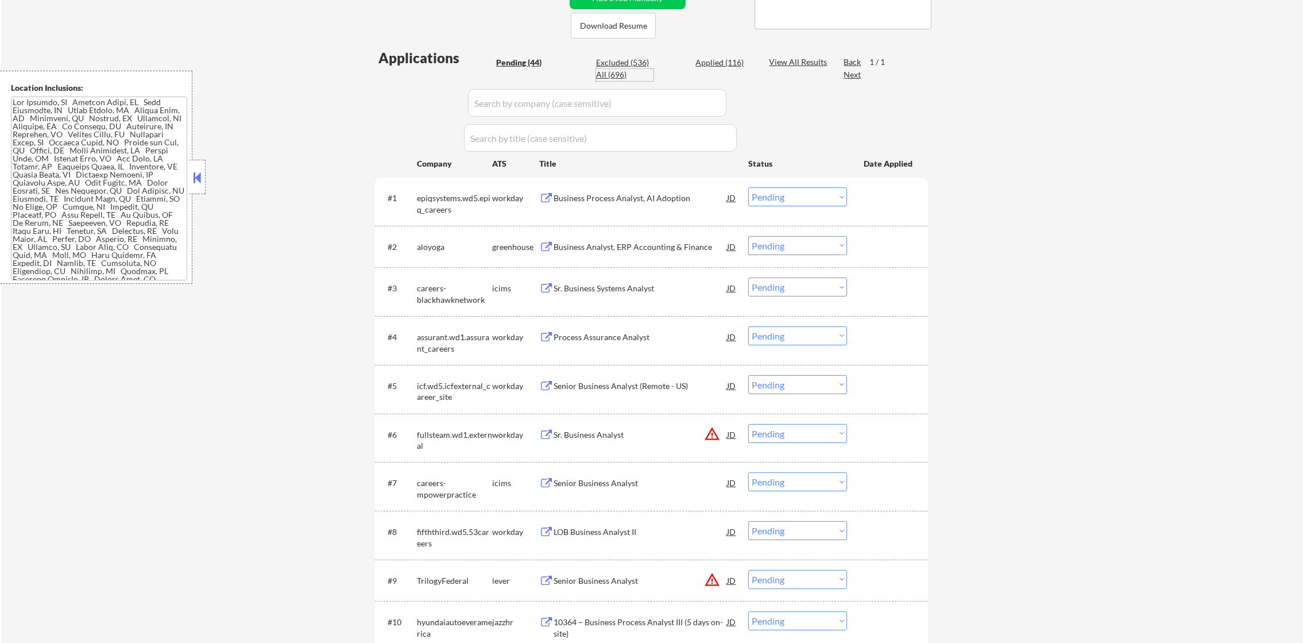
select select ""applied""
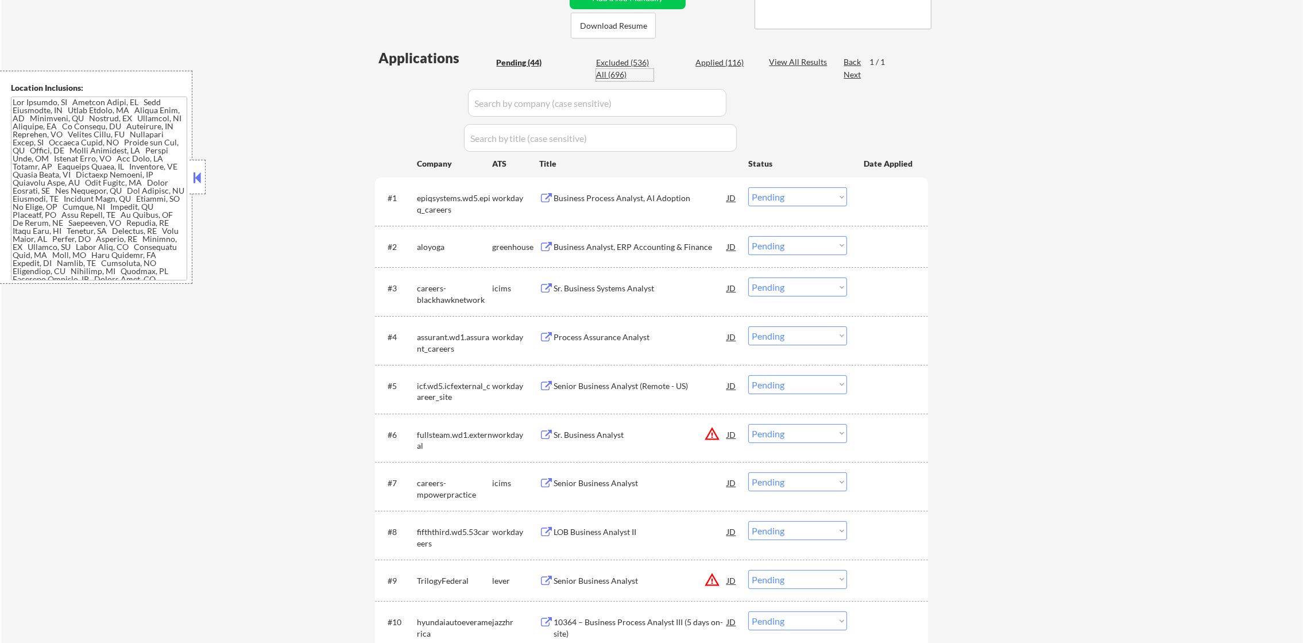
select select ""applied""
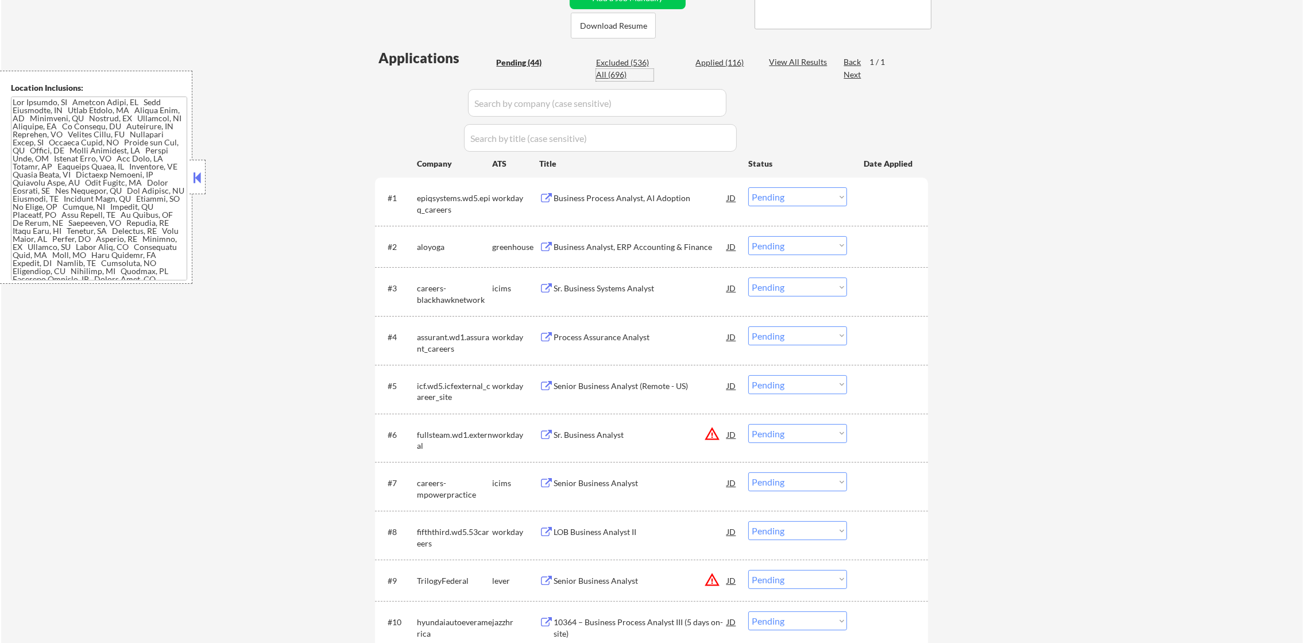
select select ""applied""
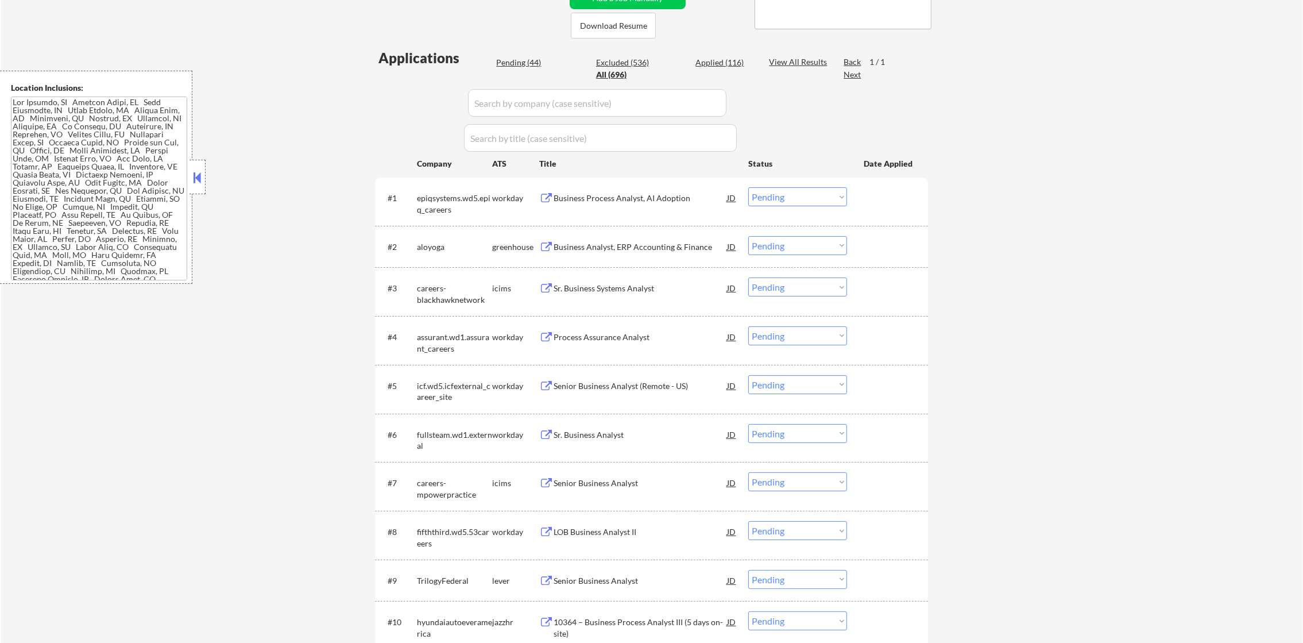
select select ""applied""
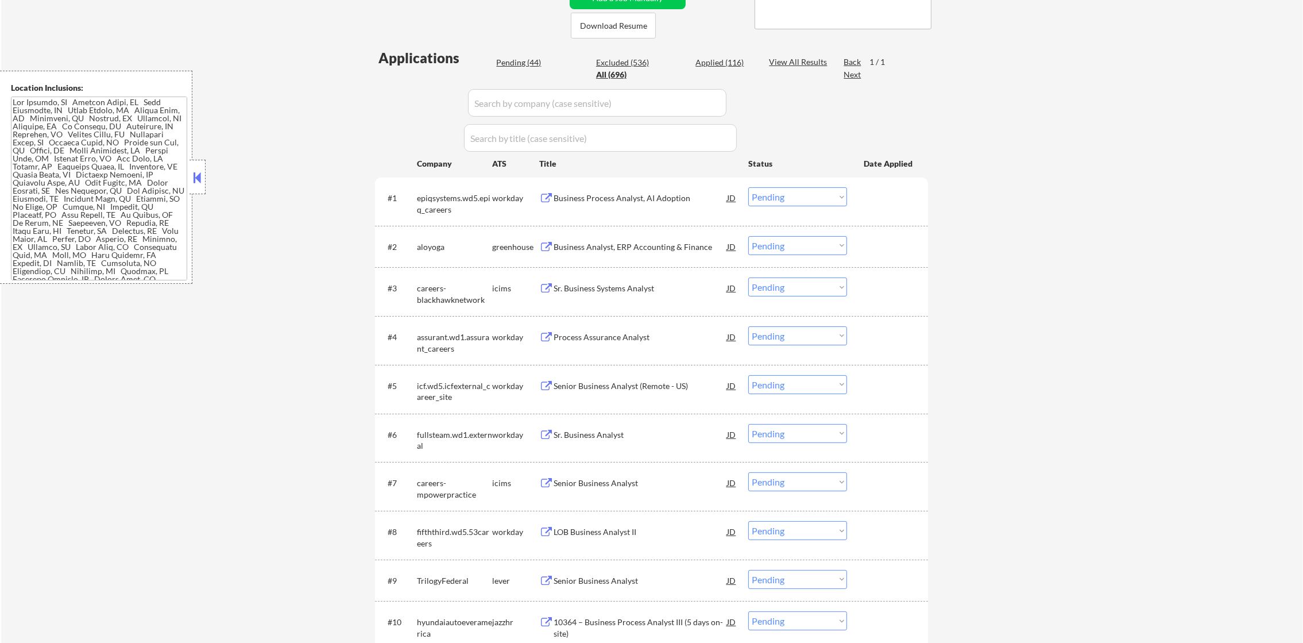
select select ""applied""
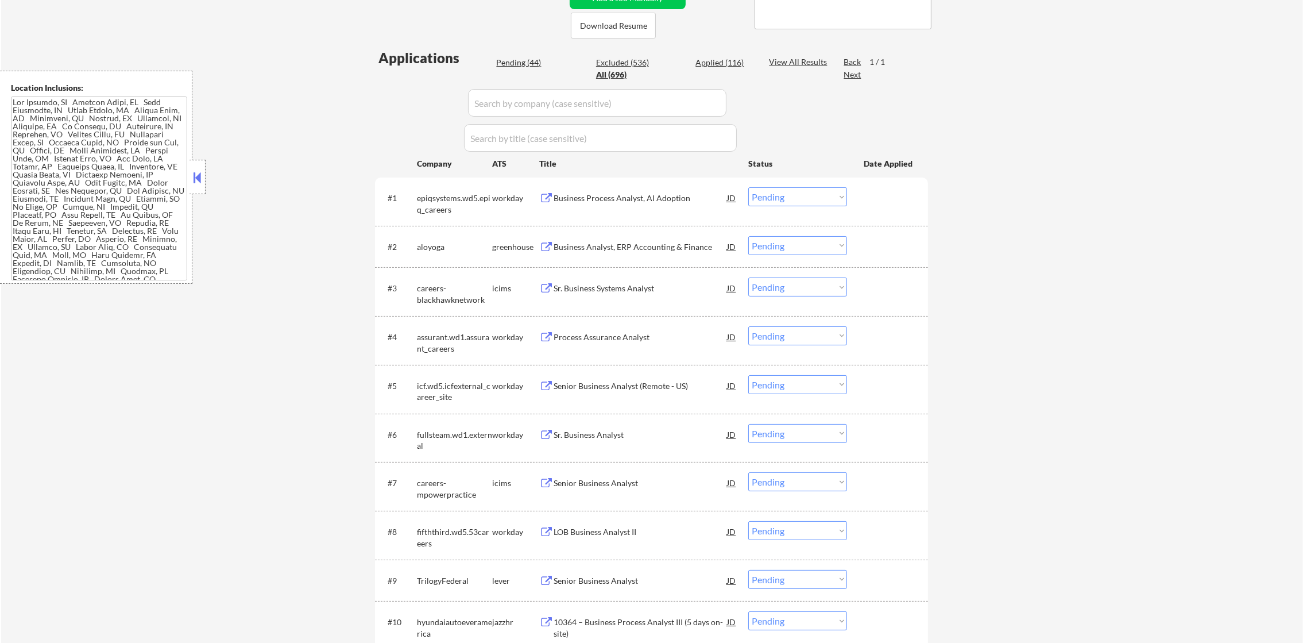
select select ""applied""
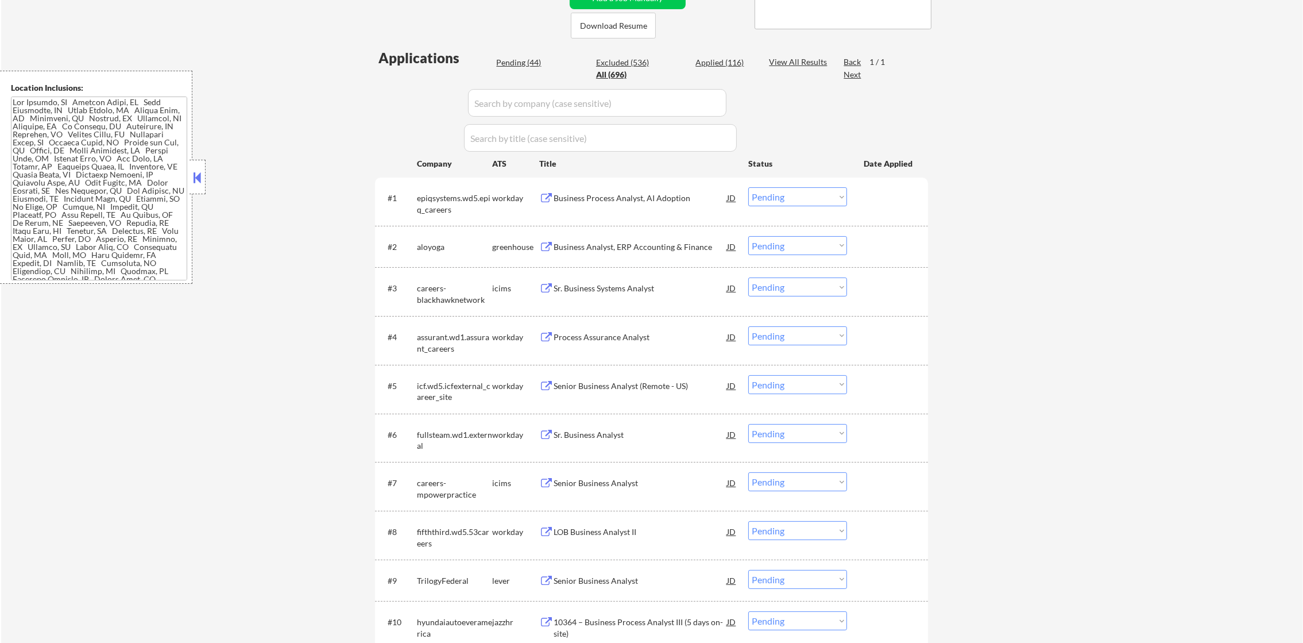
select select ""applied""
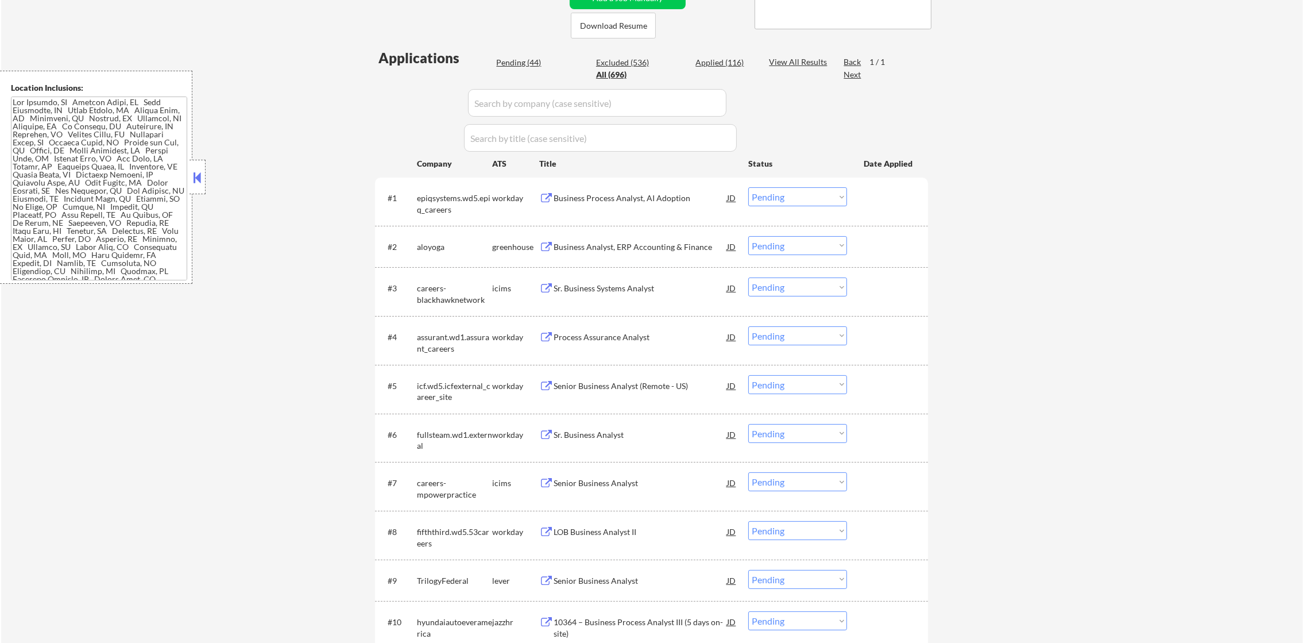
select select ""applied""
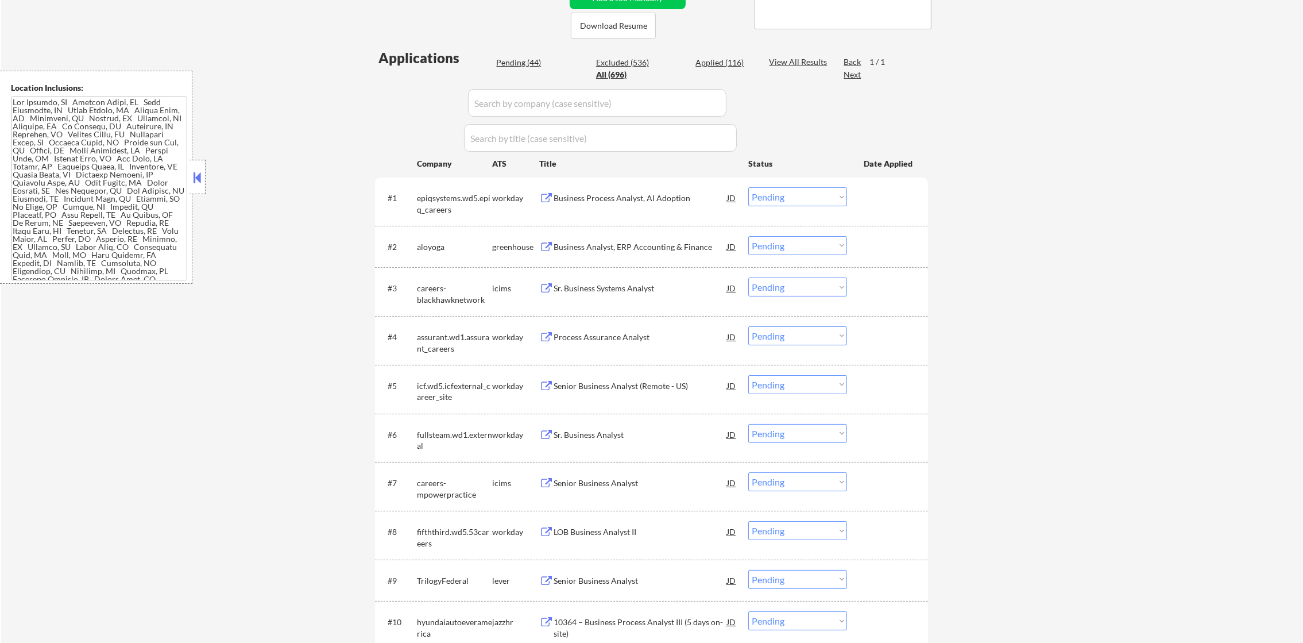
select select ""applied""
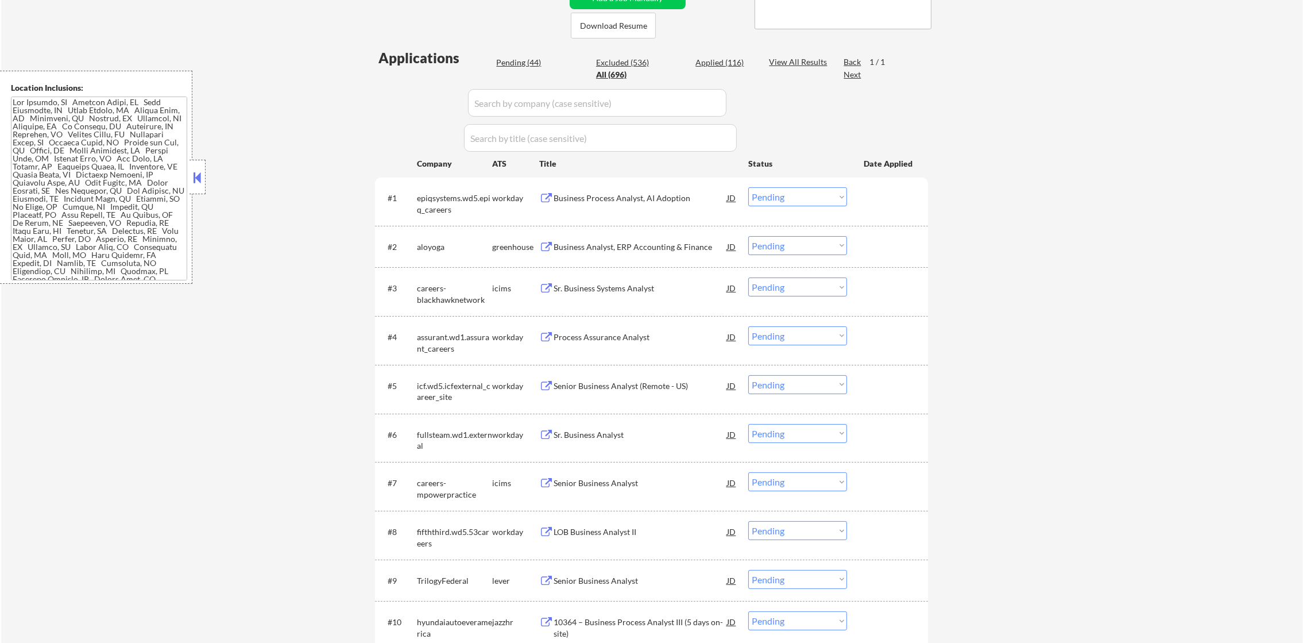
select select ""applied""
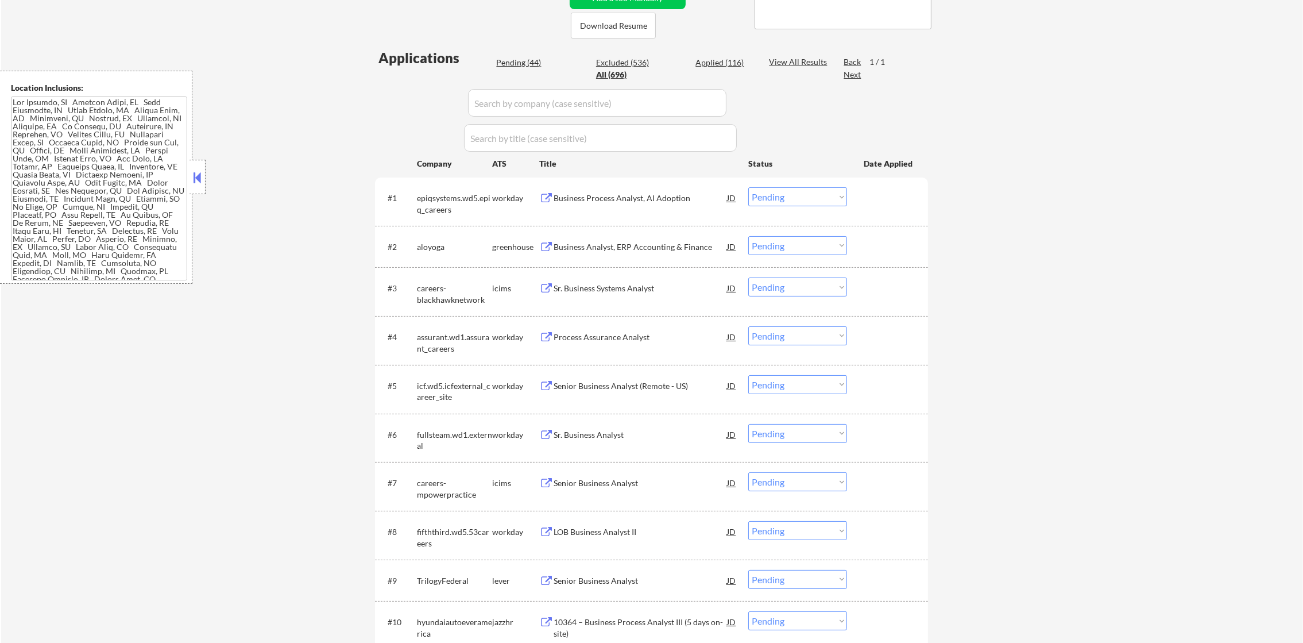
select select ""applied""
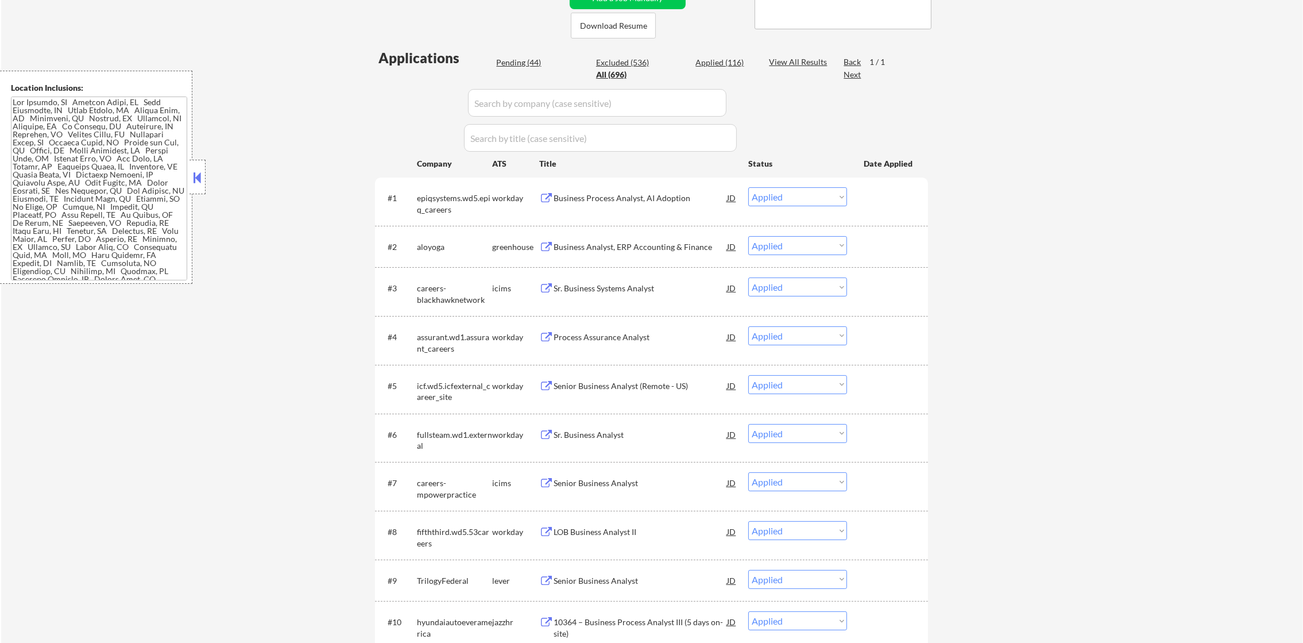
select select ""applied""
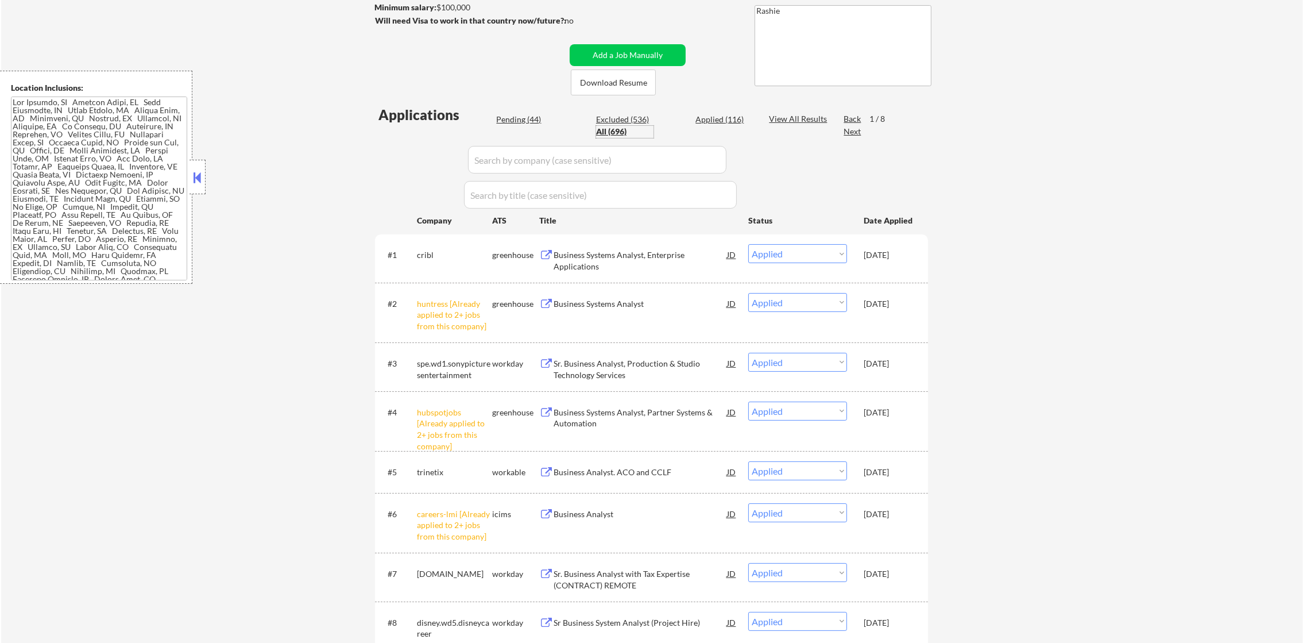
scroll to position [229, 0]
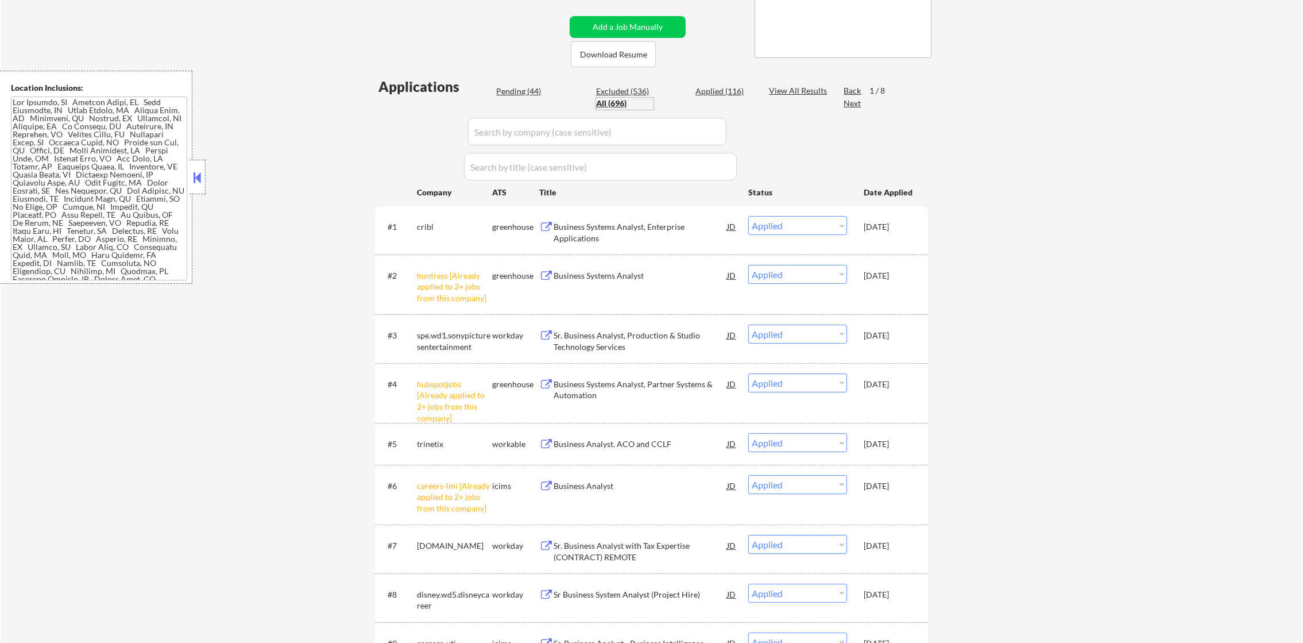
drag, startPoint x: 520, startPoint y: 130, endPoint x: 426, endPoint y: 131, distance: 93.6
click at [513, 131] on input "input" at bounding box center [597, 132] width 258 height 28
paste input "abbvie"
type input "abbvie"
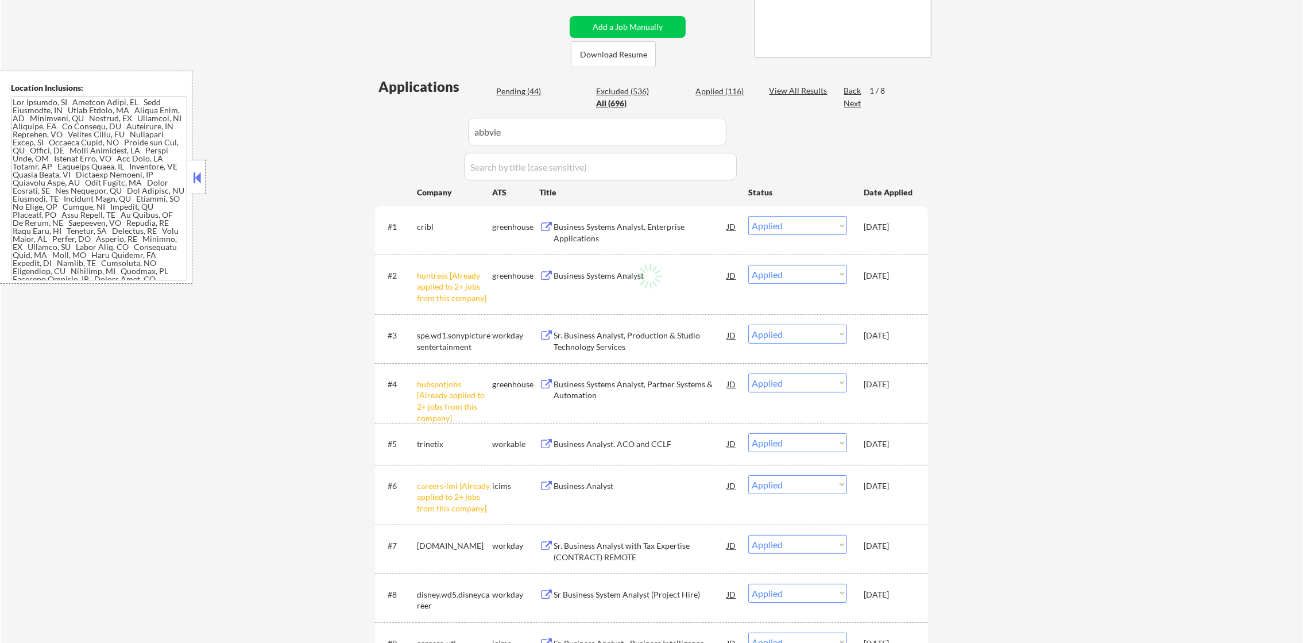
select select ""excluded__location_""
select select ""excluded__bad_match_""
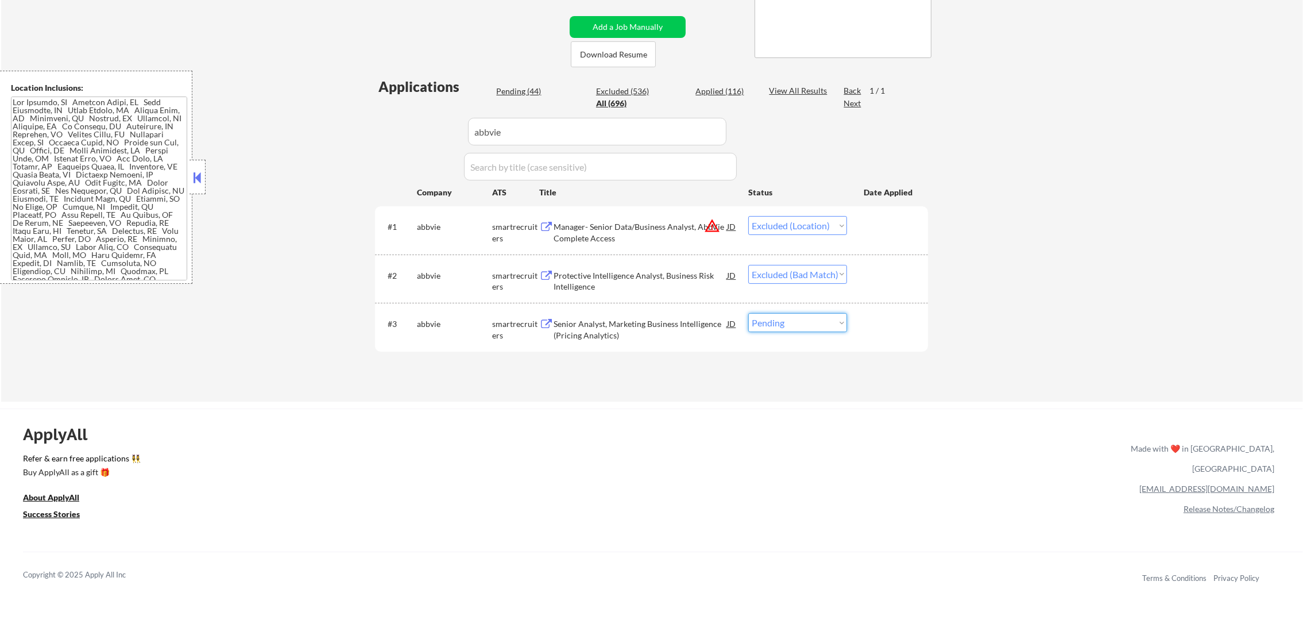
click at [777, 331] on select "Choose an option... Pending Applied Excluded (Questions) Excluded (Expired) Exc…" at bounding box center [797, 322] width 99 height 19
select select ""excluded__other_""
click at [748, 313] on select "Choose an option... Pending Applied Excluded (Questions) Excluded (Expired) Exc…" at bounding box center [797, 322] width 99 height 19
click at [632, 457] on link "Refer & earn free applications 👯‍♀️" at bounding box center [457, 460] width 868 height 12
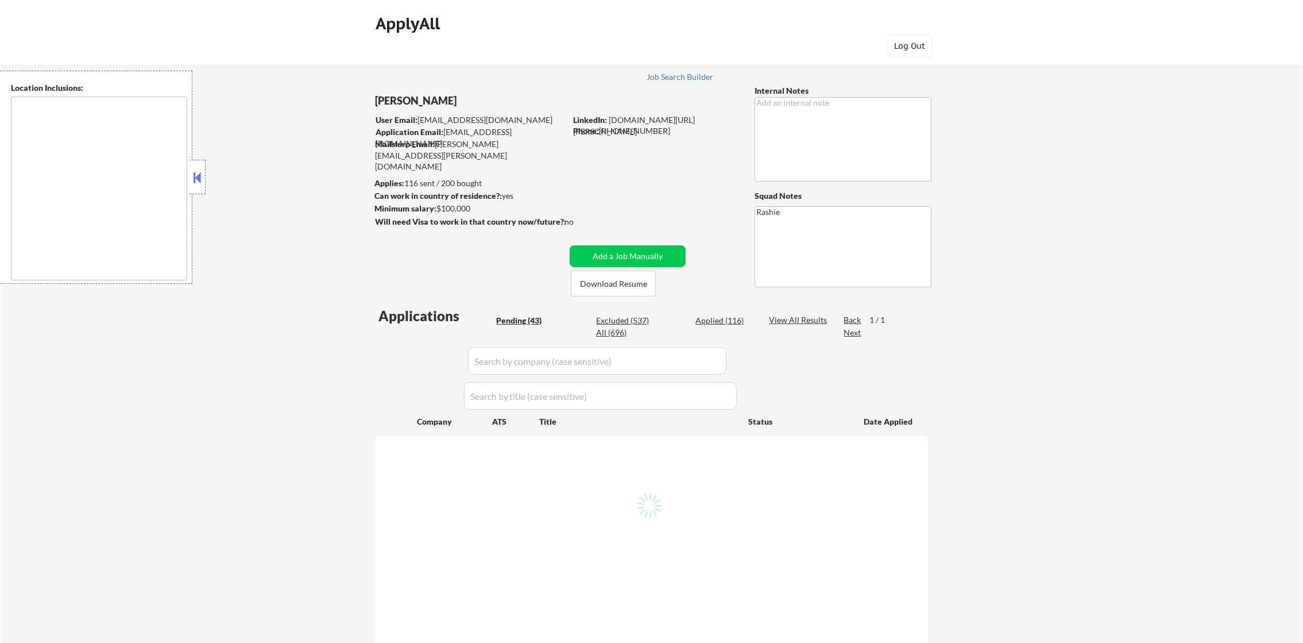
click at [615, 330] on div "All (696)" at bounding box center [624, 332] width 57 height 11
select select ""pending""
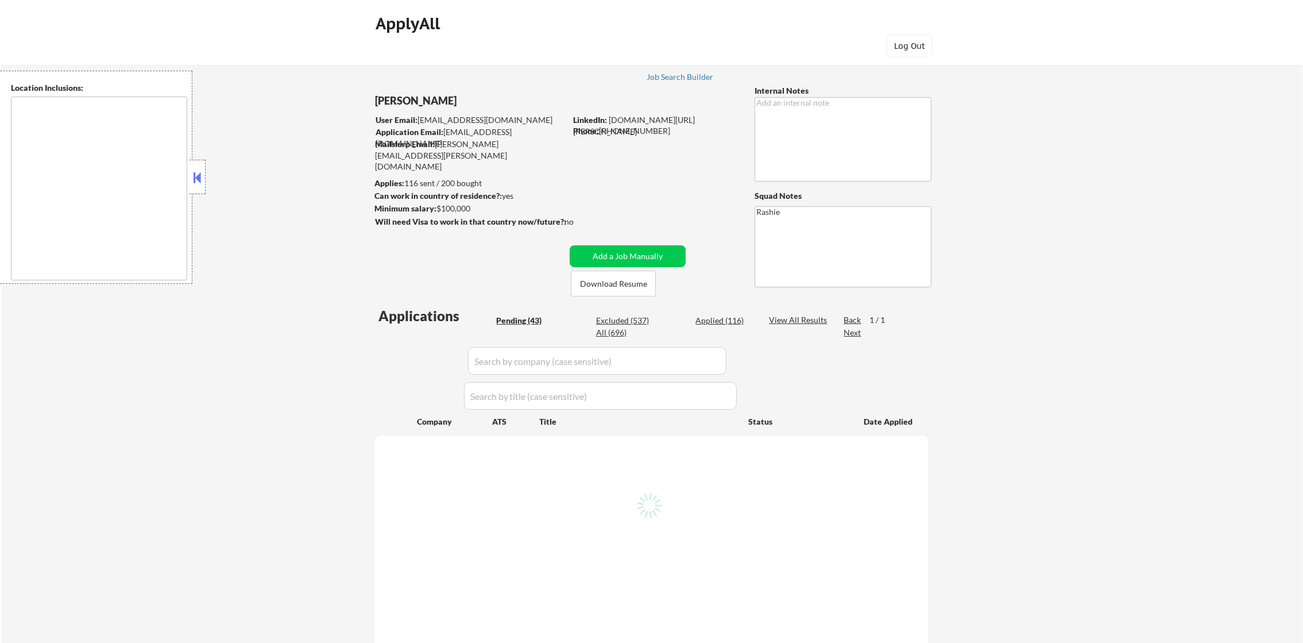
select select ""pending""
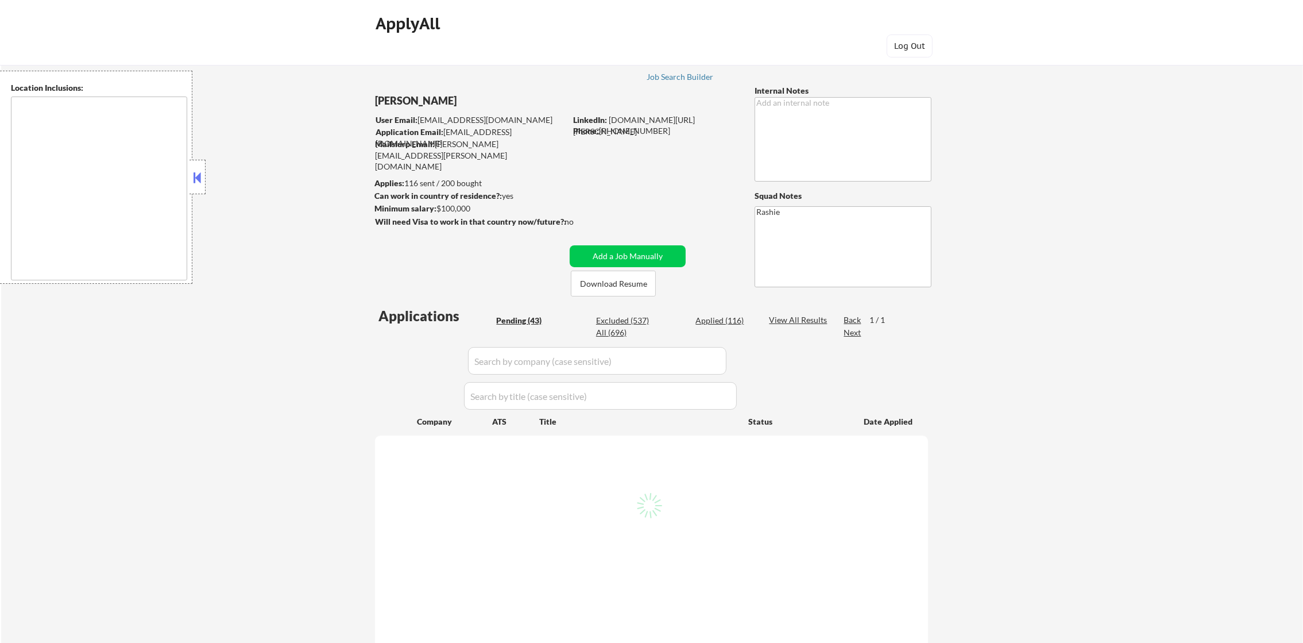
select select ""pending""
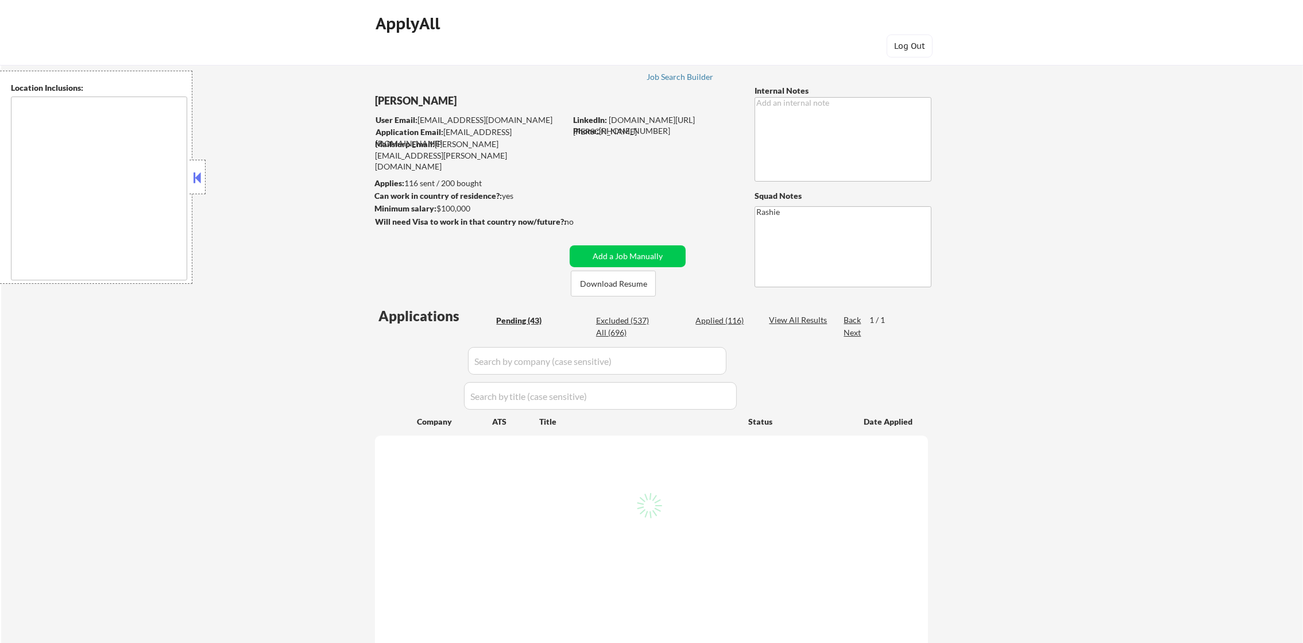
select select ""pending""
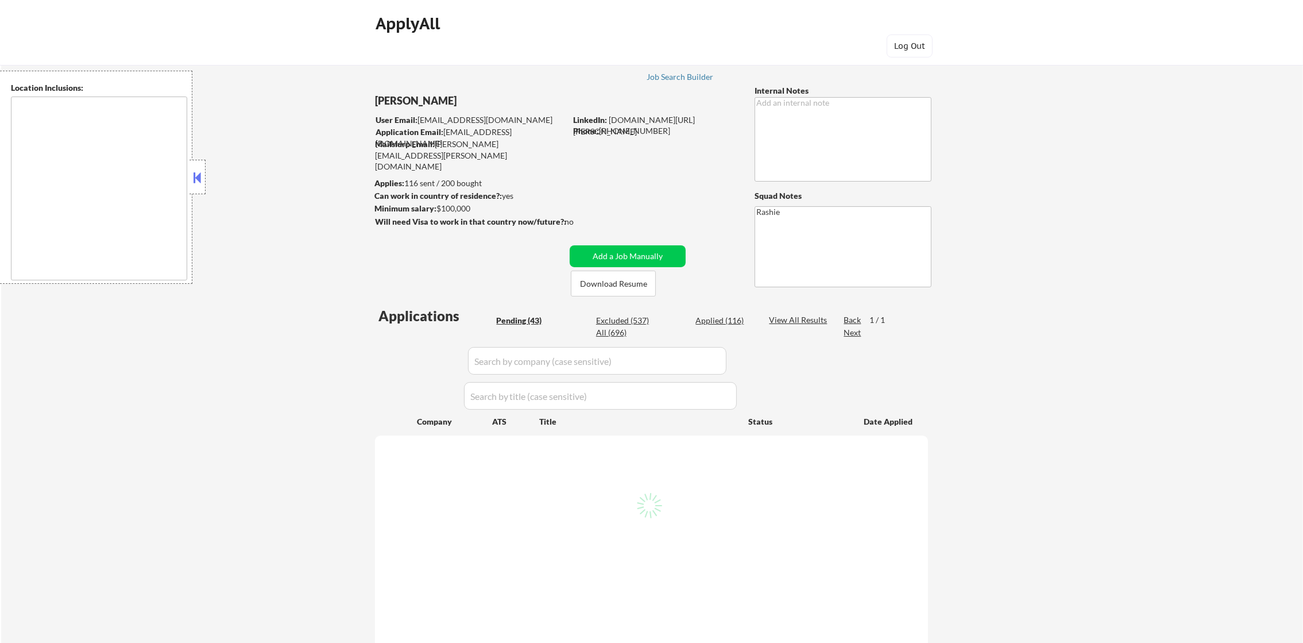
select select ""pending""
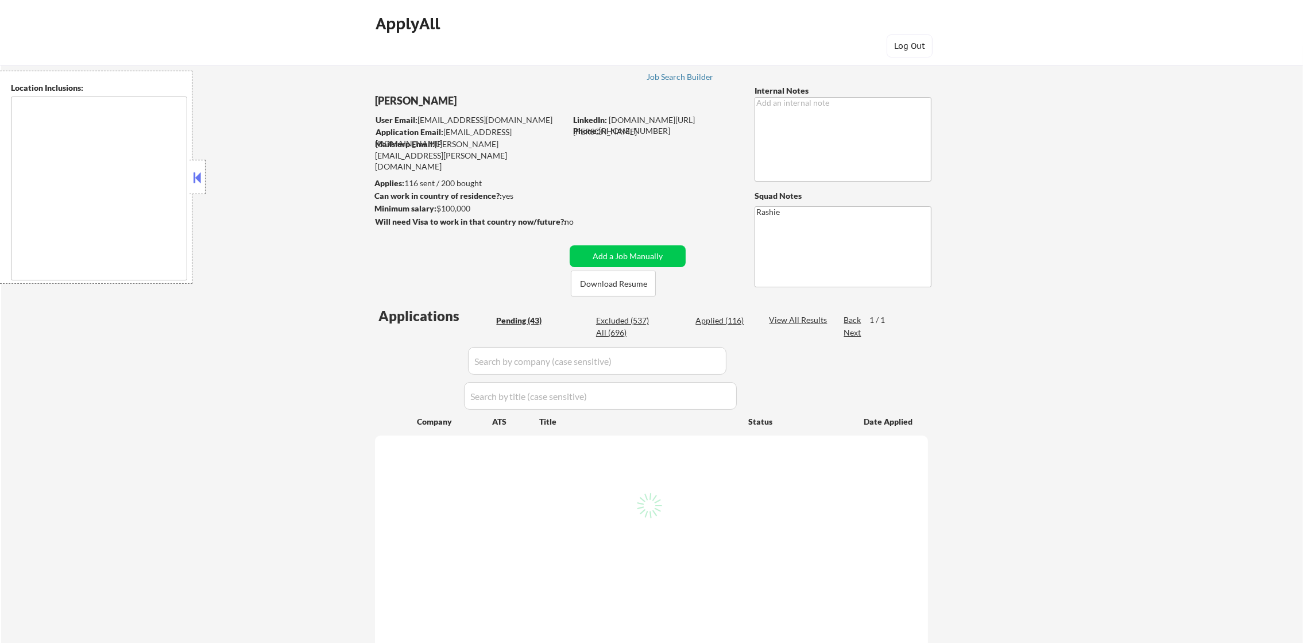
select select ""pending""
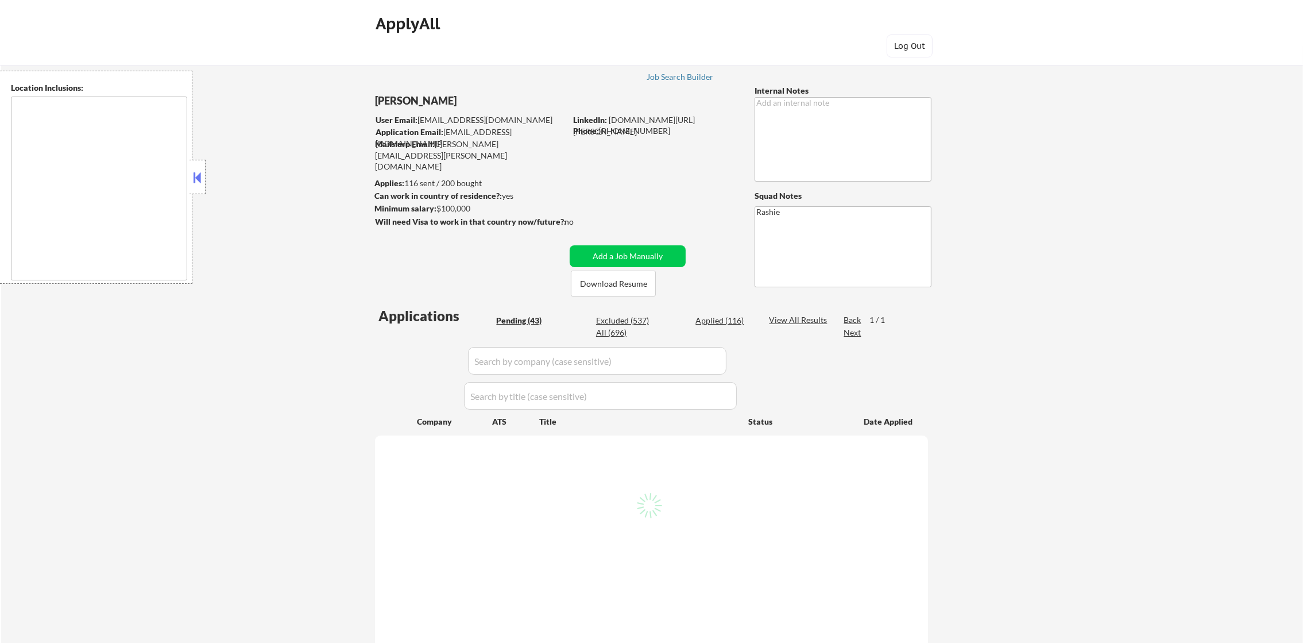
select select ""pending""
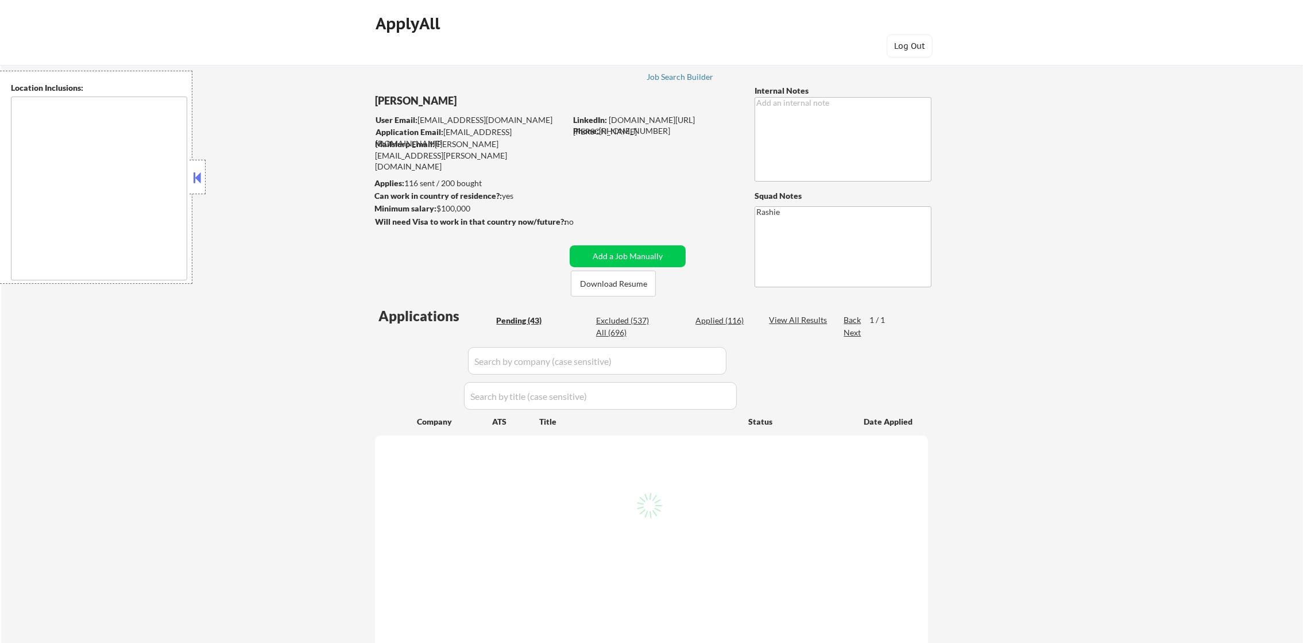
select select ""pending""
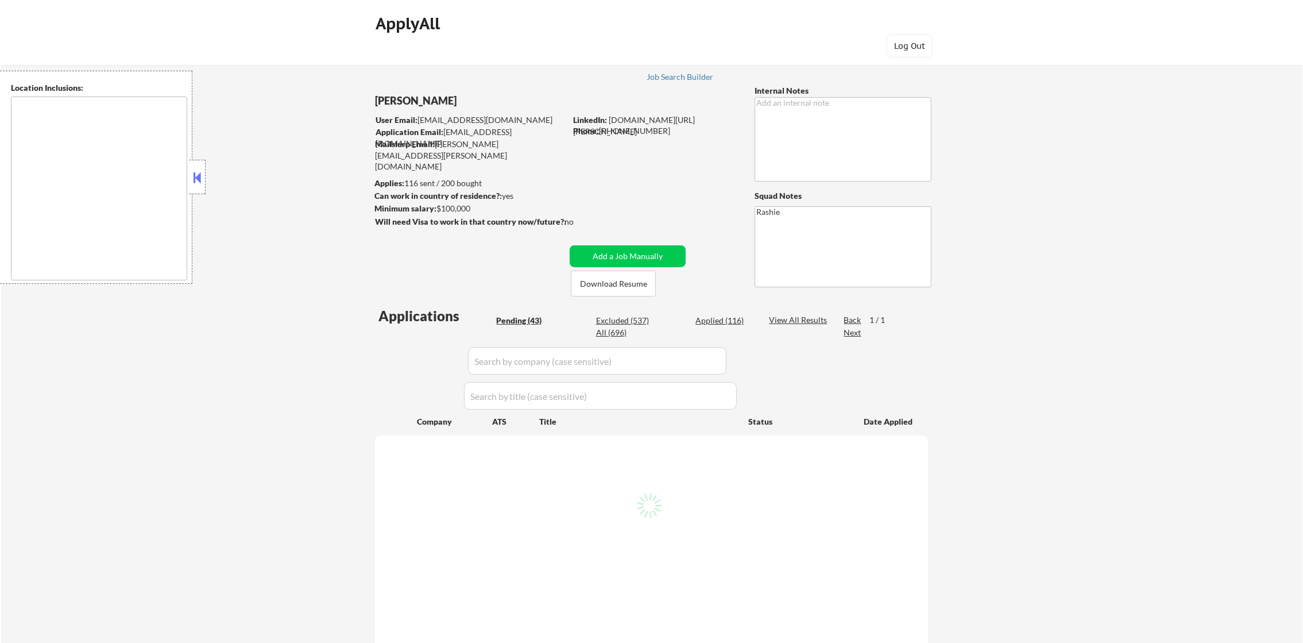
select select ""pending""
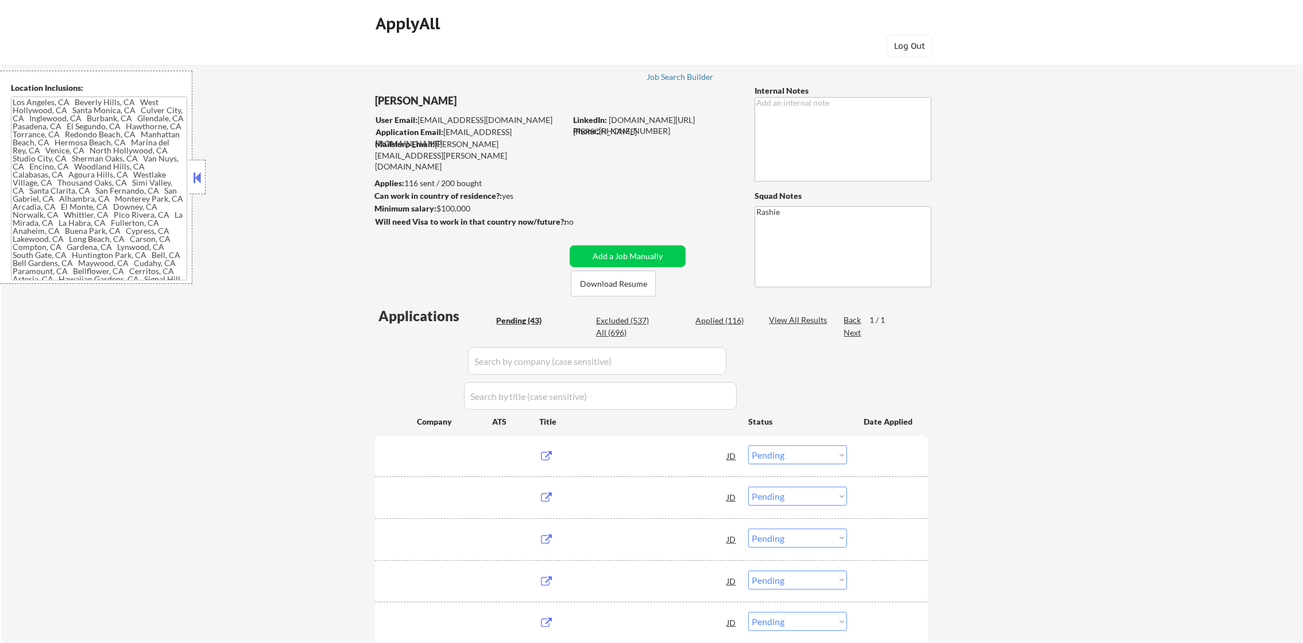
type textarea "Los Angeles, CA Beverly Hills, CA West Hollywood, CA Santa Monica, CA Culver Ci…"
select select ""applied""
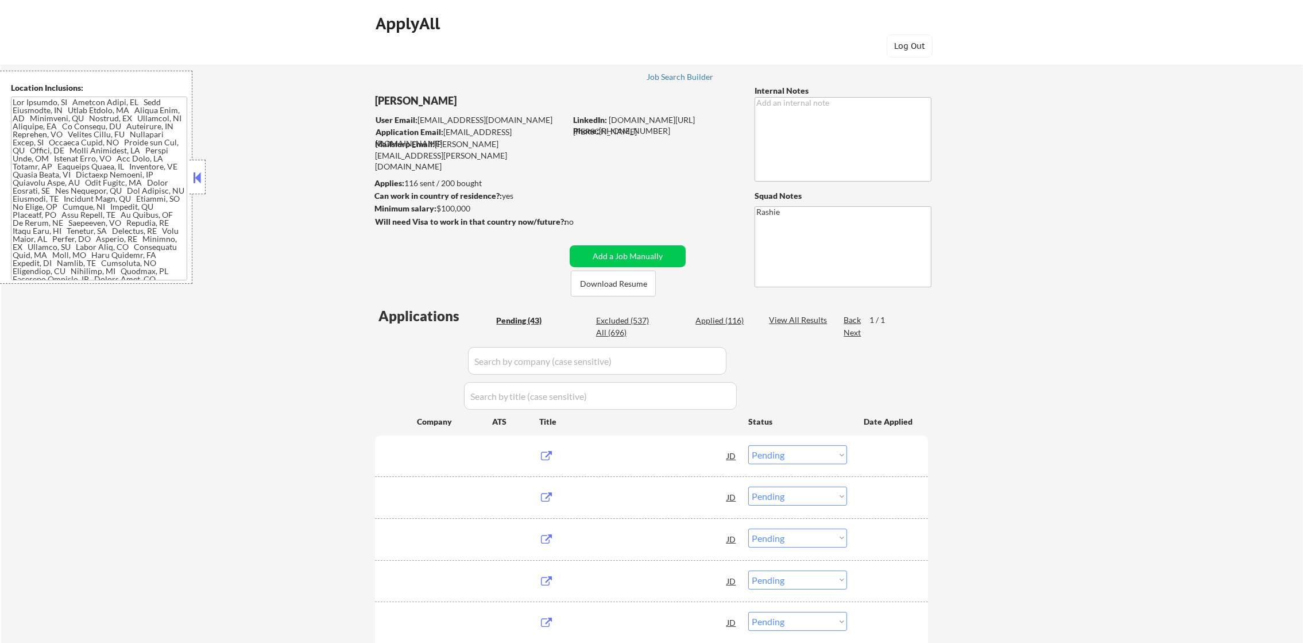
select select ""applied""
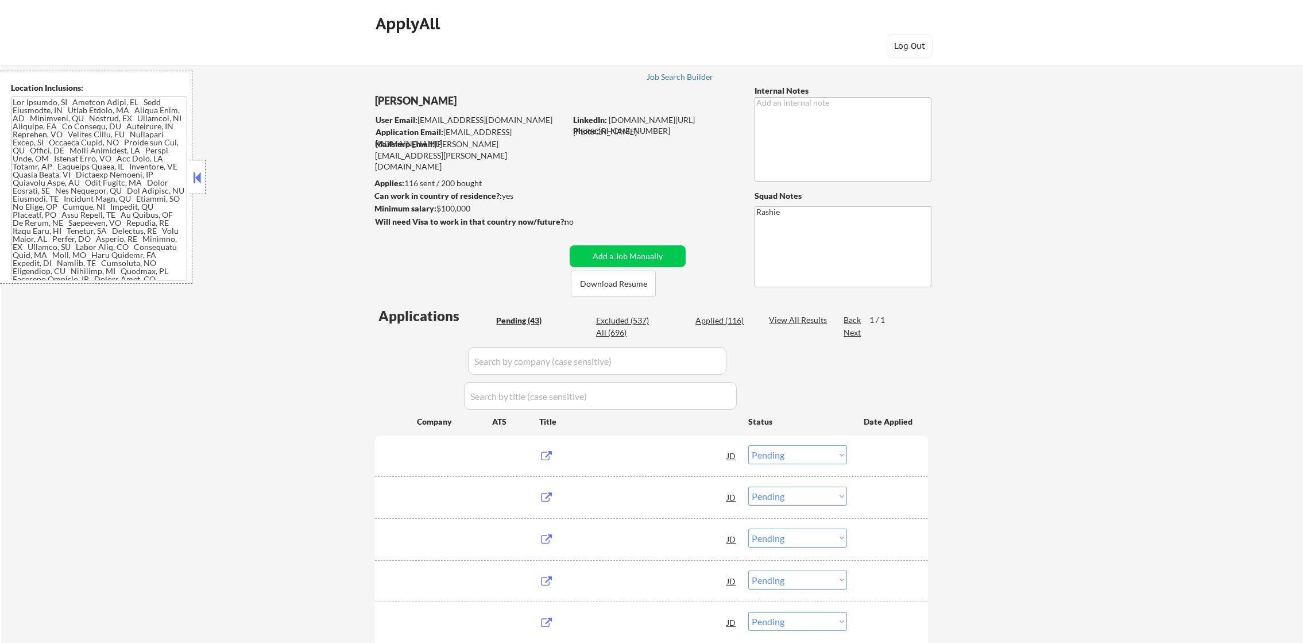
select select ""applied""
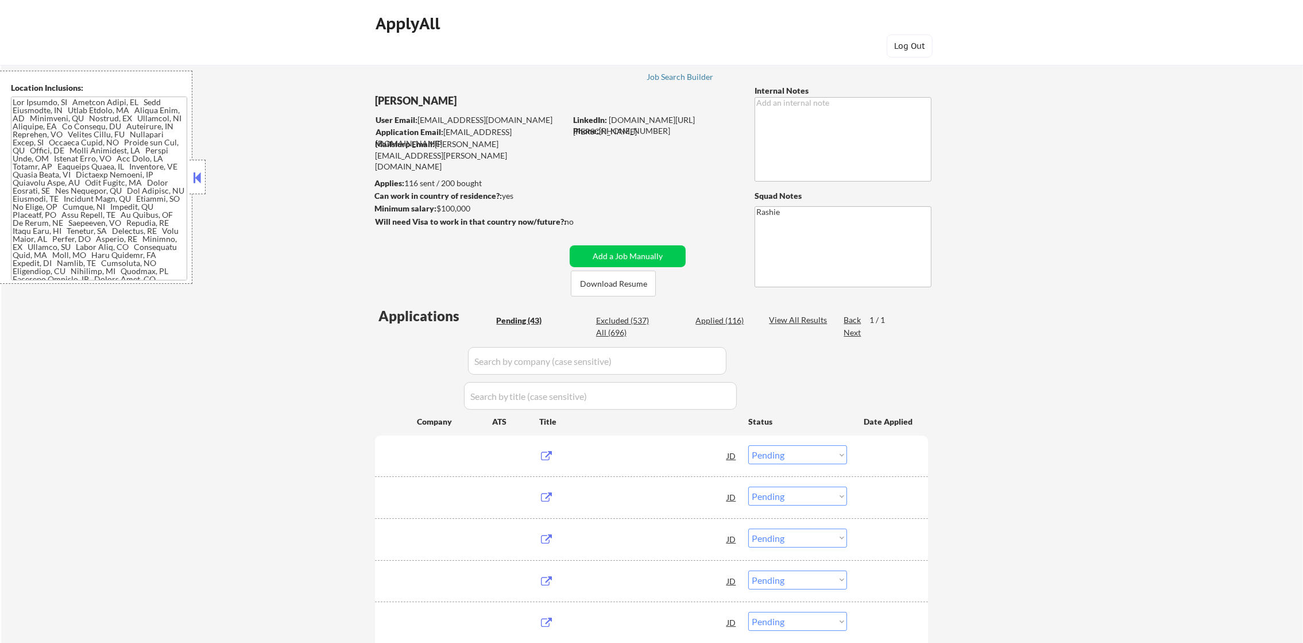
select select ""applied""
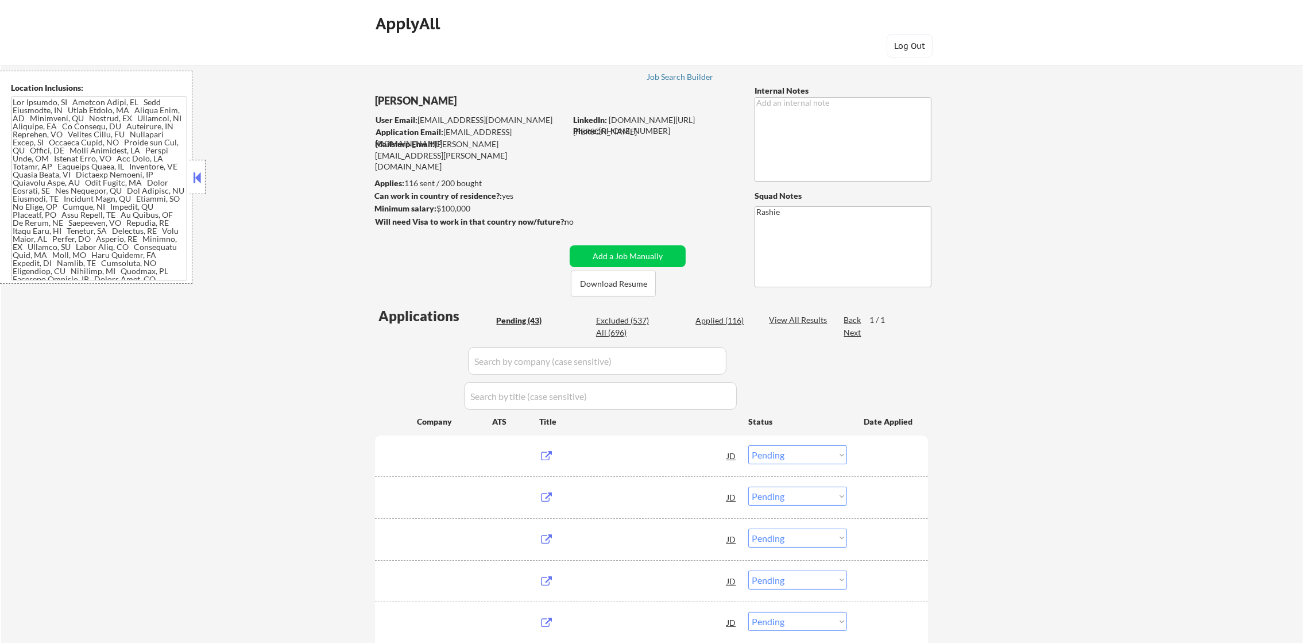
select select ""applied""
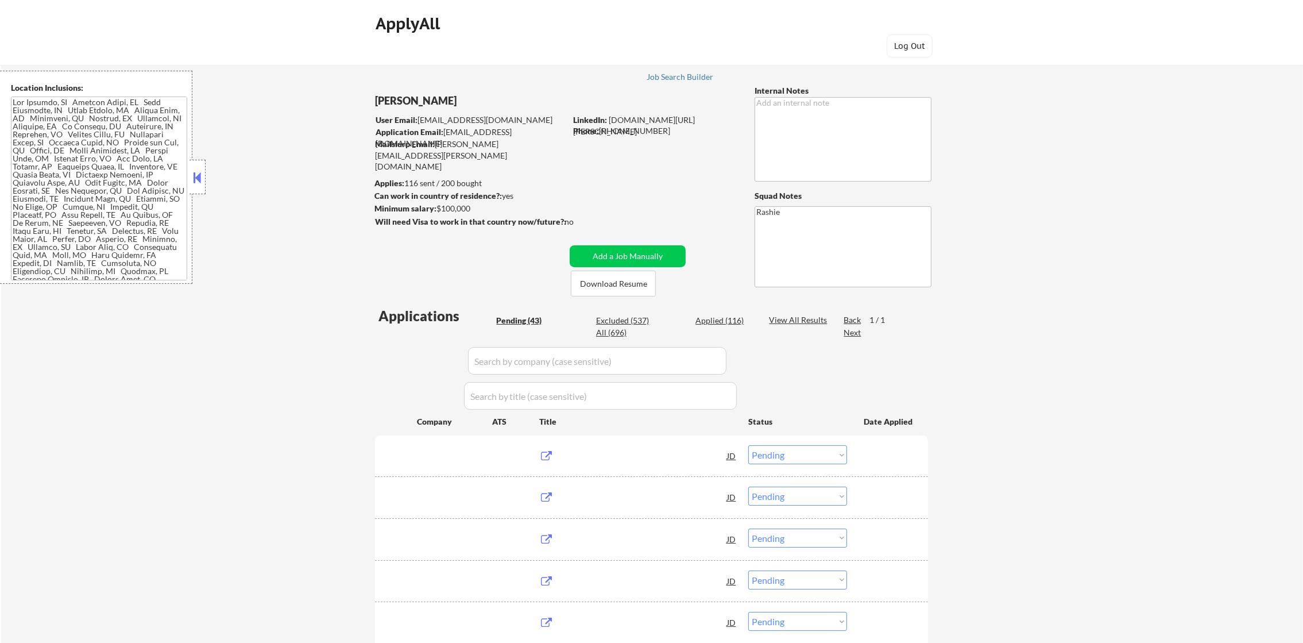
select select ""applied""
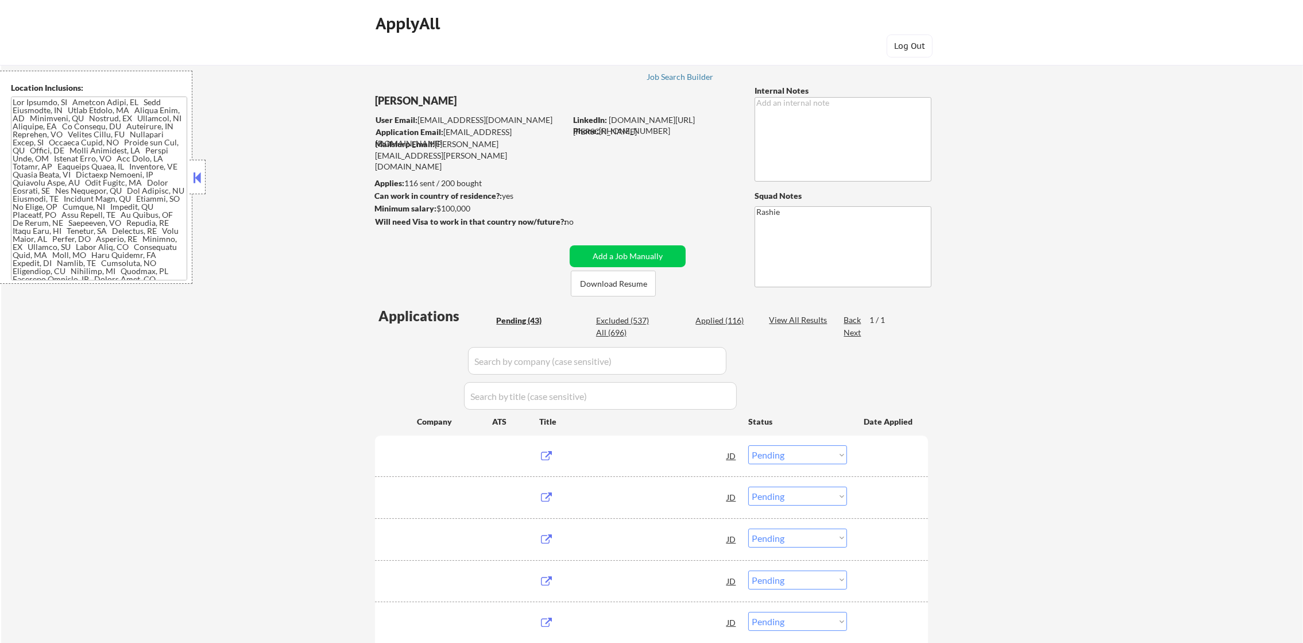
select select ""applied""
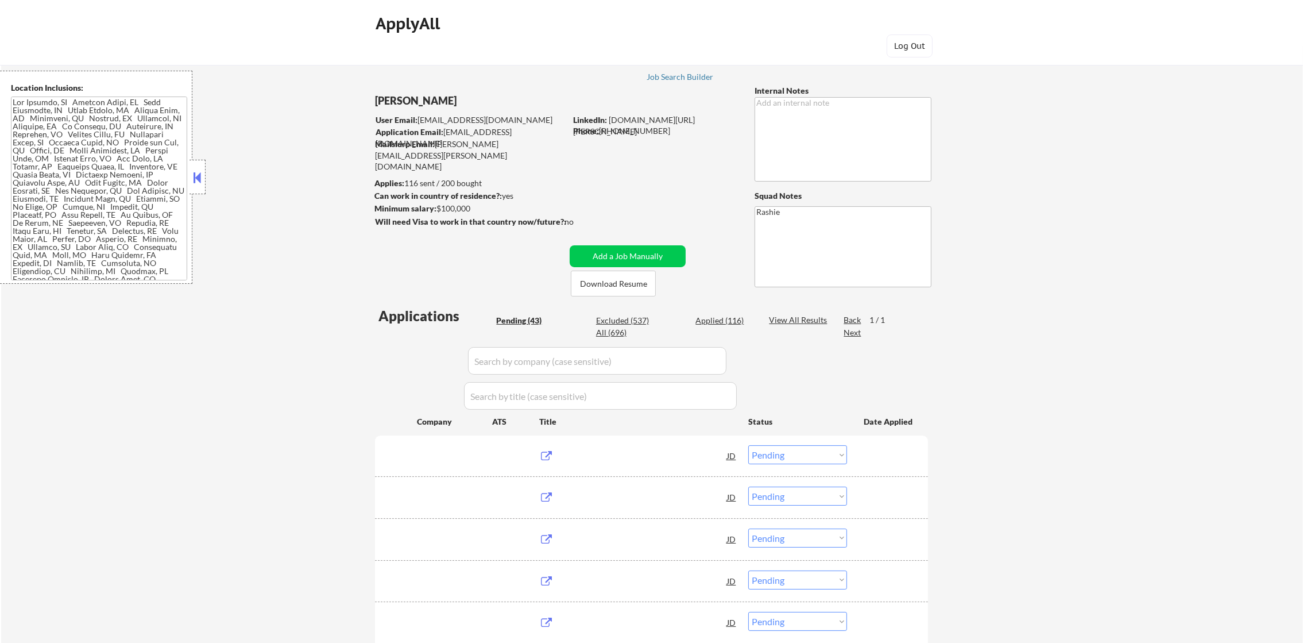
select select ""applied""
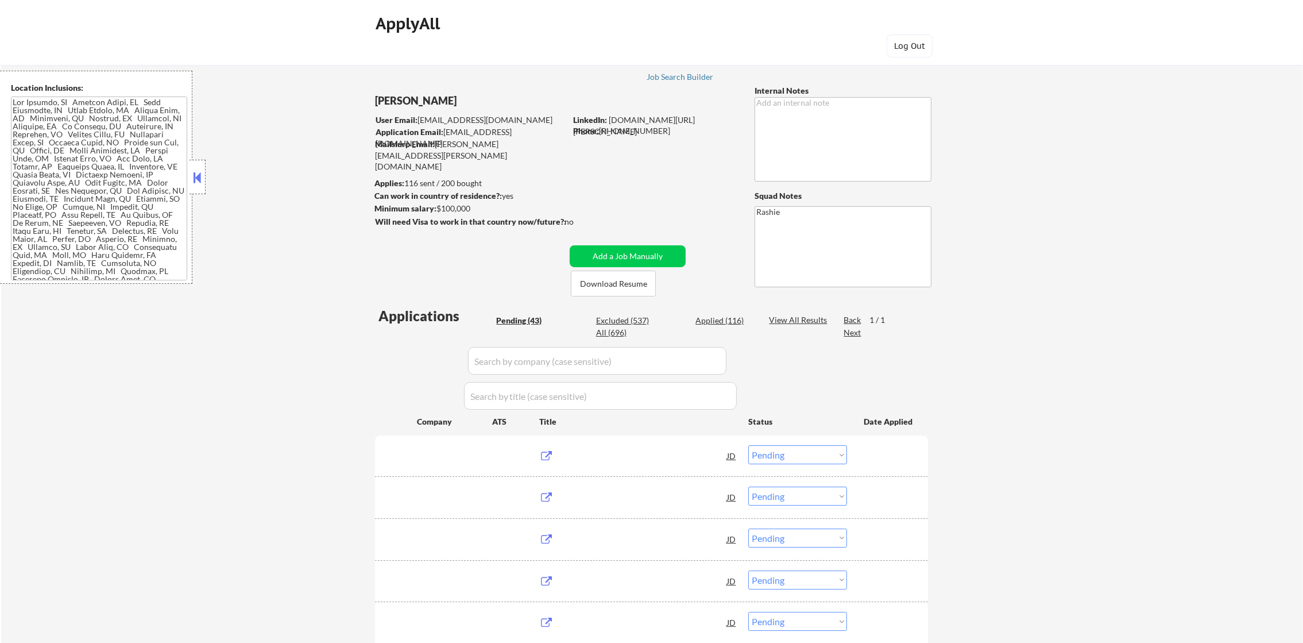
select select ""applied""
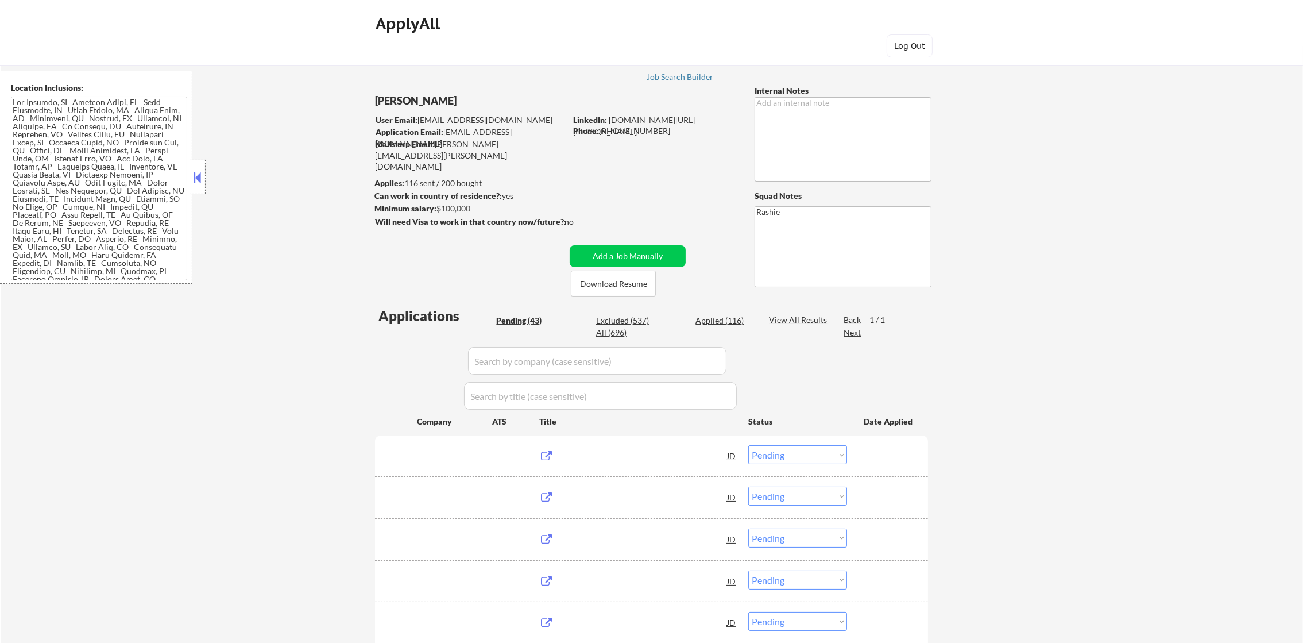
select select ""applied""
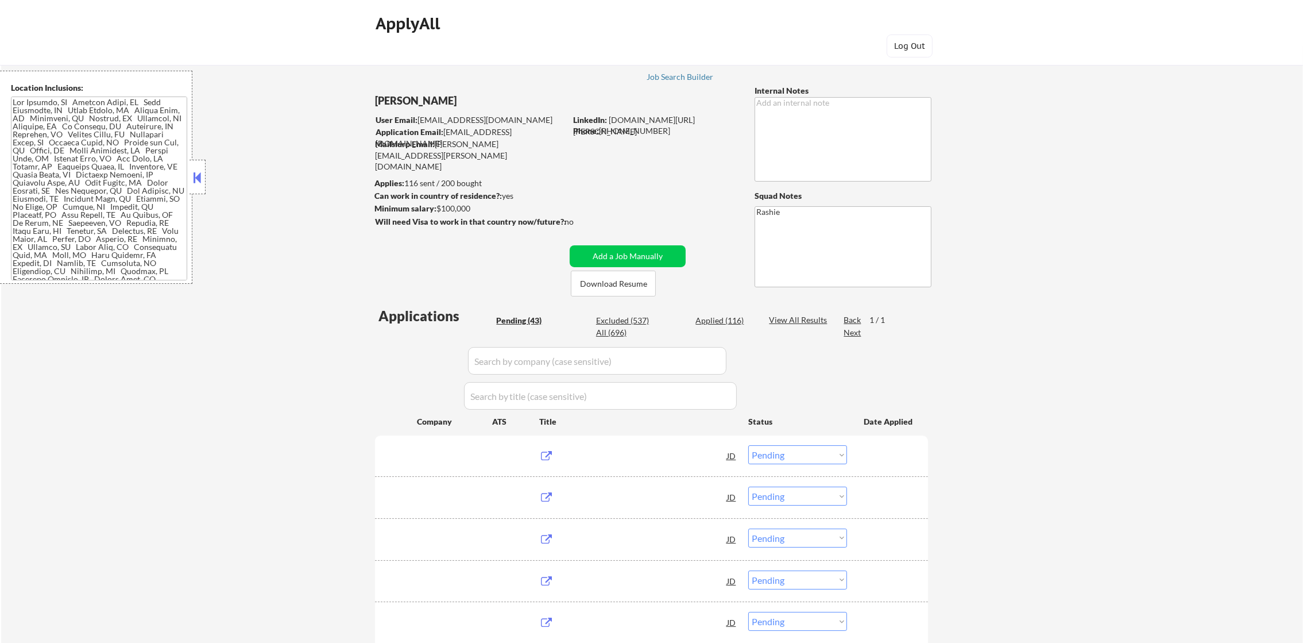
select select ""applied""
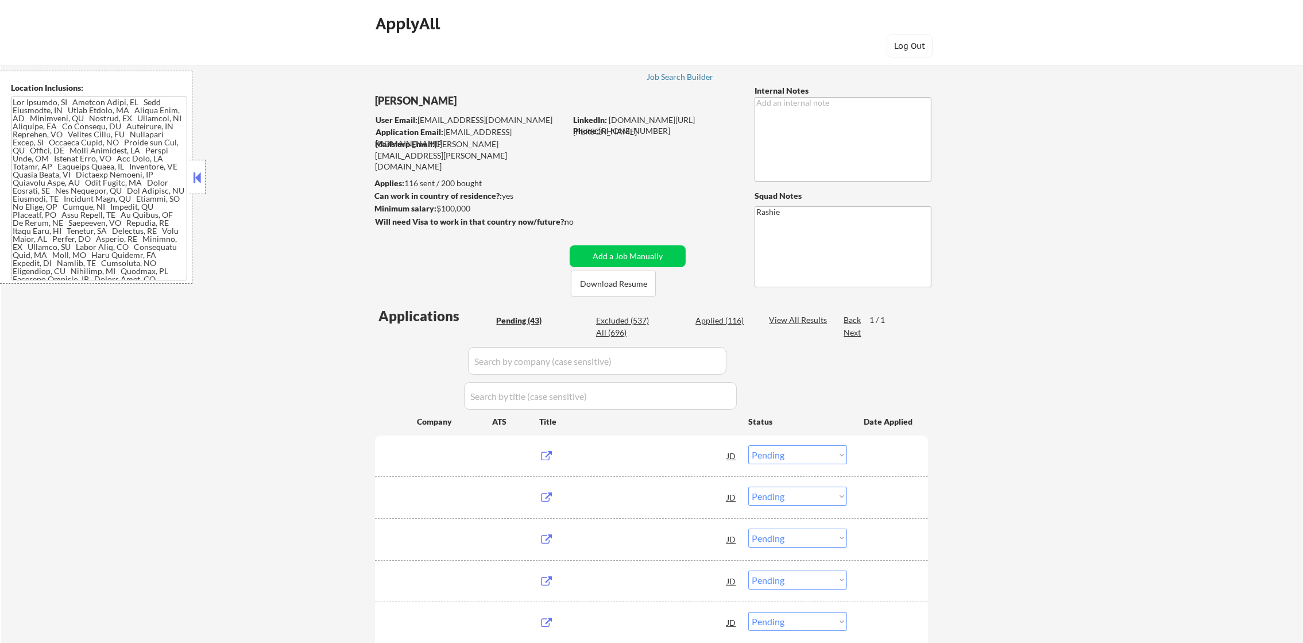
select select ""applied""
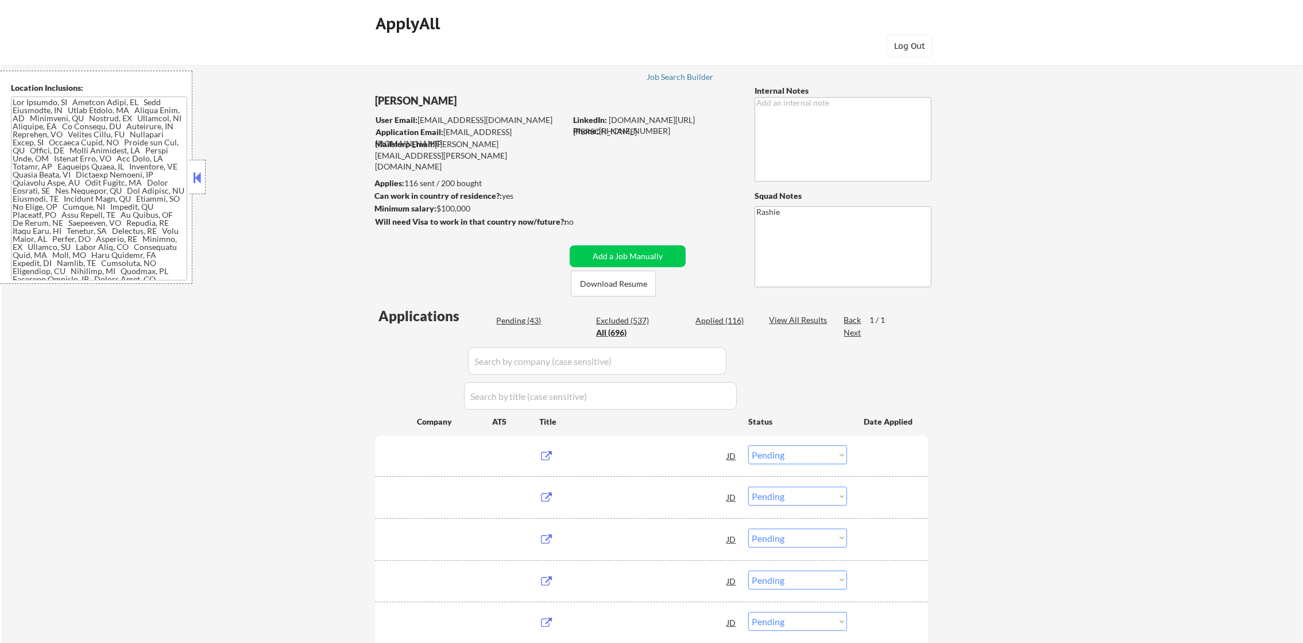
select select ""applied""
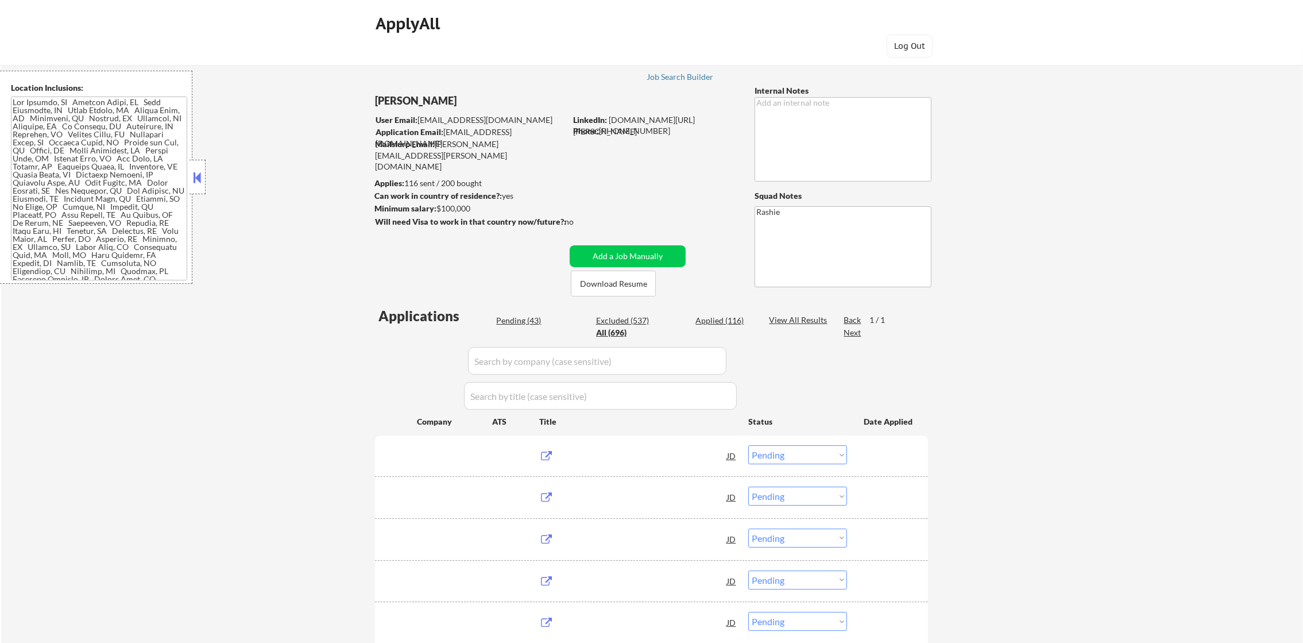
select select ""applied""
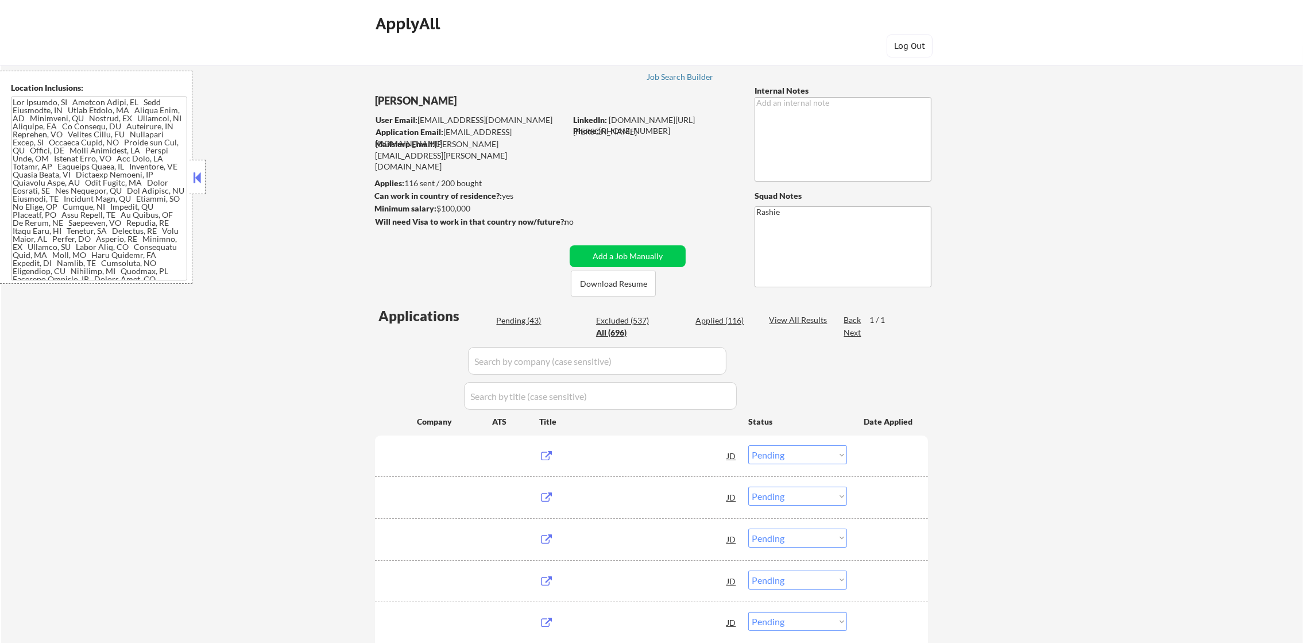
select select ""applied""
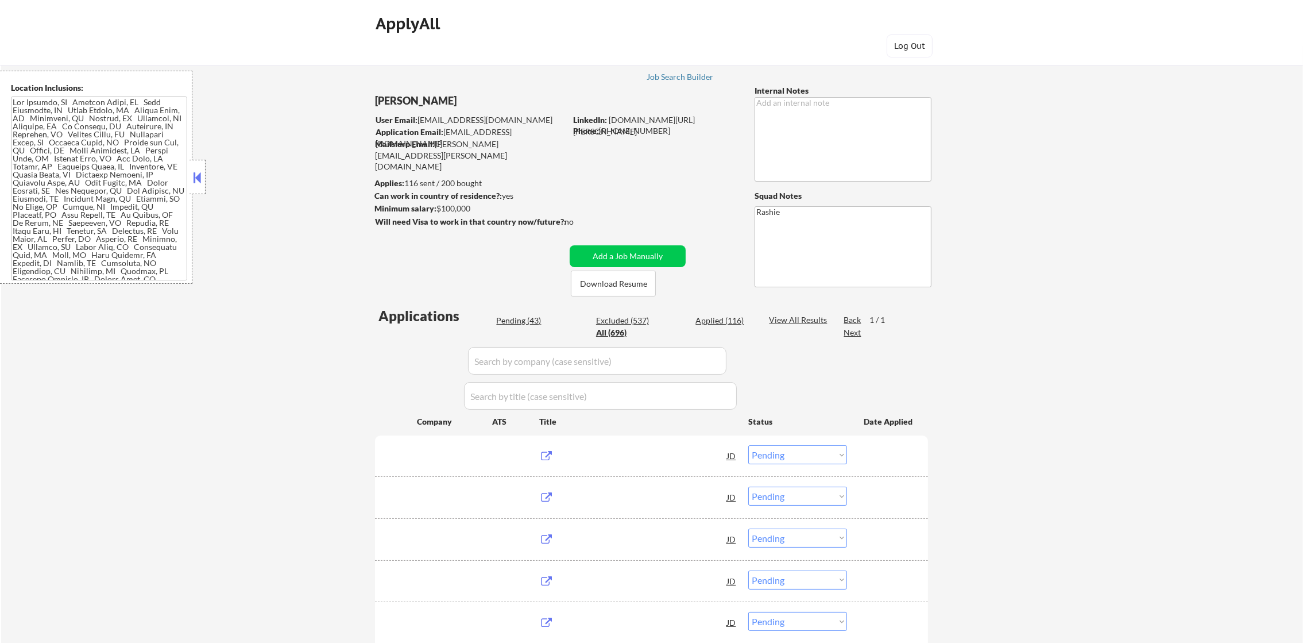
select select ""applied""
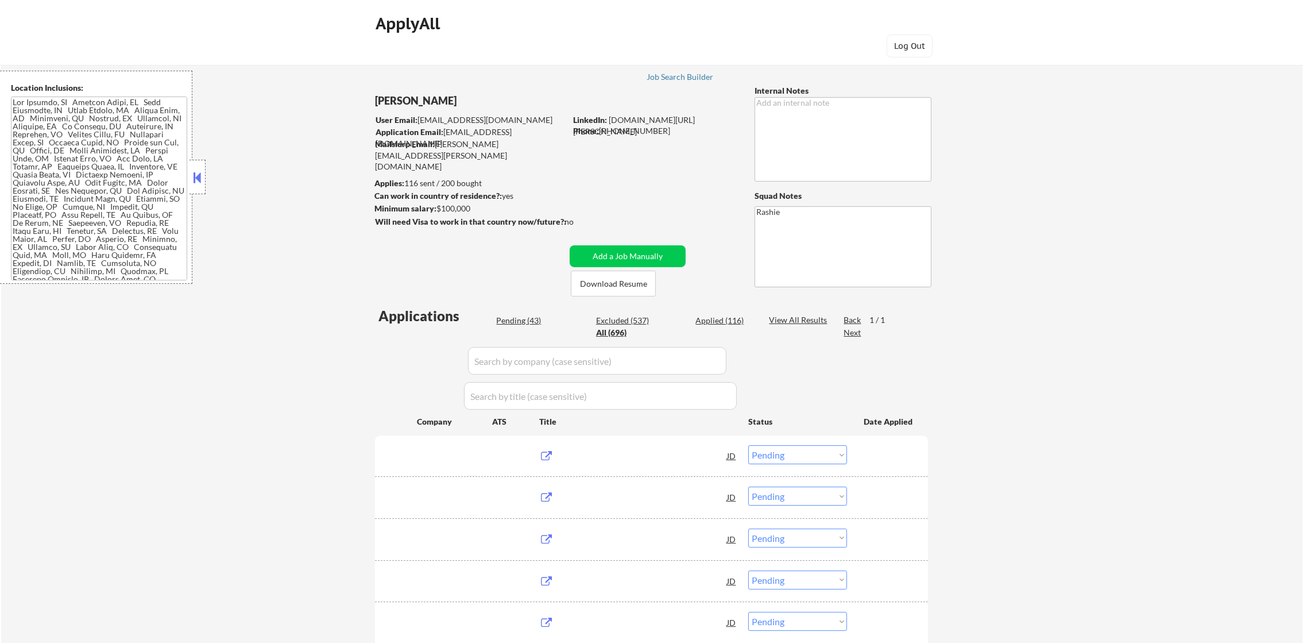
select select ""applied""
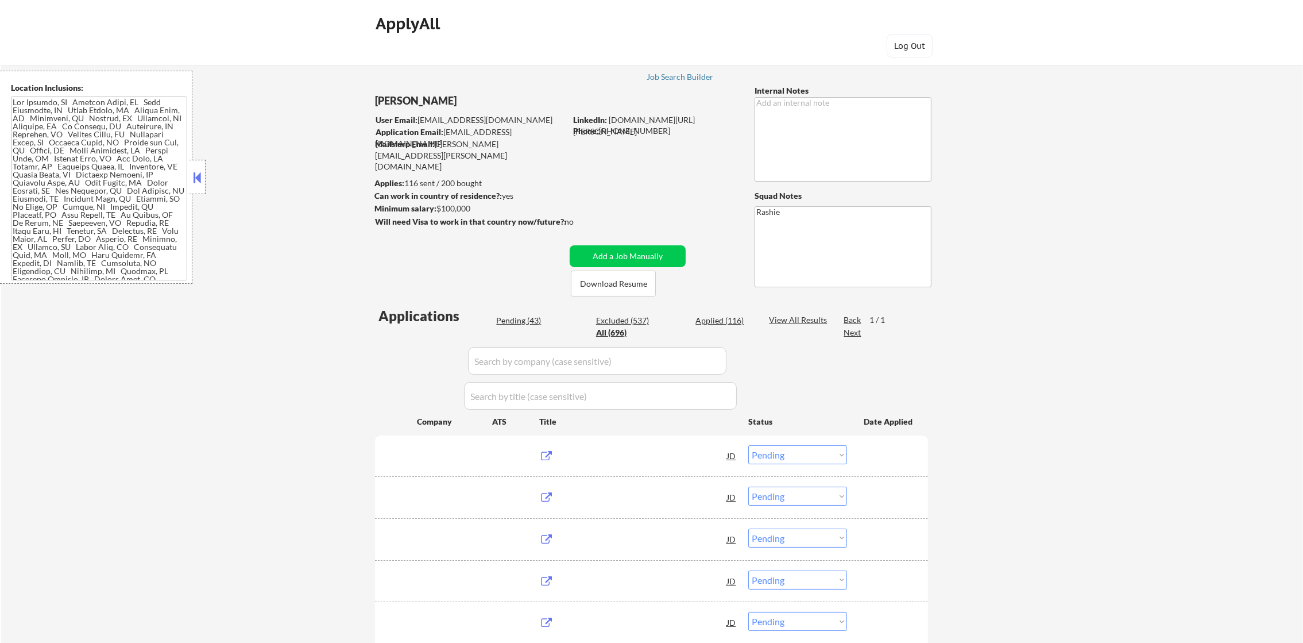
select select ""applied""
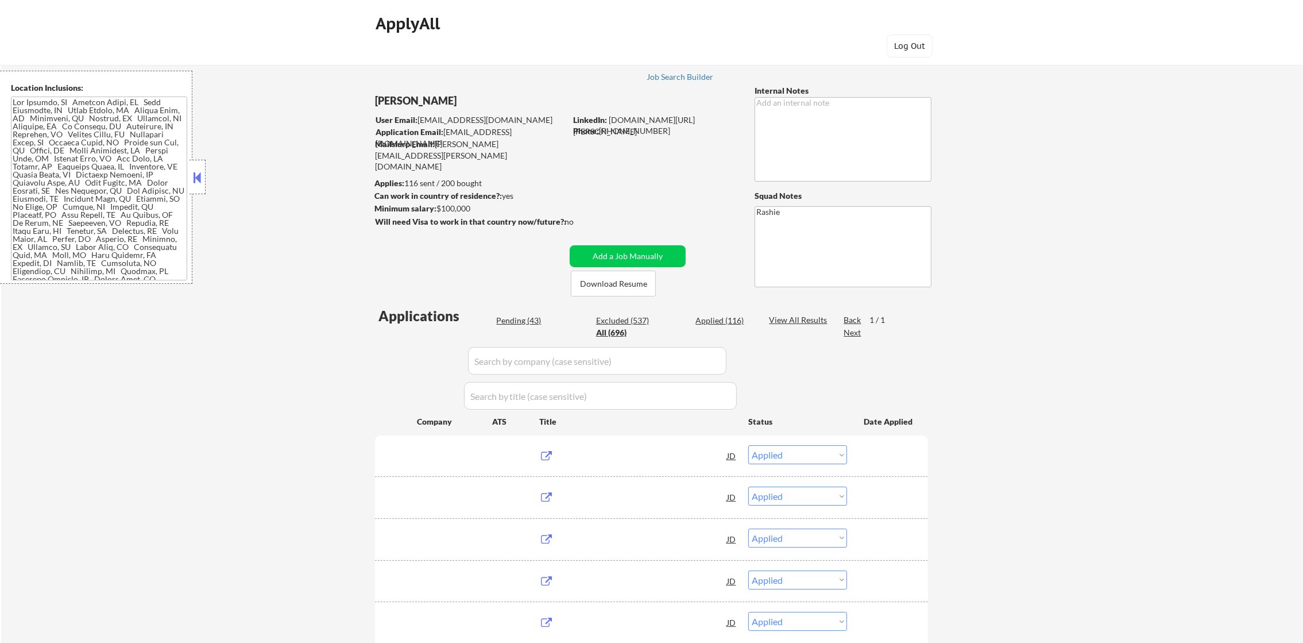
select select ""applied""
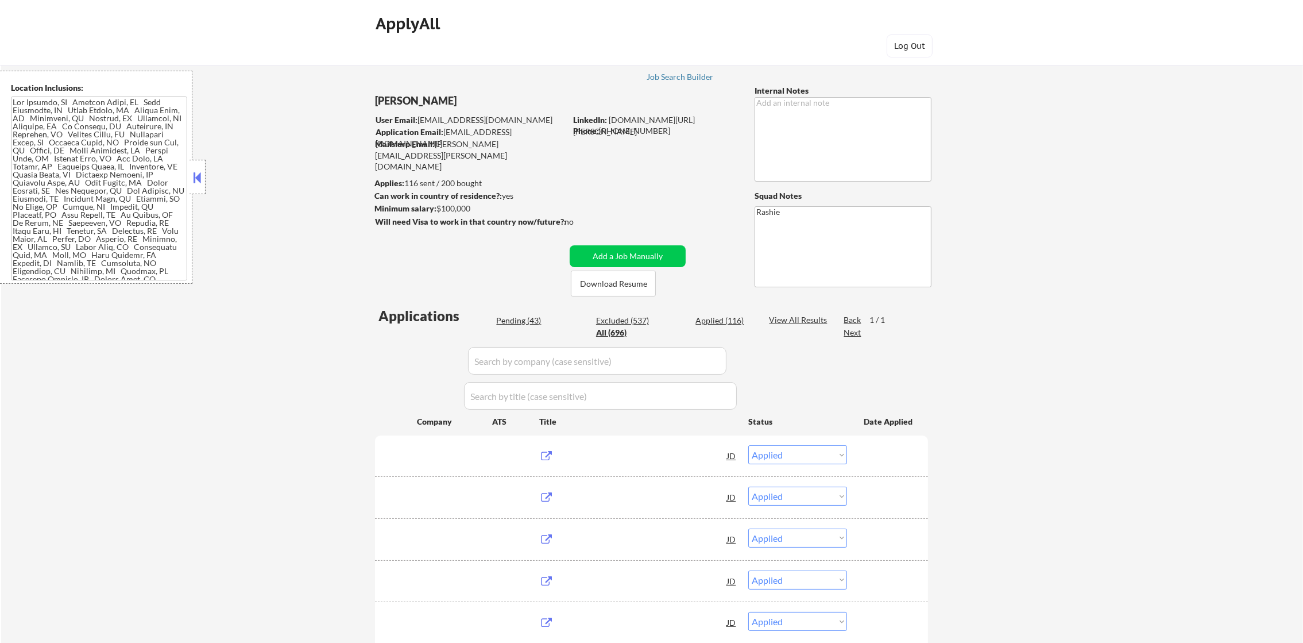
select select ""applied""
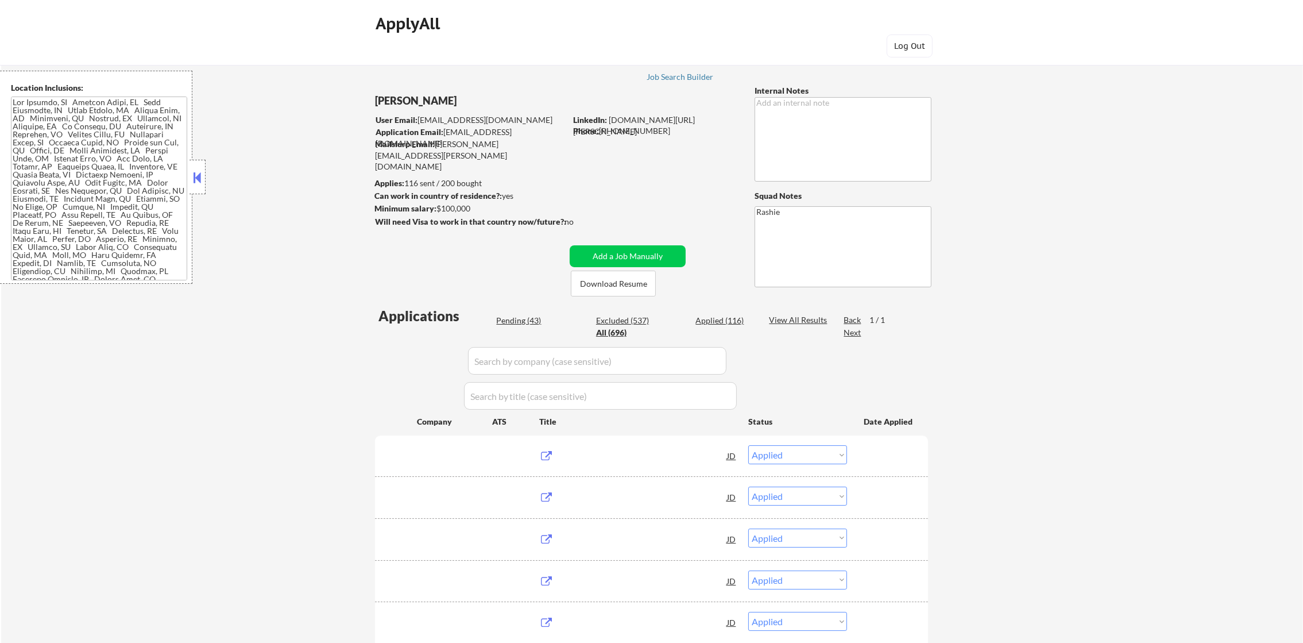
select select ""applied""
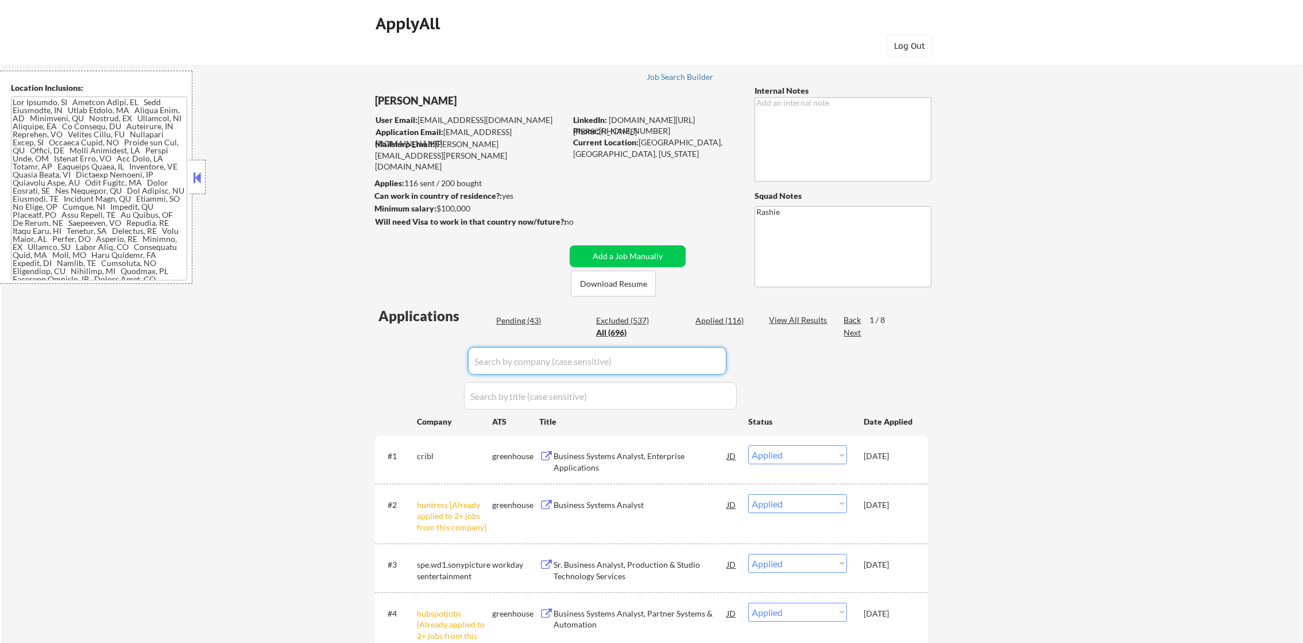
click at [507, 360] on input "input" at bounding box center [597, 361] width 258 height 28
paste input "vtekisconsultingllp"
type input "vtekisconsultingllp"
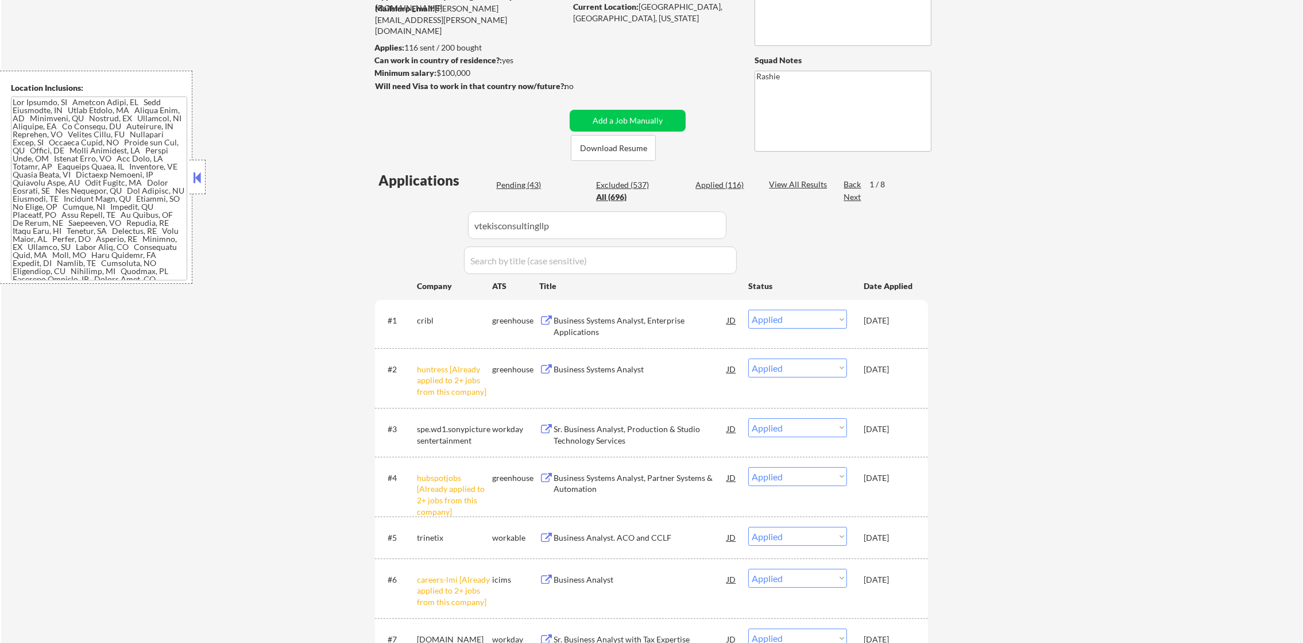
scroll to position [143, 0]
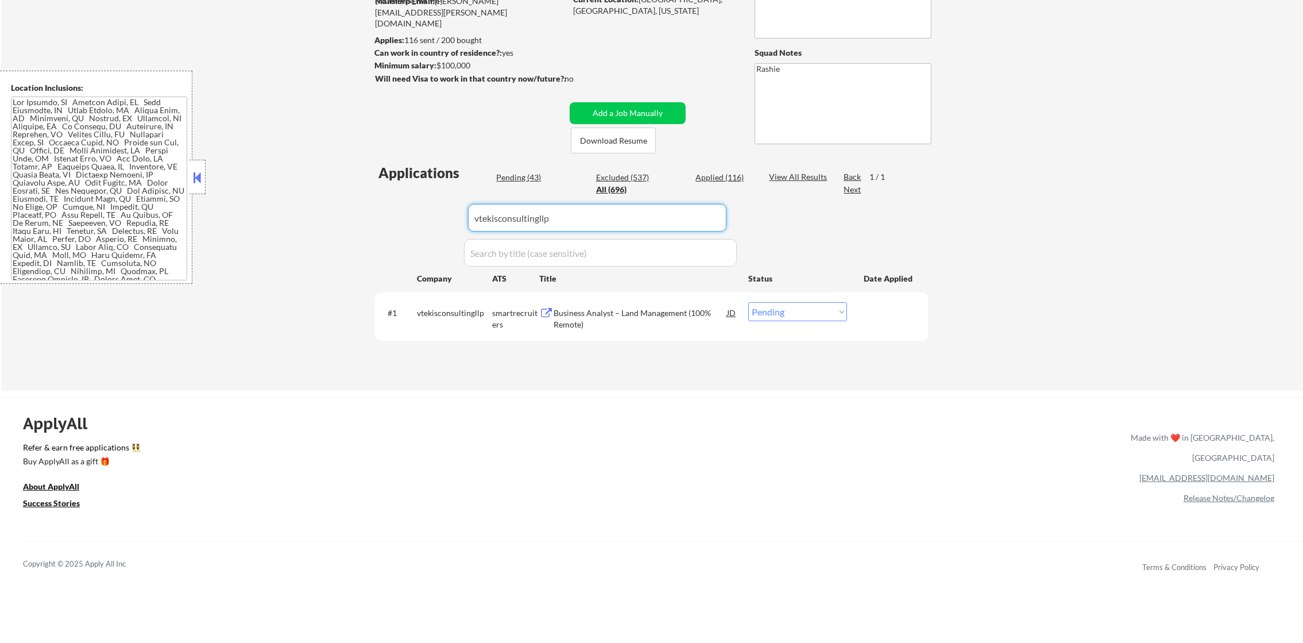
drag, startPoint x: 498, startPoint y: 228, endPoint x: 353, endPoint y: 206, distance: 146.4
click at [356, 206] on div "← Return to /applysquad Mailslurp Inbox Job Search Builder Alan Vollmar User Em…" at bounding box center [652, 147] width 1302 height 488
click at [306, 206] on div "← Return to /applysquad Mailslurp Inbox Job Search Builder Alan Vollmar User Em…" at bounding box center [652, 147] width 1302 height 488
click at [604, 304] on div "Business Analyst – Land Management (100% Remote)" at bounding box center [640, 316] width 173 height 28
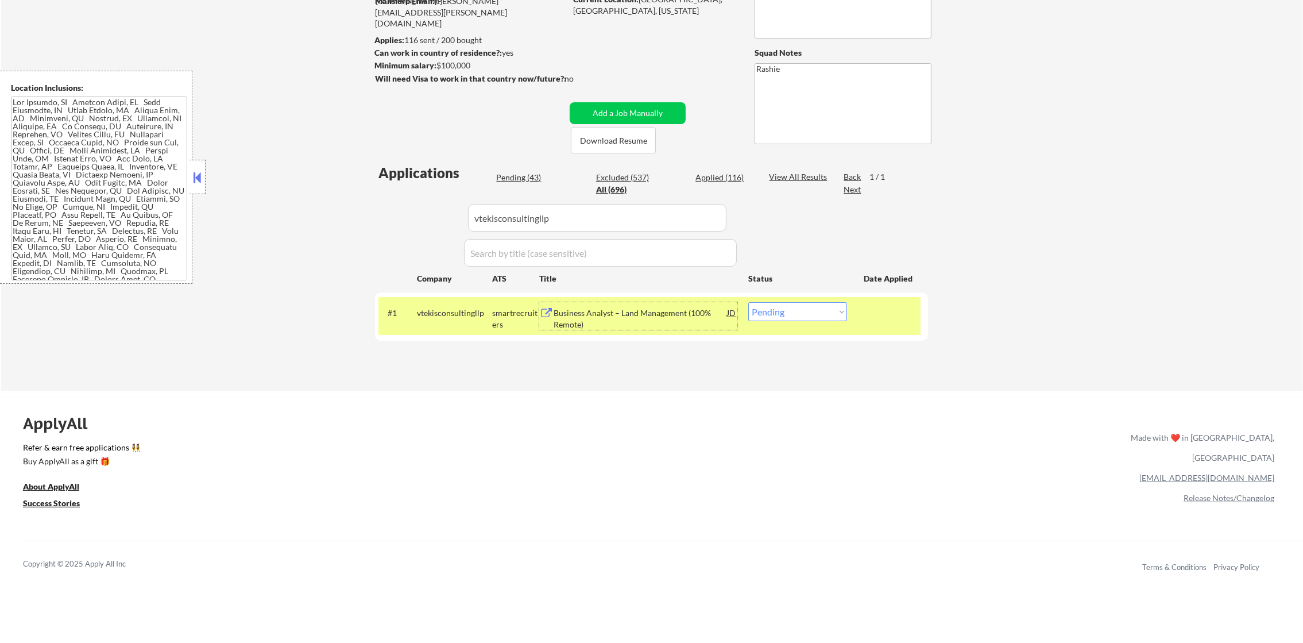
click at [821, 319] on select "Choose an option... Pending Applied Excluded (Questions) Excluded (Expired) Exc…" at bounding box center [797, 311] width 99 height 19
select select ""excluded__bad_match_""
click at [748, 302] on select "Choose an option... Pending Applied Excluded (Questions) Excluded (Expired) Exc…" at bounding box center [797, 311] width 99 height 19
drag, startPoint x: 477, startPoint y: 304, endPoint x: 472, endPoint y: 317, distance: 13.9
click at [477, 304] on div "vtekisconsultingllp" at bounding box center [454, 312] width 75 height 21
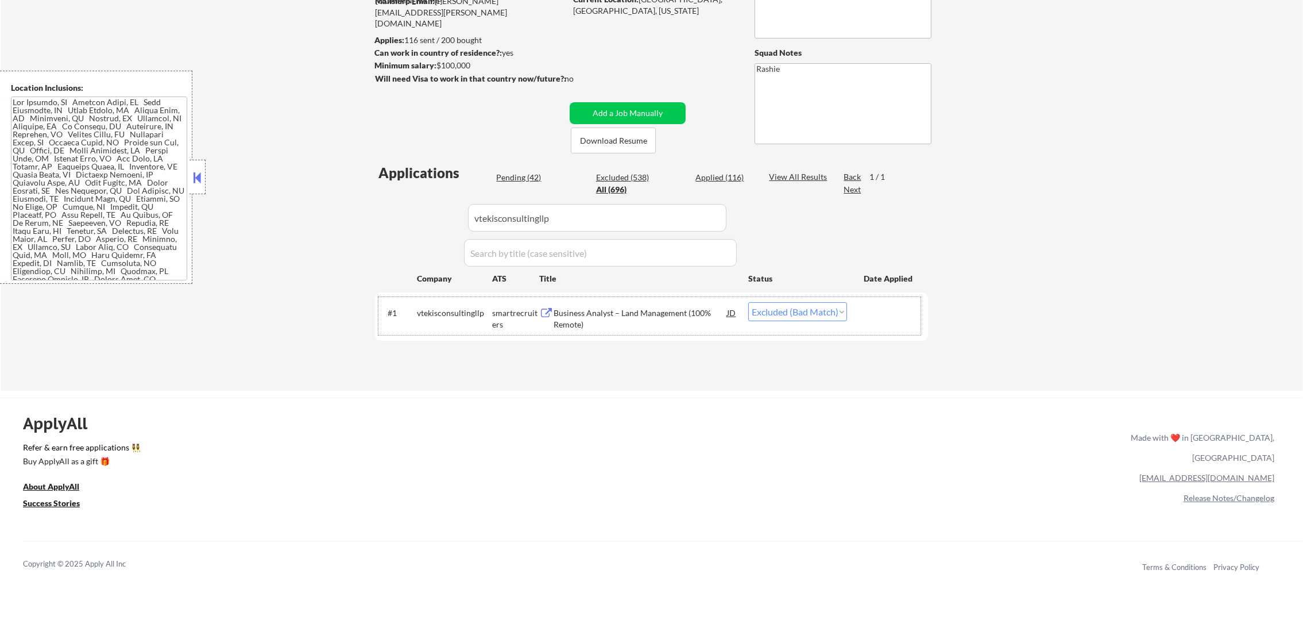
drag, startPoint x: 426, startPoint y: 218, endPoint x: 360, endPoint y: 218, distance: 66.1
click at [360, 218] on div "← Return to /applysquad Mailslurp Inbox Job Search Builder Alan Vollmar User Em…" at bounding box center [652, 147] width 1302 height 488
paste input "tacobell"
type input "tacobell"
click at [360, 218] on div "← Return to /applysquad Mailslurp Inbox Job Search Builder Alan Vollmar User Em…" at bounding box center [652, 147] width 1302 height 488
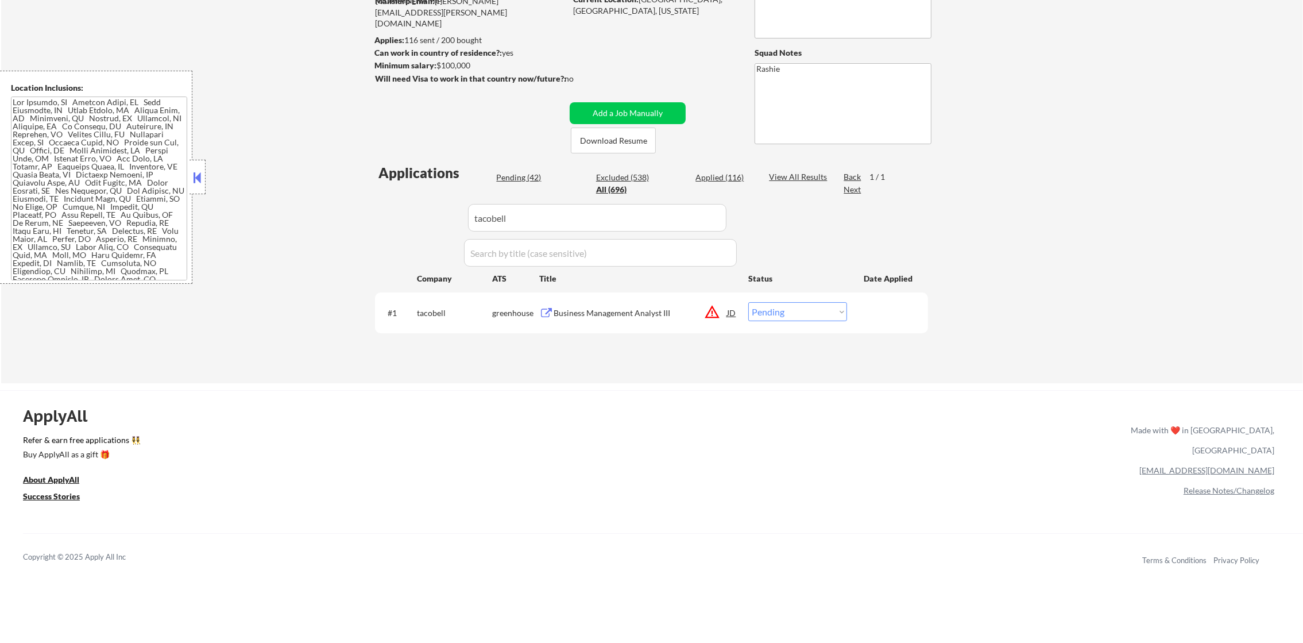
click at [663, 291] on div "Applications Pending (42) Excluded (538) Applied (116) All (696) View All Resul…" at bounding box center [651, 262] width 553 height 198
click at [712, 307] on button "warning_amber" at bounding box center [712, 312] width 16 height 16
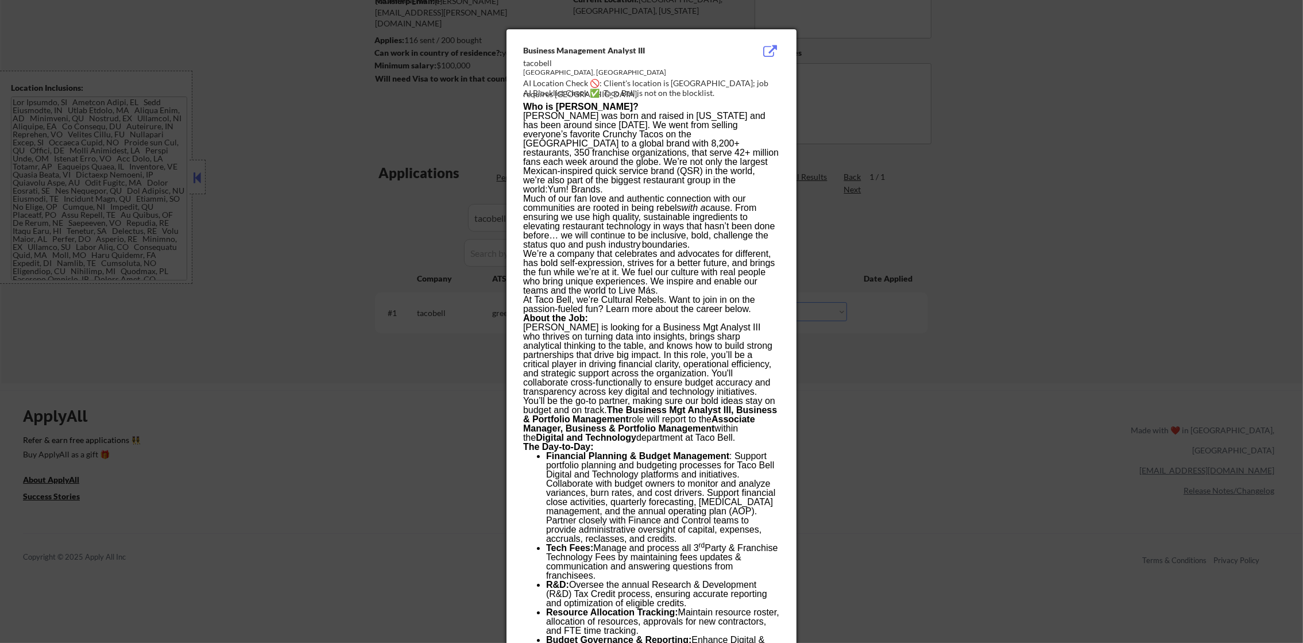
click at [897, 168] on div at bounding box center [651, 321] width 1303 height 643
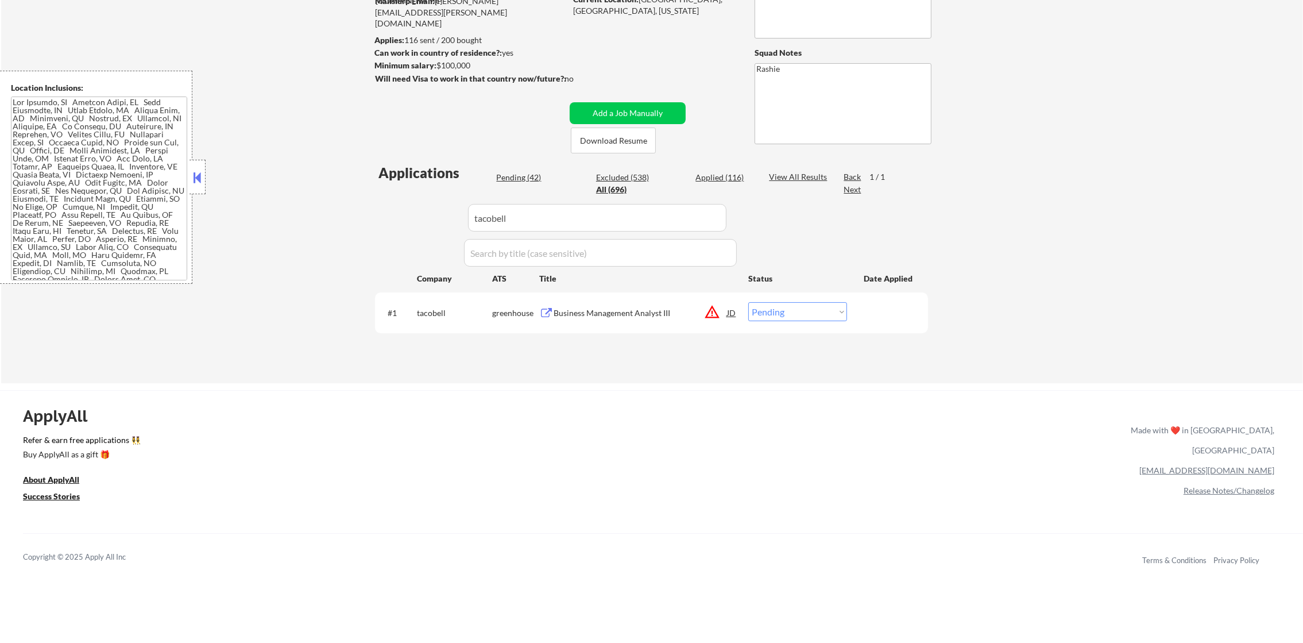
click at [647, 302] on div "Business Management Analyst III" at bounding box center [640, 312] width 173 height 21
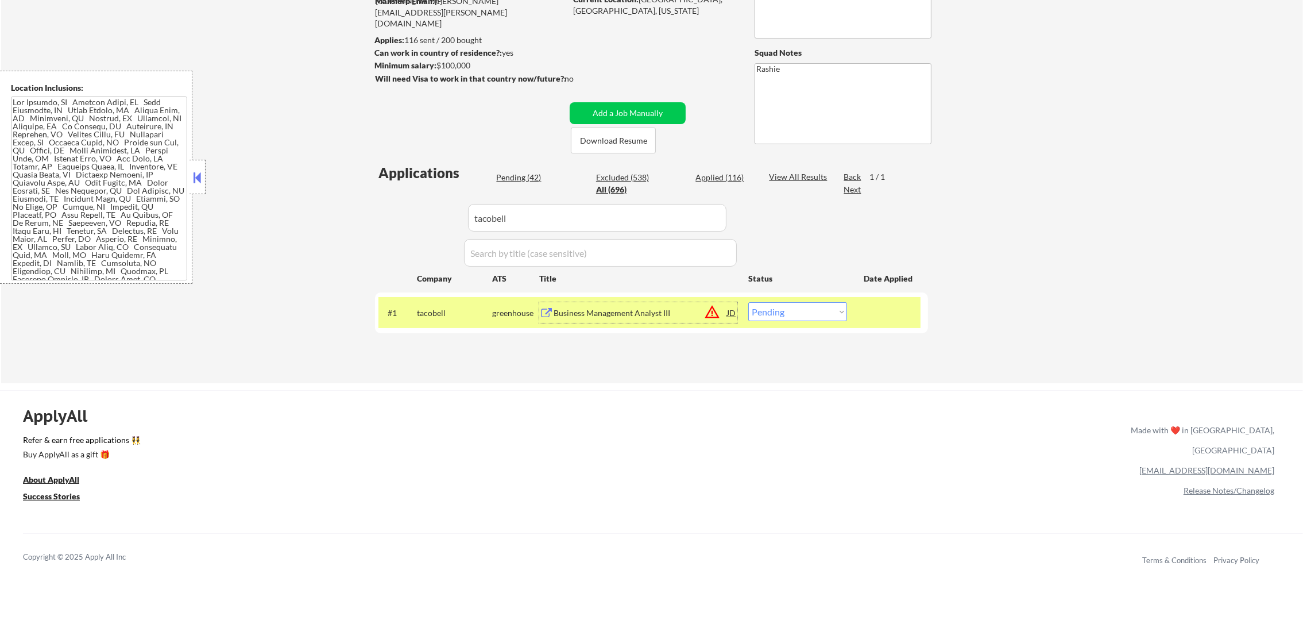
click at [833, 316] on select "Choose an option... Pending Applied Excluded (Questions) Excluded (Expired) Exc…" at bounding box center [797, 311] width 99 height 19
select select ""excluded__expired_""
click at [748, 302] on select "Choose an option... Pending Applied Excluded (Questions) Excluded (Expired) Exc…" at bounding box center [797, 311] width 99 height 19
click at [459, 320] on div "tacobell" at bounding box center [454, 312] width 75 height 21
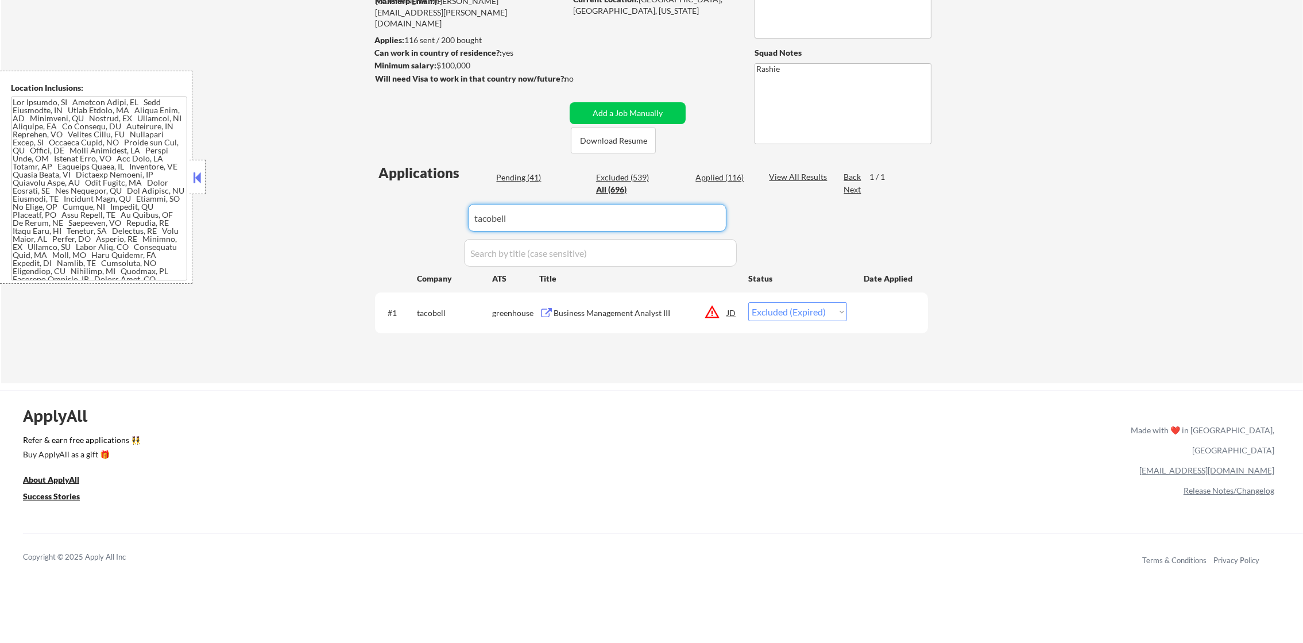
drag, startPoint x: 535, startPoint y: 220, endPoint x: 362, endPoint y: 198, distance: 173.8
click at [393, 202] on div "Applications Pending (41) Excluded (539) Applied (116) All (696) View All Resul…" at bounding box center [651, 262] width 553 height 198
paste input "energysolutions"
type input "energysolutions"
click at [361, 198] on div "← Return to /applysquad Mailslurp Inbox Job Search Builder Alan Vollmar User Em…" at bounding box center [652, 143] width 1302 height 480
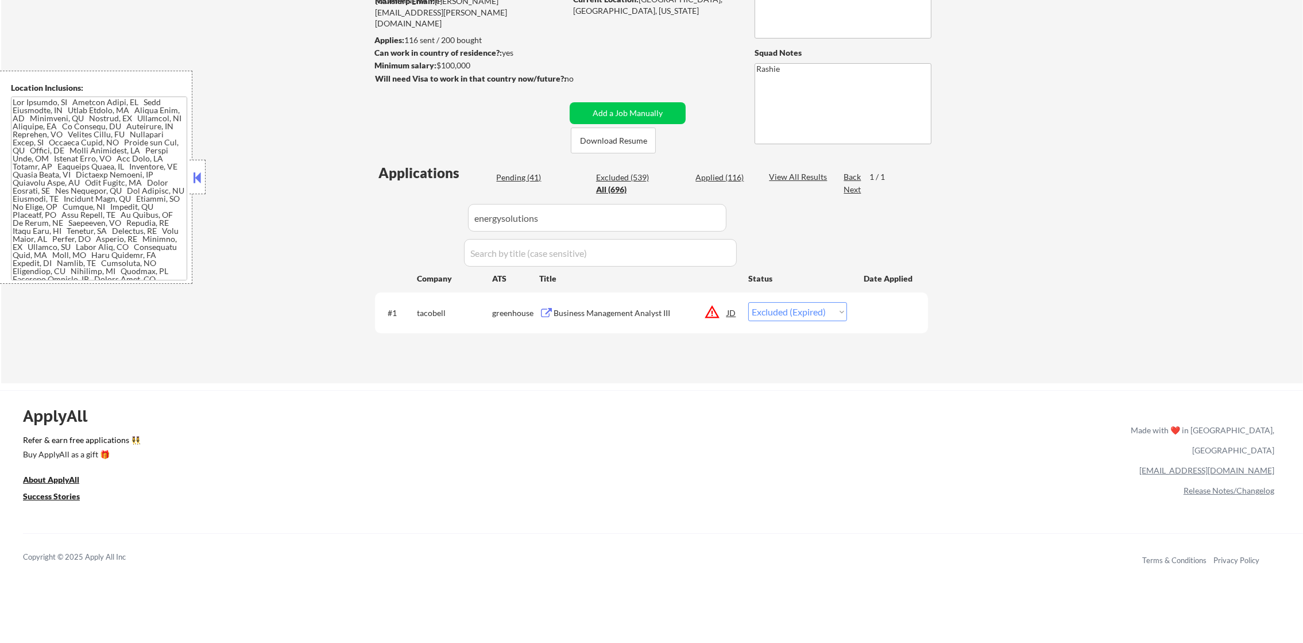
select select ""pending""
select select ""excluded__location_""
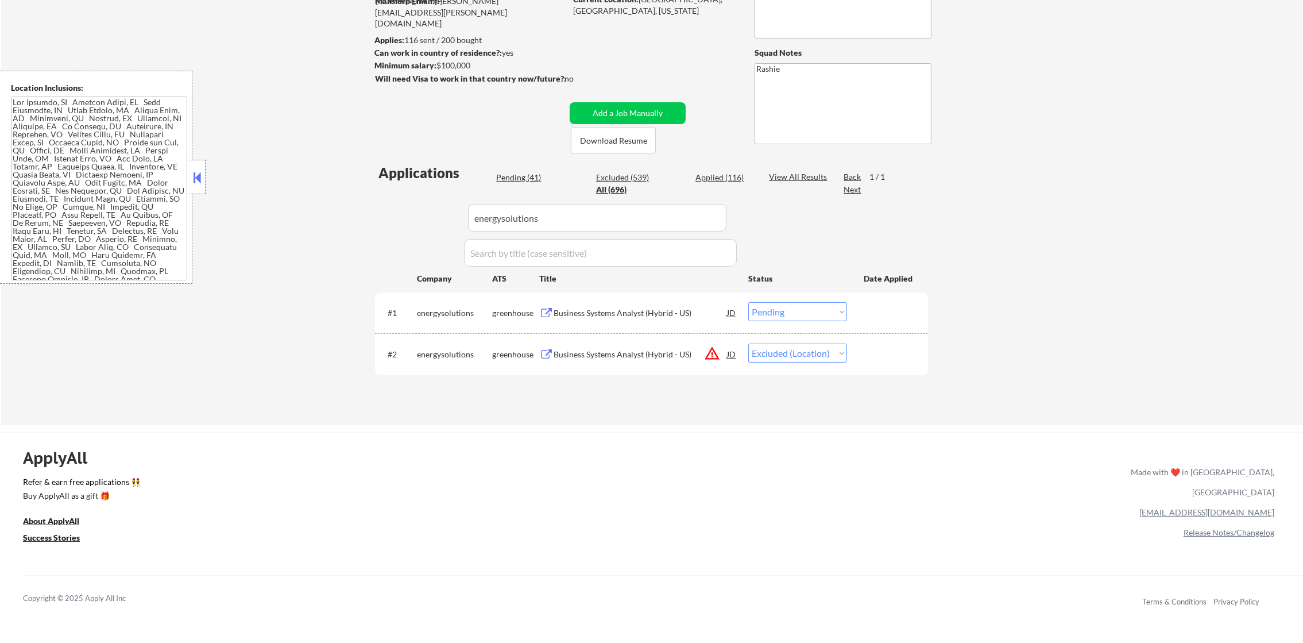
click at [614, 314] on div "Business Systems Analyst (Hybrid - US)" at bounding box center [640, 312] width 173 height 11
